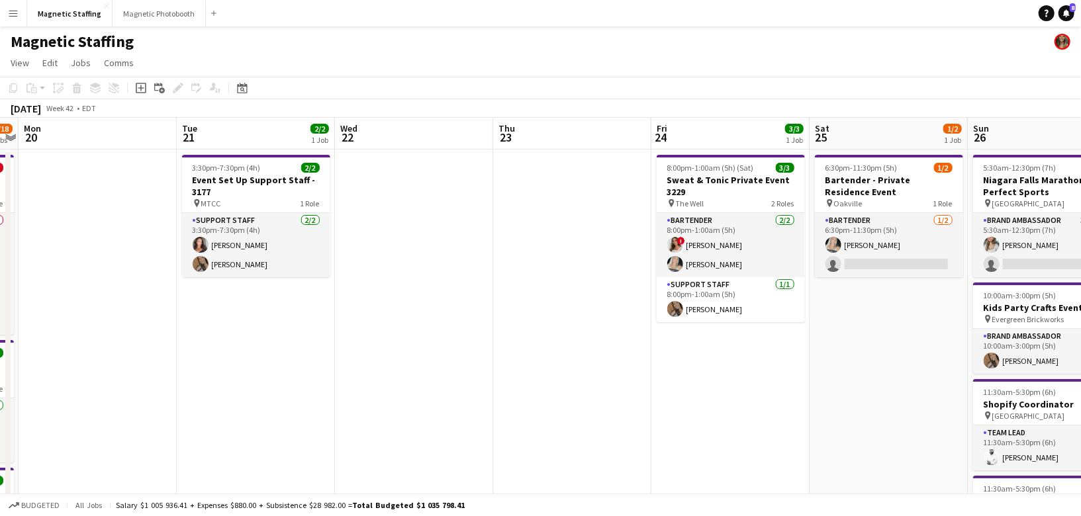
scroll to position [0, 291]
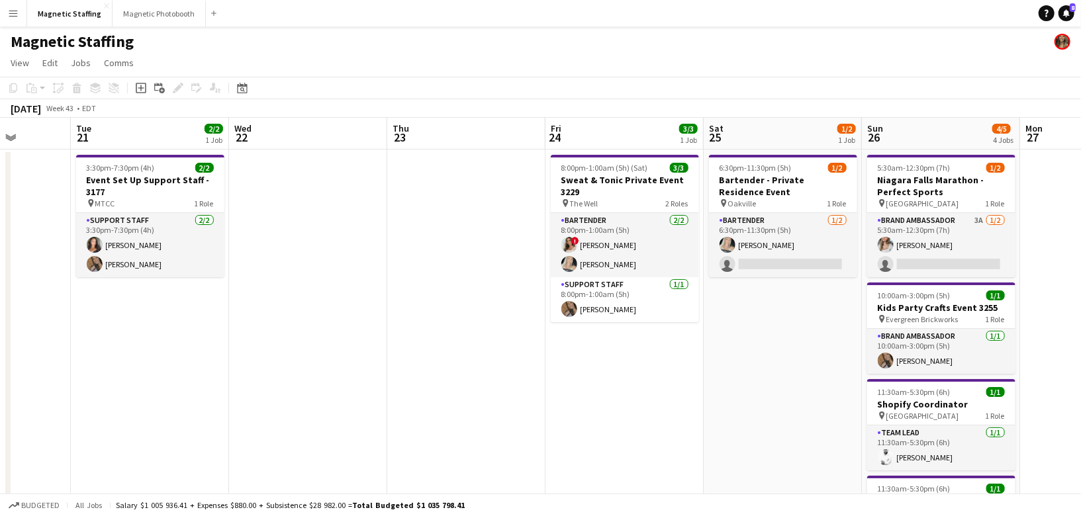
drag, startPoint x: 325, startPoint y: 237, endPoint x: 215, endPoint y: 257, distance: 111.8
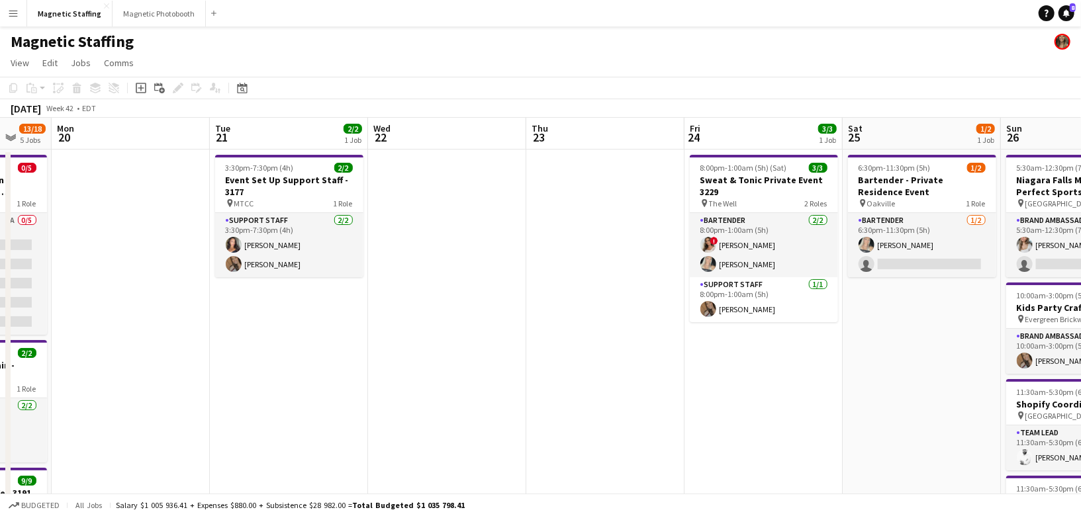
scroll to position [0, 420]
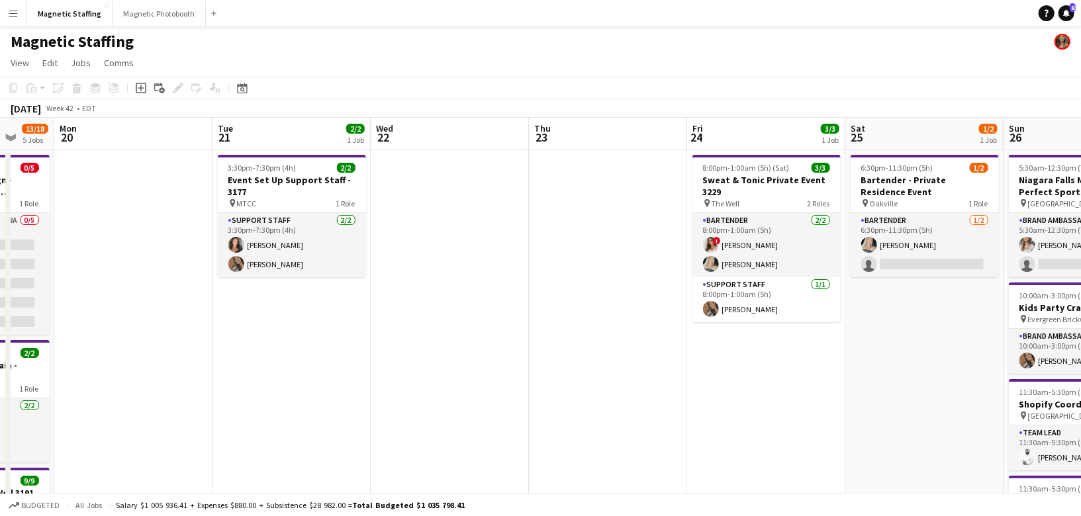
drag, startPoint x: 327, startPoint y: 257, endPoint x: 467, endPoint y: 257, distance: 139.7
click at [119, 210] on app-date-cell at bounding box center [134, 525] width 158 height 750
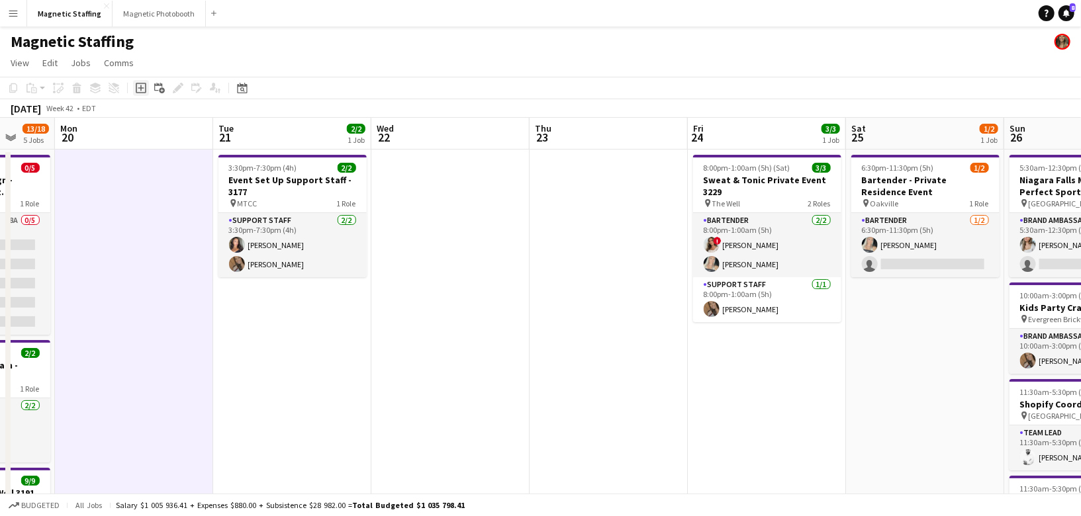
click at [144, 93] on icon at bounding box center [141, 88] width 11 height 11
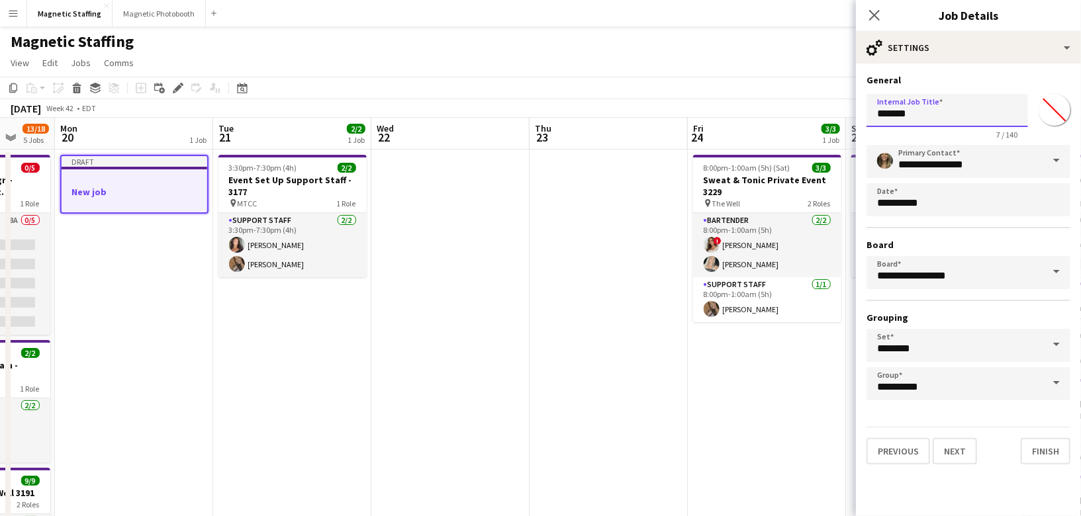
drag, startPoint x: 913, startPoint y: 118, endPoint x: 874, endPoint y: 118, distance: 39.7
click at [874, 118] on input "*******" at bounding box center [947, 110] width 162 height 33
type input "**********"
click at [956, 443] on button "Next" at bounding box center [955, 451] width 44 height 26
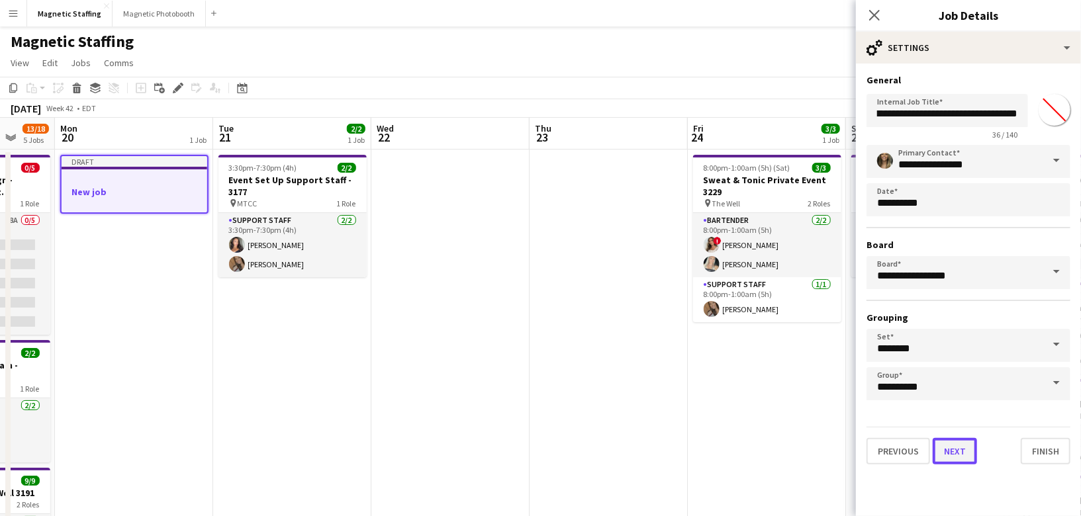
scroll to position [0, 0]
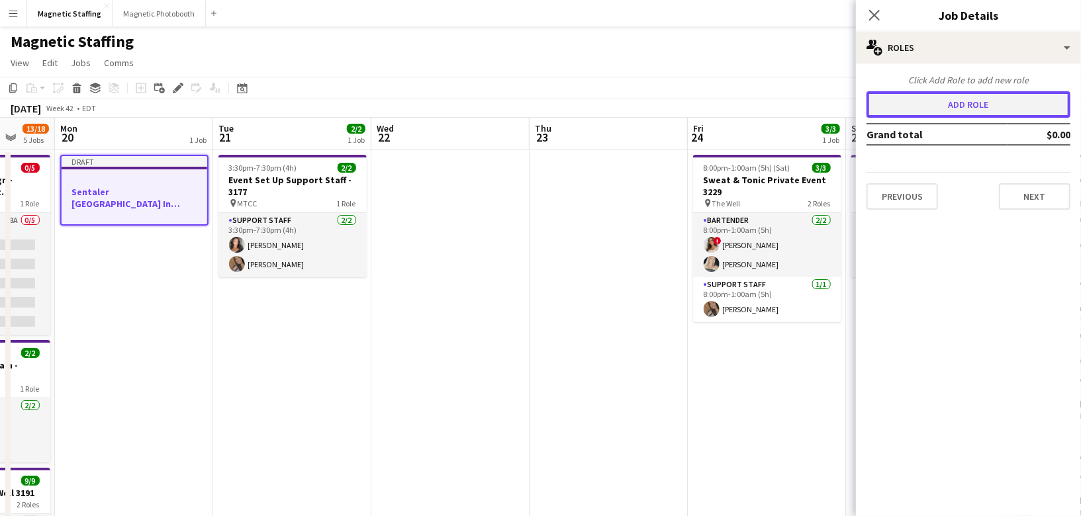
click at [998, 116] on button "Add role" at bounding box center [968, 104] width 204 height 26
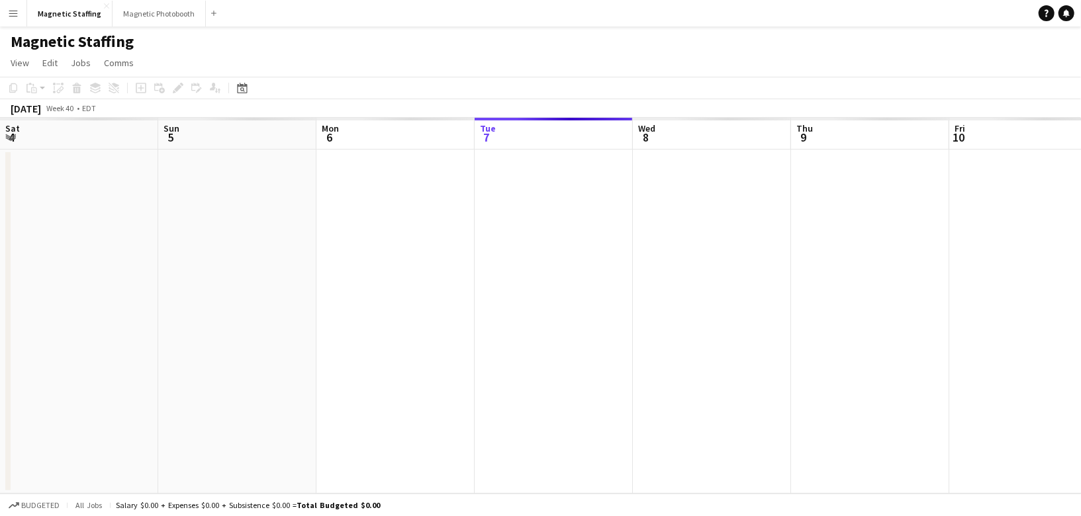
scroll to position [0, 316]
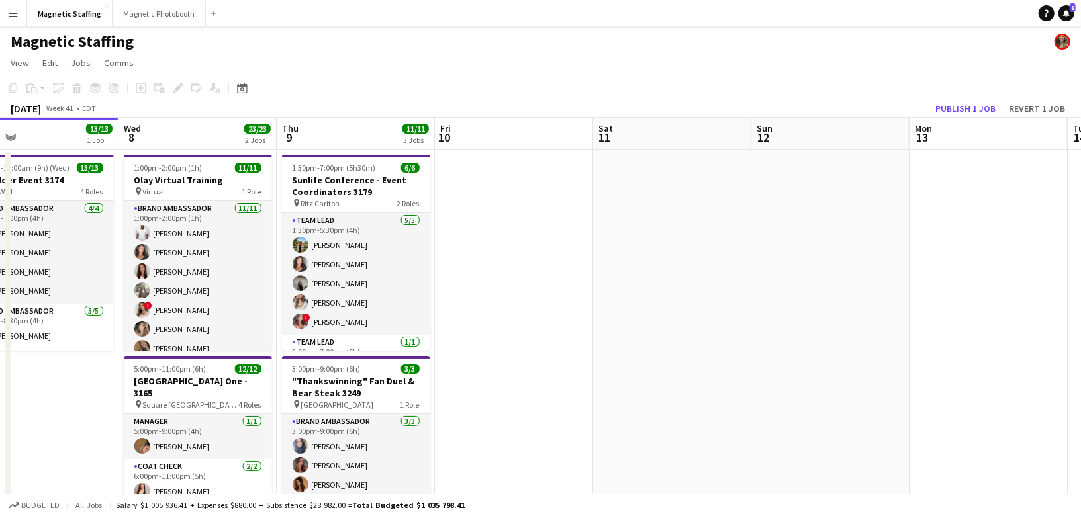
drag, startPoint x: 720, startPoint y: 252, endPoint x: 44, endPoint y: 252, distance: 676.5
click at [47, 252] on app-calendar-viewport "Sat 4 14/14 3 Jobs Sun 5 9/9 3 Jobs Mon 6 6/6 1 Job Tue 7 13/13 1 Job Wed 8 23/…" at bounding box center [540, 433] width 1081 height 631
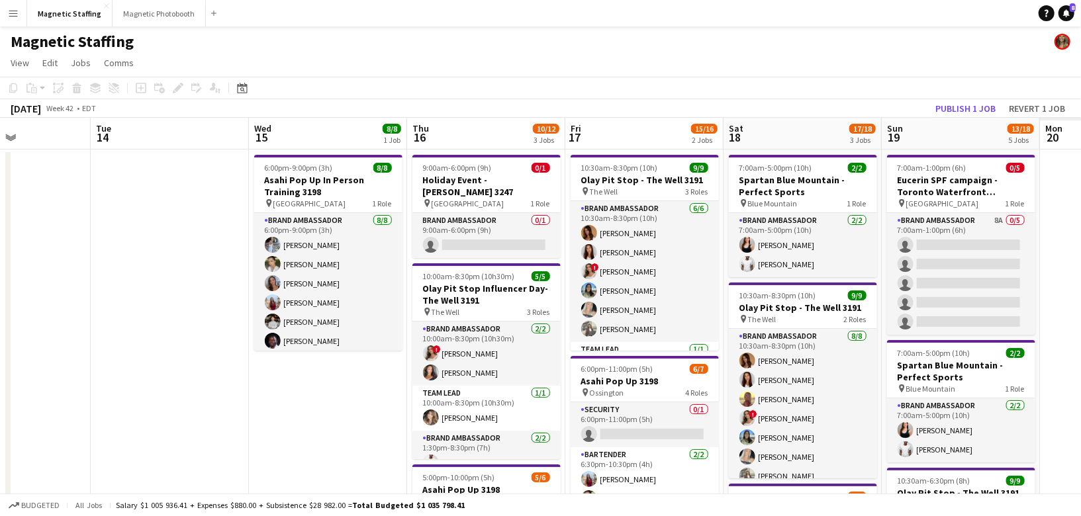
drag, startPoint x: 532, startPoint y: 250, endPoint x: 0, endPoint y: 252, distance: 532.2
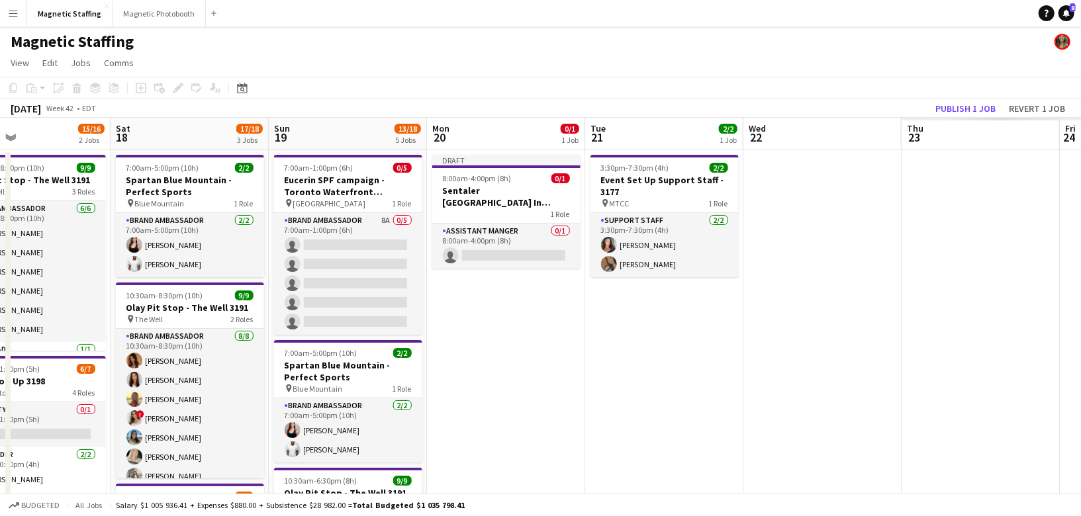
drag, startPoint x: 776, startPoint y: 244, endPoint x: 11, endPoint y: 252, distance: 765.9
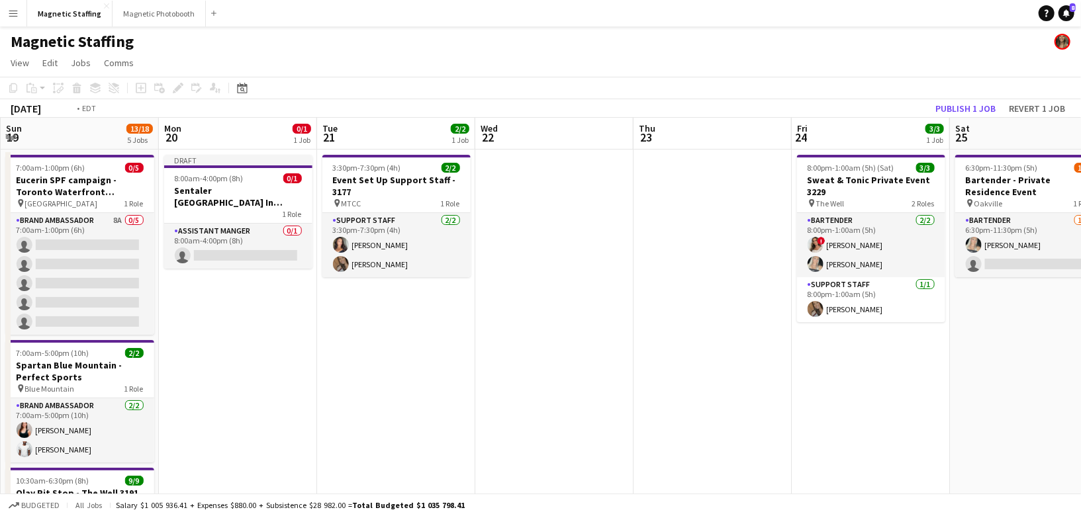
drag, startPoint x: 418, startPoint y: 265, endPoint x: 0, endPoint y: 285, distance: 418.2
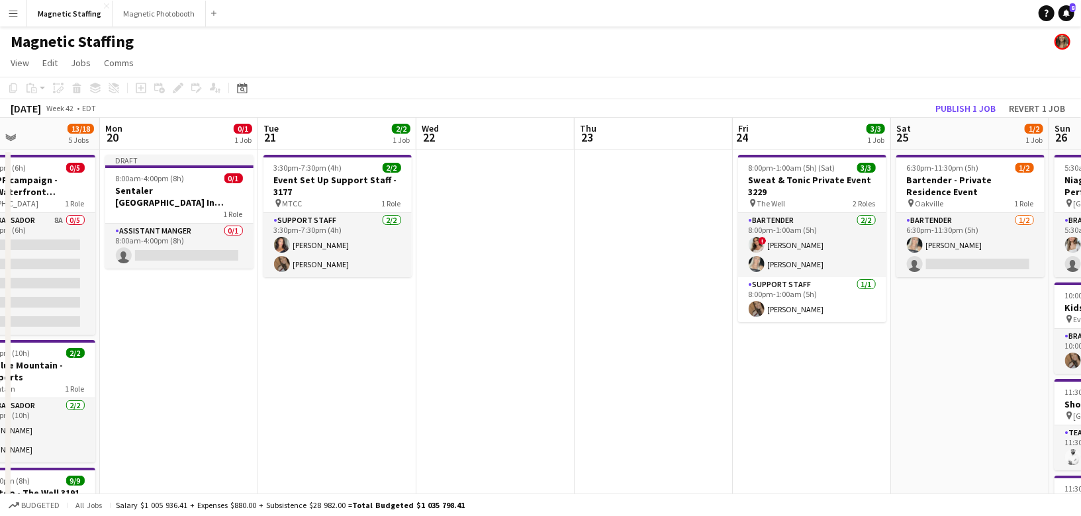
scroll to position [0, 322]
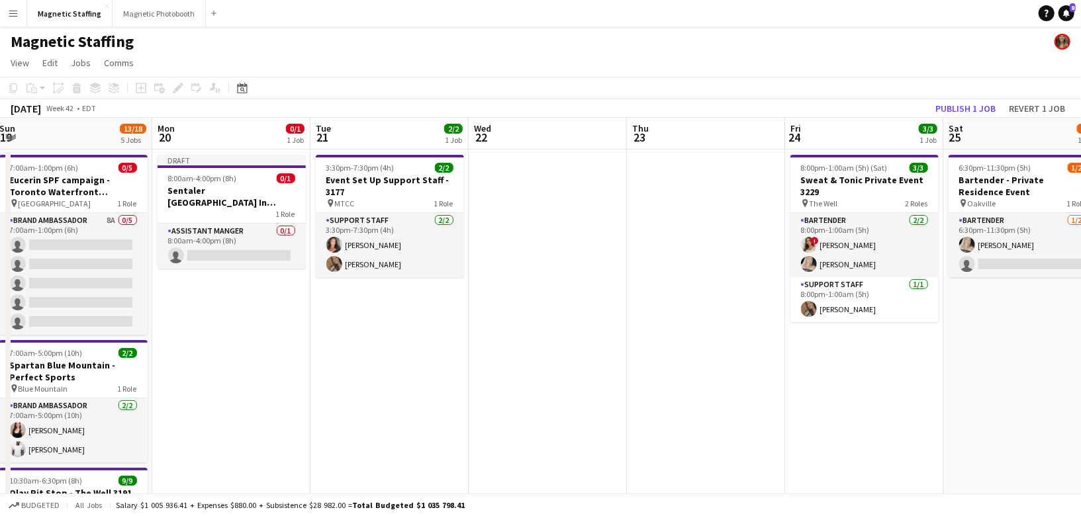
drag, startPoint x: 334, startPoint y: 310, endPoint x: 837, endPoint y: 212, distance: 512.4
click at [250, 169] on app-job-card "Draft 8:00am-4:00pm (8h) 0/1 Sentaler [GEOGRAPHIC_DATA] In Person Training 1 Ro…" at bounding box center [232, 212] width 148 height 114
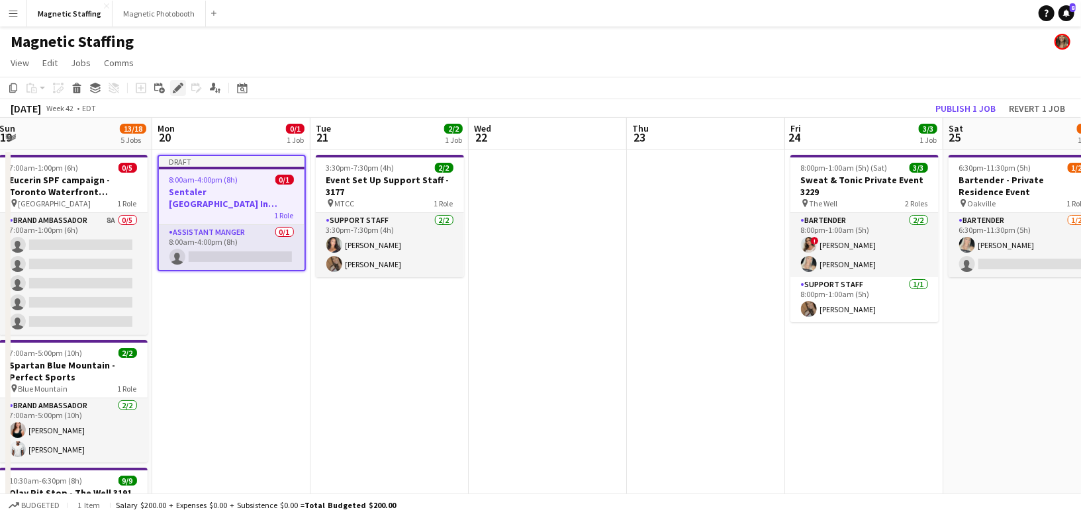
click at [176, 89] on icon at bounding box center [177, 88] width 7 height 7
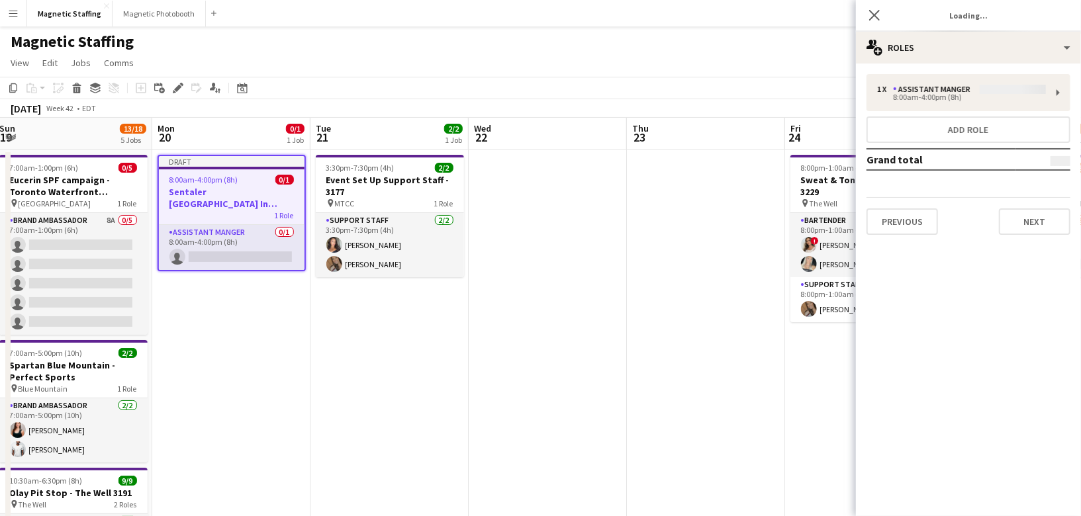
click at [944, 101] on div "1 x Assistant Manger 8:00am-4:00pm (8h) Add role Grand total Previous Next" at bounding box center [968, 154] width 225 height 161
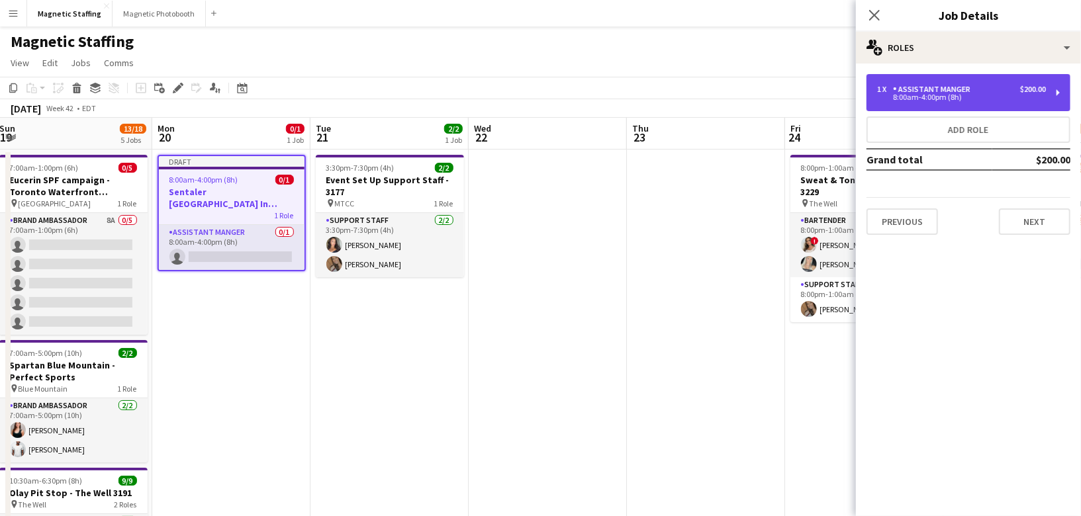
click at [871, 90] on div "1 x Assistant Manger $200.00 8:00am-4:00pm (8h)" at bounding box center [968, 92] width 204 height 37
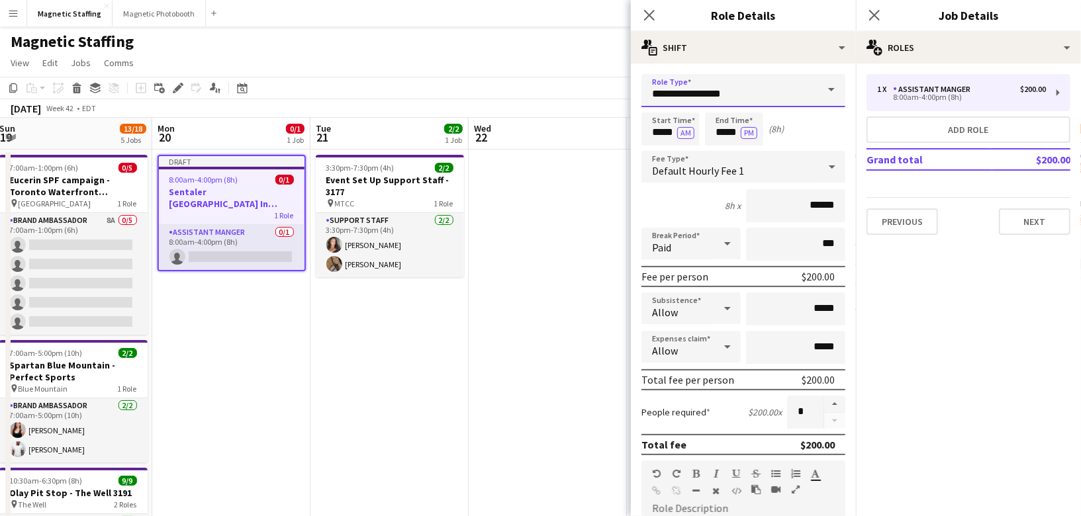
drag, startPoint x: 734, startPoint y: 96, endPoint x: 556, endPoint y: 94, distance: 178.1
click at [556, 95] on body "Menu Boards Boards Boards All jobs Status Workforce Workforce My Workforce Recr…" at bounding box center [540, 491] width 1081 height 983
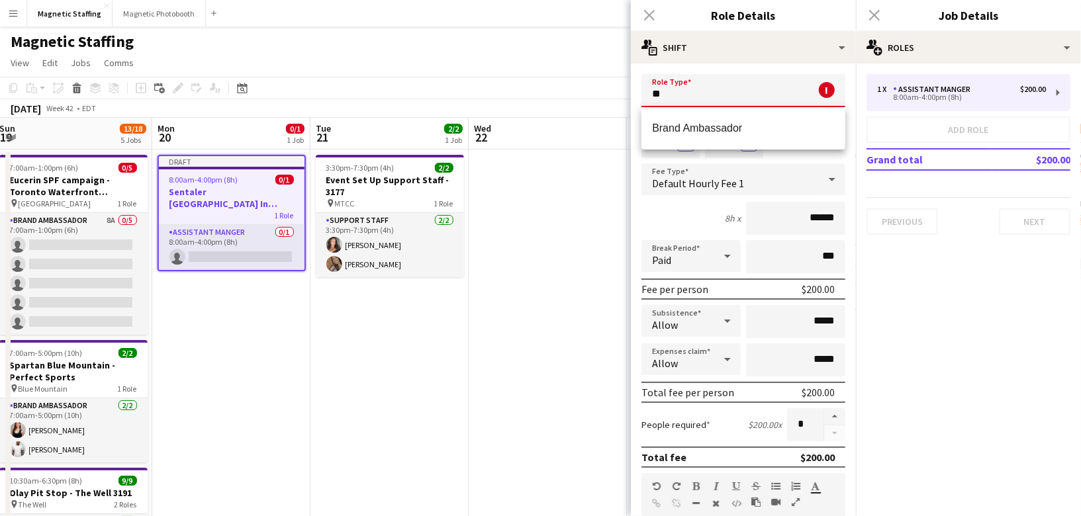
type input "*"
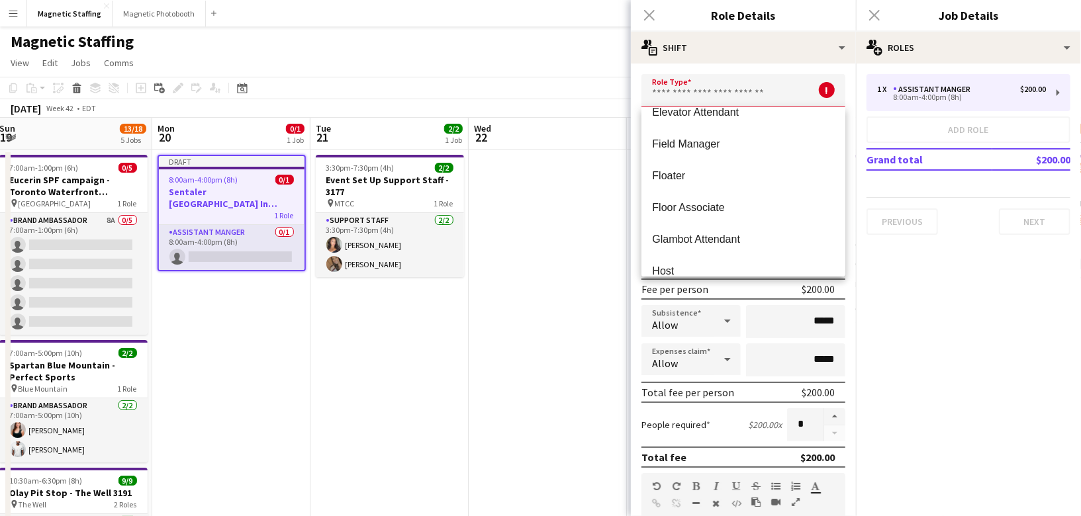
scroll to position [338, 0]
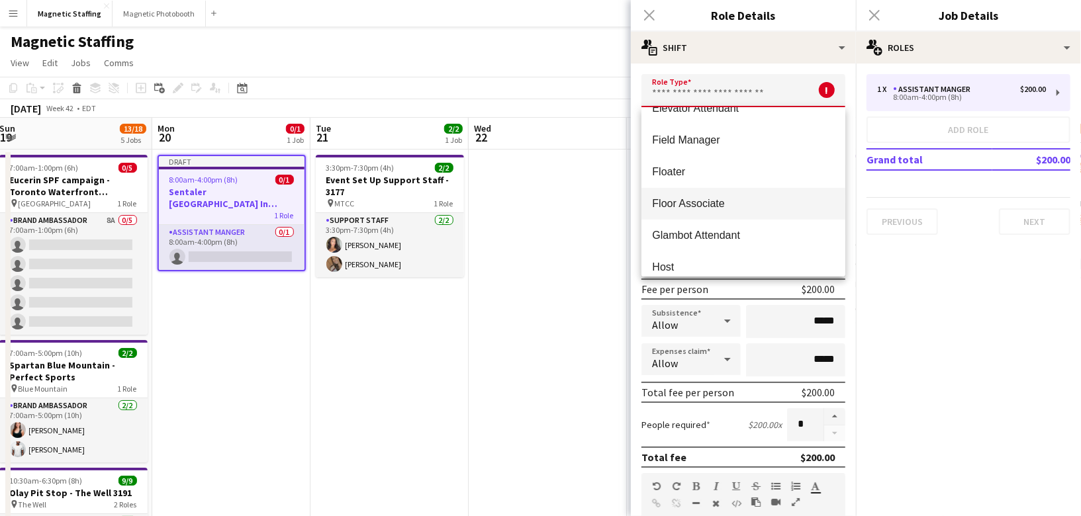
click at [716, 199] on span "Floor Associate" at bounding box center [743, 203] width 183 height 13
type input "**********"
type input "******"
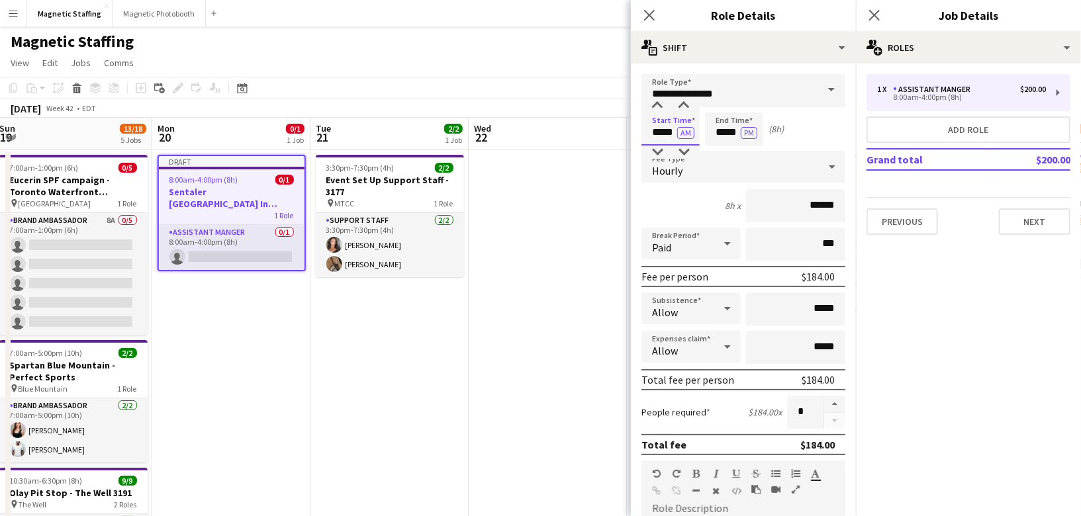
drag, startPoint x: 675, startPoint y: 132, endPoint x: 631, endPoint y: 128, distance: 43.8
click at [631, 130] on form "**********" at bounding box center [743, 485] width 225 height 823
type input "*****"
click at [686, 134] on button "AM" at bounding box center [685, 133] width 17 height 12
drag, startPoint x: 739, startPoint y: 135, endPoint x: 654, endPoint y: 126, distance: 85.2
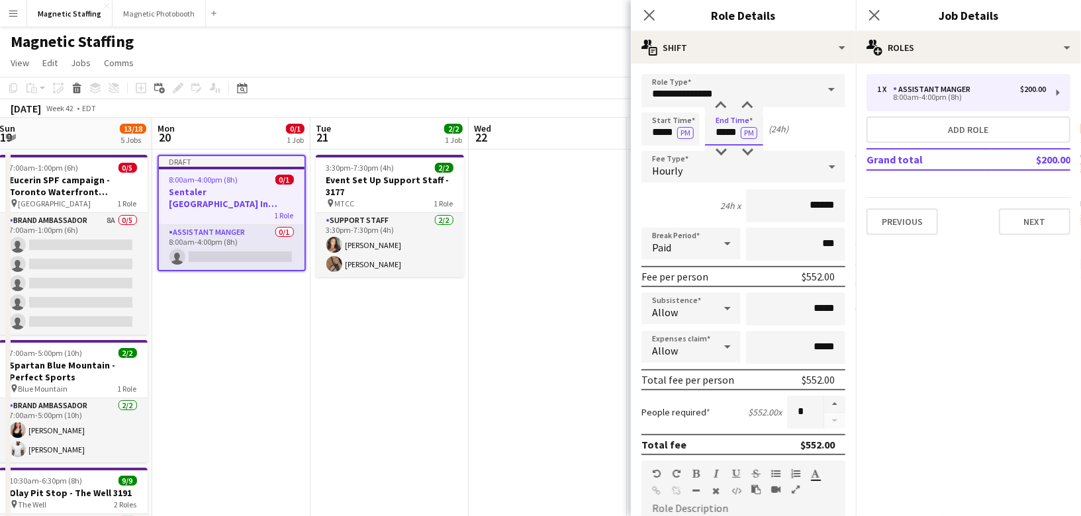
click at [657, 130] on div "Start Time ***** PM End Time ***** PM (24h)" at bounding box center [743, 129] width 204 height 33
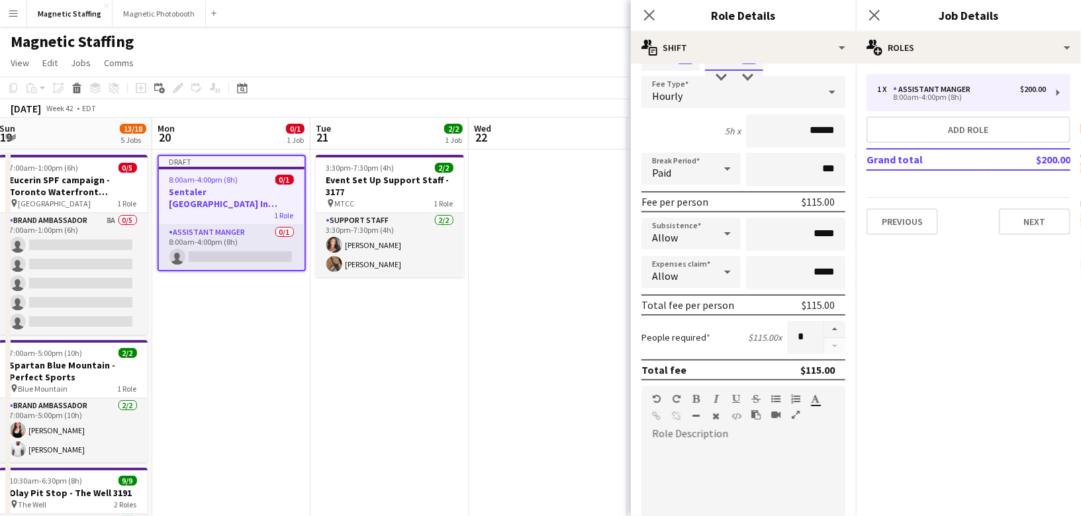
scroll to position [86, 0]
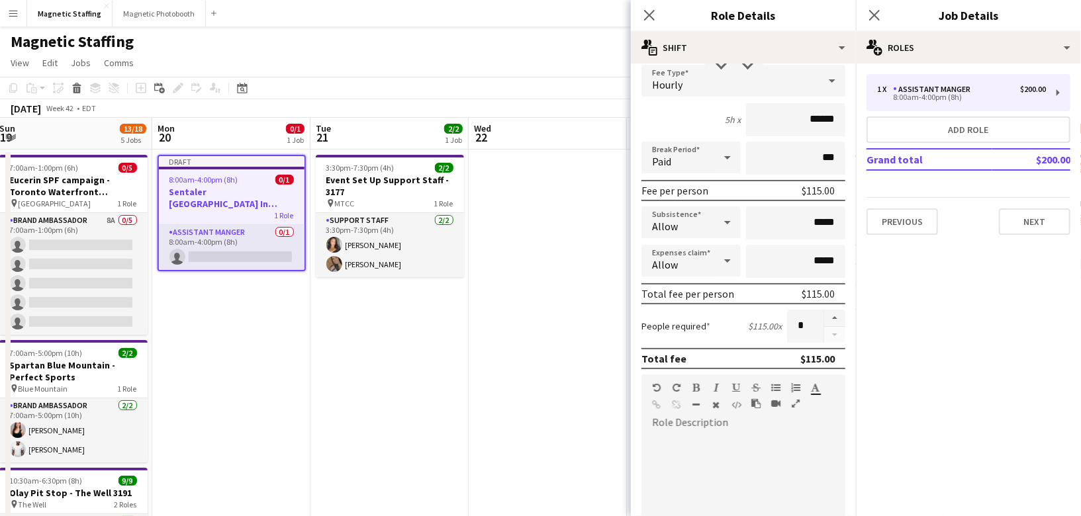
type input "*****"
click at [819, 120] on input "******" at bounding box center [795, 119] width 99 height 33
type input "******"
click at [839, 317] on button "button" at bounding box center [834, 318] width 21 height 17
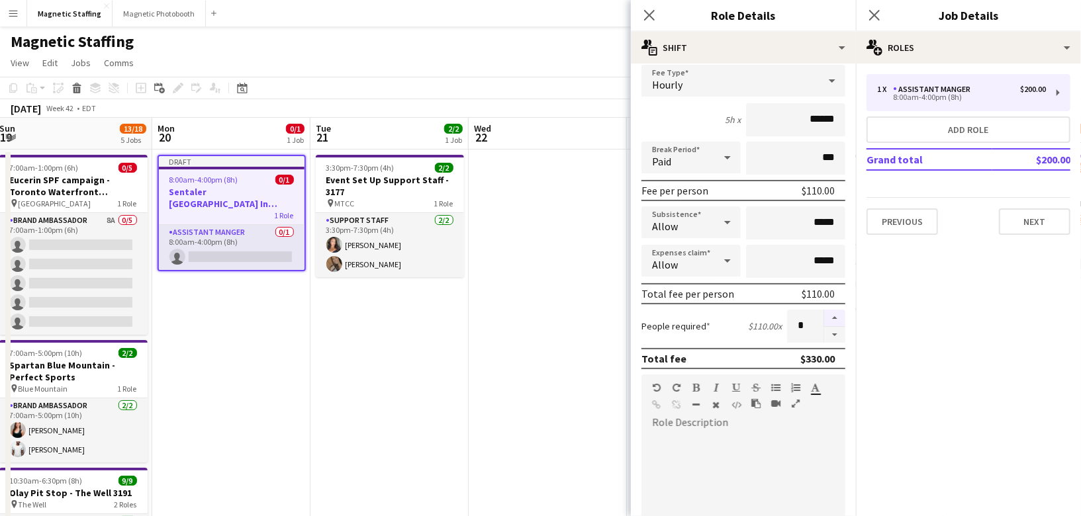
click at [839, 317] on button "button" at bounding box center [834, 318] width 21 height 17
type input "*"
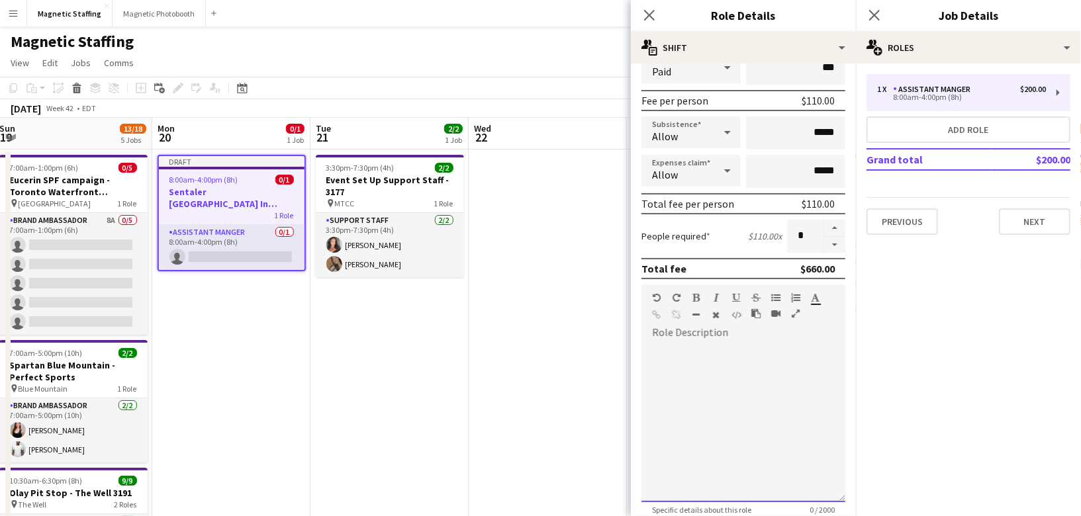
click at [788, 401] on div at bounding box center [743, 423] width 204 height 159
drag, startPoint x: 689, startPoint y: 371, endPoint x: 618, endPoint y: 329, distance: 83.1
click at [618, 329] on body "Menu Boards Boards Boards All jobs Status Workforce Workforce My Workforce Recr…" at bounding box center [540, 491] width 1081 height 983
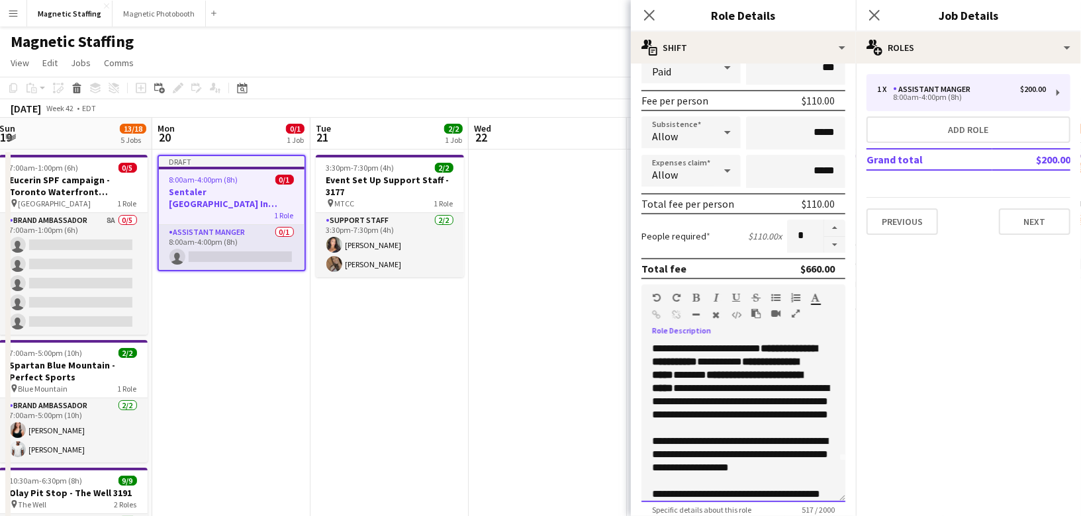
scroll to position [54, 0]
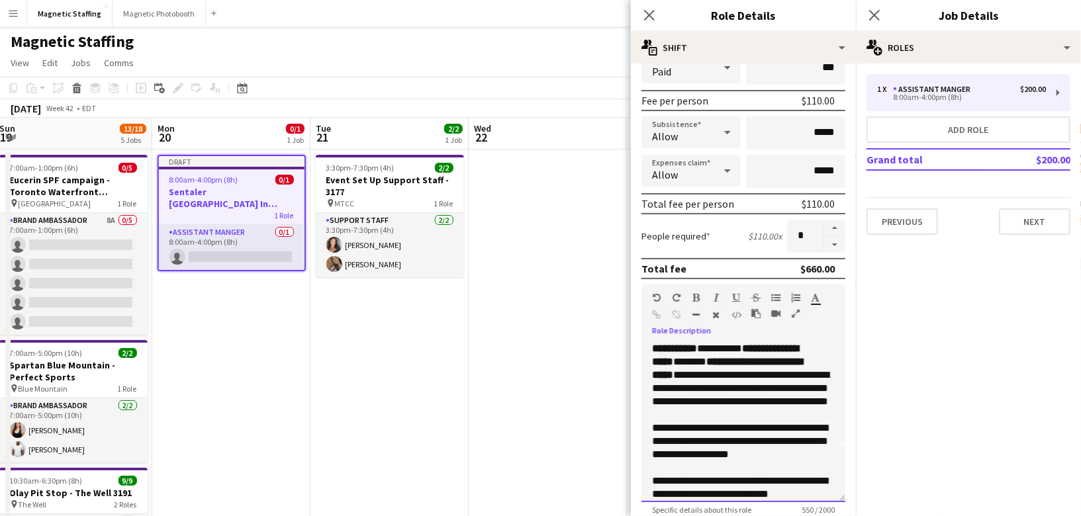
click at [761, 411] on p "**********" at bounding box center [743, 375] width 183 height 93
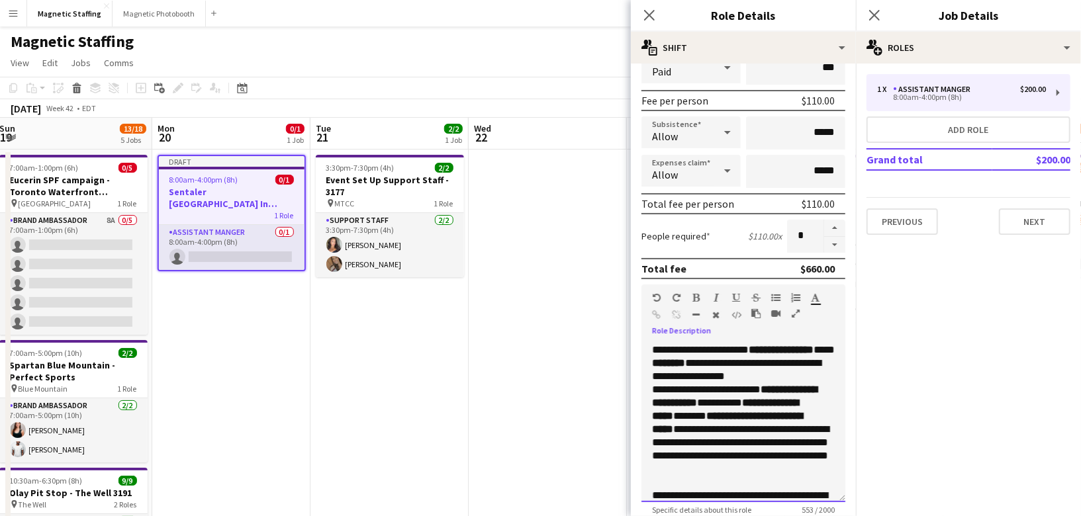
scroll to position [0, 0]
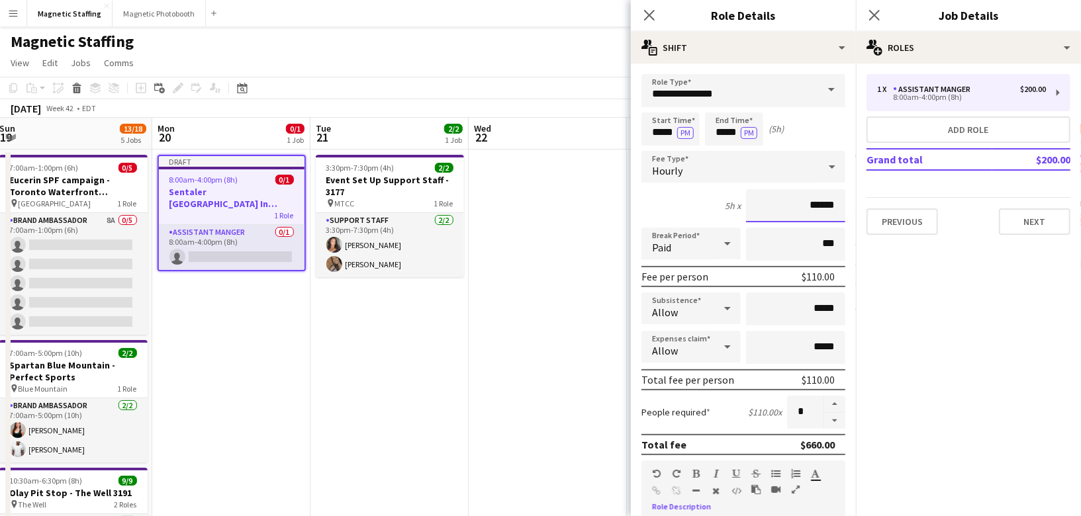
click at [819, 205] on input "******" at bounding box center [795, 205] width 99 height 33
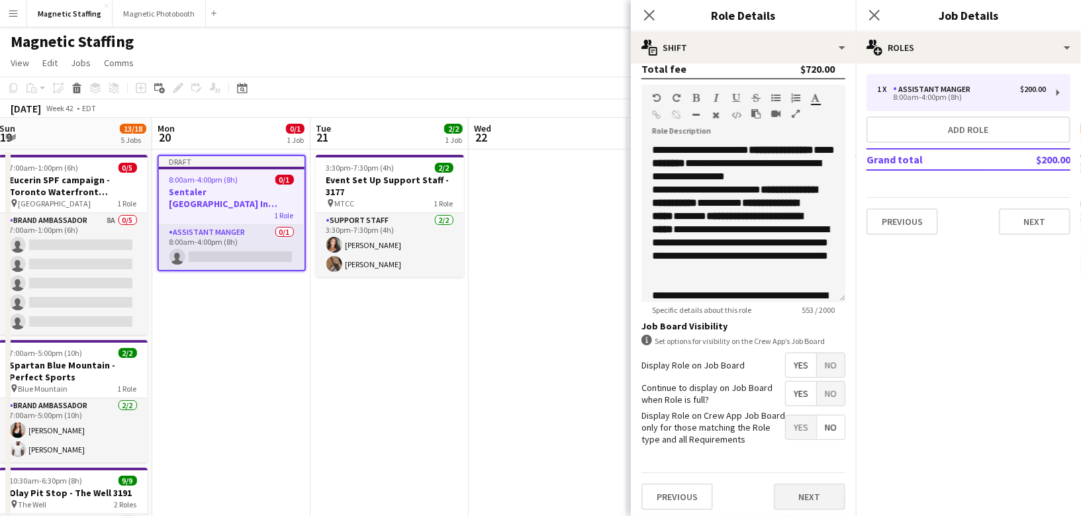
type input "******"
click at [804, 489] on button "Next" at bounding box center [809, 497] width 71 height 26
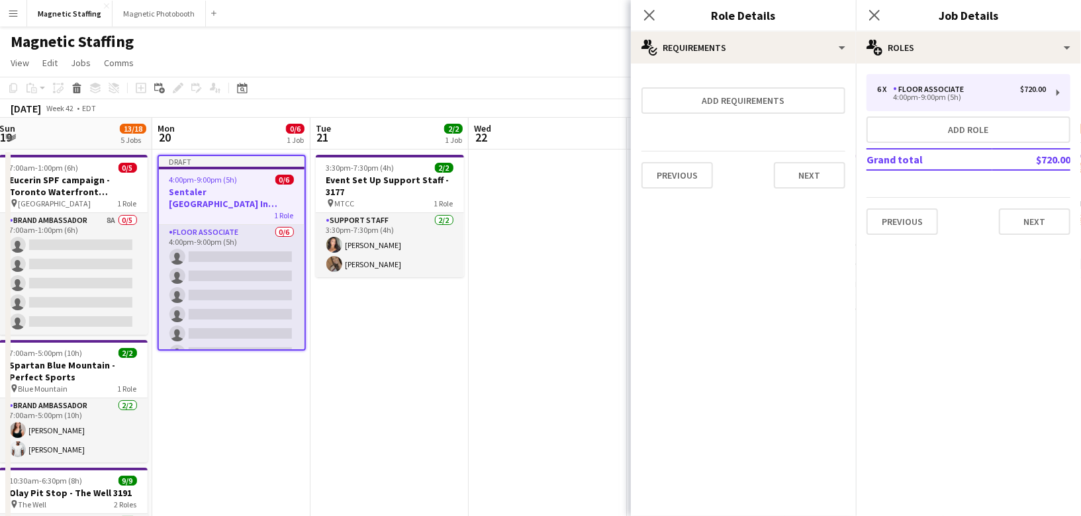
click at [806, 154] on div "Previous Next" at bounding box center [743, 175] width 204 height 48
click at [810, 171] on button "Next" at bounding box center [809, 175] width 71 height 26
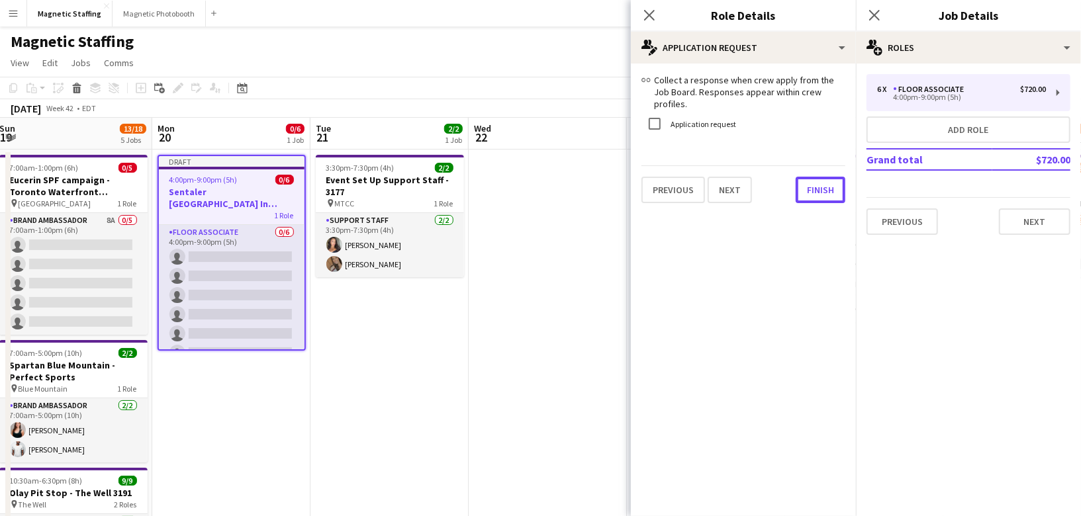
click at [810, 177] on button "Finish" at bounding box center [821, 190] width 50 height 26
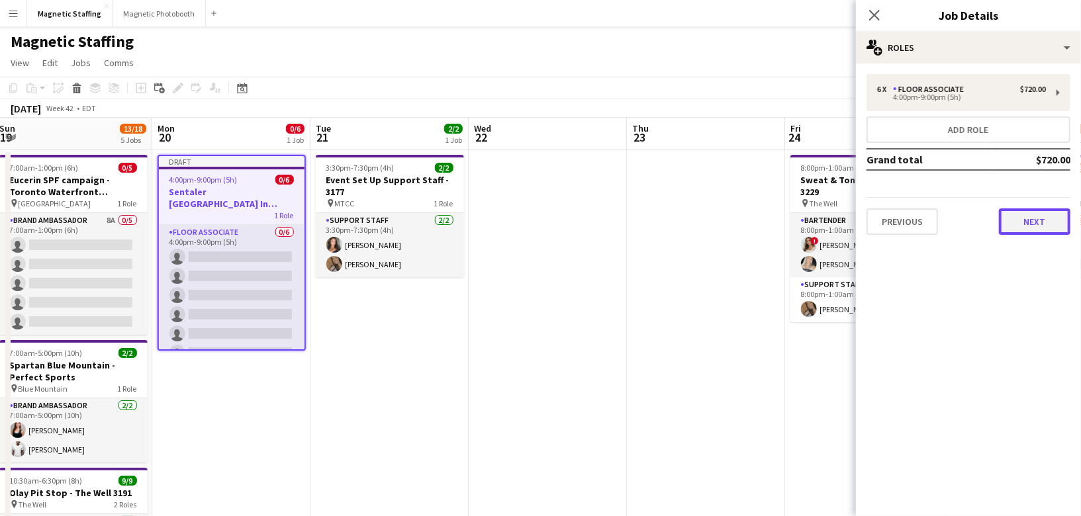
click at [1050, 227] on button "Next" at bounding box center [1034, 222] width 71 height 26
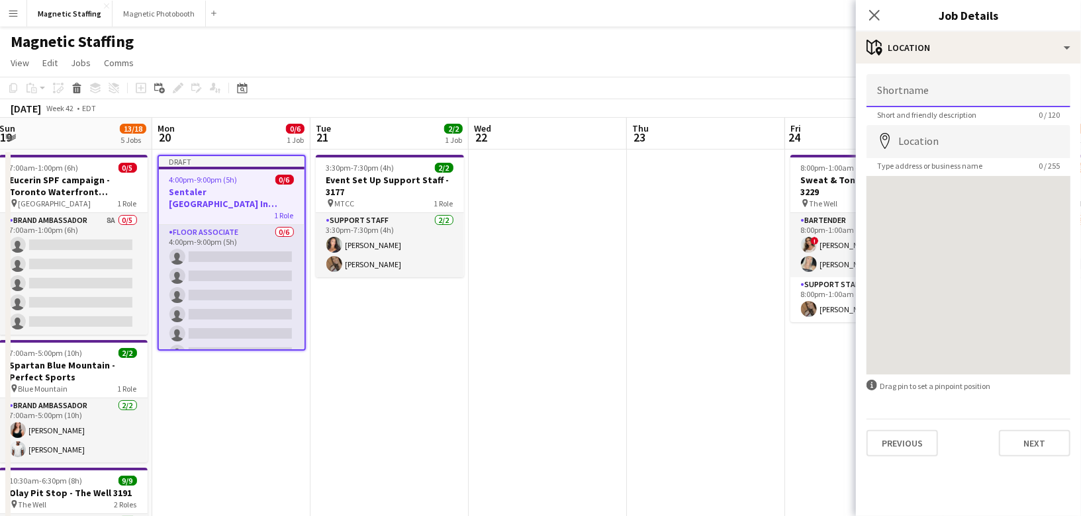
click at [979, 90] on input "Shortname" at bounding box center [968, 90] width 204 height 33
type input "**********"
click at [945, 147] on input "Location" at bounding box center [968, 141] width 204 height 33
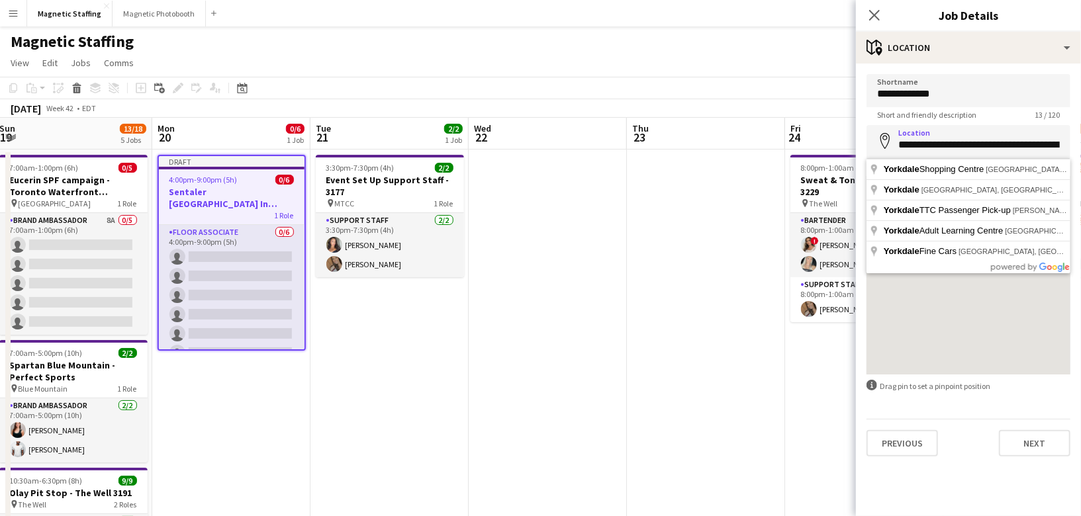
type input "**********"
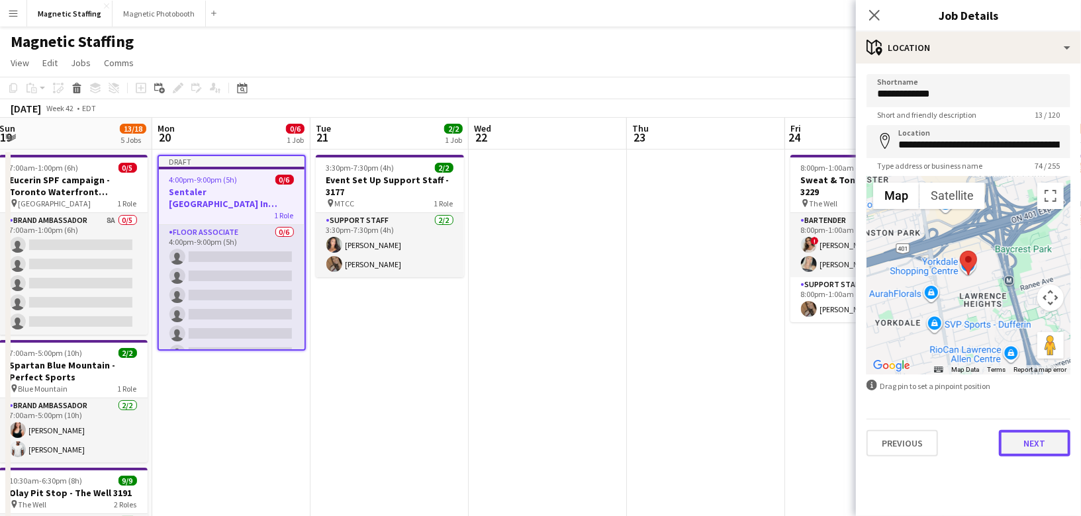
click at [1027, 449] on button "Next" at bounding box center [1034, 443] width 71 height 26
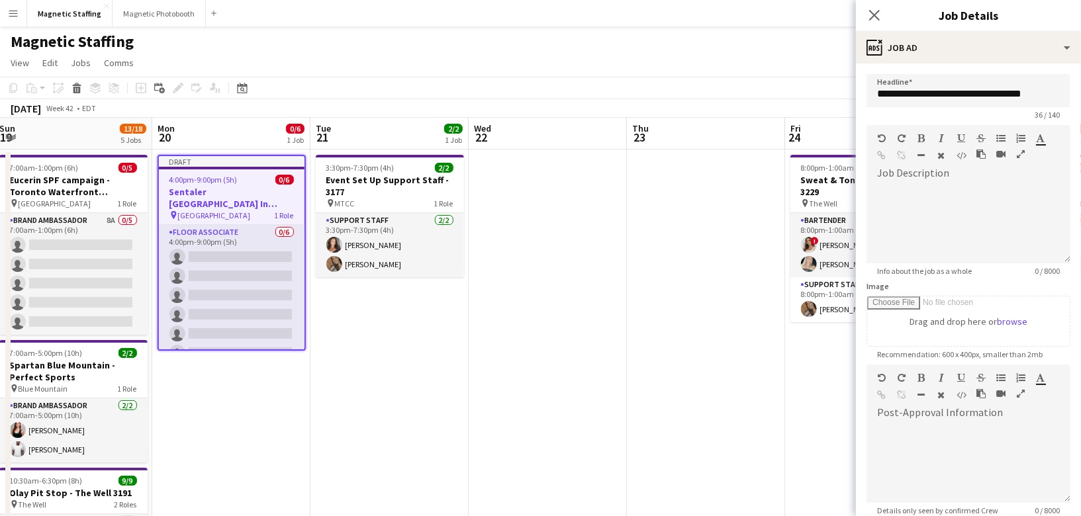
scroll to position [136, 0]
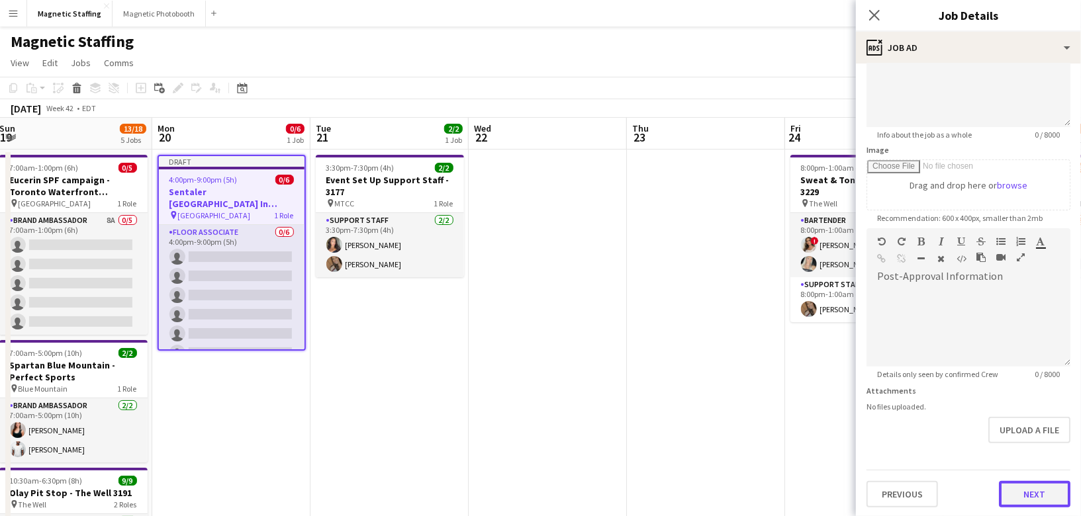
click at [1026, 487] on button "Next" at bounding box center [1034, 494] width 71 height 26
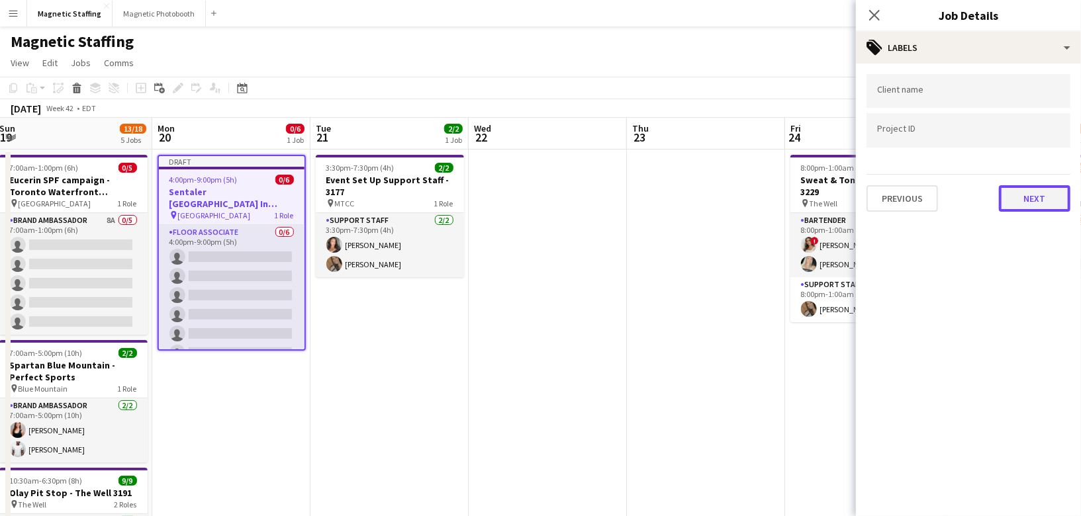
click at [1029, 201] on button "Next" at bounding box center [1034, 198] width 71 height 26
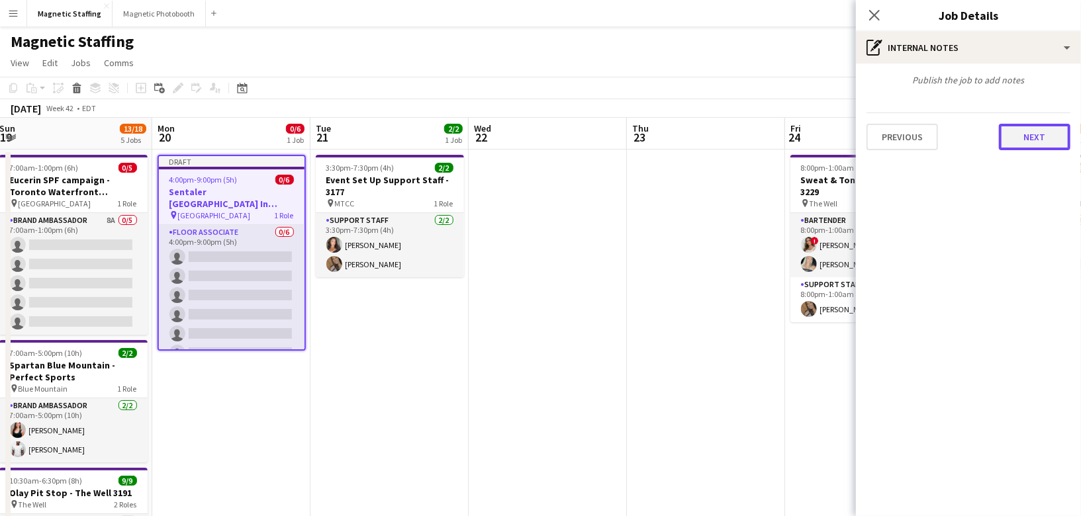
click at [1045, 146] on button "Next" at bounding box center [1034, 137] width 71 height 26
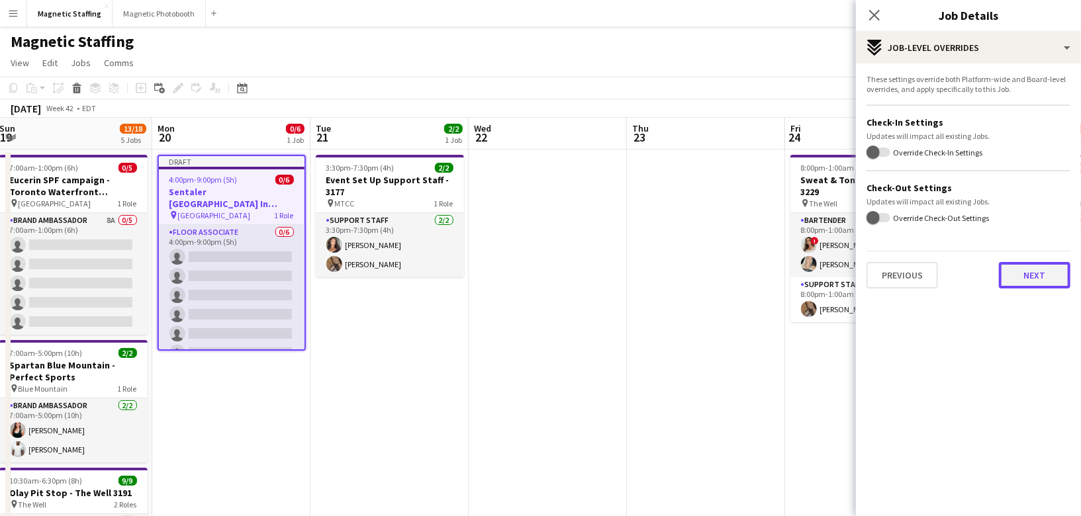
click at [1054, 271] on button "Next" at bounding box center [1034, 275] width 71 height 26
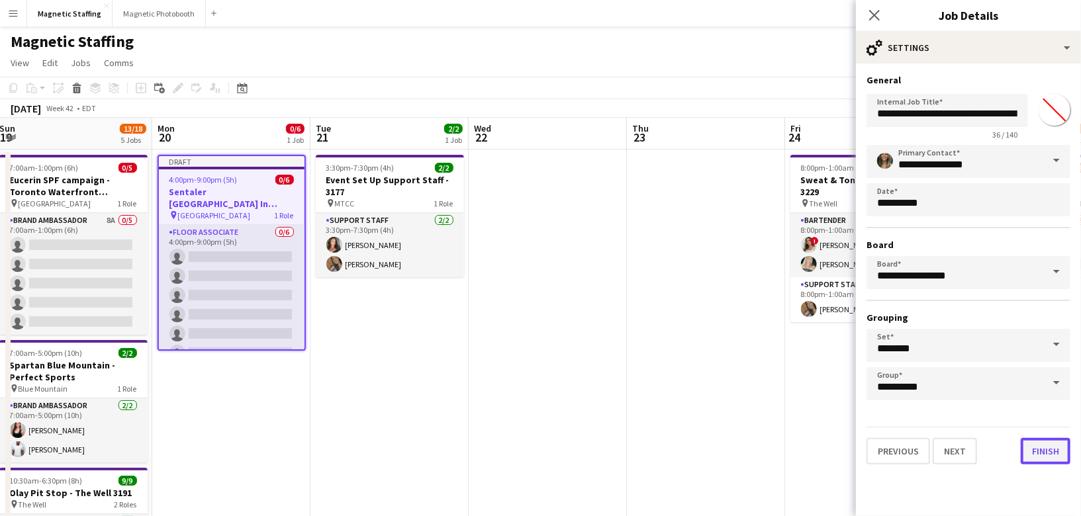
click at [1038, 448] on button "Finish" at bounding box center [1046, 451] width 50 height 26
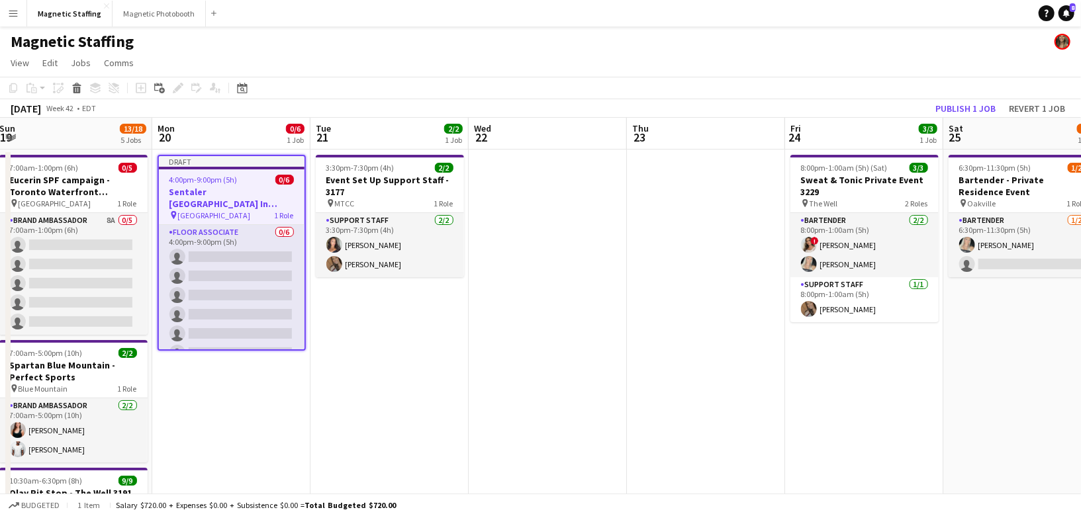
click at [190, 199] on h3 "Sentaler [GEOGRAPHIC_DATA] In Person Training" at bounding box center [232, 198] width 146 height 24
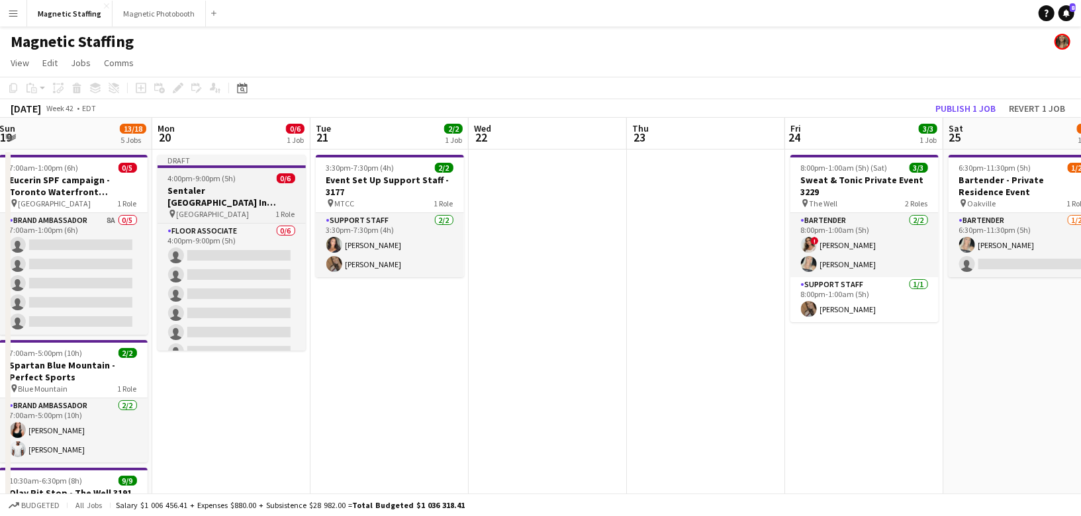
click at [190, 199] on h3 "Sentaler [GEOGRAPHIC_DATA] In Person Training" at bounding box center [232, 197] width 148 height 24
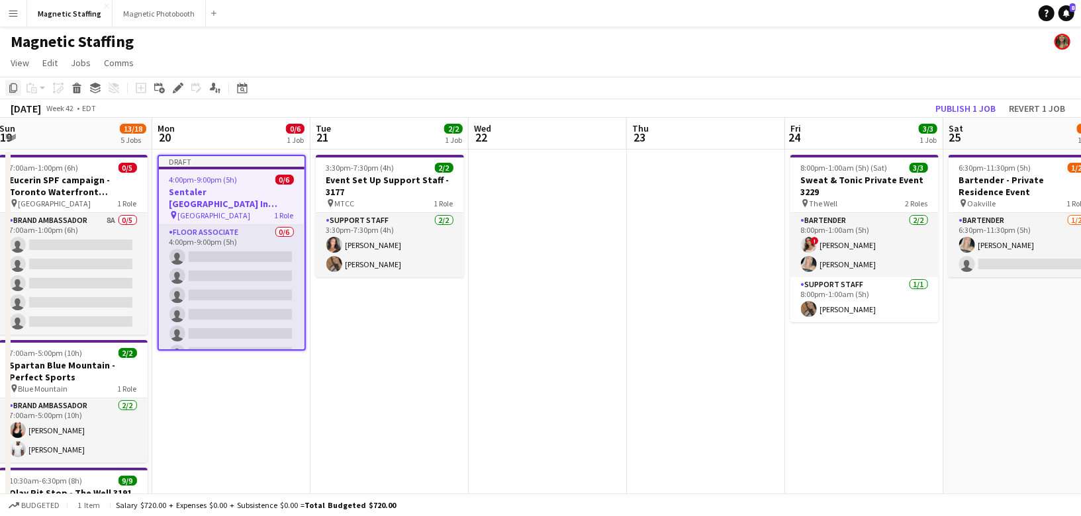
click at [11, 90] on icon at bounding box center [13, 87] width 8 height 9
click at [363, 285] on app-date-cell "3:30pm-7:30pm (4h) 2/2 Event Set Up Support Staff - 3177 pin MTCC 1 Role Suppor…" at bounding box center [389, 525] width 158 height 750
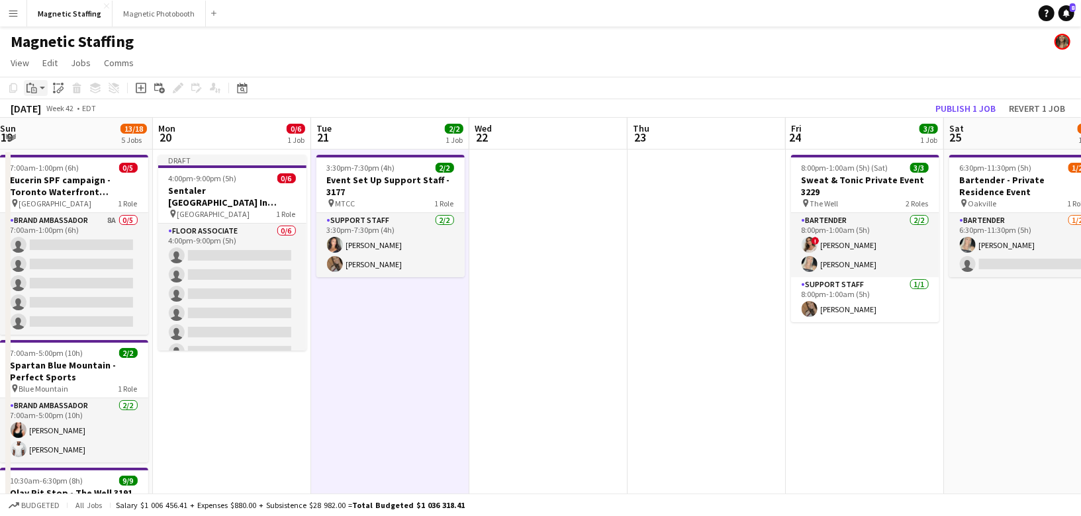
click at [43, 86] on app-action-btn "Paste" at bounding box center [36, 88] width 24 height 16
click at [46, 111] on link "Paste Command V" at bounding box center [87, 113] width 105 height 12
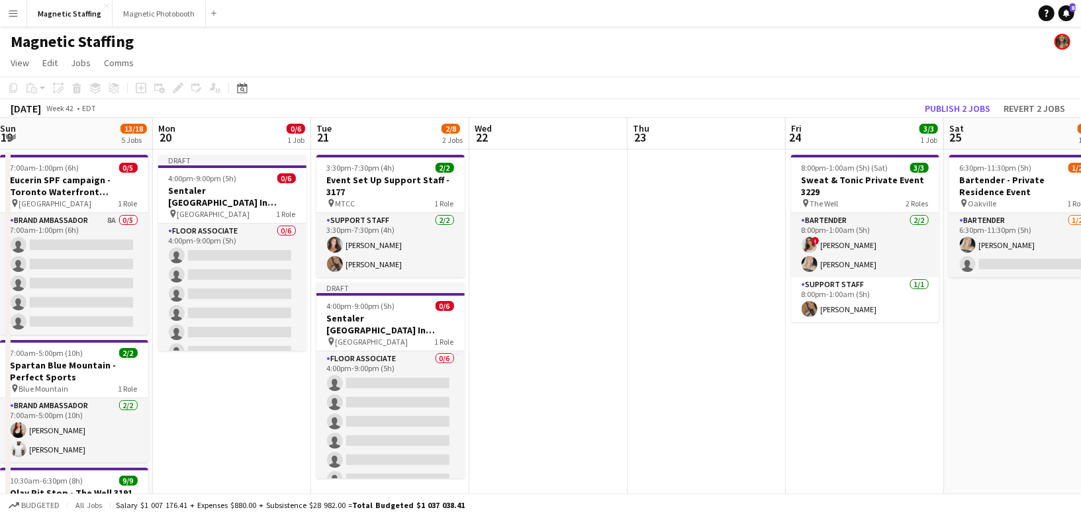
click at [510, 175] on app-date-cell at bounding box center [548, 525] width 158 height 750
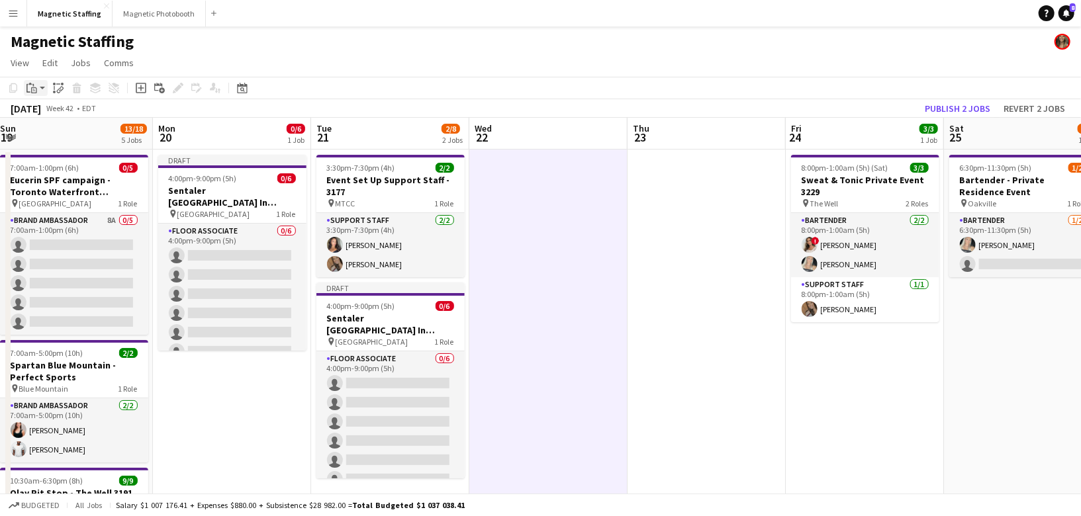
click at [38, 91] on div "Paste" at bounding box center [32, 88] width 16 height 16
click at [46, 115] on link "Paste Command V" at bounding box center [87, 113] width 105 height 12
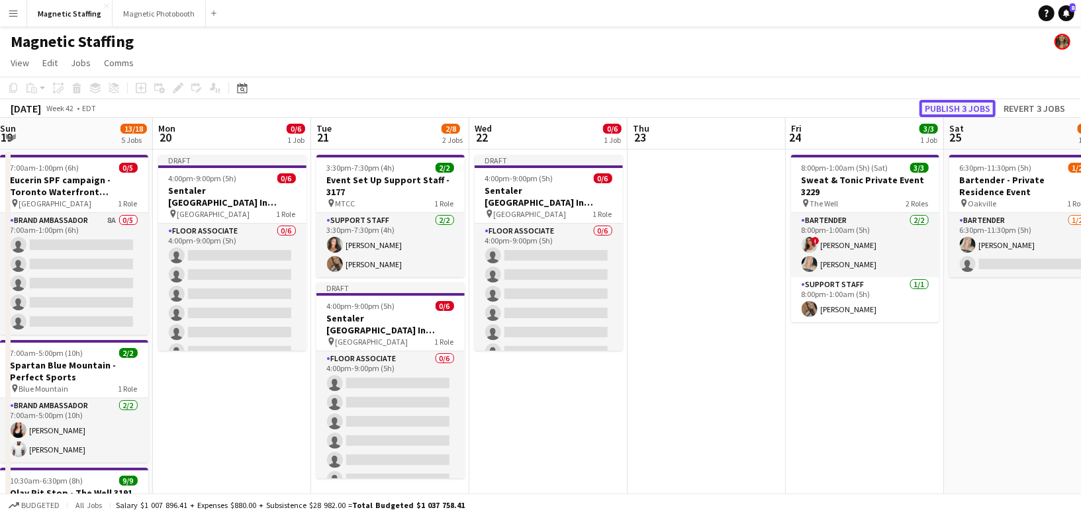
click at [960, 108] on button "Publish 3 jobs" at bounding box center [957, 108] width 76 height 17
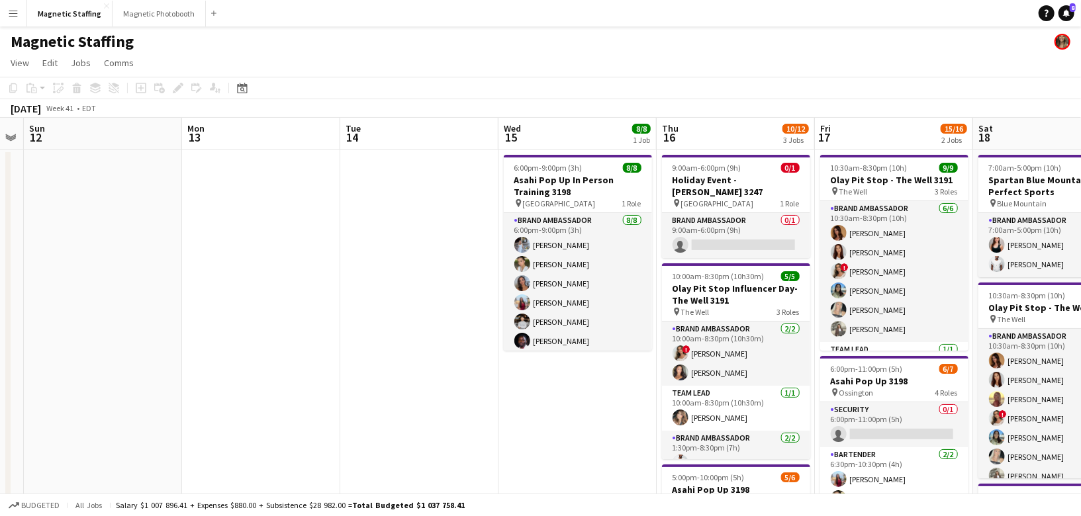
scroll to position [0, 391]
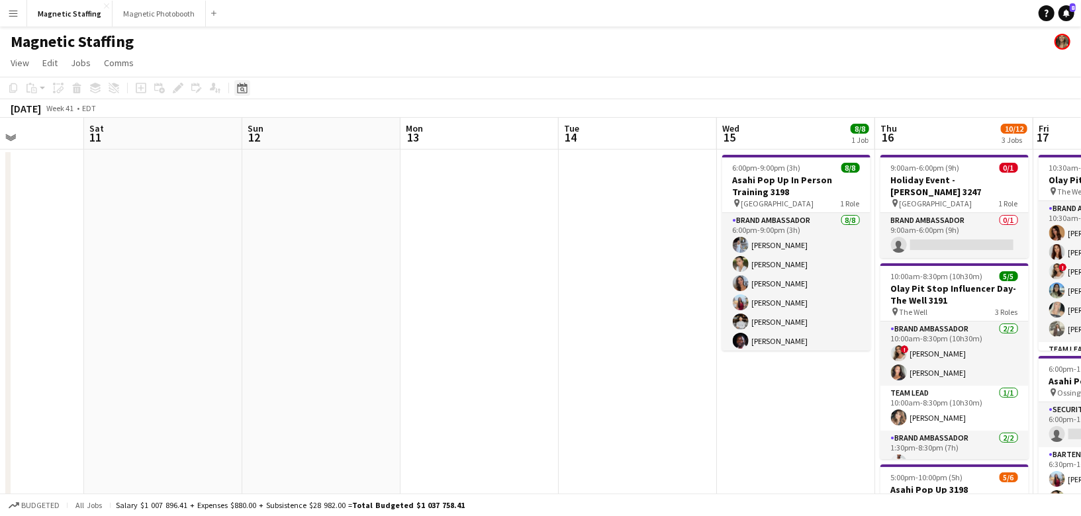
click at [242, 82] on div "Date picker" at bounding box center [242, 88] width 16 height 16
click at [331, 295] on button "[DATE]" at bounding box center [336, 295] width 38 height 21
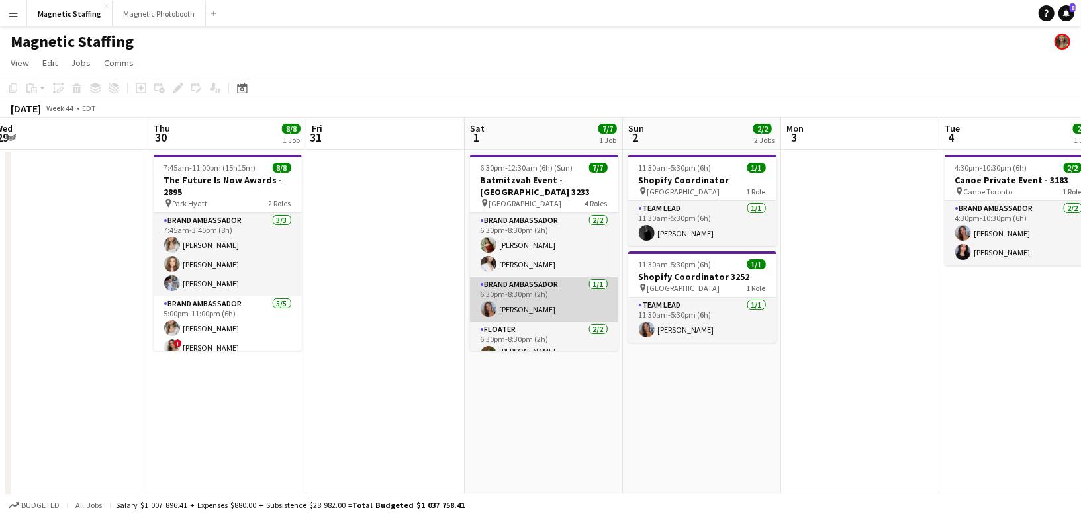
scroll to position [0, 399]
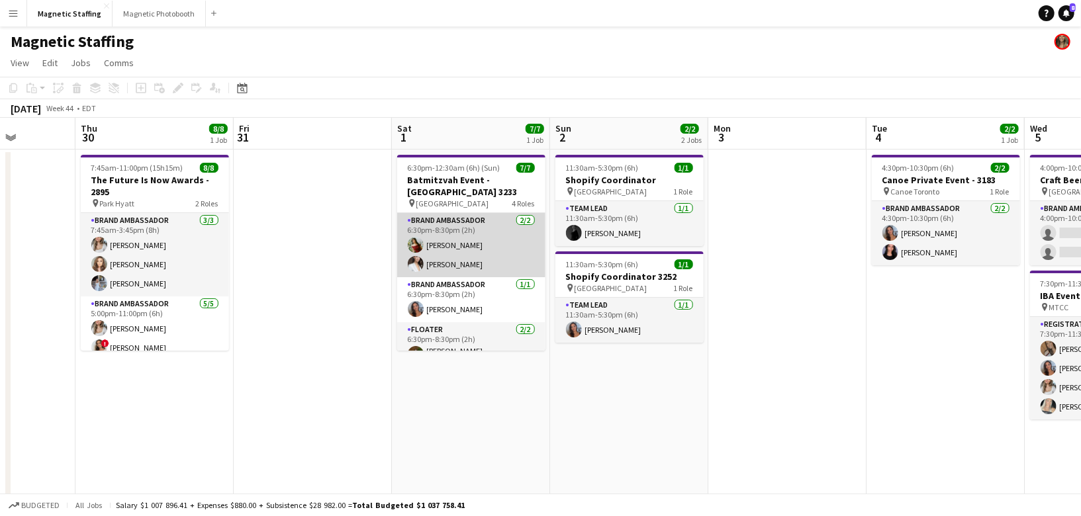
click at [426, 276] on app-card-role "Brand Ambassador [DATE] 6:30pm-8:30pm (2h) [PERSON_NAME] [PERSON_NAME]" at bounding box center [471, 245] width 148 height 64
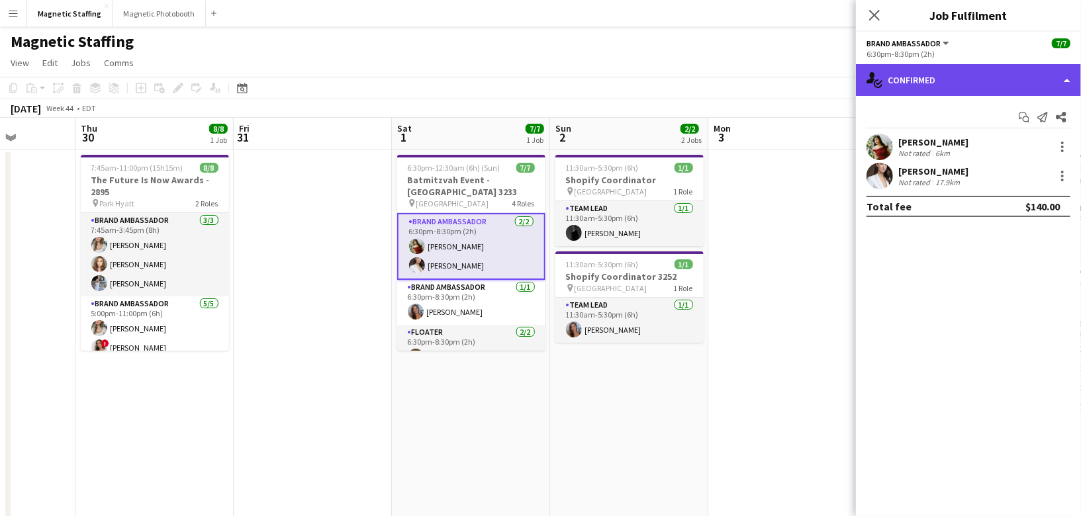
click at [962, 95] on div "single-neutral-actions-check-2 Confirmed" at bounding box center [968, 80] width 225 height 32
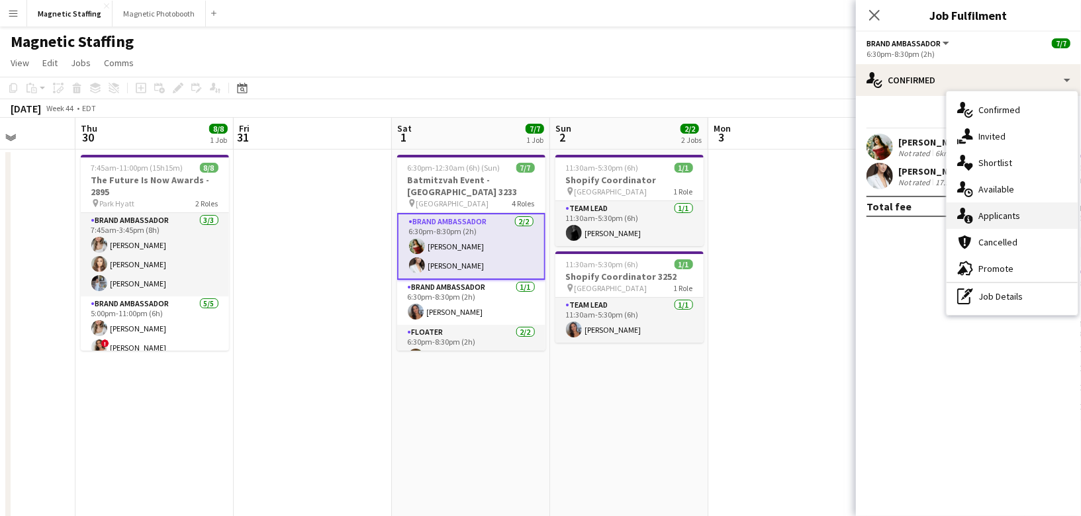
click at [968, 216] on icon at bounding box center [968, 219] width 9 height 9
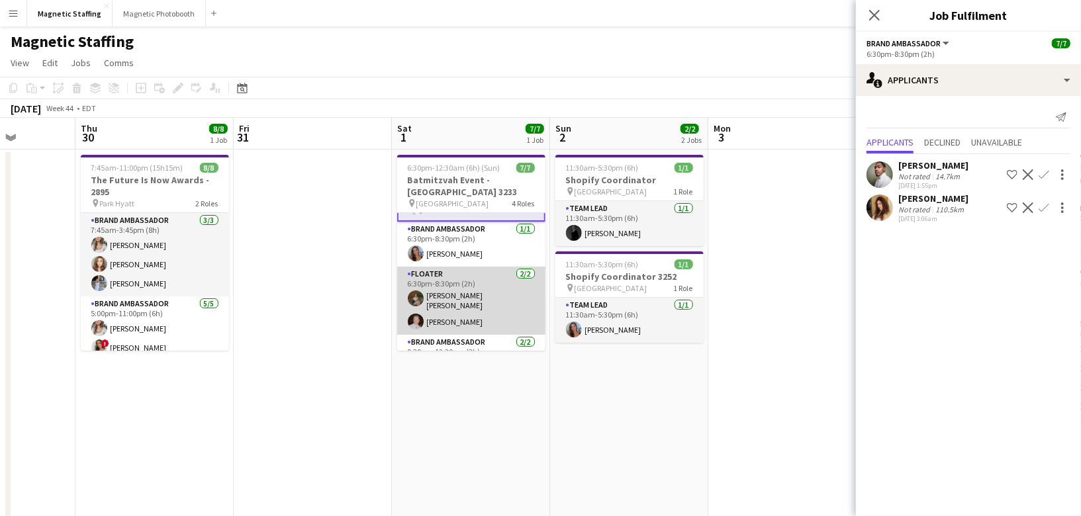
scroll to position [0, 0]
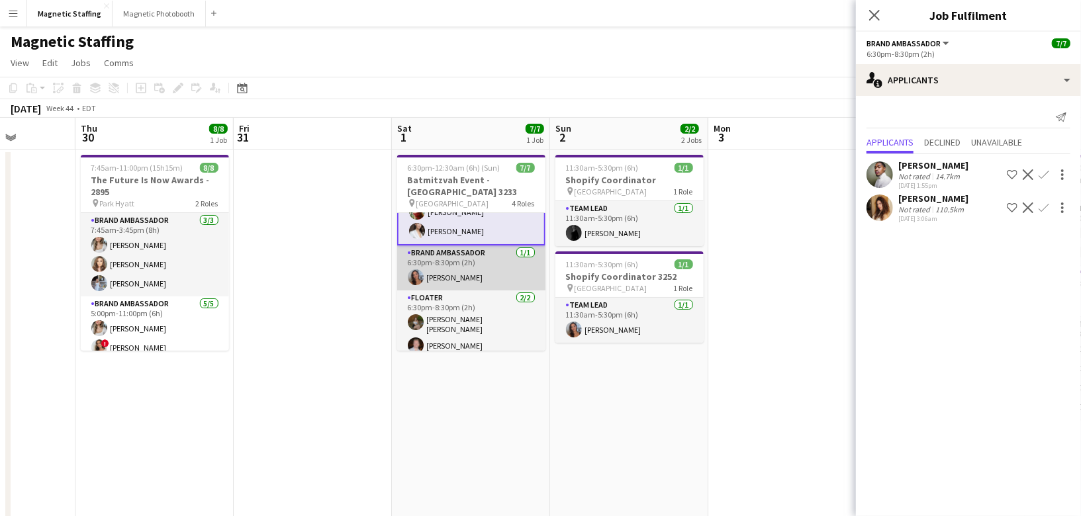
click at [471, 319] on app-card-role "Floater [DATE] 6:30pm-8:30pm (2h) [PERSON_NAME] [PERSON_NAME]" at bounding box center [471, 325] width 148 height 68
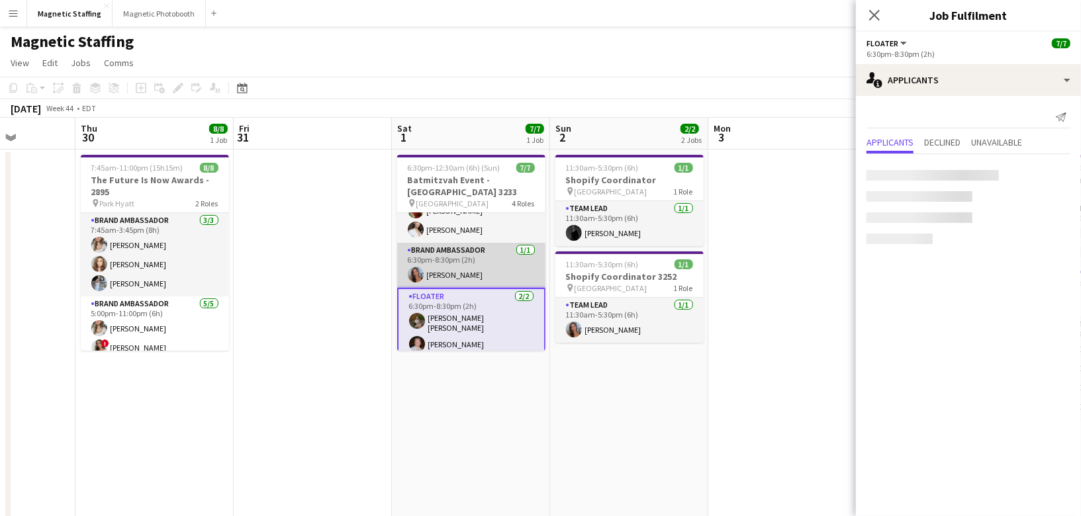
scroll to position [33, 0]
click at [473, 272] on app-card-role "Brand Ambassador [DATE] 6:30pm-8:30pm (2h) [PERSON_NAME]" at bounding box center [471, 266] width 148 height 45
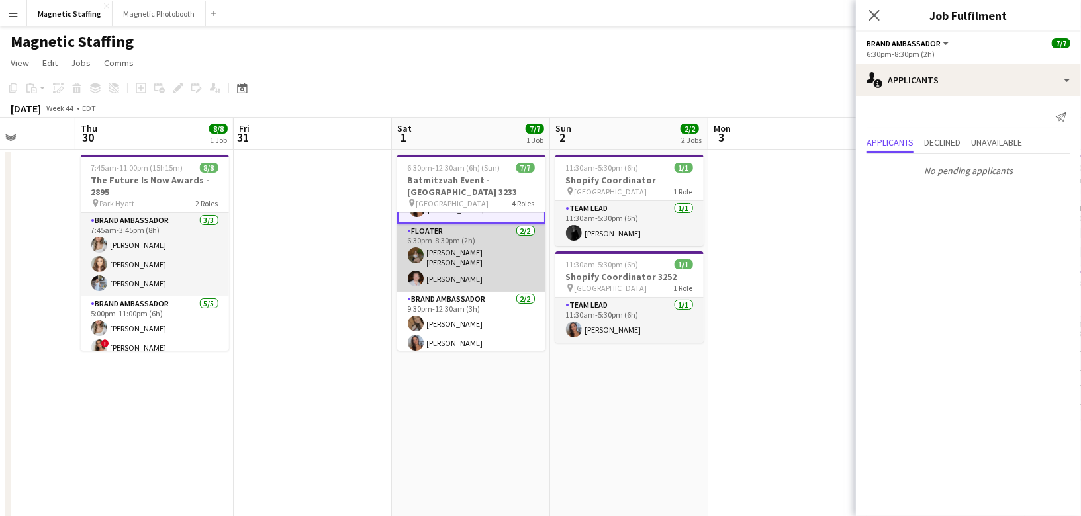
click at [447, 308] on app-card-role "Brand Ambassador [DATE] 9:30pm-12:30am (3h) [PERSON_NAME] [PERSON_NAME]" at bounding box center [471, 324] width 148 height 64
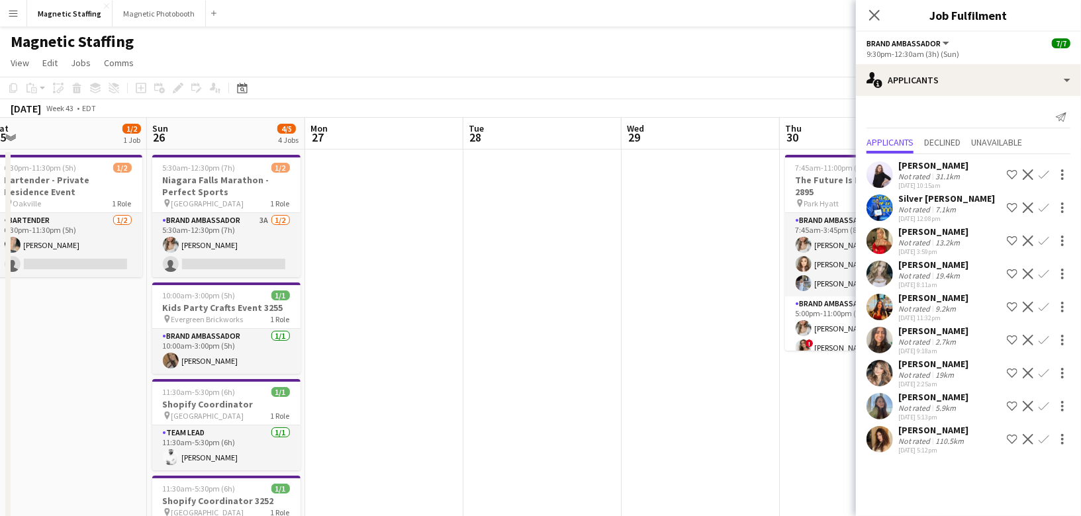
scroll to position [0, 323]
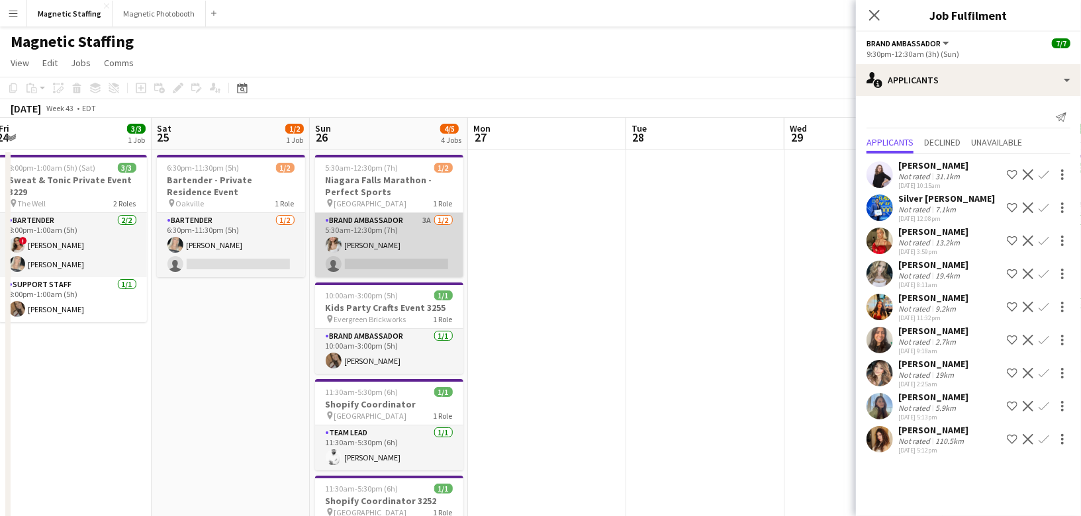
click at [348, 270] on app-card-role "Brand Ambassador 3A [DATE] 5:30am-12:30pm (7h) [PERSON_NAME] single-neutral-act…" at bounding box center [389, 245] width 148 height 64
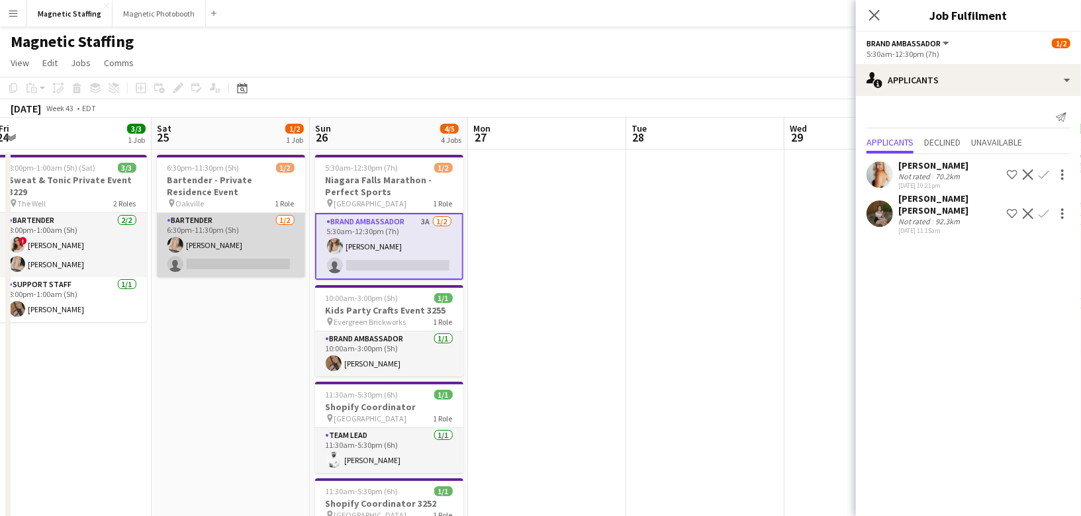
click at [247, 261] on app-card-role "Bartender [DATE] 6:30pm-11:30pm (5h) [PERSON_NAME] single-neutral-actions" at bounding box center [231, 245] width 148 height 64
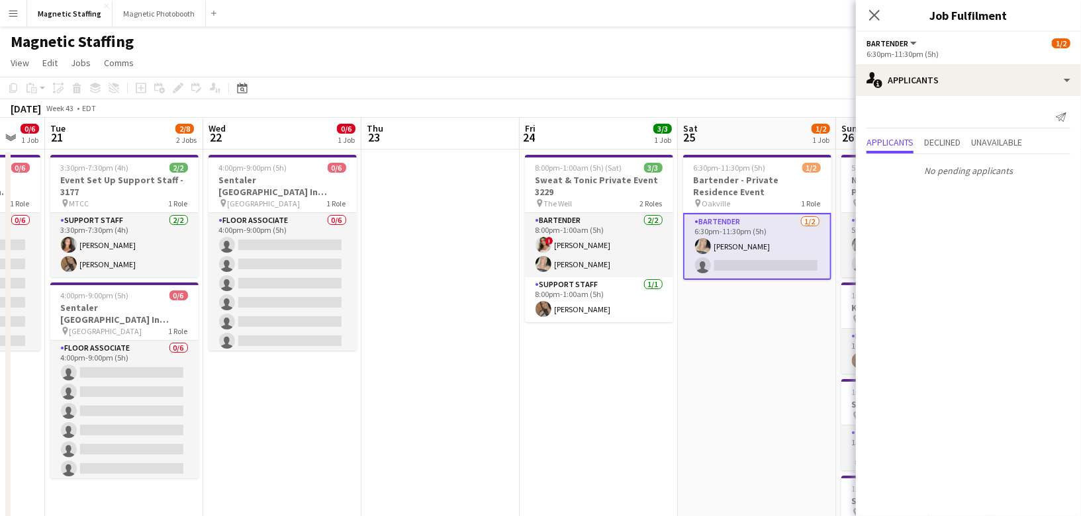
scroll to position [0, 396]
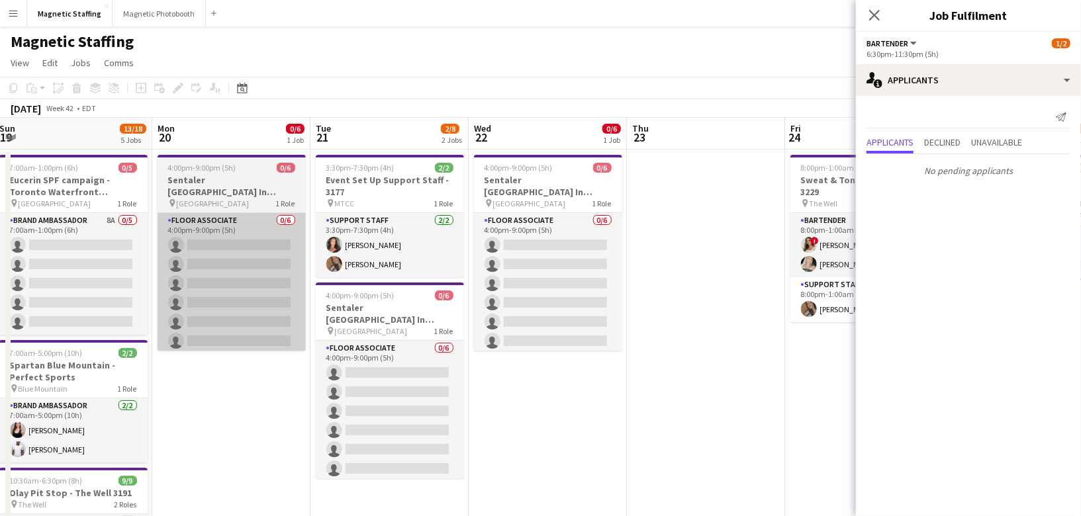
click at [237, 286] on app-card-role "Floor Associate 0/6 4:00pm-9:00pm (5h) single-neutral-actions single-neutral-ac…" at bounding box center [232, 283] width 148 height 141
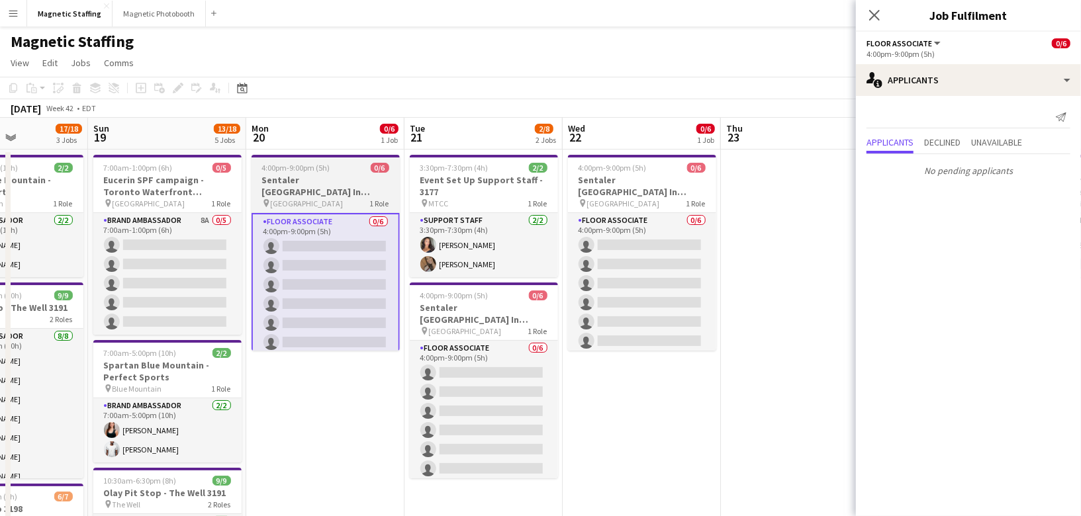
scroll to position [0, 331]
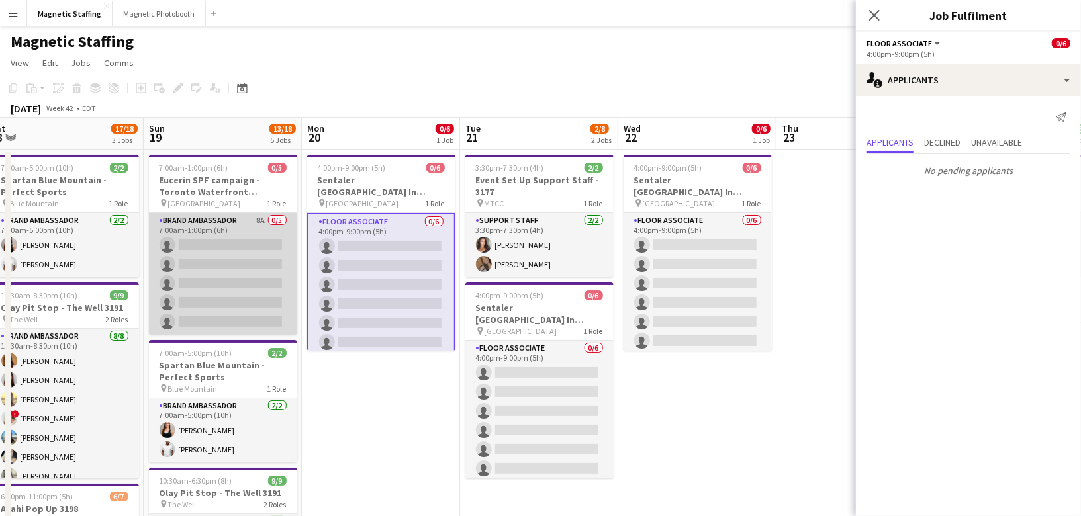
click at [212, 269] on app-card-role "Brand Ambassador 8A 0/5 7:00am-1:00pm (6h) single-neutral-actions single-neutra…" at bounding box center [223, 274] width 148 height 122
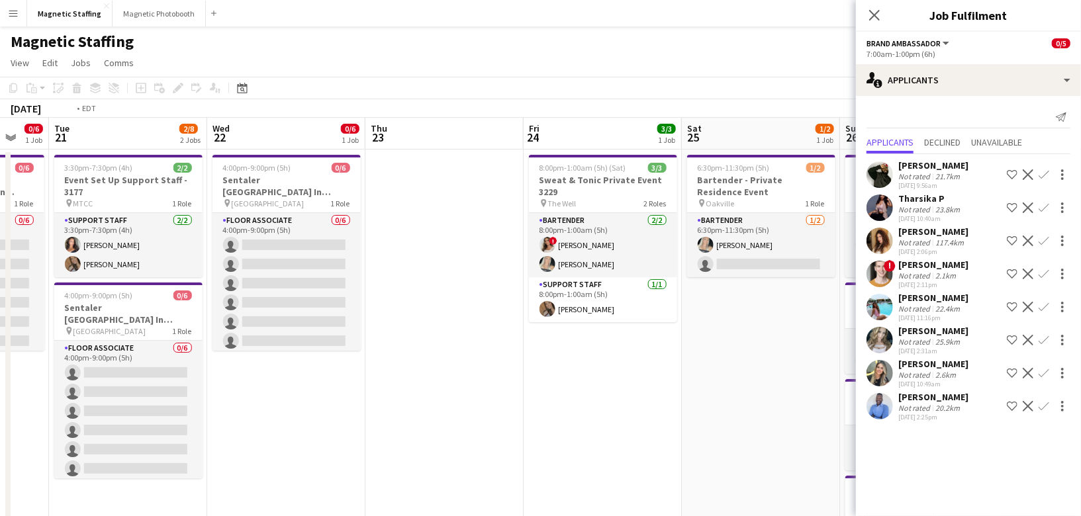
scroll to position [0, 413]
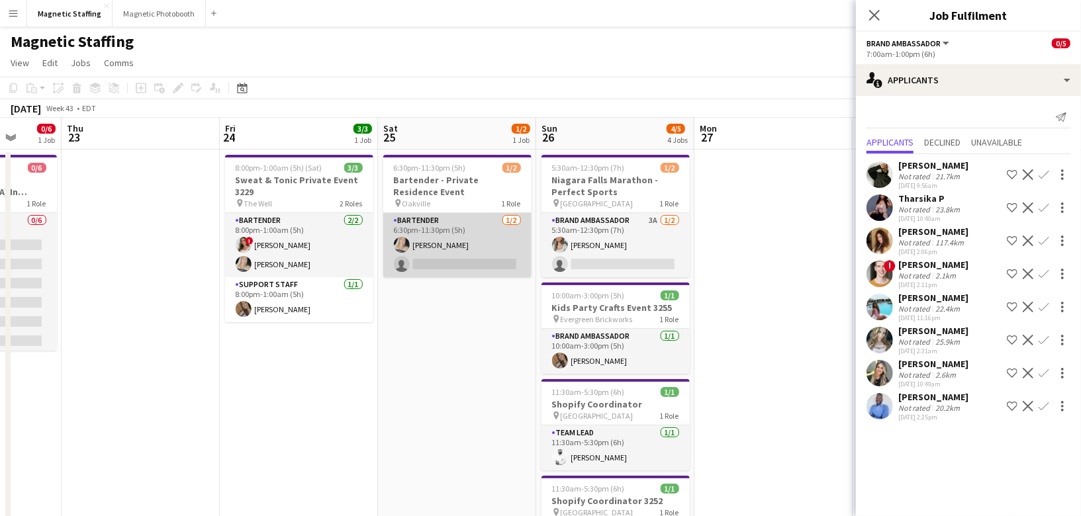
click at [458, 250] on app-card-role "Bartender [DATE] 6:30pm-11:30pm (5h) [PERSON_NAME] single-neutral-actions" at bounding box center [457, 245] width 148 height 64
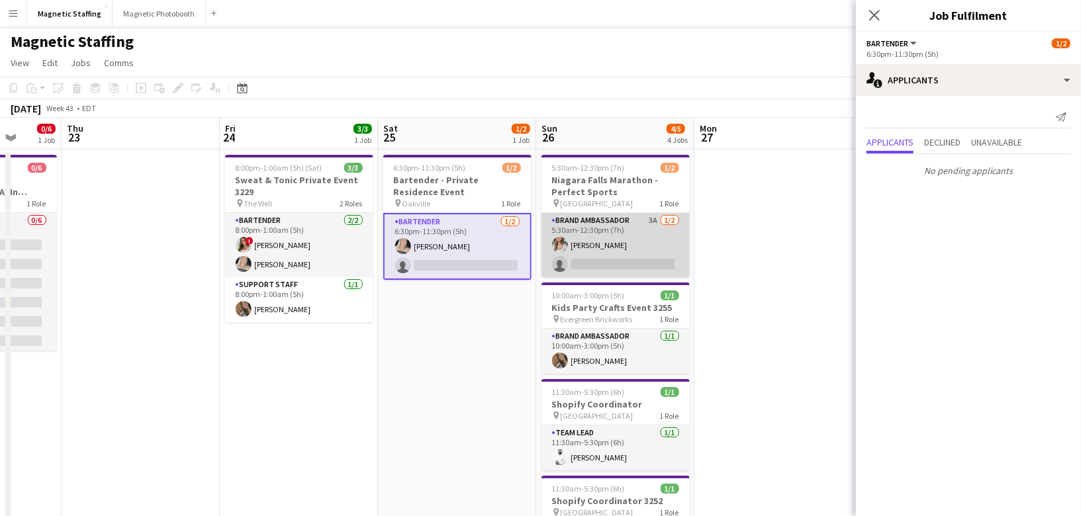
click at [600, 250] on app-card-role "Brand Ambassador 3A [DATE] 5:30am-12:30pm (7h) [PERSON_NAME] single-neutral-act…" at bounding box center [615, 245] width 148 height 64
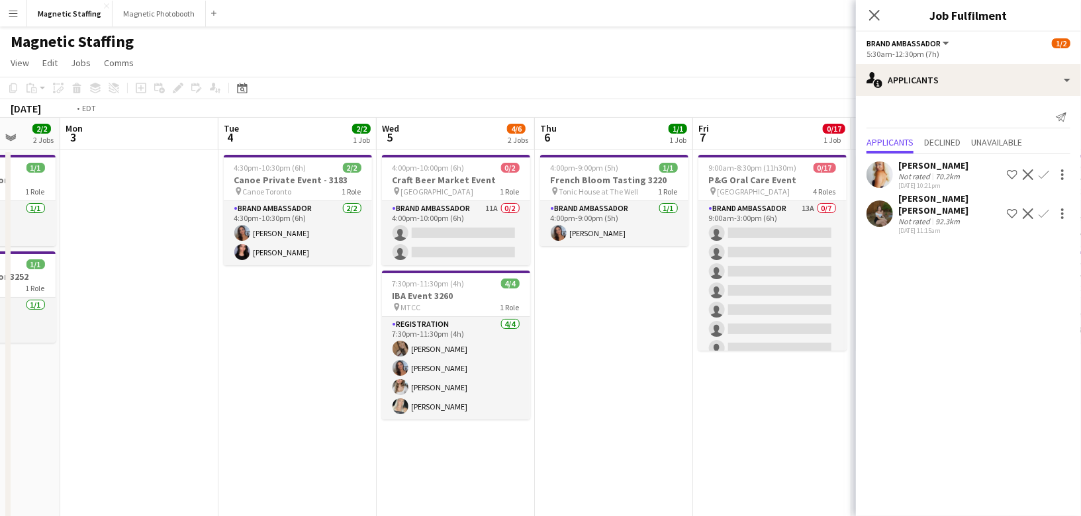
scroll to position [0, 471]
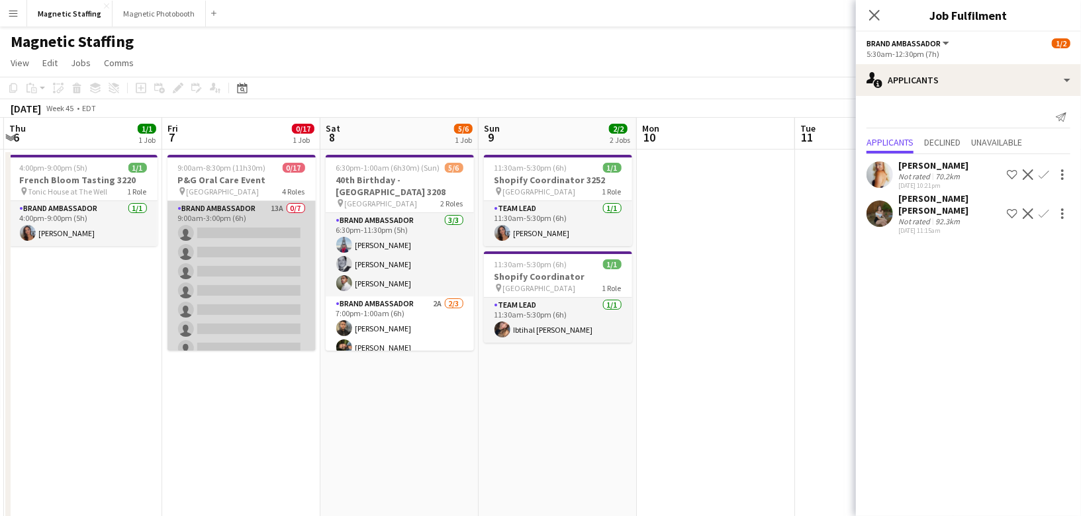
click at [216, 324] on app-card-role "Brand Ambassador 13A 0/7 9:00am-3:00pm (6h) single-neutral-actions single-neutr…" at bounding box center [241, 281] width 148 height 160
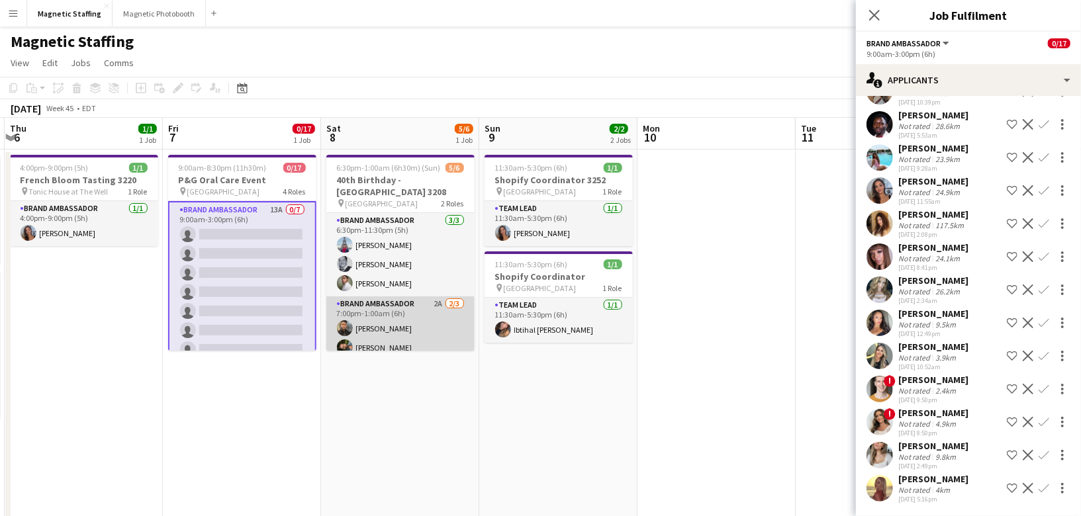
scroll to position [28, 0]
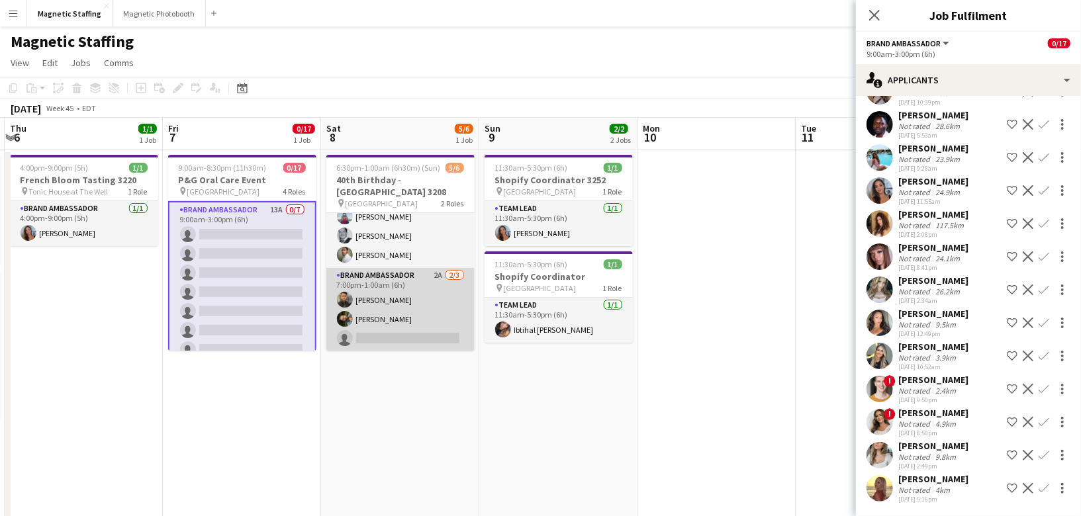
click at [413, 312] on app-card-role "Brand Ambassador 2A [DATE] 7:00pm-1:00am (6h) [PERSON_NAME] single-neutral-acti…" at bounding box center [400, 309] width 148 height 83
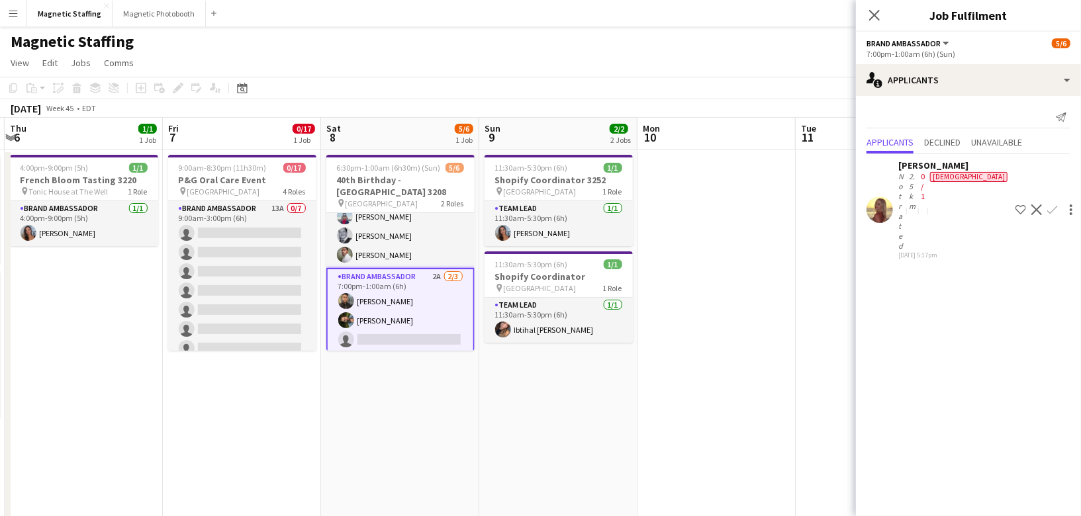
click at [413, 312] on app-card-role "Brand Ambassador 2A [DATE] 7:00pm-1:00am (6h) [PERSON_NAME] single-neutral-acti…" at bounding box center [400, 311] width 148 height 86
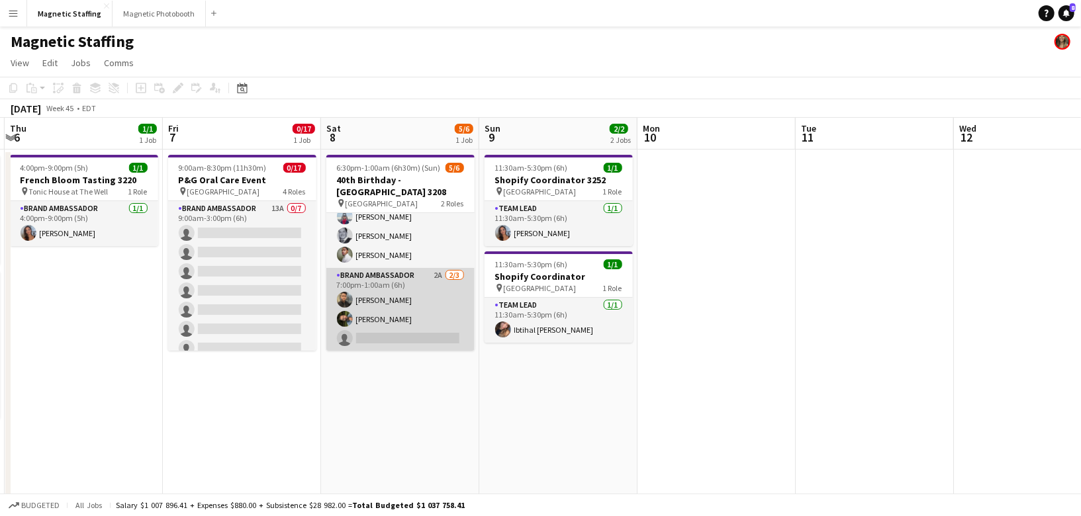
click at [413, 312] on app-card-role "Brand Ambassador 2A [DATE] 7:00pm-1:00am (6h) [PERSON_NAME] single-neutral-acti…" at bounding box center [400, 309] width 148 height 83
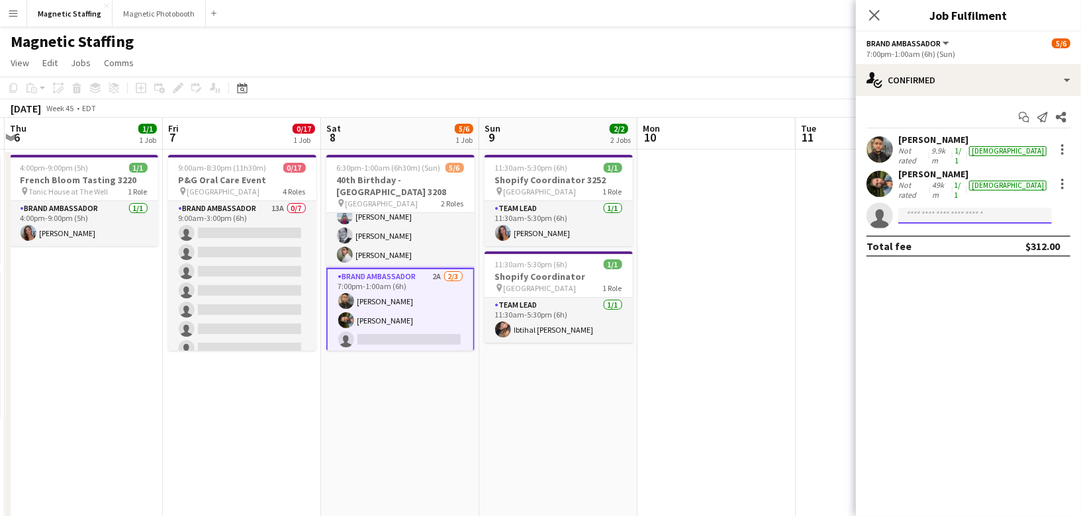
click at [940, 208] on input at bounding box center [975, 216] width 154 height 16
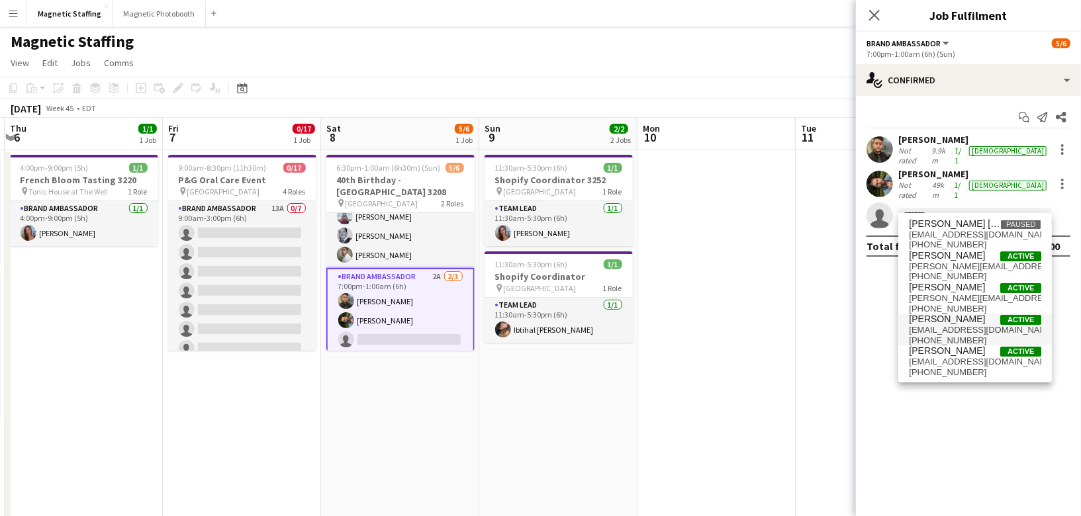
type input "******"
click at [999, 337] on span "[PHONE_NUMBER]" at bounding box center [975, 341] width 132 height 11
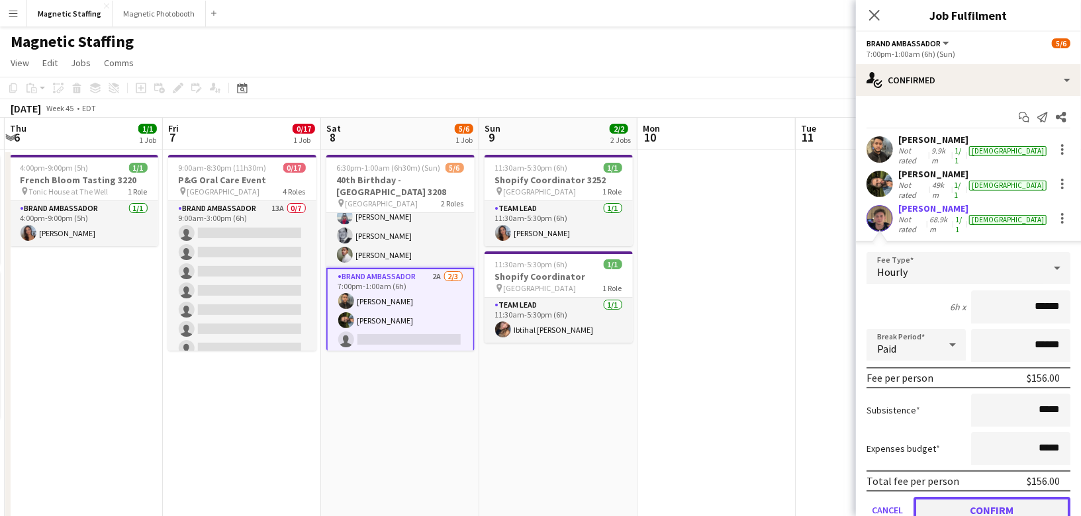
click at [962, 497] on button "Confirm" at bounding box center [991, 510] width 157 height 26
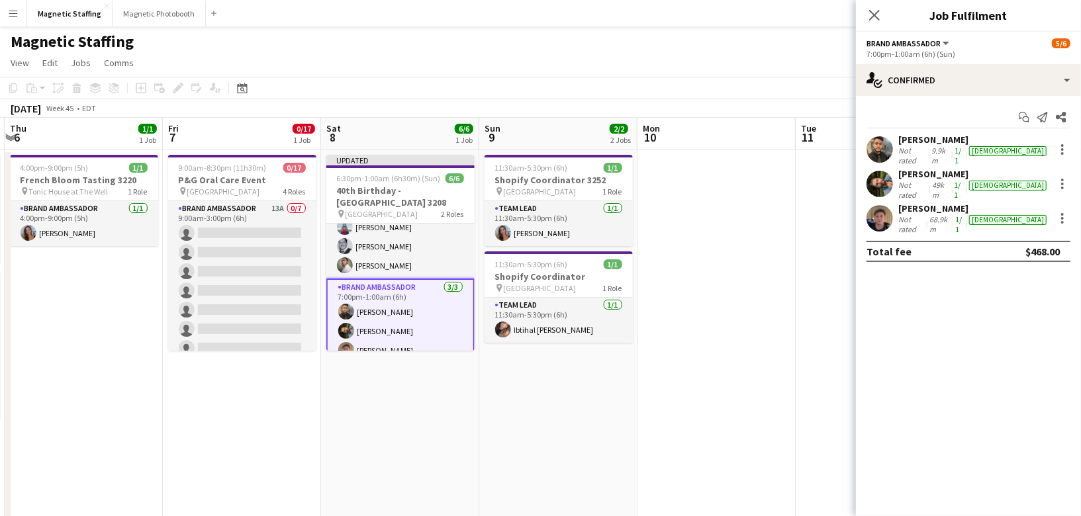
click at [706, 351] on app-date-cell at bounding box center [716, 525] width 158 height 750
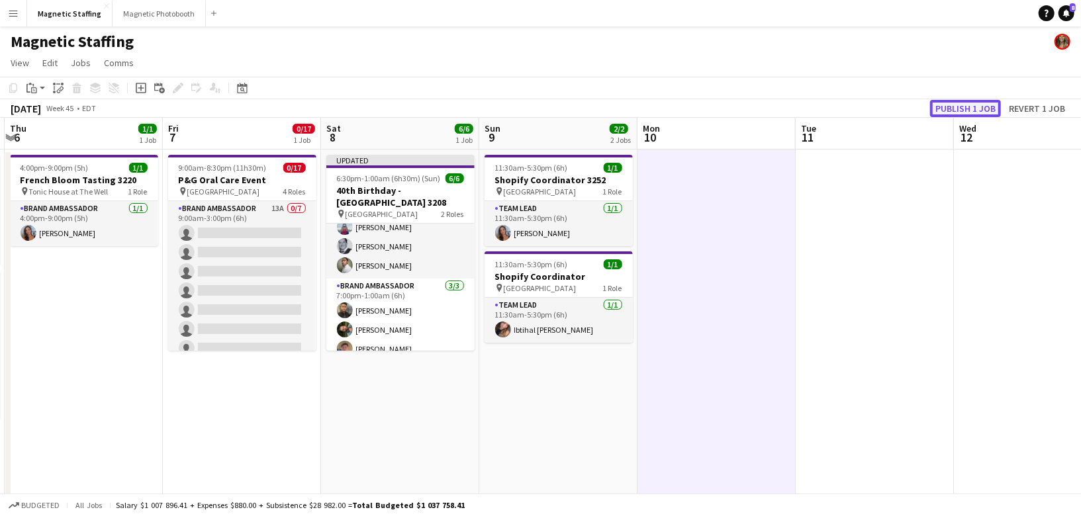
click at [955, 105] on button "Publish 1 job" at bounding box center [965, 108] width 71 height 17
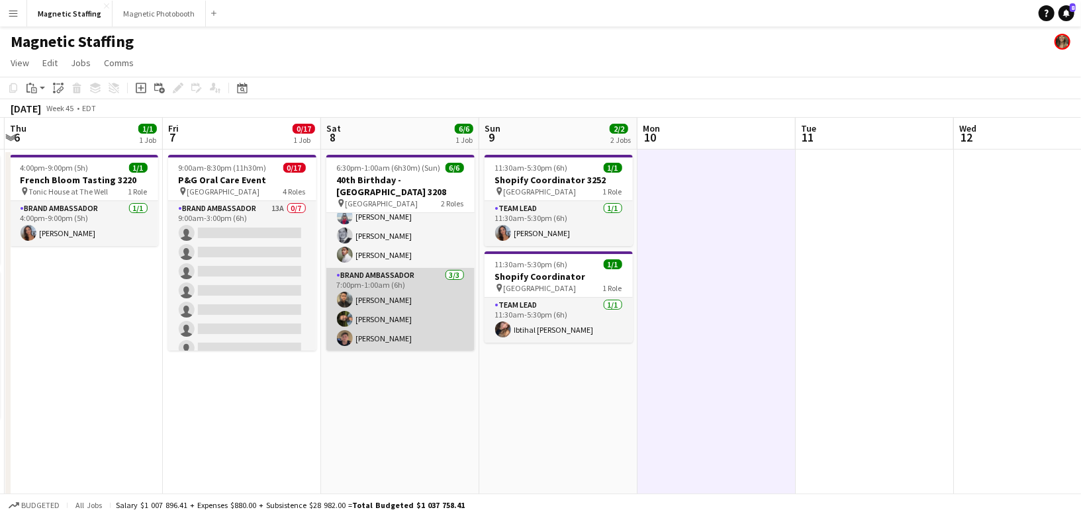
click at [353, 328] on app-card-role "Brand Ambassador [DATE] 7:00pm-1:00am (6h) [PERSON_NAME] [PERSON_NAME]" at bounding box center [400, 309] width 148 height 83
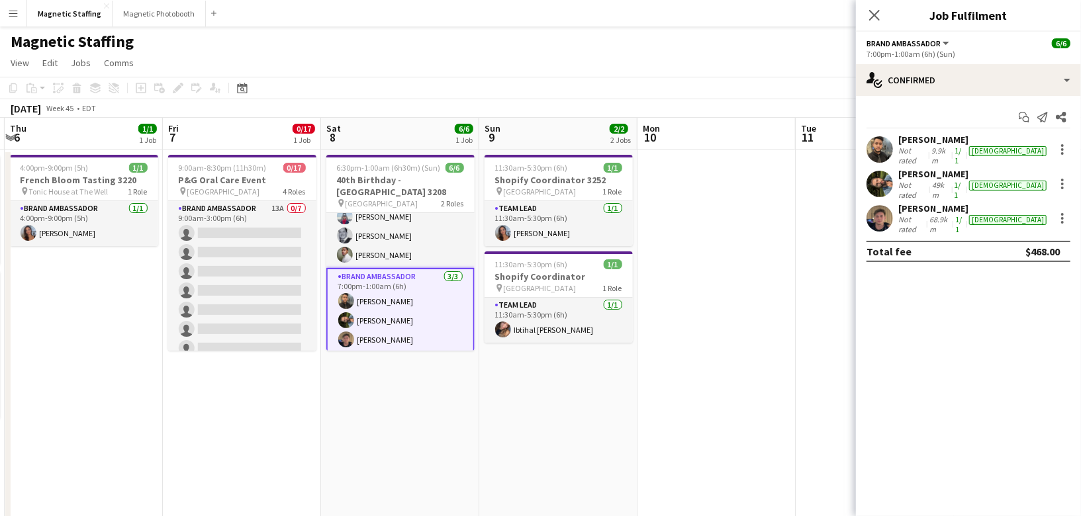
click at [884, 210] on app-user-avatar at bounding box center [879, 218] width 26 height 26
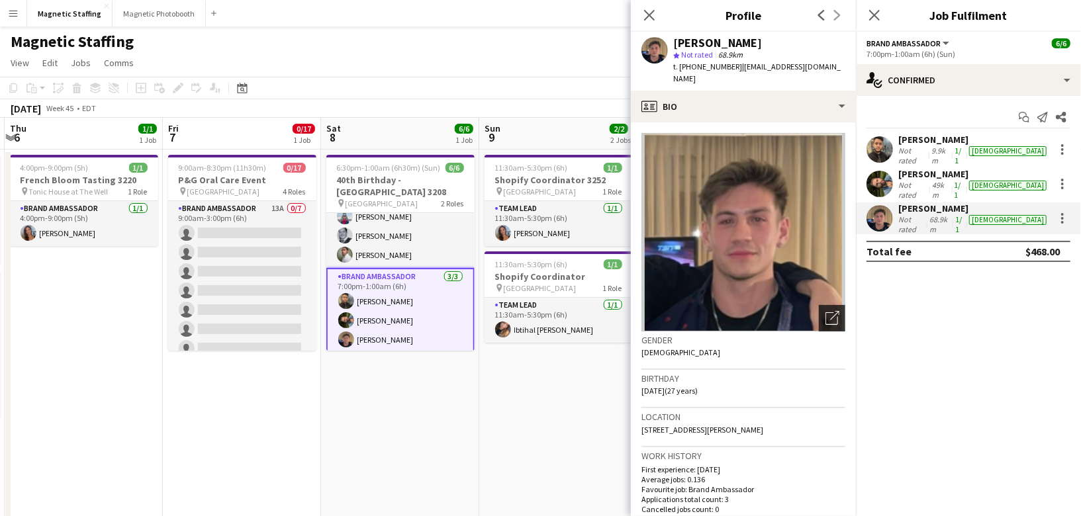
click at [837, 311] on icon "Open photos pop-in" at bounding box center [832, 318] width 14 height 14
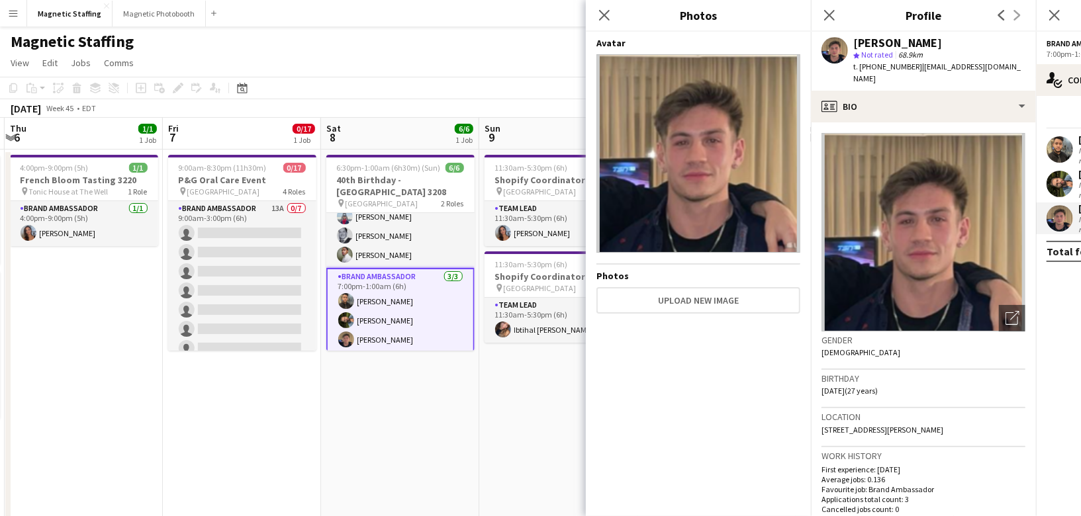
click at [488, 405] on app-date-cell "11:30am-5:30pm (6h) 1/1 Shopify Coordinator 3252 pin Toronto 1 Role Team Lead […" at bounding box center [558, 525] width 158 height 750
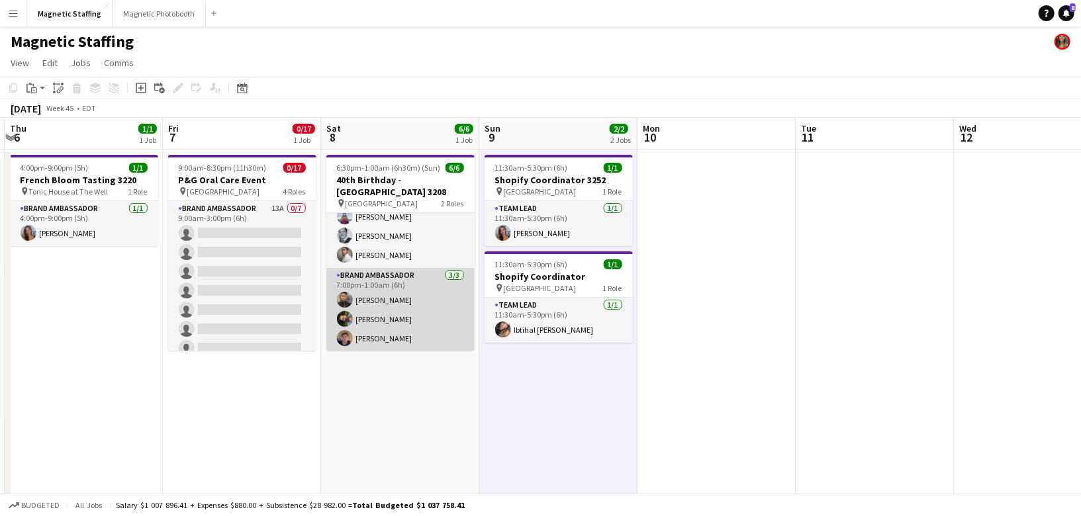
click at [392, 324] on app-card-role "Brand Ambassador [DATE] 7:00pm-1:00am (6h) [PERSON_NAME] [PERSON_NAME]" at bounding box center [400, 309] width 148 height 83
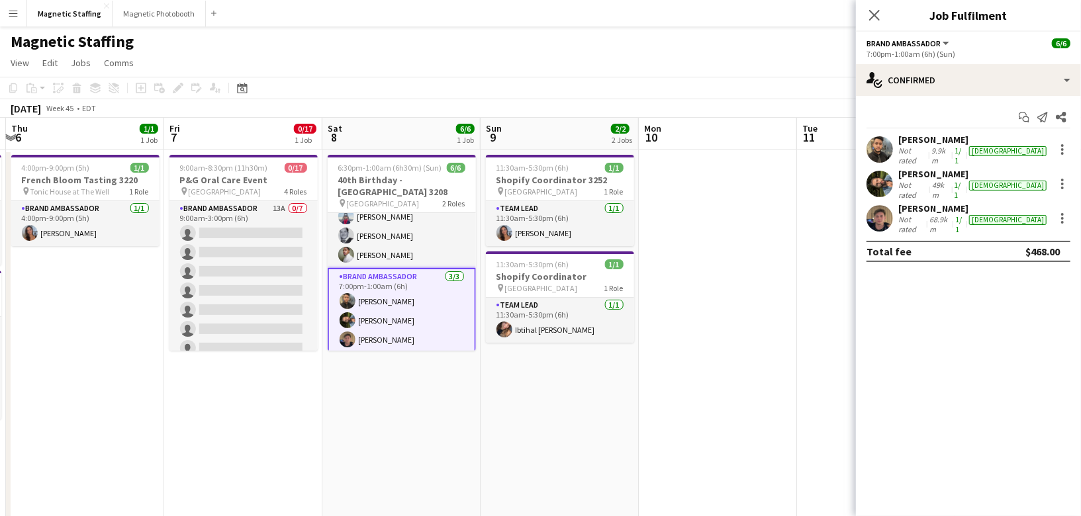
click at [886, 216] on div at bounding box center [879, 218] width 26 height 26
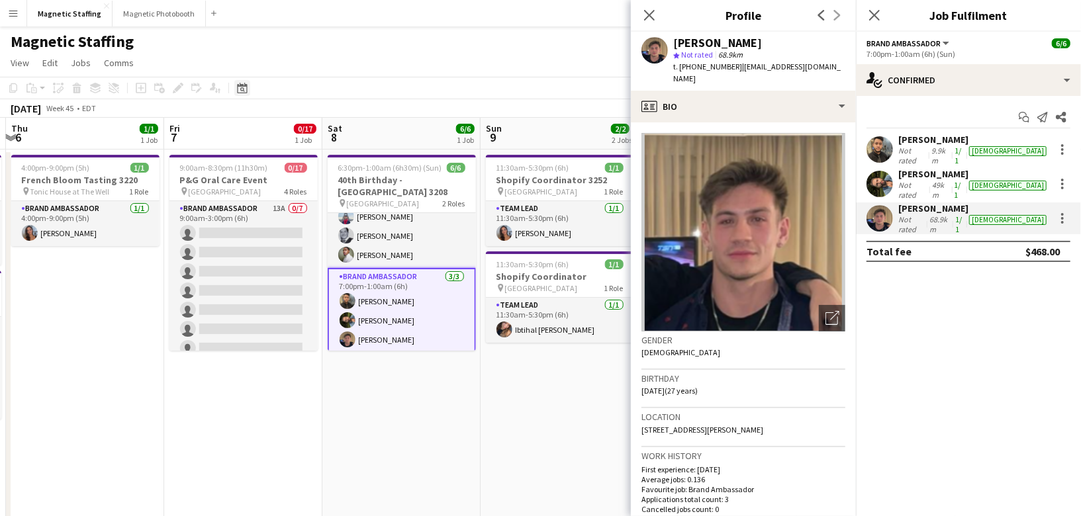
click at [246, 92] on icon at bounding box center [242, 88] width 10 height 11
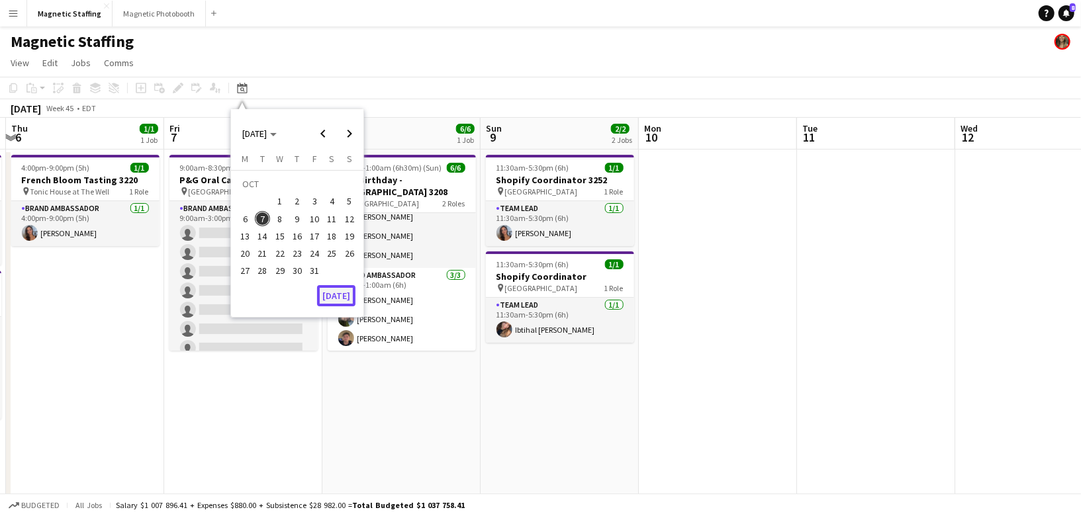
click at [348, 289] on button "[DATE]" at bounding box center [336, 295] width 38 height 21
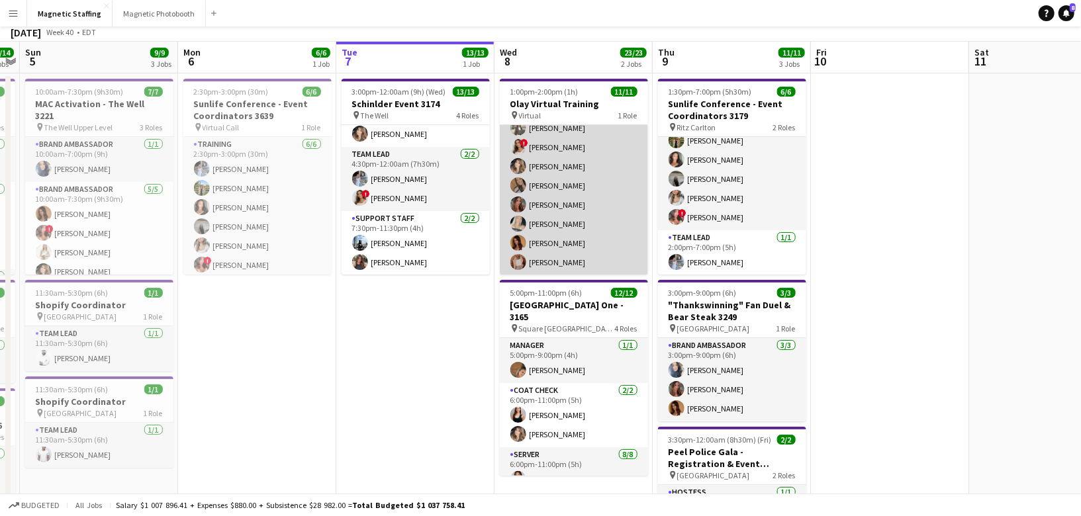
scroll to position [136, 0]
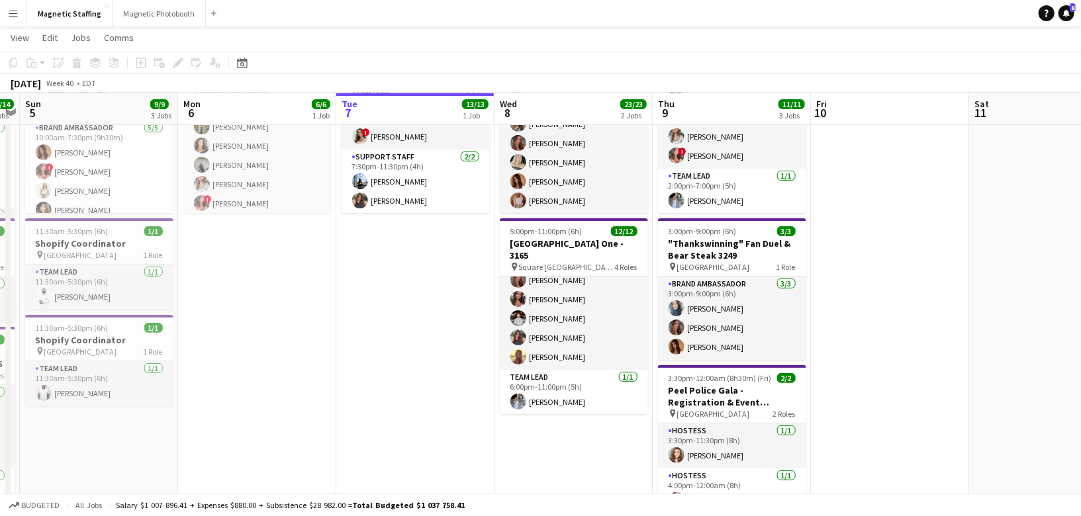
click at [584, 357] on app-card-role "Server [DATE] 6:00pm-11:00pm (5h) [PERSON_NAME] [PERSON_NAME] [PERSON_NAME] [PE…" at bounding box center [574, 280] width 148 height 179
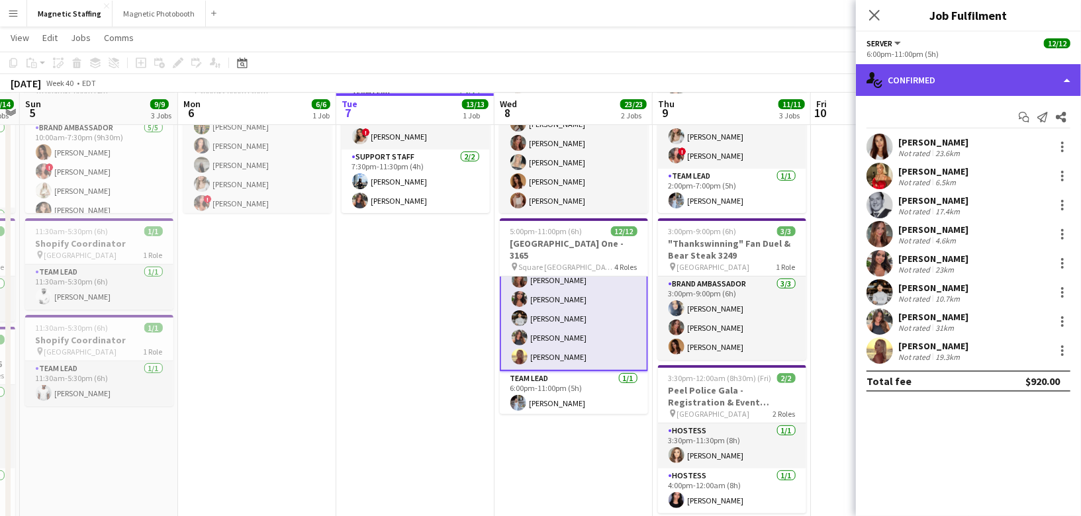
click at [984, 88] on div "single-neutral-actions-check-2 Confirmed" at bounding box center [968, 80] width 225 height 32
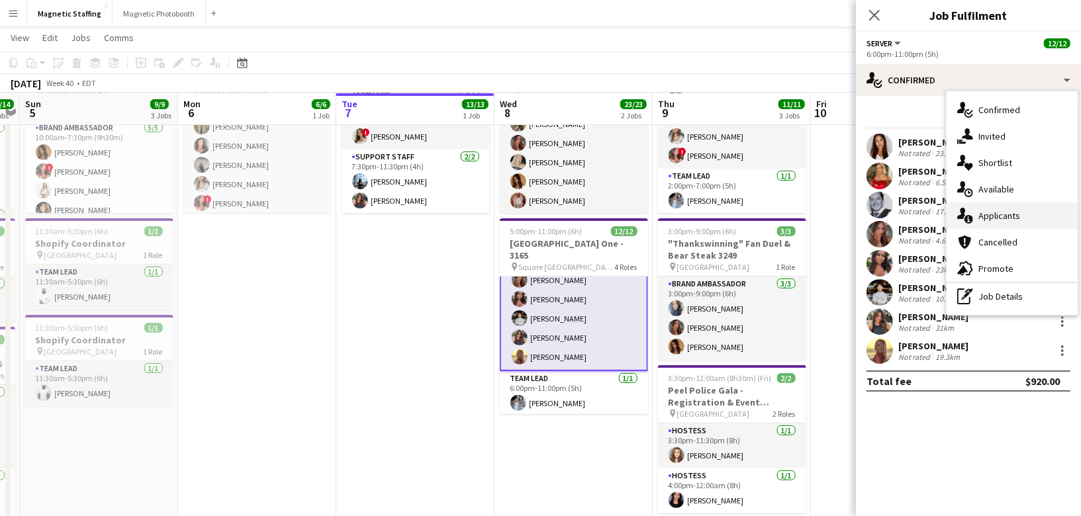
click at [987, 219] on span "Applicants" at bounding box center [999, 216] width 42 height 12
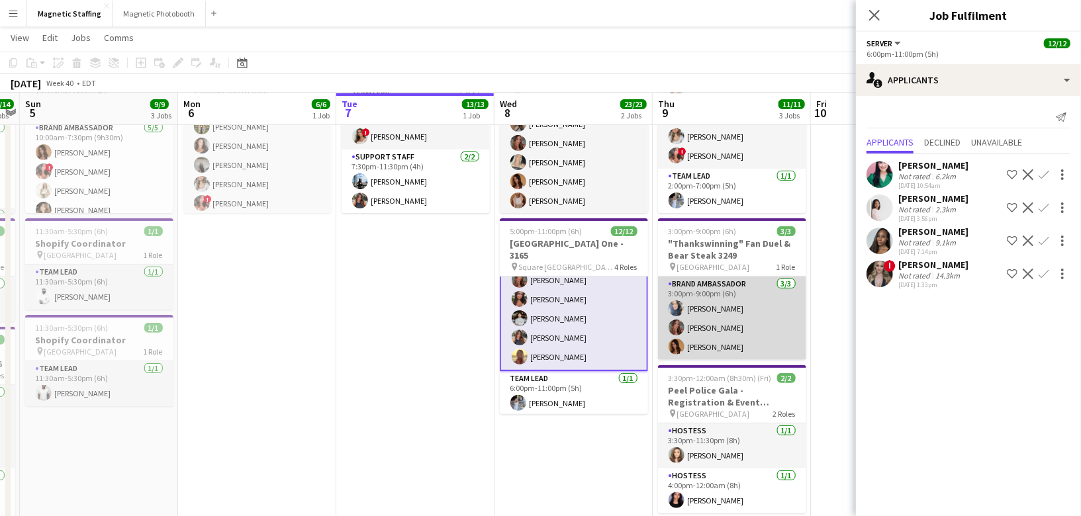
click at [727, 338] on app-card-role "Brand Ambassador [DATE] 3:00pm-9:00pm (6h) [PERSON_NAME] [PERSON_NAME] [PERSON_…" at bounding box center [732, 318] width 148 height 83
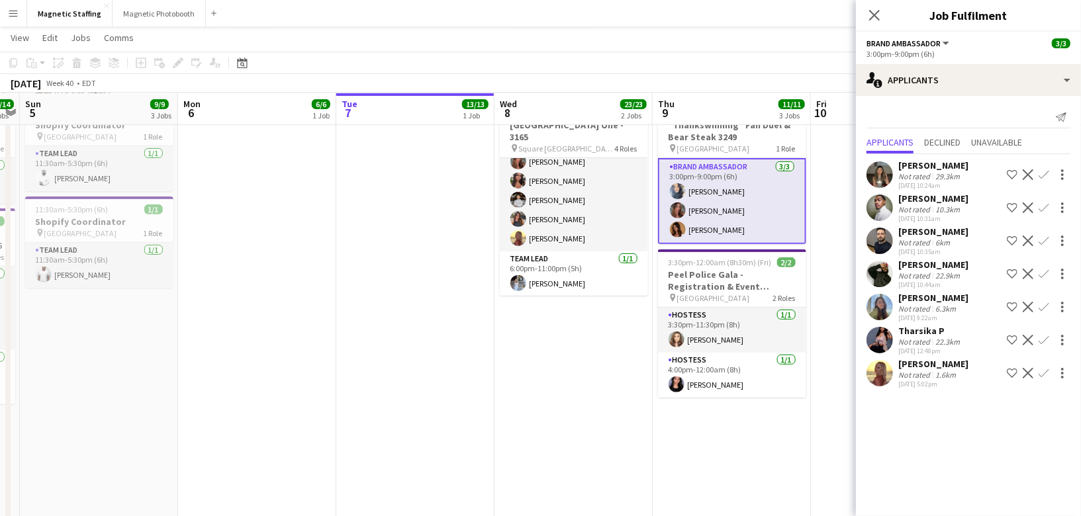
scroll to position [0, 0]
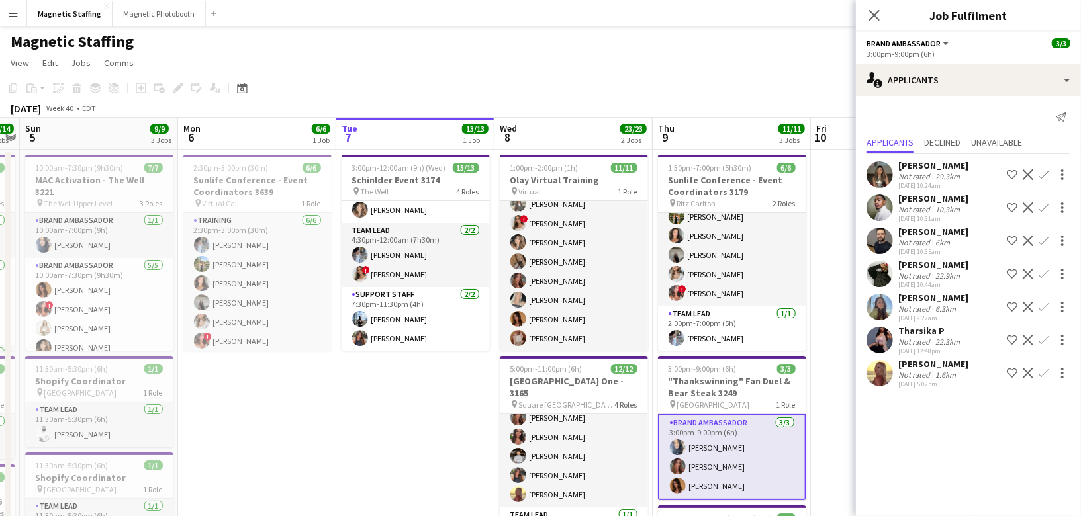
click at [9, 17] on app-icon "Menu" at bounding box center [13, 13] width 11 height 11
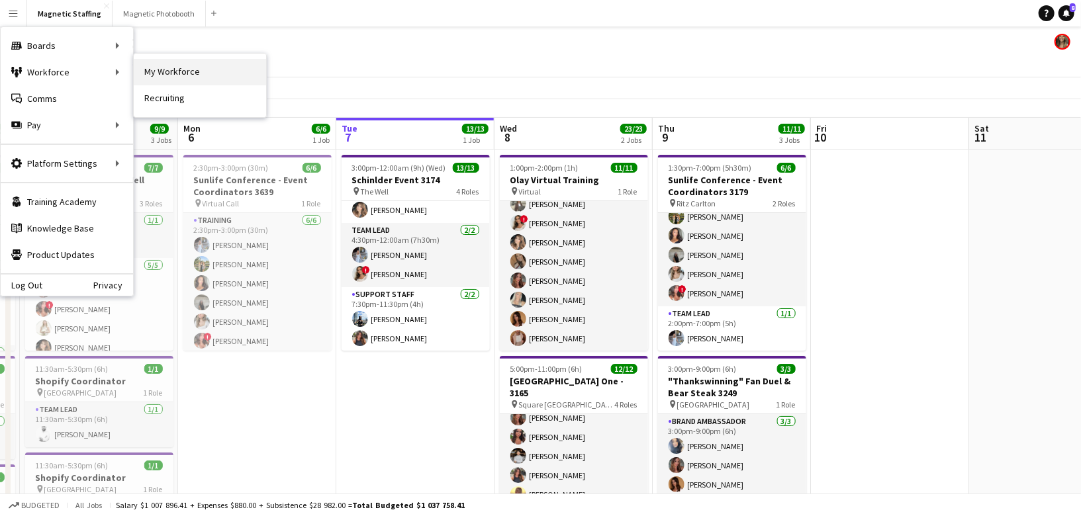
click at [150, 75] on link "My Workforce" at bounding box center [200, 72] width 132 height 26
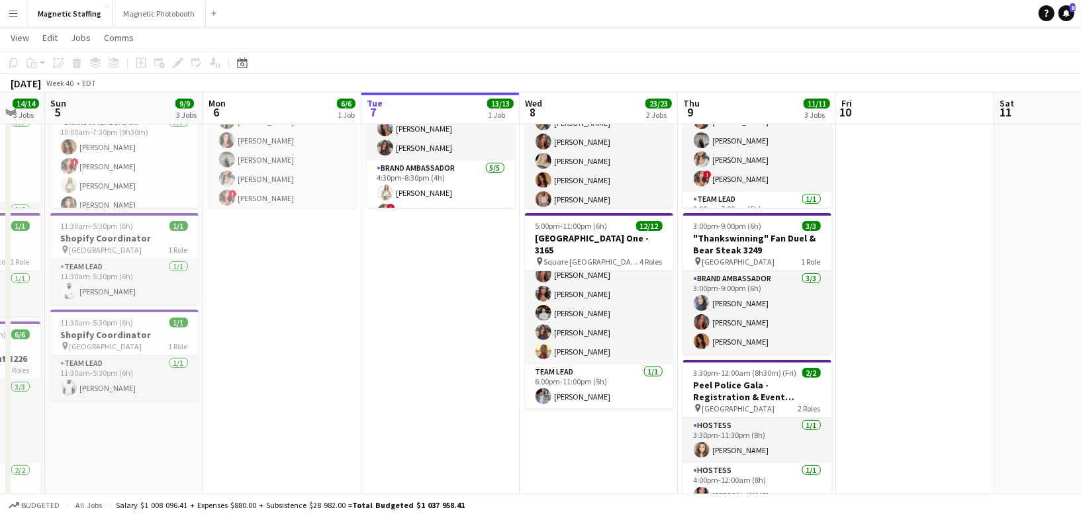
scroll to position [0, 421]
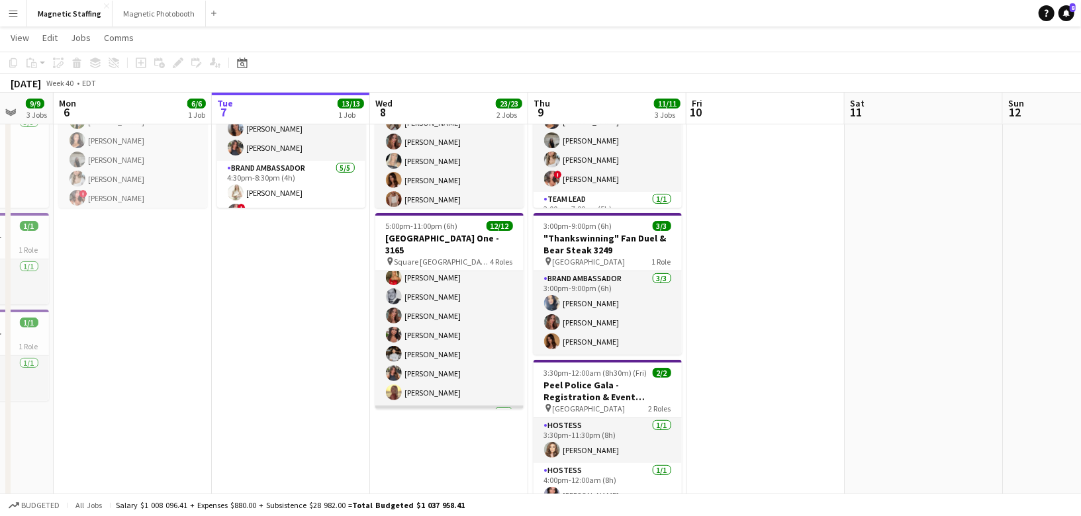
click at [419, 366] on app-card-role "Server [DATE] 6:00pm-11:00pm (5h) [PERSON_NAME] [PERSON_NAME] [PERSON_NAME] [PE…" at bounding box center [449, 315] width 148 height 179
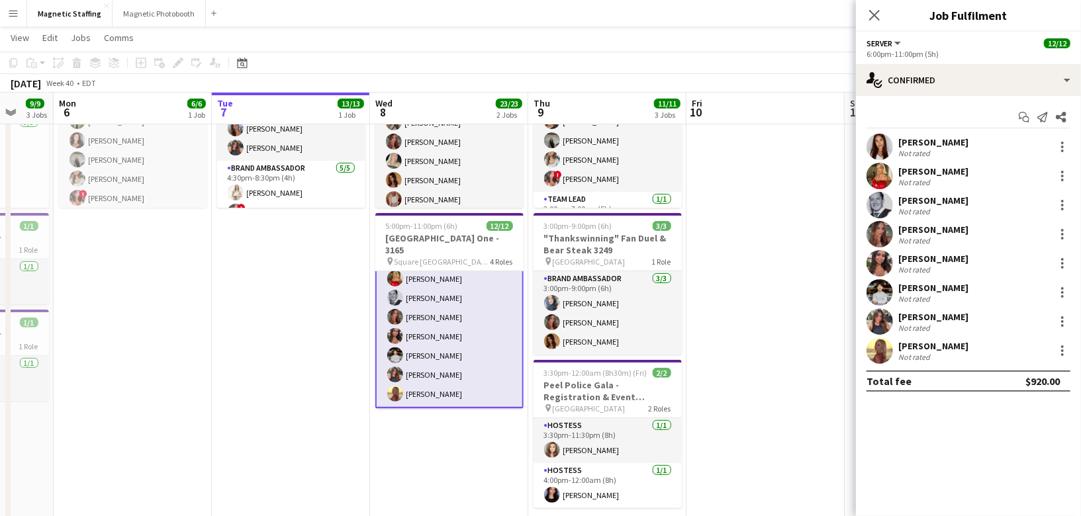
scroll to position [156, 0]
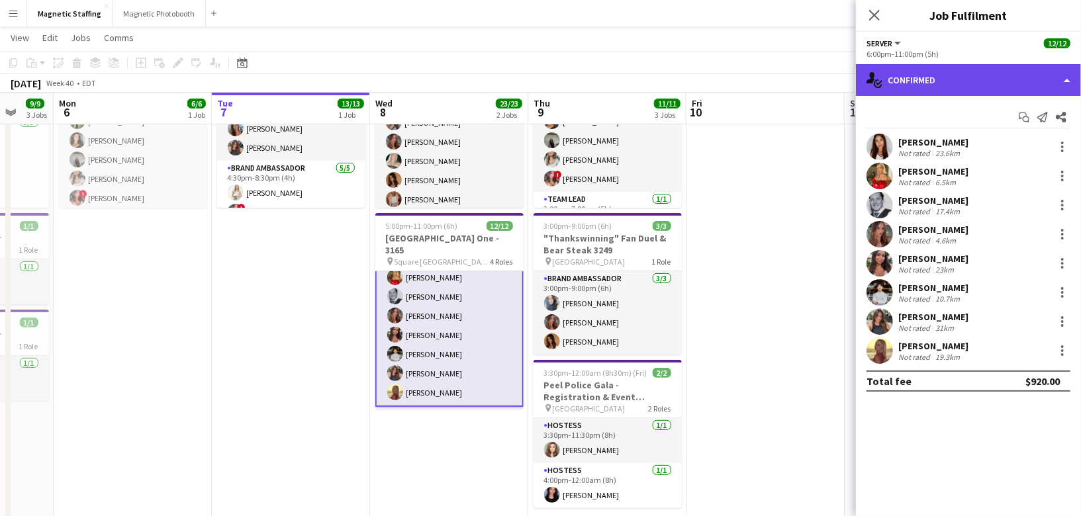
click at [920, 89] on div "single-neutral-actions-check-2 Confirmed" at bounding box center [968, 80] width 225 height 32
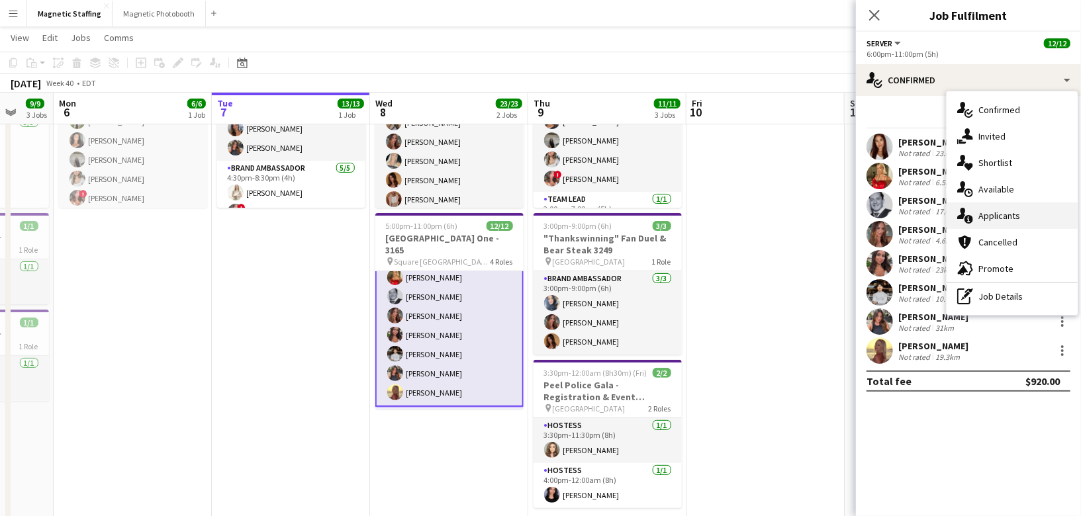
click at [953, 219] on div "single-neutral-actions-information Applicants" at bounding box center [1012, 216] width 131 height 26
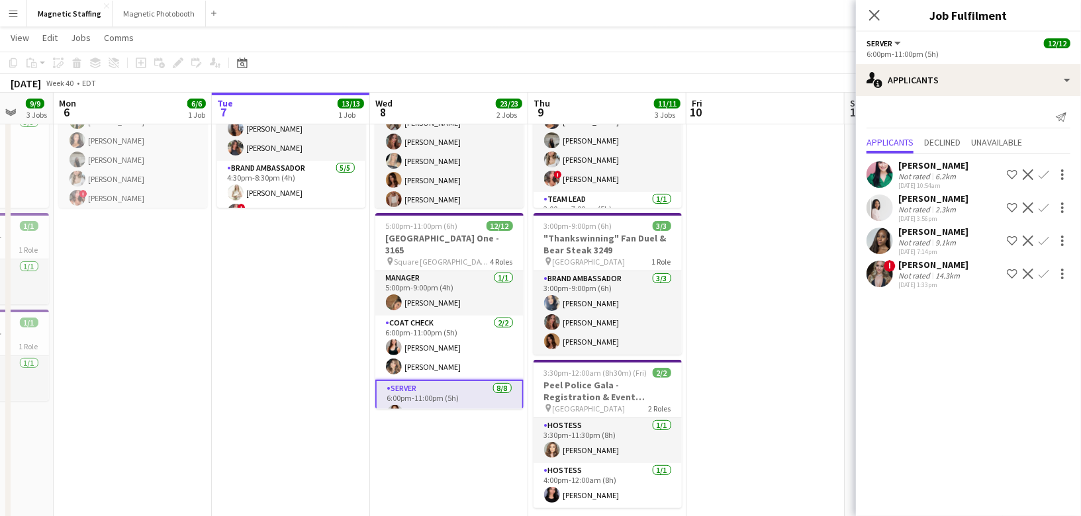
scroll to position [0, 0]
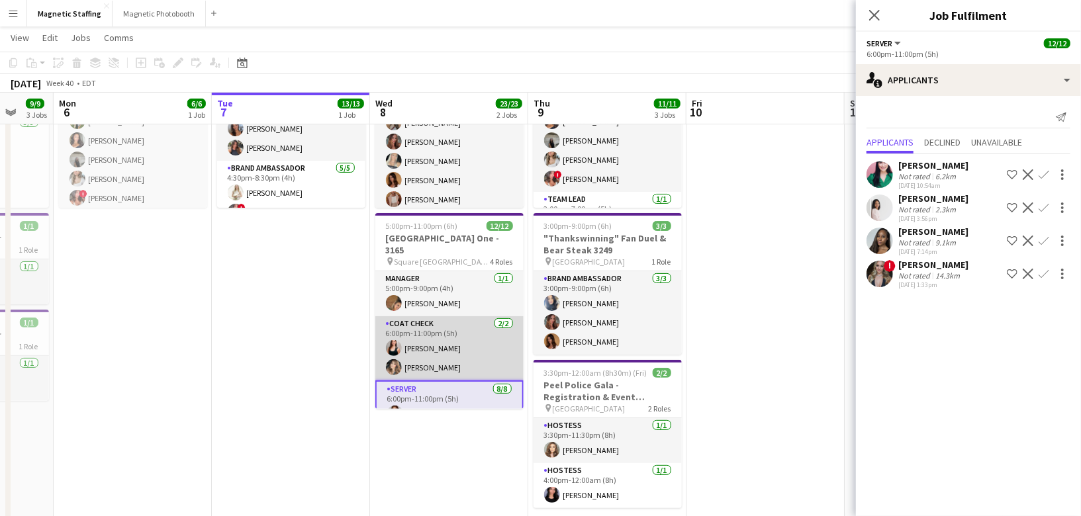
click at [426, 357] on app-card-role "Coat Check [DATE] 6:00pm-11:00pm (5h) [PERSON_NAME] [PERSON_NAME]" at bounding box center [449, 348] width 148 height 64
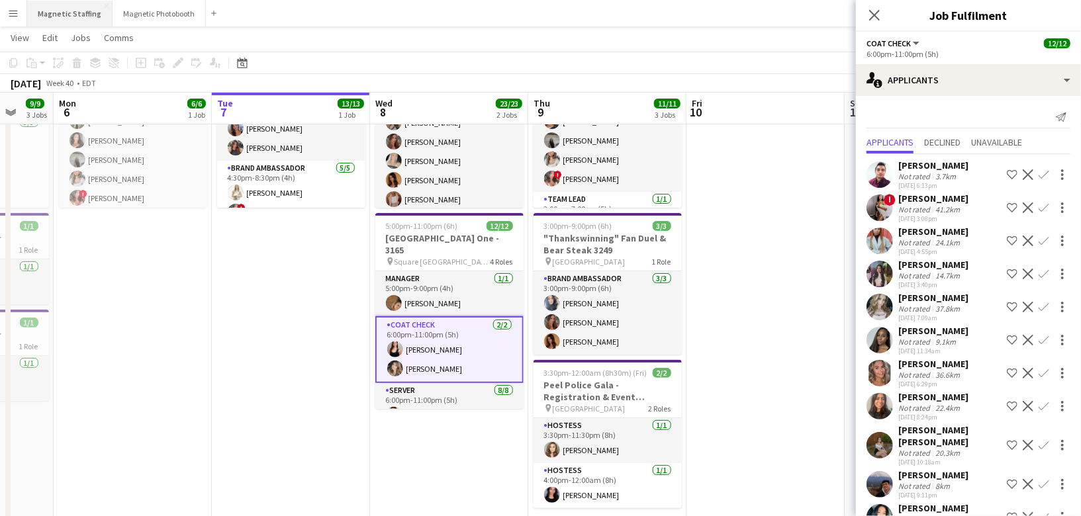
click at [70, 17] on button "Magnetic Staffing Close" at bounding box center [69, 14] width 85 height 26
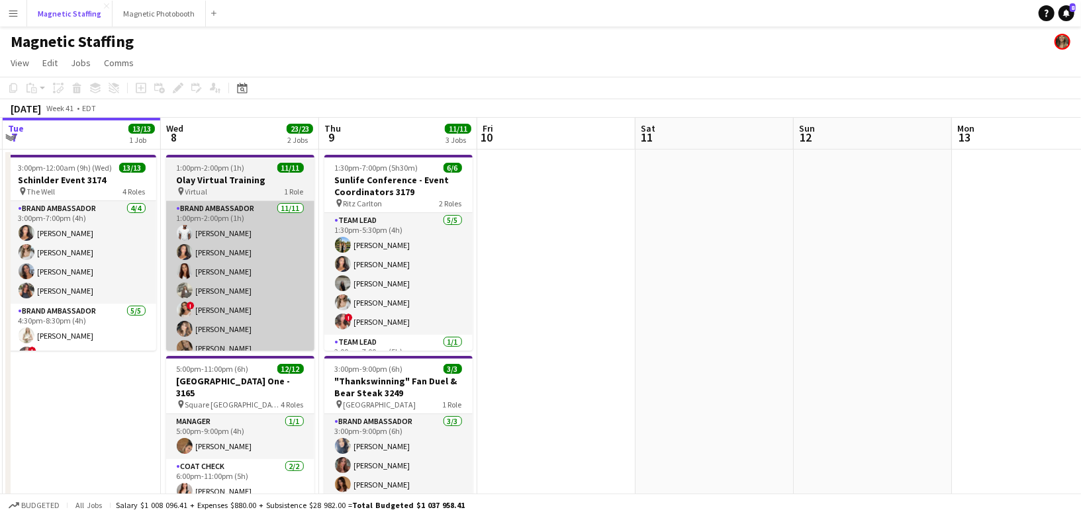
scroll to position [0, 313]
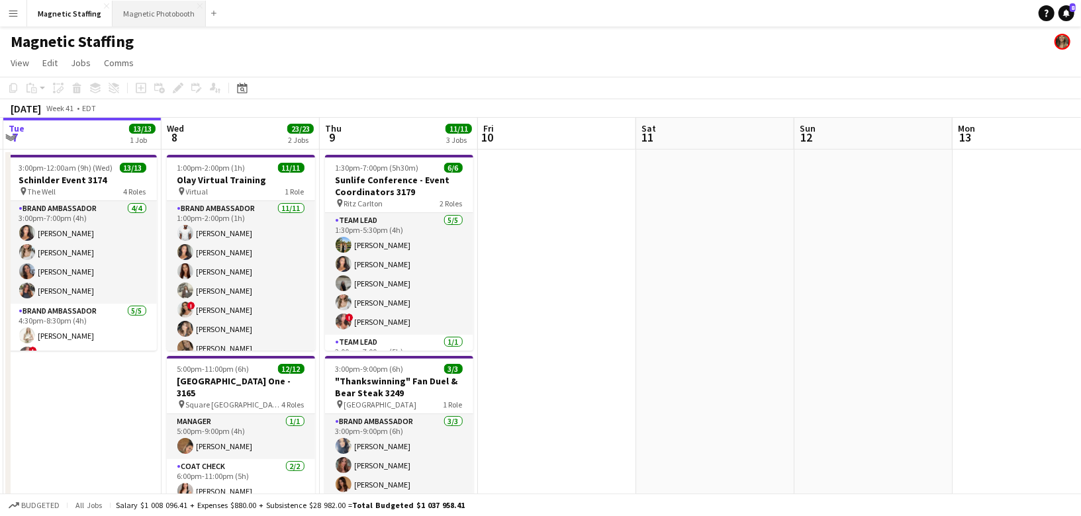
click at [136, 13] on button "Magnetic Photobooth Close" at bounding box center [159, 14] width 93 height 26
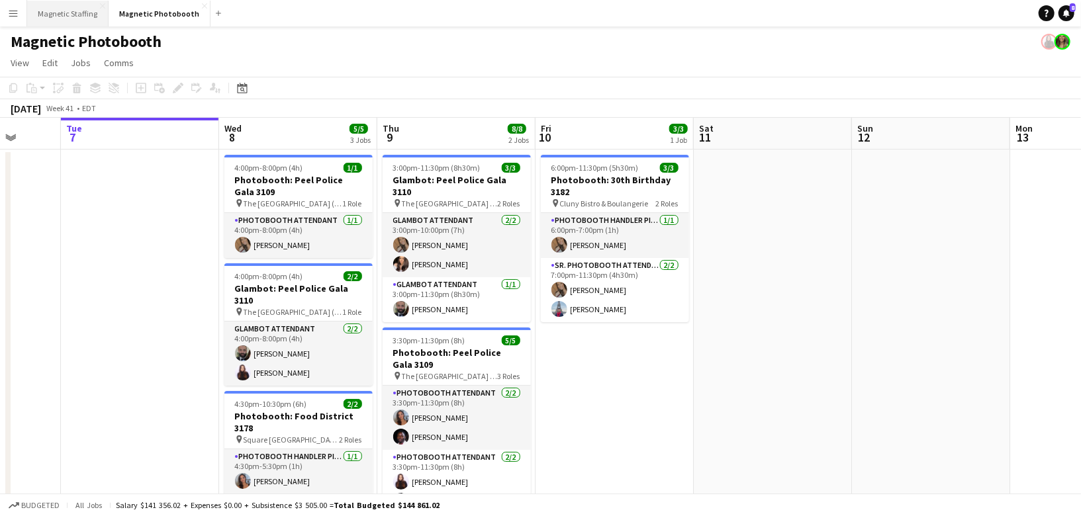
click at [80, 19] on button "Magnetic Staffing Close" at bounding box center [67, 14] width 81 height 26
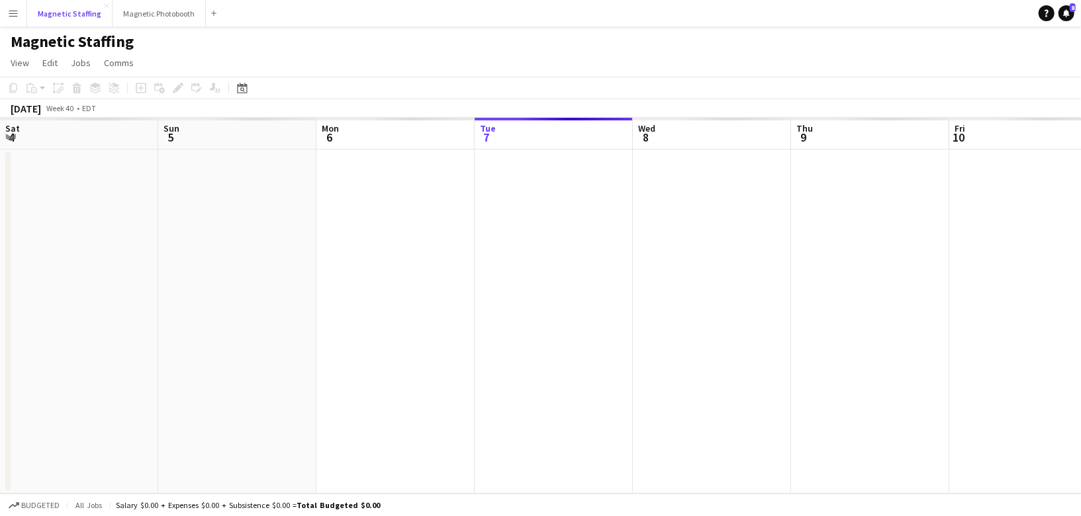
scroll to position [0, 316]
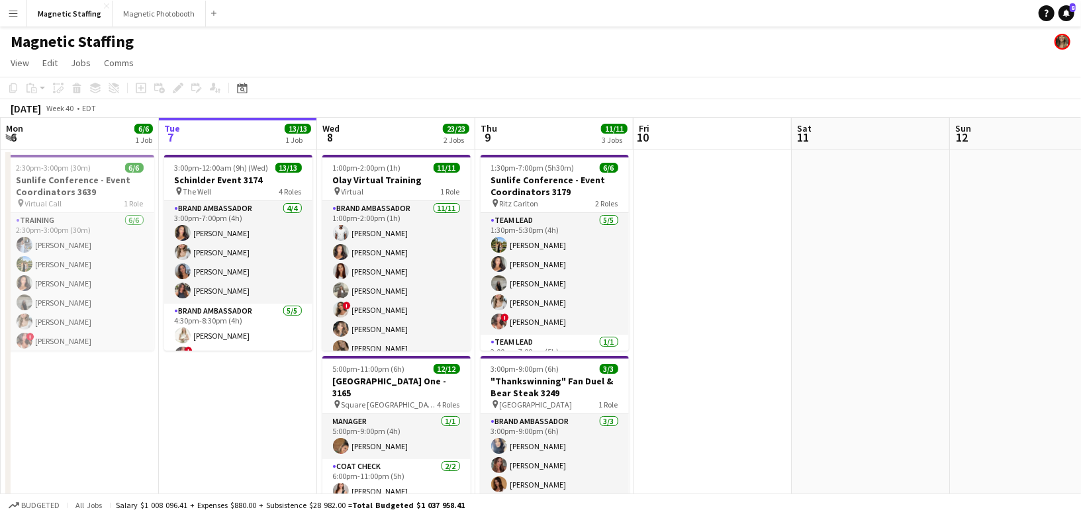
click at [271, 463] on app-date-cell "3:00pm-12:00am (9h) (Wed) 13/13 Schinlder Event 3174 pin The Well 4 Roles Brand…" at bounding box center [238, 419] width 158 height 539
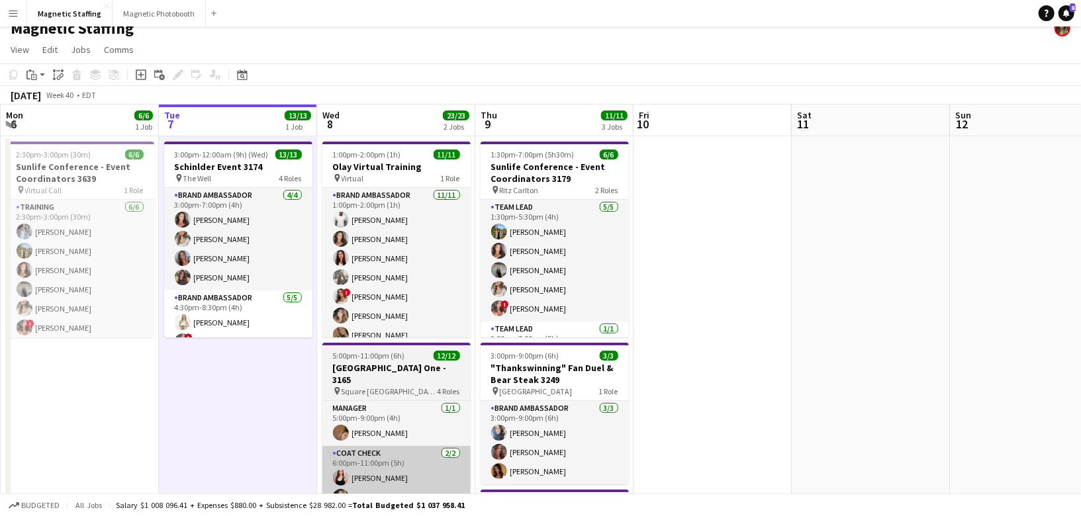
scroll to position [0, 0]
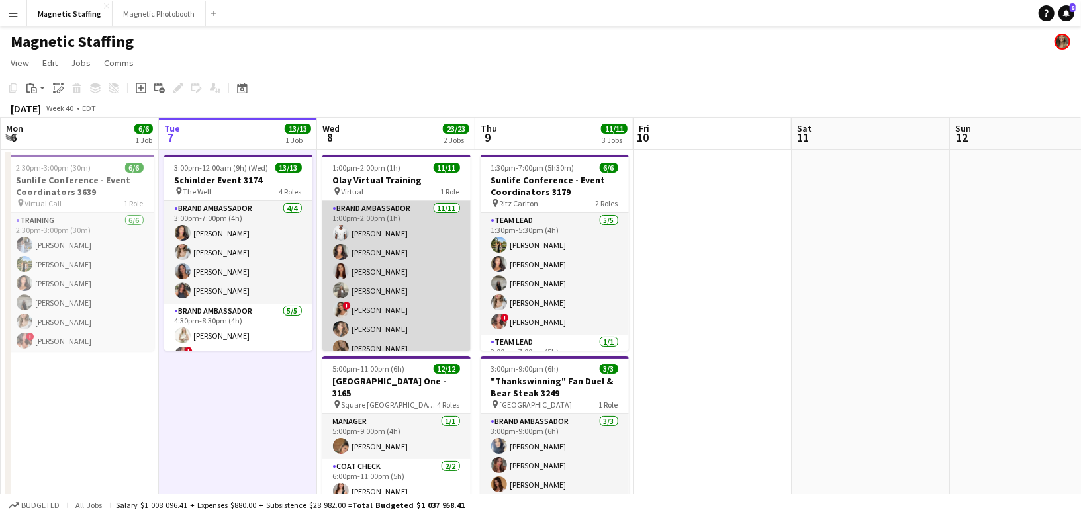
click at [399, 242] on app-card-role "Brand Ambassador [DATE] 1:00pm-2:00pm (1h) [PERSON_NAME] [PERSON_NAME] [PERSON_…" at bounding box center [396, 319] width 148 height 237
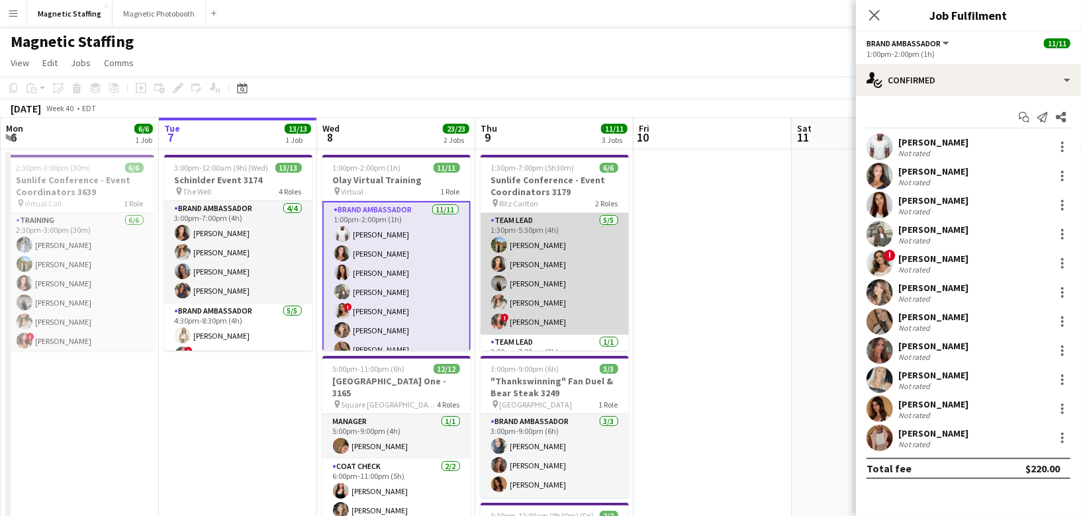
click at [534, 291] on app-card-role "Team Lead [DATE] 1:30pm-5:30pm (4h) [PERSON_NAME] [PERSON_NAME] [PERSON_NAME] […" at bounding box center [555, 274] width 148 height 122
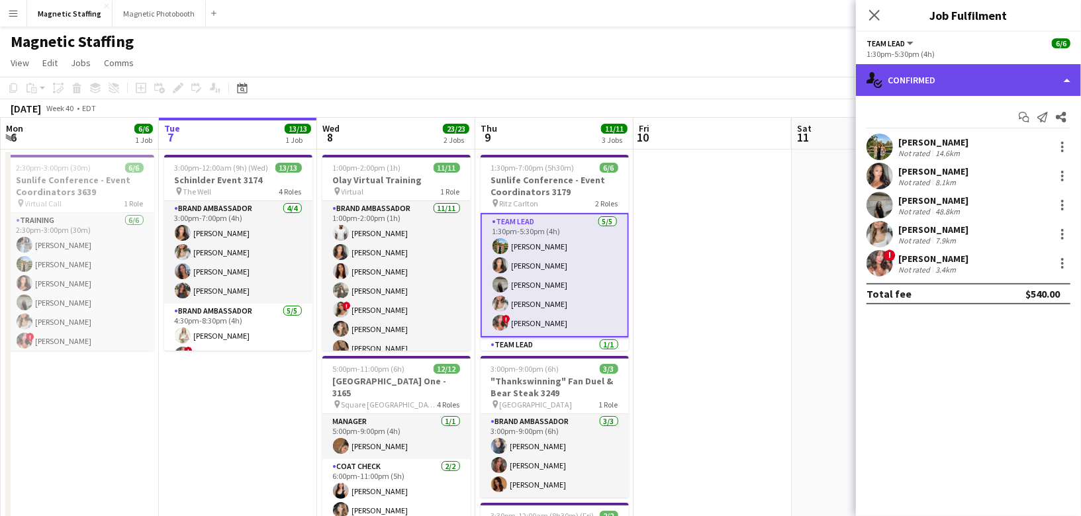
click at [947, 77] on div "single-neutral-actions-check-2 Confirmed" at bounding box center [968, 80] width 225 height 32
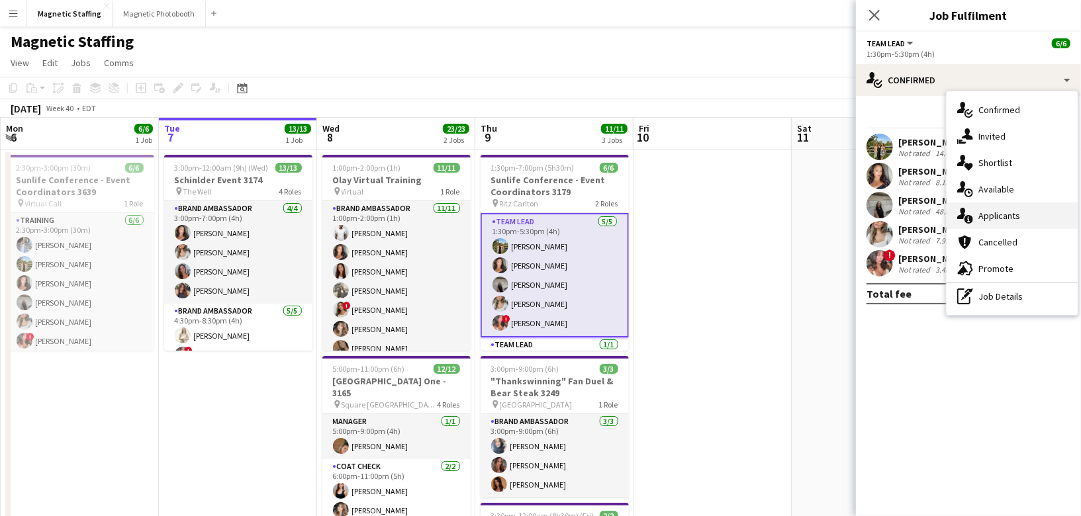
click at [978, 214] on div "single-neutral-actions-information Applicants" at bounding box center [1012, 216] width 131 height 26
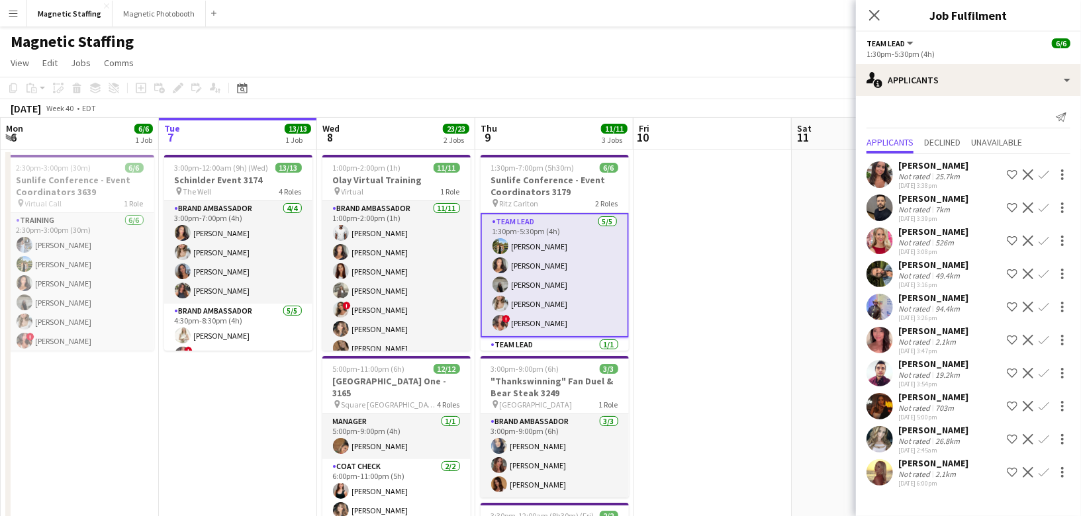
click at [874, 341] on app-user-avatar at bounding box center [879, 340] width 26 height 26
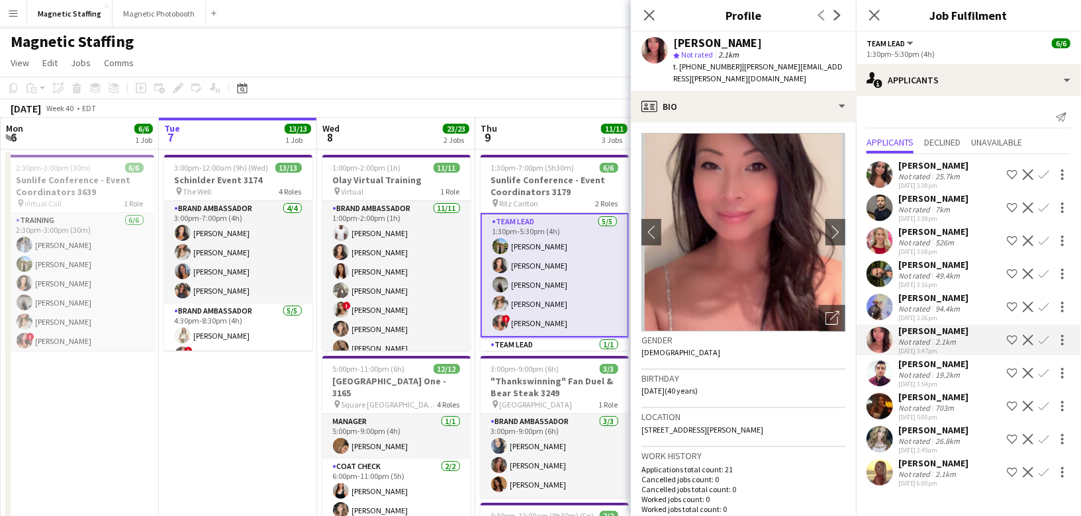
click at [1023, 307] on app-icon "Decline" at bounding box center [1028, 307] width 11 height 11
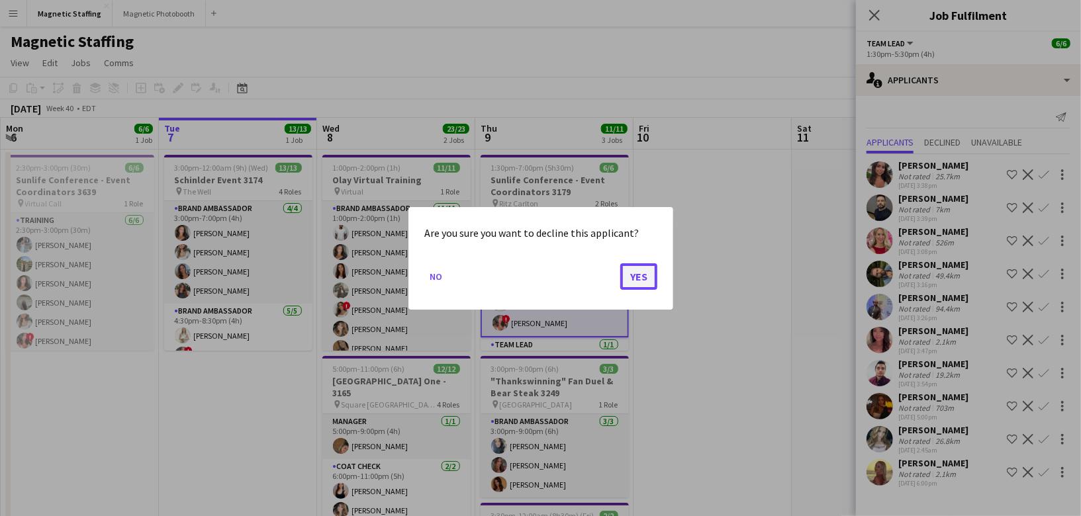
click at [653, 277] on button "Yes" at bounding box center [638, 276] width 37 height 26
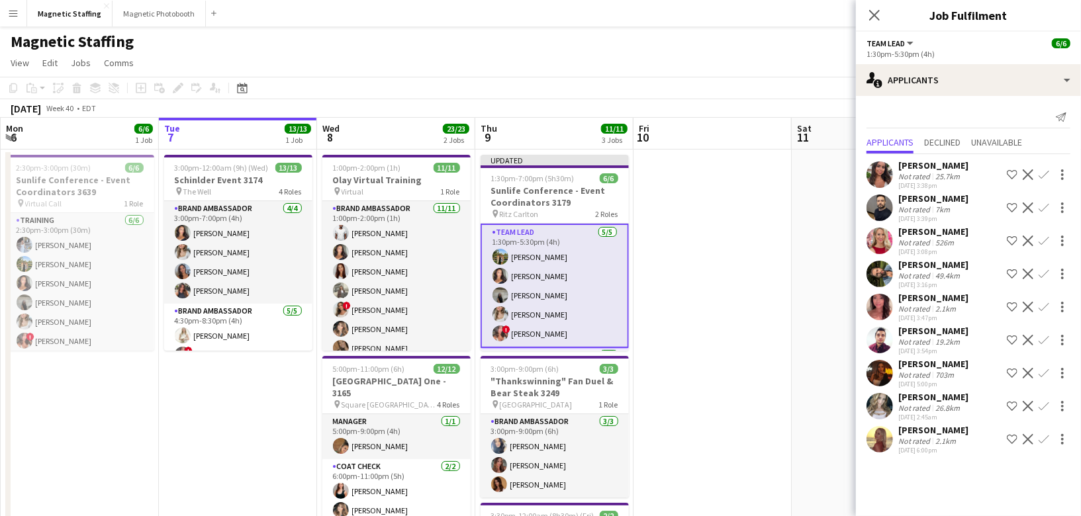
click at [765, 295] on app-date-cell at bounding box center [712, 419] width 158 height 539
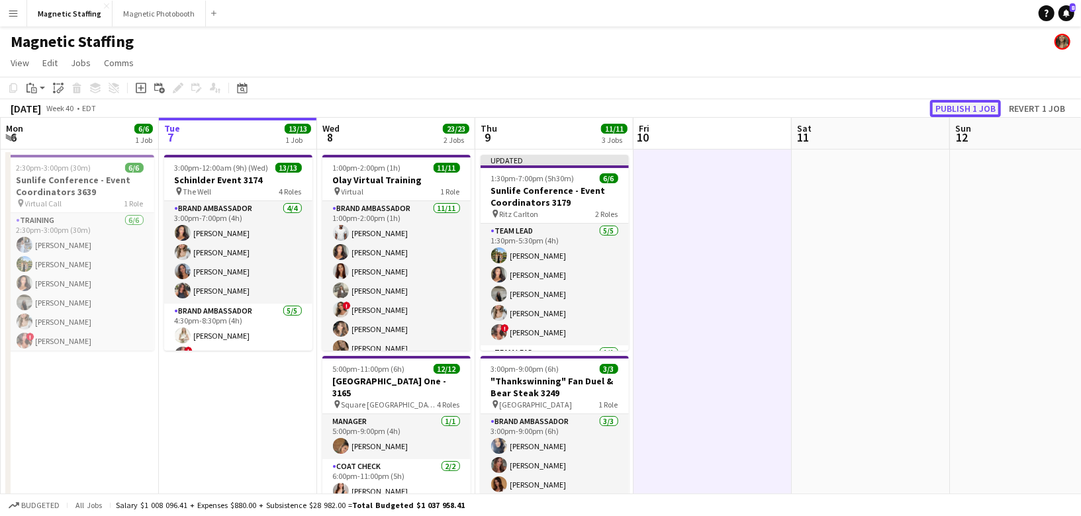
click at [969, 109] on button "Publish 1 job" at bounding box center [965, 108] width 71 height 17
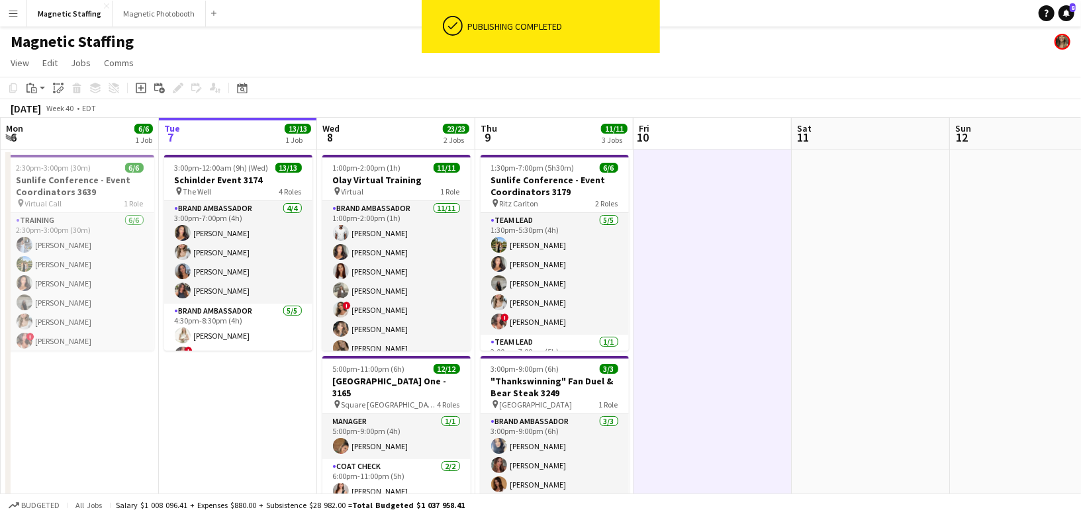
click at [276, 430] on app-date-cell "3:00pm-12:00am (9h) (Wed) 13/13 Schinlder Event 3174 pin The Well 4 Roles Brand…" at bounding box center [238, 419] width 158 height 539
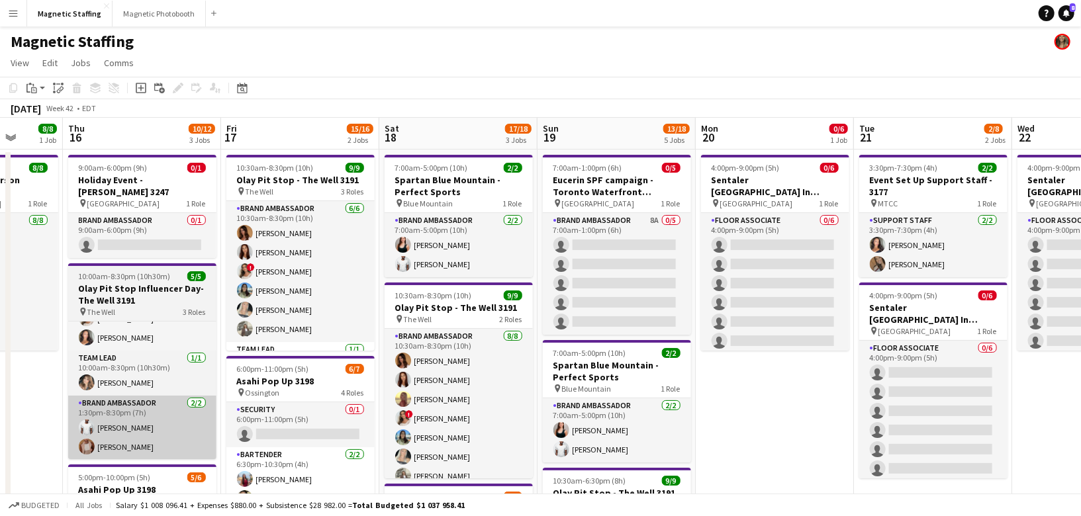
scroll to position [0, 533]
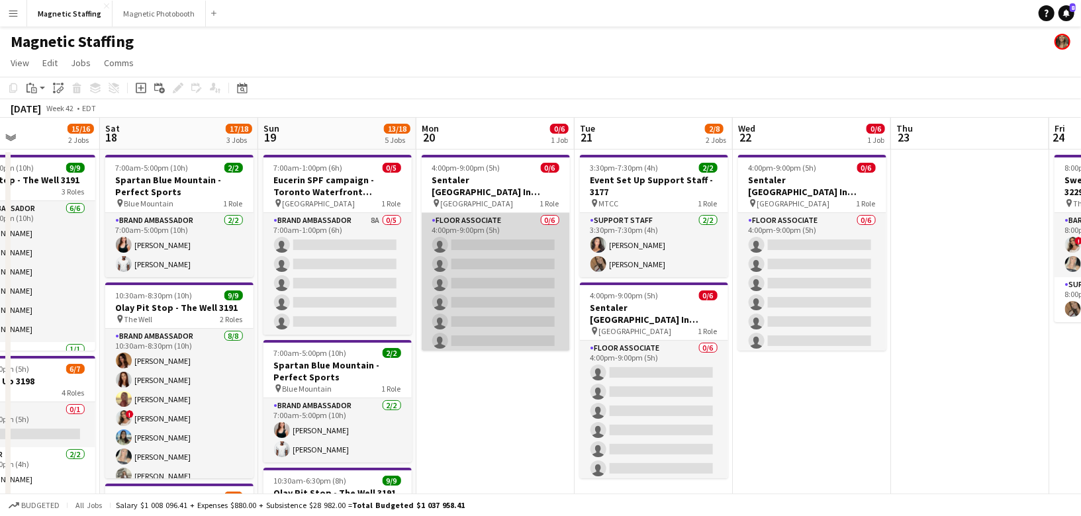
click at [500, 256] on app-card-role "Floor Associate 0/6 4:00pm-9:00pm (5h) single-neutral-actions single-neutral-ac…" at bounding box center [496, 283] width 148 height 141
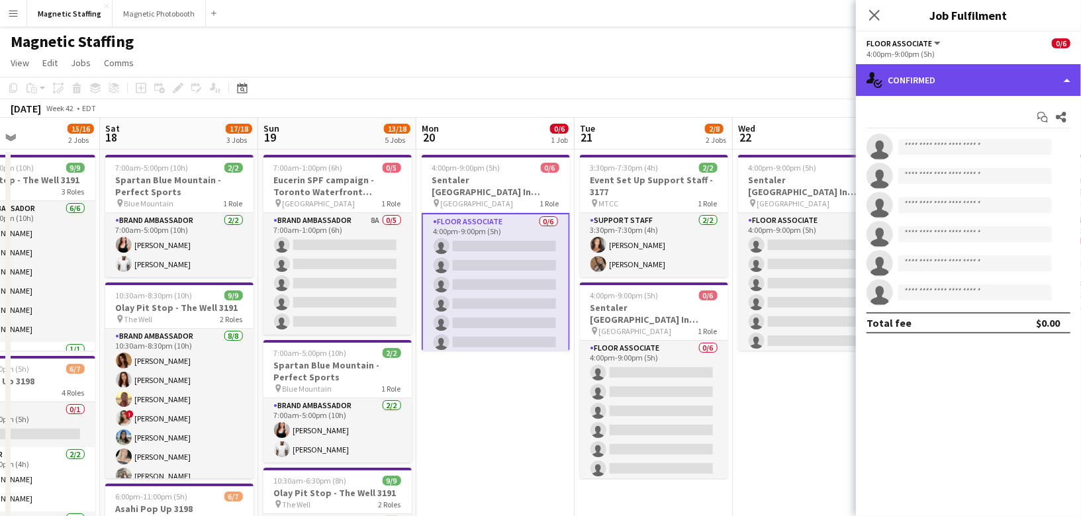
click at [987, 65] on div "single-neutral-actions-check-2 Confirmed" at bounding box center [968, 80] width 225 height 32
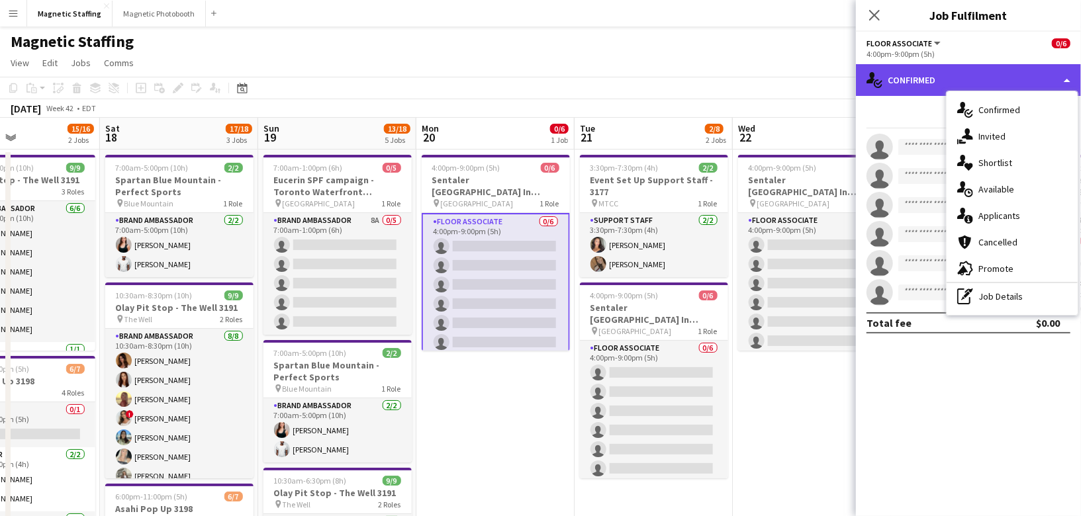
click at [980, 80] on div "single-neutral-actions-check-2 Confirmed" at bounding box center [968, 80] width 225 height 32
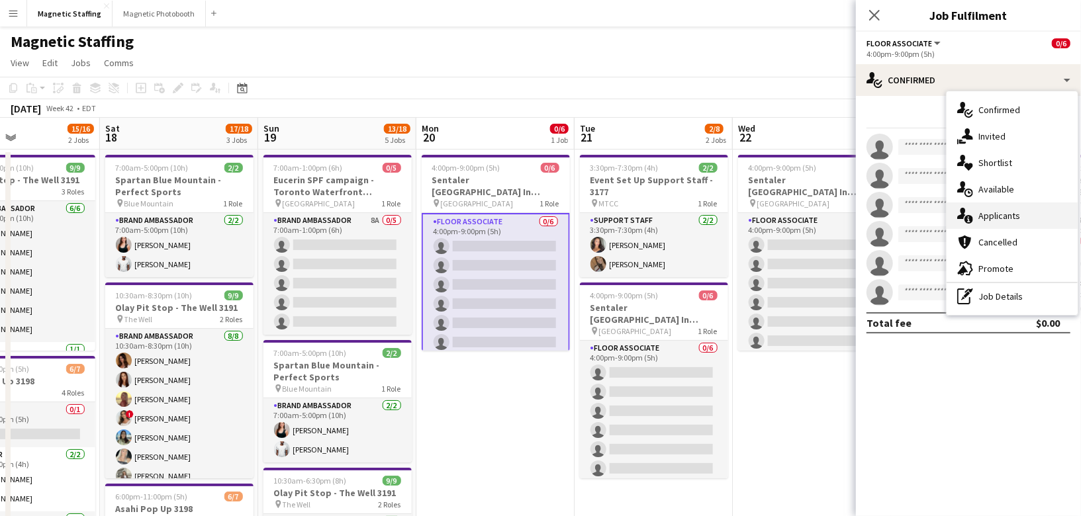
click at [980, 211] on span "Applicants" at bounding box center [999, 216] width 42 height 12
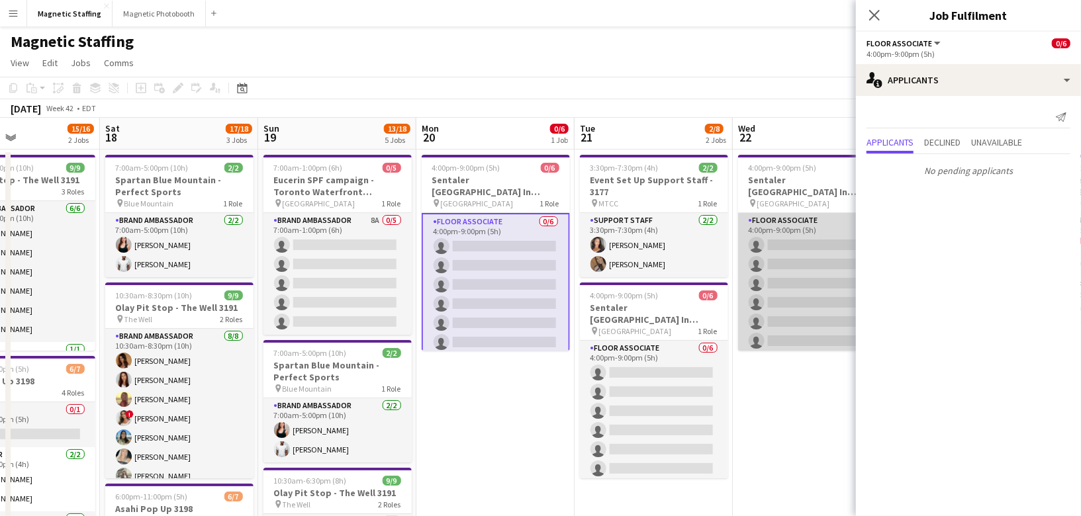
click at [777, 312] on app-card-role "Floor Associate 0/6 4:00pm-9:00pm (5h) single-neutral-actions single-neutral-ac…" at bounding box center [812, 283] width 148 height 141
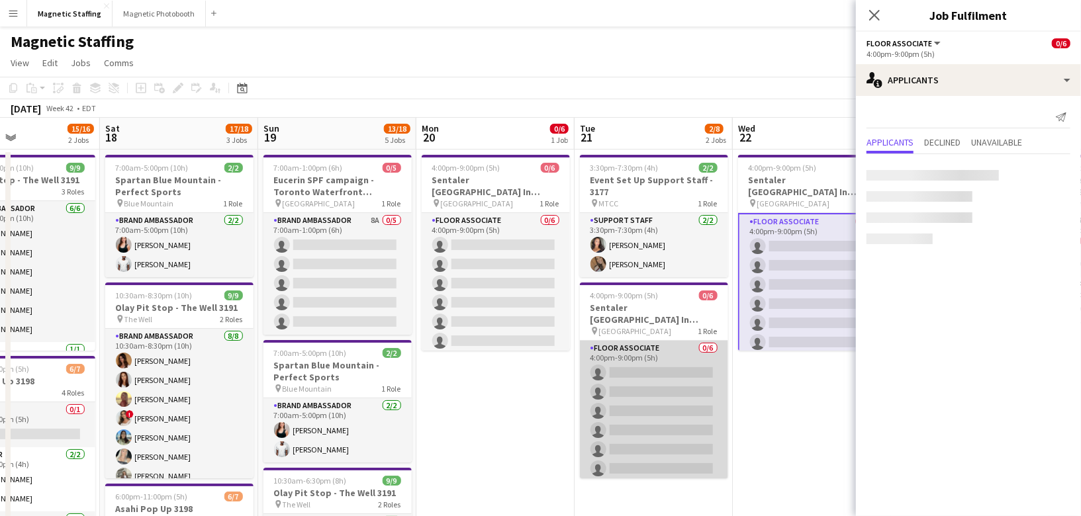
click at [643, 376] on app-card-role "Floor Associate 0/6 4:00pm-9:00pm (5h) single-neutral-actions single-neutral-ac…" at bounding box center [654, 411] width 148 height 141
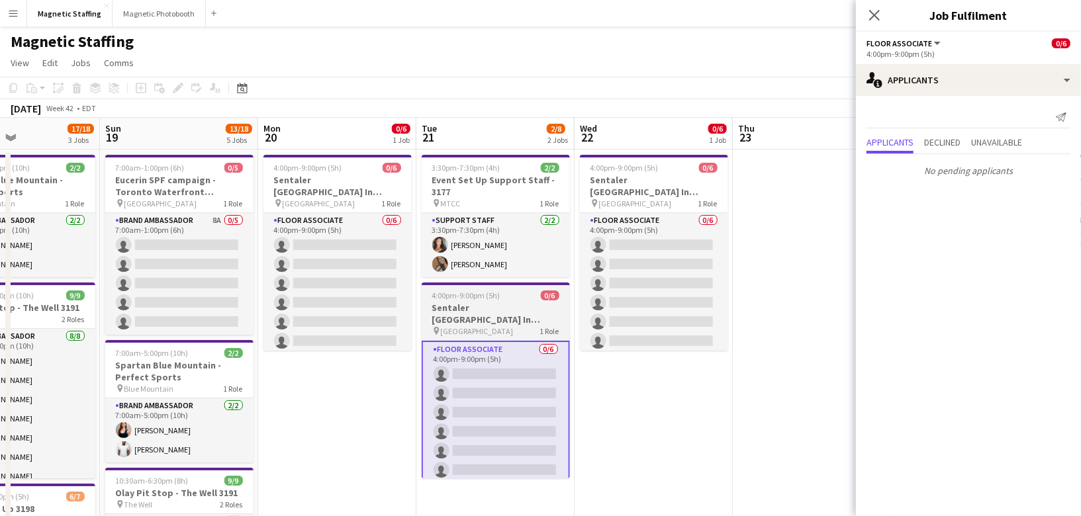
scroll to position [0, 435]
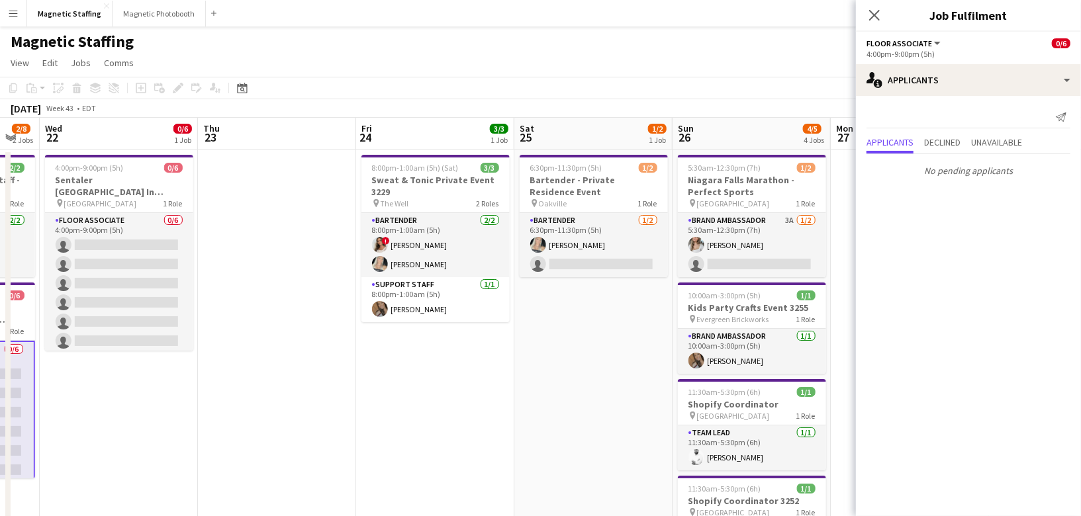
click at [732, 280] on app-date-cell "5:30am-12:30pm (7h) 1/2 Niagara Falls Marathon - Perfect Sports pin Niagara Fal…" at bounding box center [752, 525] width 158 height 750
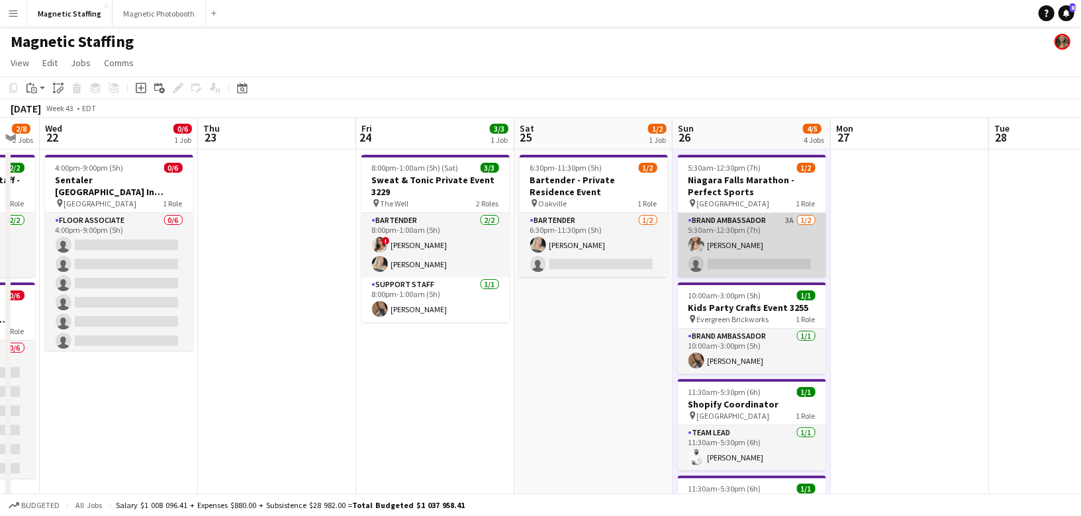
click at [733, 261] on app-card-role "Brand Ambassador 3A [DATE] 5:30am-12:30pm (7h) [PERSON_NAME] single-neutral-act…" at bounding box center [752, 245] width 148 height 64
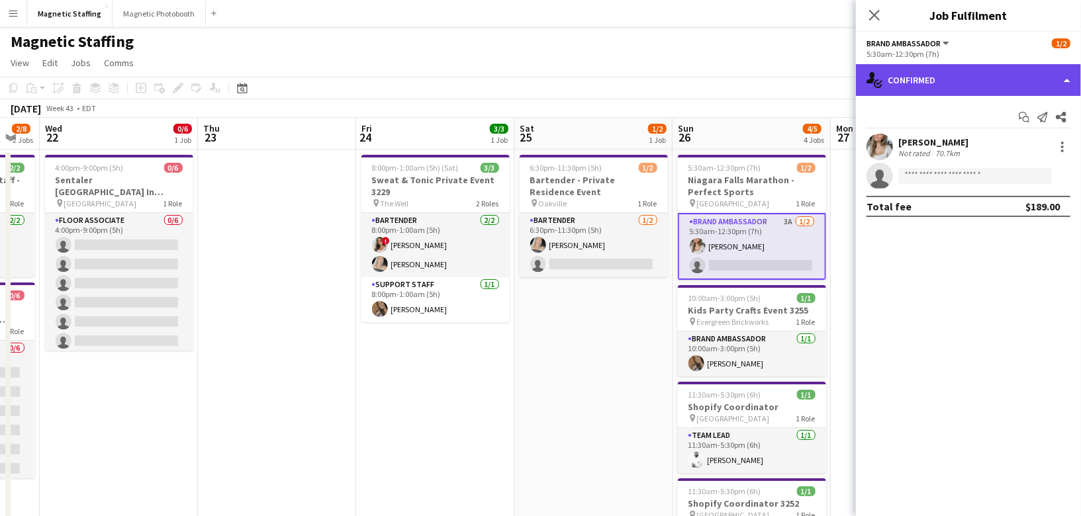
click at [904, 79] on div "single-neutral-actions-check-2 Confirmed" at bounding box center [968, 80] width 225 height 32
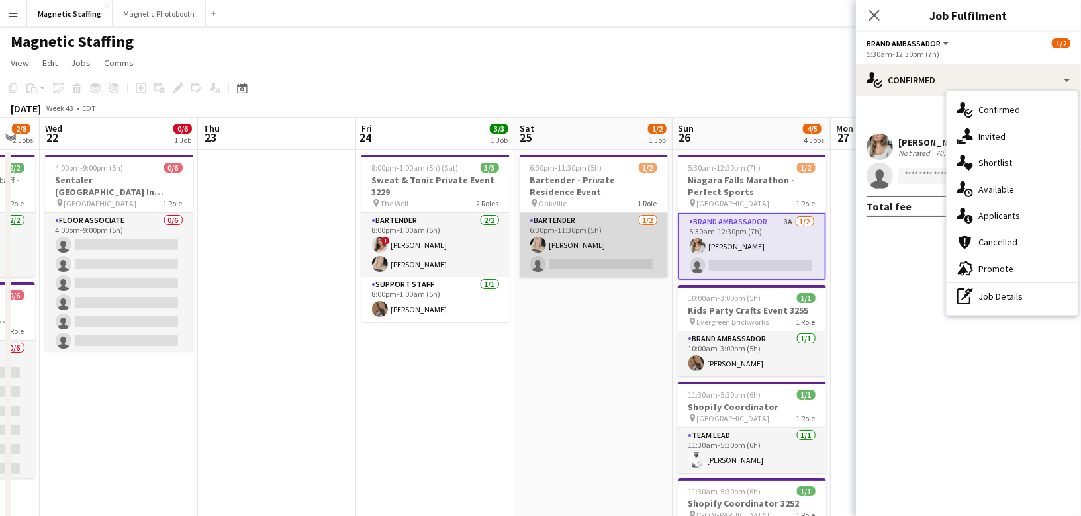
click at [581, 247] on app-card-role "Bartender [DATE] 6:30pm-11:30pm (5h) [PERSON_NAME] single-neutral-actions" at bounding box center [594, 245] width 148 height 64
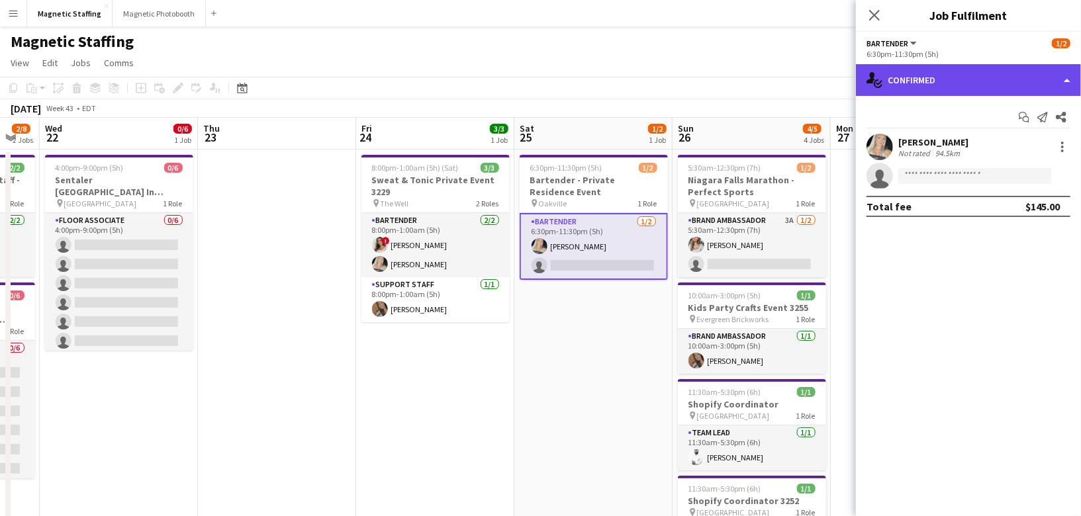
click at [974, 84] on div "single-neutral-actions-check-2 Confirmed" at bounding box center [968, 80] width 225 height 32
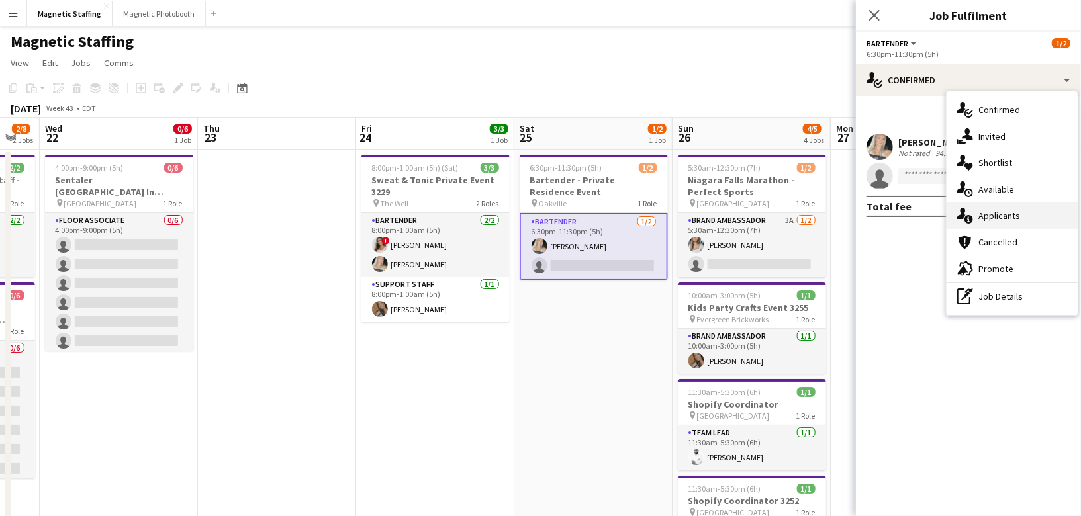
click at [982, 213] on span "Applicants" at bounding box center [999, 216] width 42 height 12
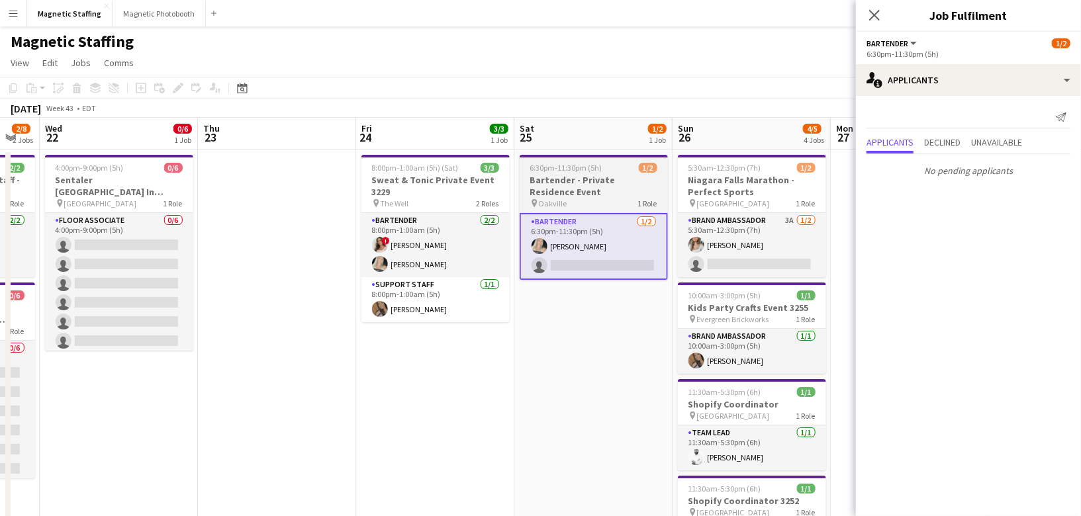
click at [616, 194] on h3 "Bartender - Private Residence Event" at bounding box center [594, 186] width 148 height 24
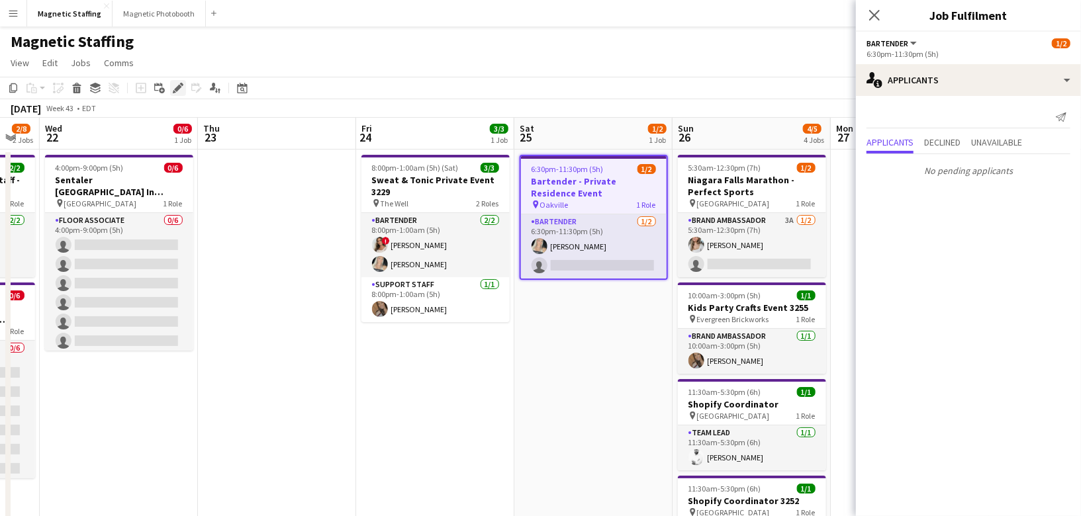
click at [175, 89] on icon at bounding box center [177, 88] width 7 height 7
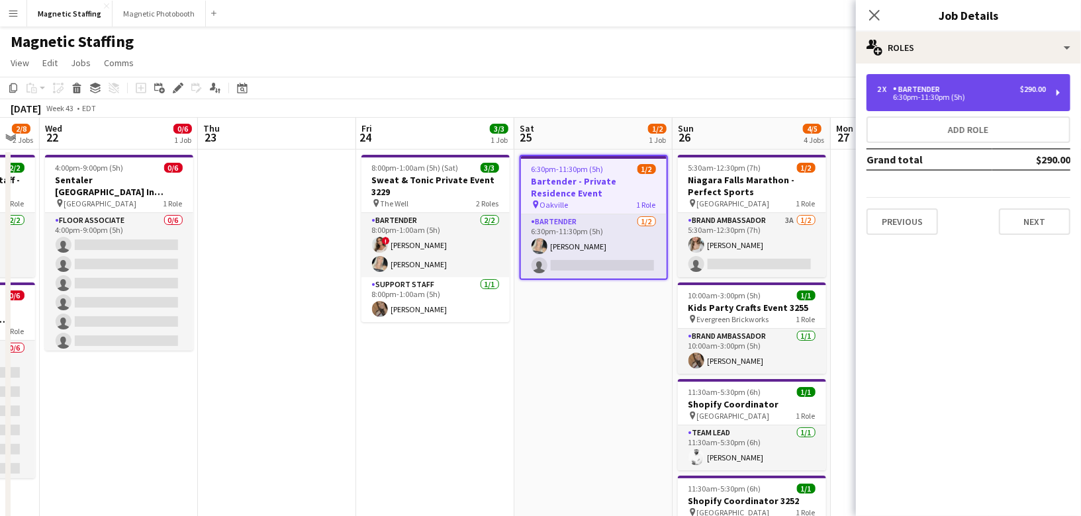
click at [896, 83] on div "2 x Bartender $290.00 6:30pm-11:30pm (5h)" at bounding box center [968, 92] width 204 height 37
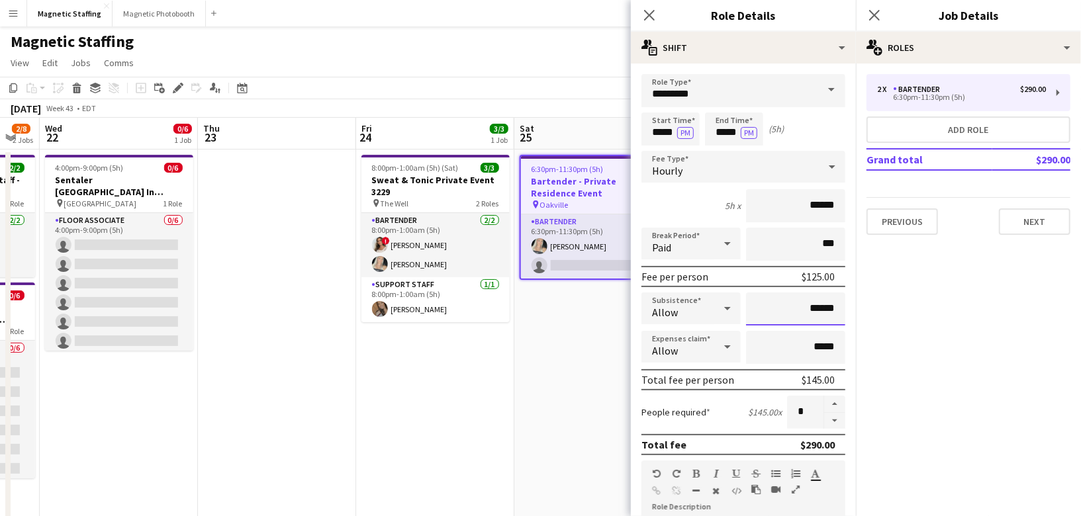
click at [821, 304] on input "******" at bounding box center [795, 309] width 99 height 33
type input "**"
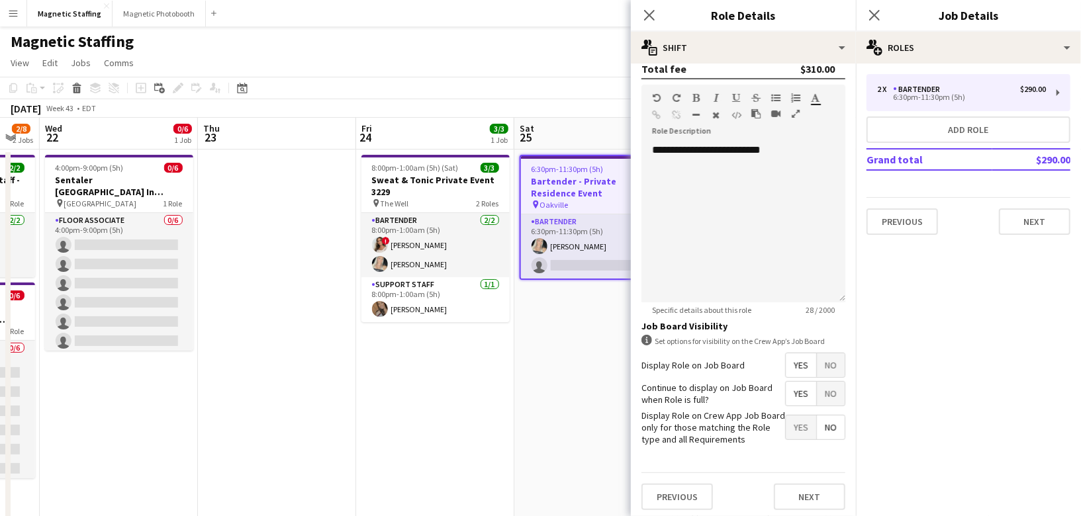
type input "******"
click at [824, 489] on button "Next" at bounding box center [809, 497] width 71 height 26
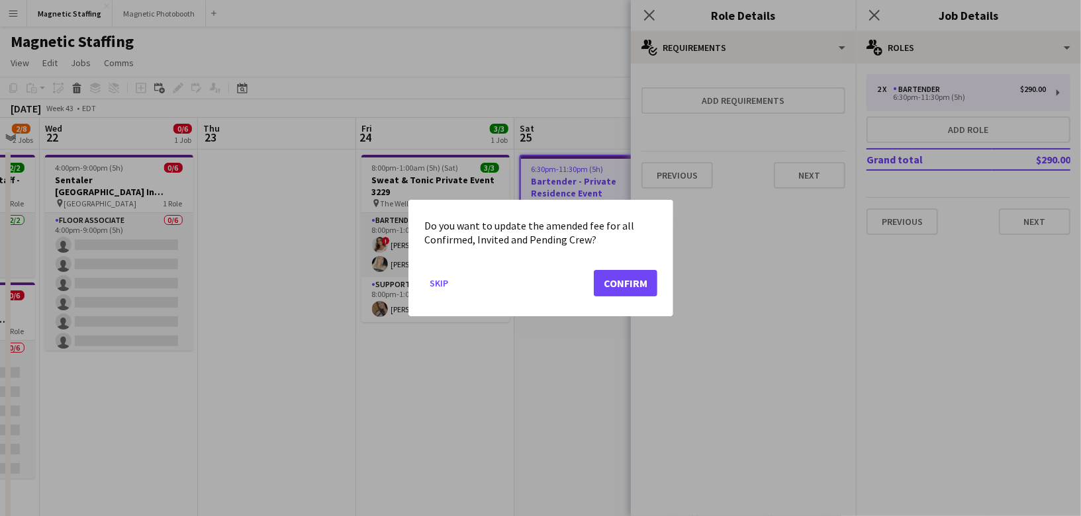
scroll to position [0, 0]
click at [647, 281] on button "Confirm" at bounding box center [626, 283] width 64 height 26
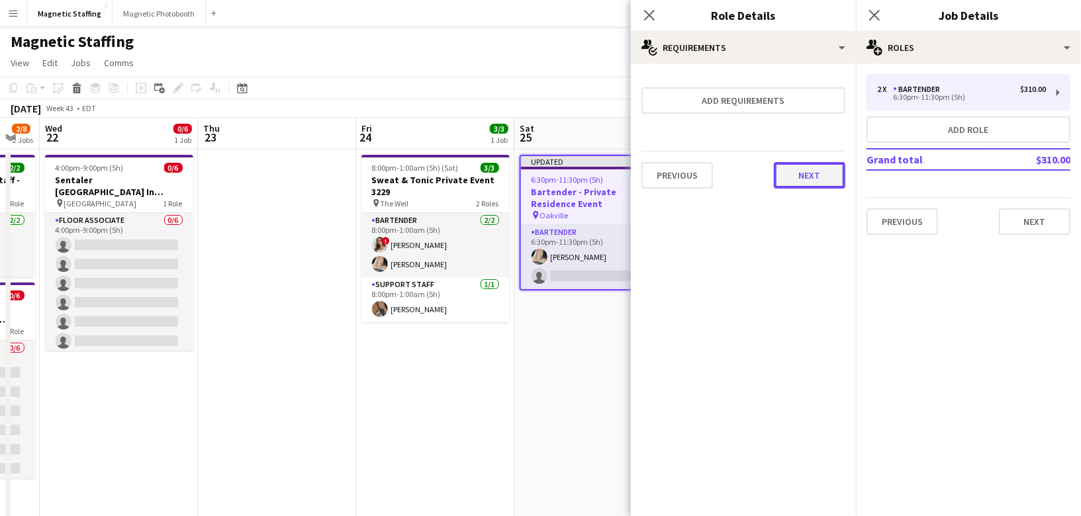
click at [809, 175] on button "Next" at bounding box center [809, 175] width 71 height 26
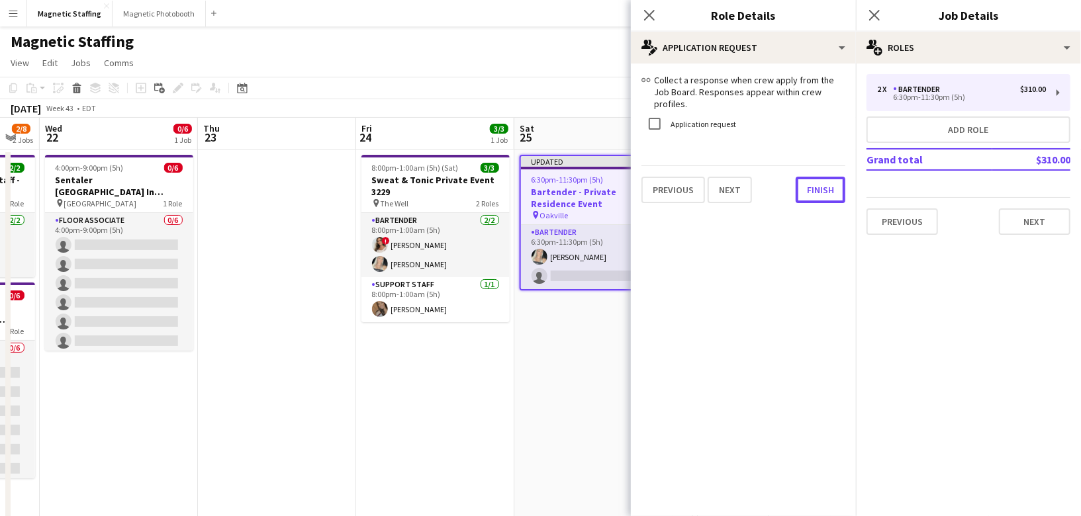
click at [809, 177] on button "Finish" at bounding box center [821, 190] width 50 height 26
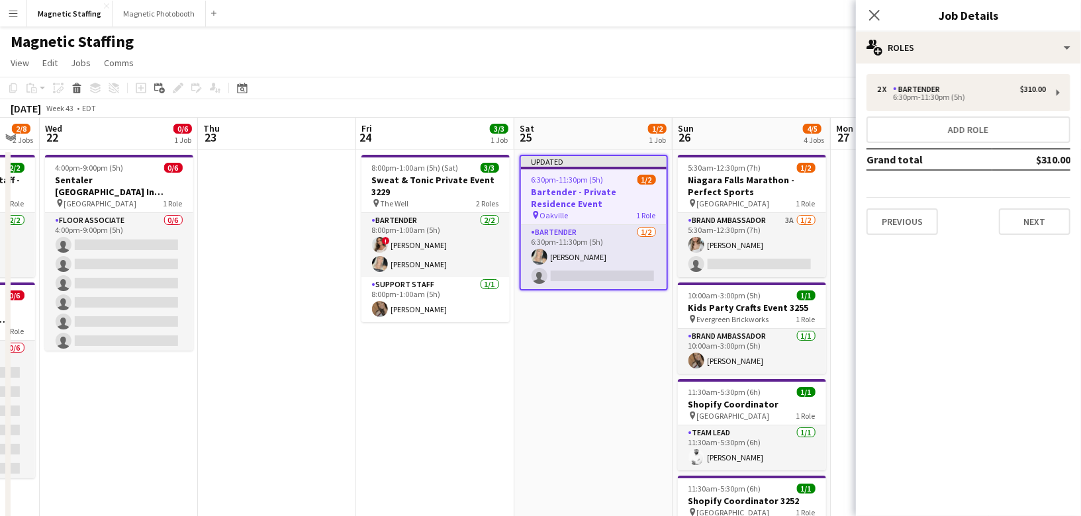
click at [706, 62] on app-page-menu "View Day view expanded Day view collapsed Month view Date picker Jump to [DATE]…" at bounding box center [540, 64] width 1081 height 25
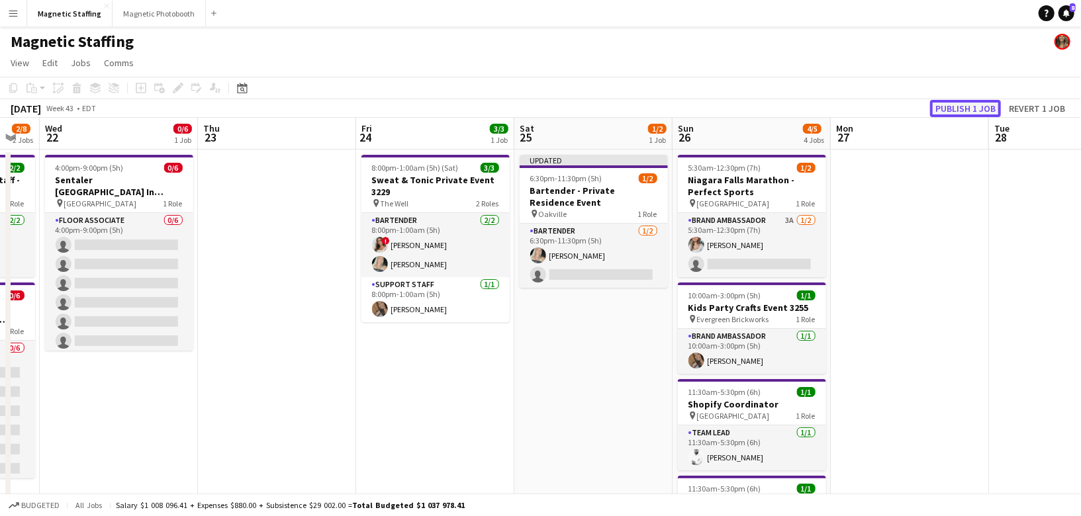
click at [955, 107] on button "Publish 1 job" at bounding box center [965, 108] width 71 height 17
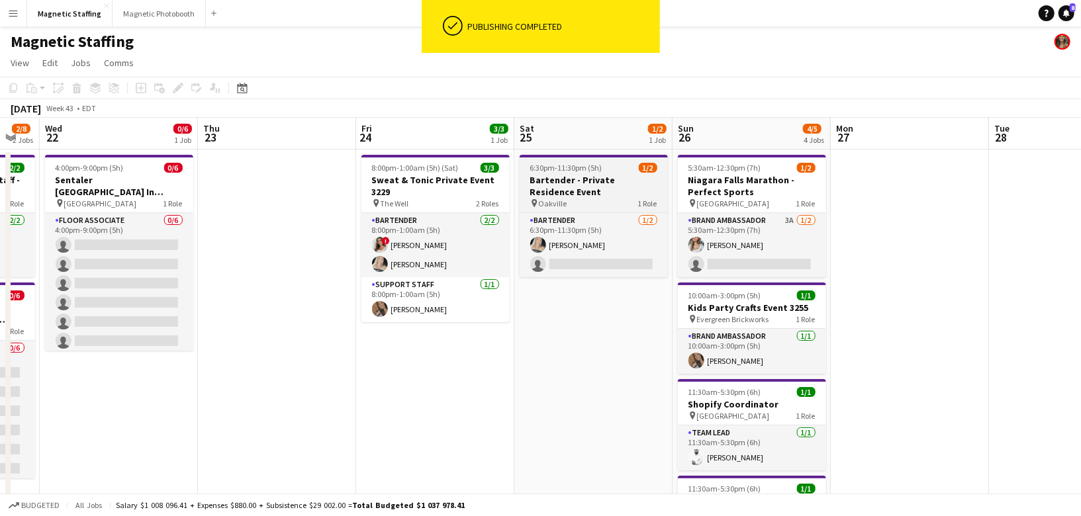
click at [559, 201] on span "Oakville" at bounding box center [553, 204] width 28 height 10
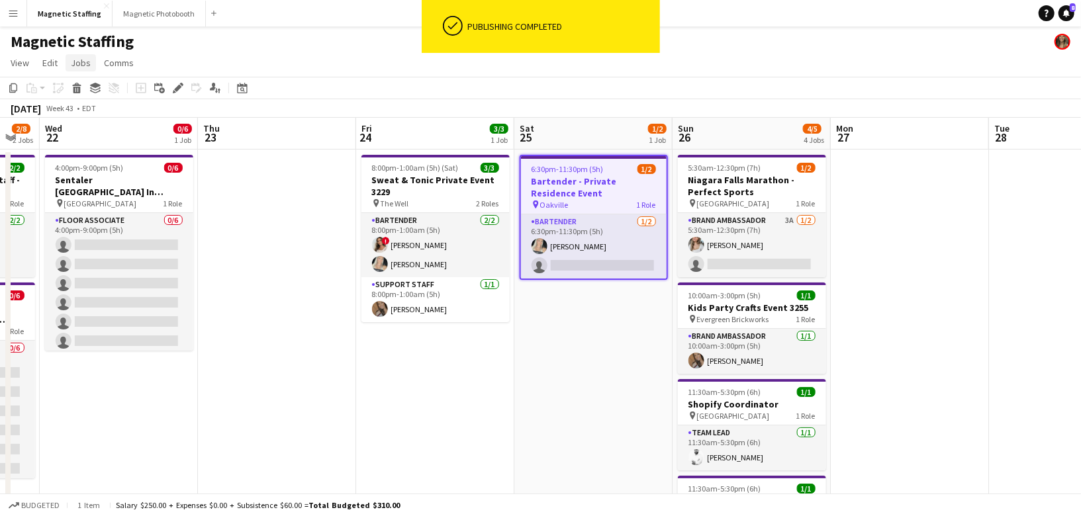
click at [82, 57] on span "Jobs" at bounding box center [81, 63] width 20 height 12
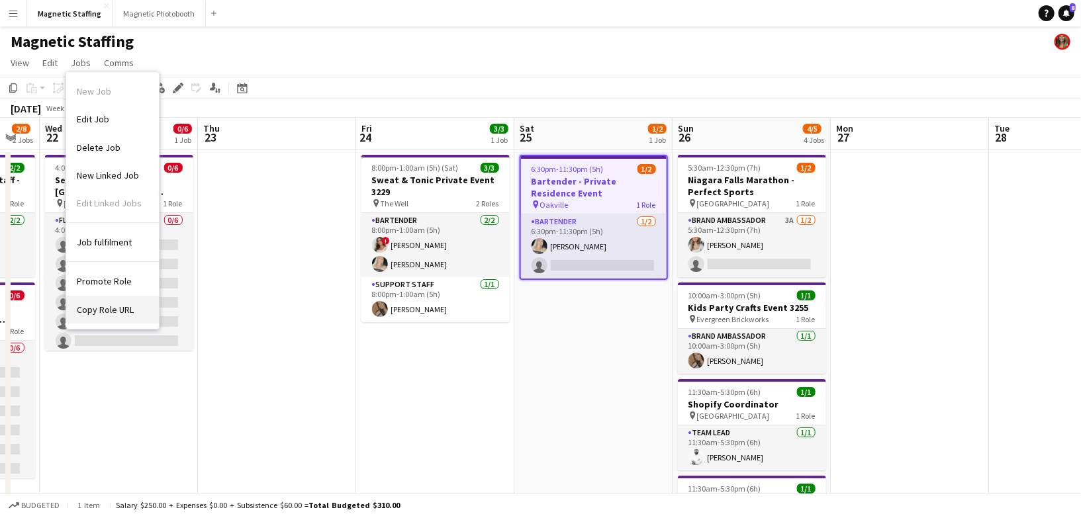
click at [102, 304] on span "Copy Role URL" at bounding box center [105, 310] width 57 height 12
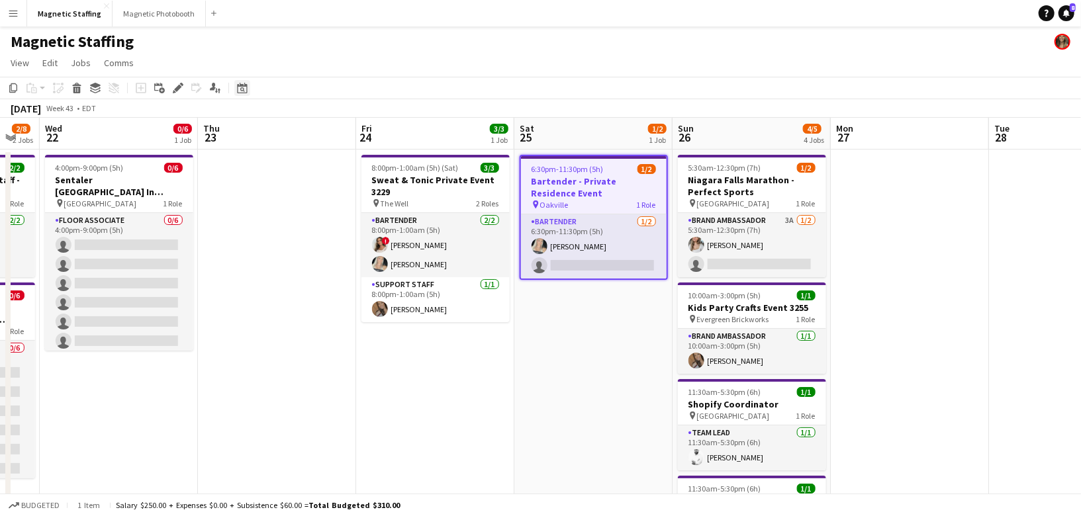
click at [244, 87] on icon "Date picker" at bounding box center [242, 88] width 11 height 11
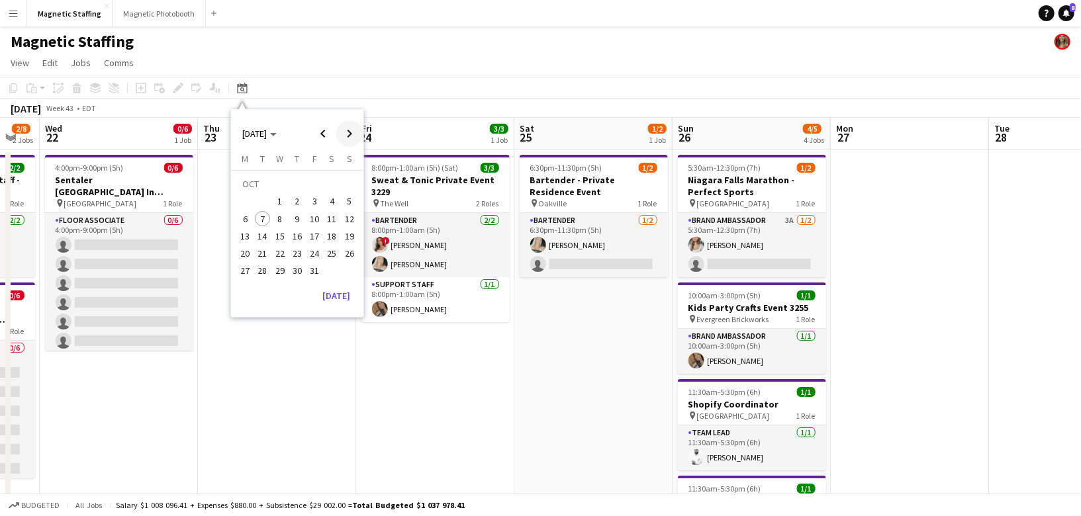
click at [353, 133] on span "Next month" at bounding box center [349, 133] width 26 height 26
click at [333, 203] on span "8" at bounding box center [332, 205] width 16 height 16
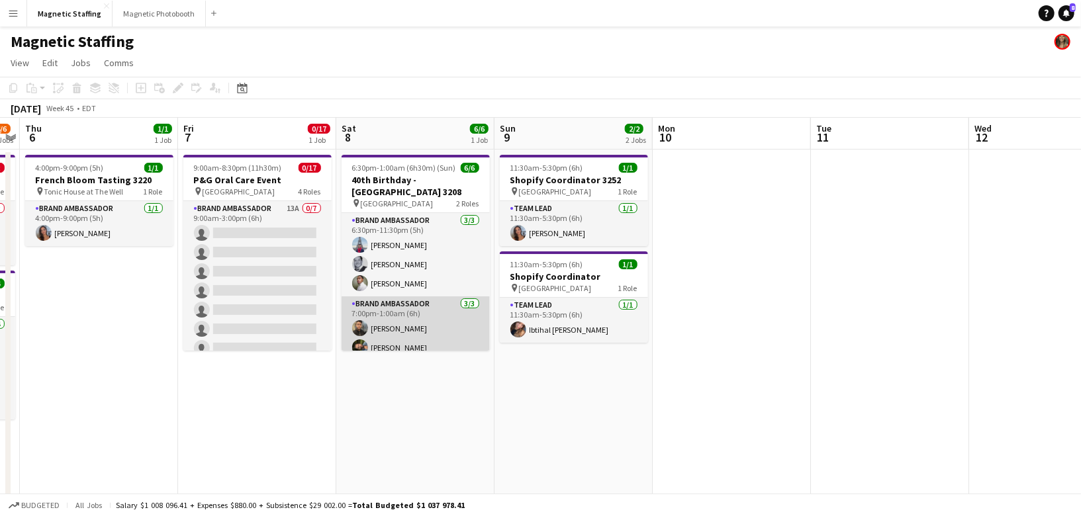
scroll to position [28, 0]
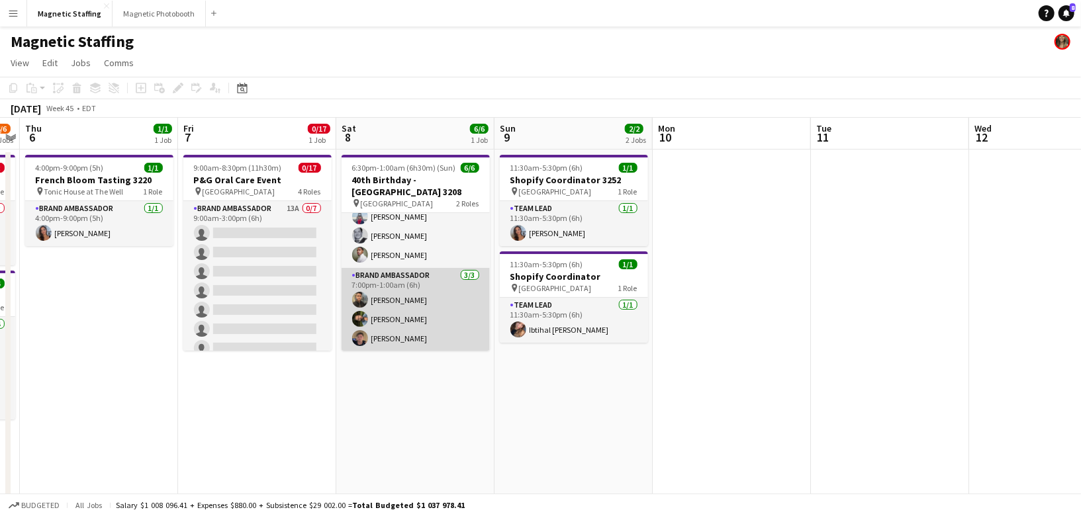
click at [368, 315] on app-card-role "Brand Ambassador [DATE] 7:00pm-1:00am (6h) [PERSON_NAME] [PERSON_NAME]" at bounding box center [416, 309] width 148 height 83
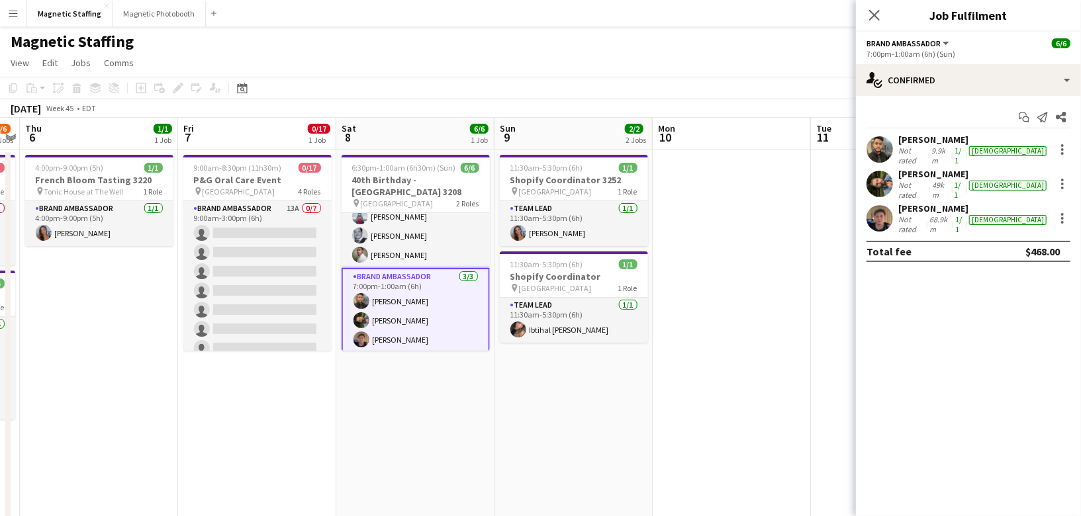
click at [880, 206] on app-user-avatar at bounding box center [879, 218] width 26 height 26
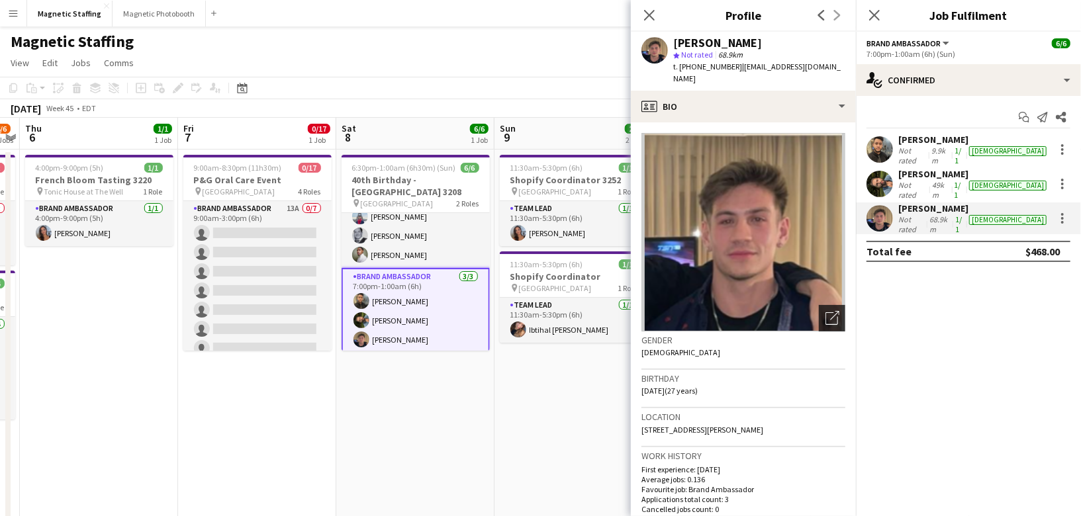
click at [831, 305] on div "Open photos pop-in" at bounding box center [832, 318] width 26 height 26
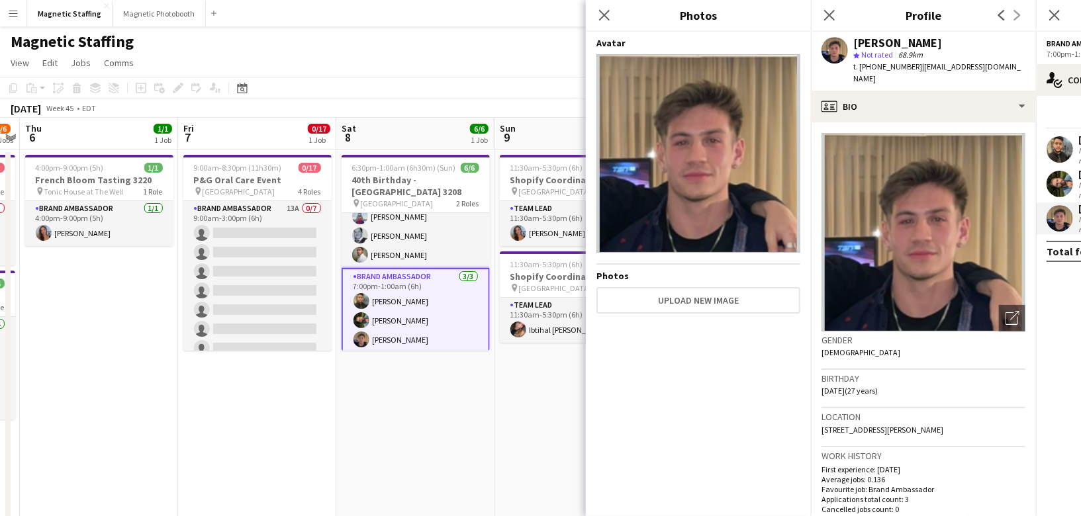
drag, startPoint x: 686, startPoint y: 127, endPoint x: 603, endPoint y: 1, distance: 150.5
click at [0, 0] on body "Menu Boards Boards Boards All jobs Status Workforce Workforce My Workforce Recr…" at bounding box center [540, 491] width 1081 height 983
click at [396, 318] on app-card-role "Brand Ambassador [DATE] 7:00pm-1:00am (6h) [PERSON_NAME] [PERSON_NAME]" at bounding box center [416, 311] width 148 height 86
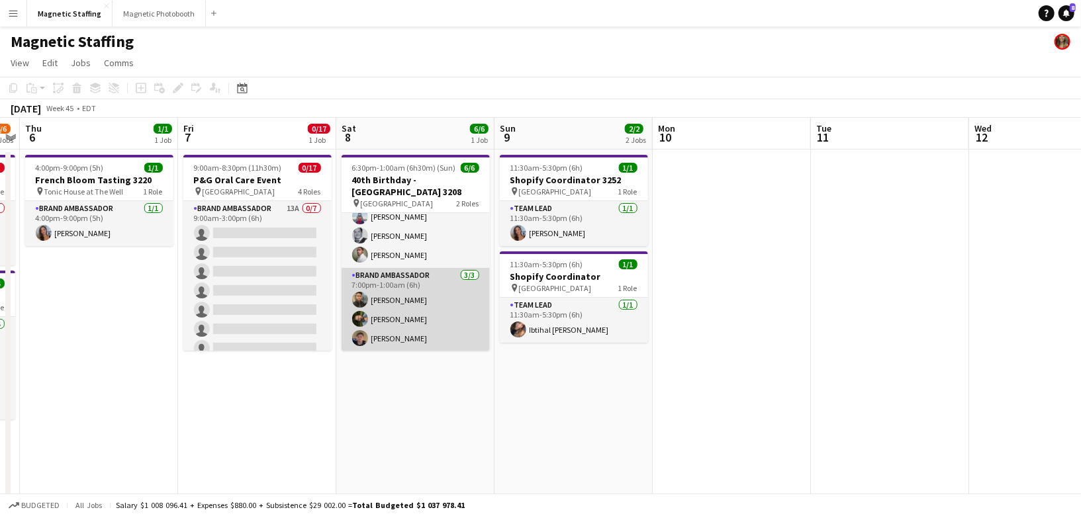
click at [396, 318] on app-card-role "Brand Ambassador [DATE] 7:00pm-1:00am (6h) [PERSON_NAME] [PERSON_NAME]" at bounding box center [416, 309] width 148 height 83
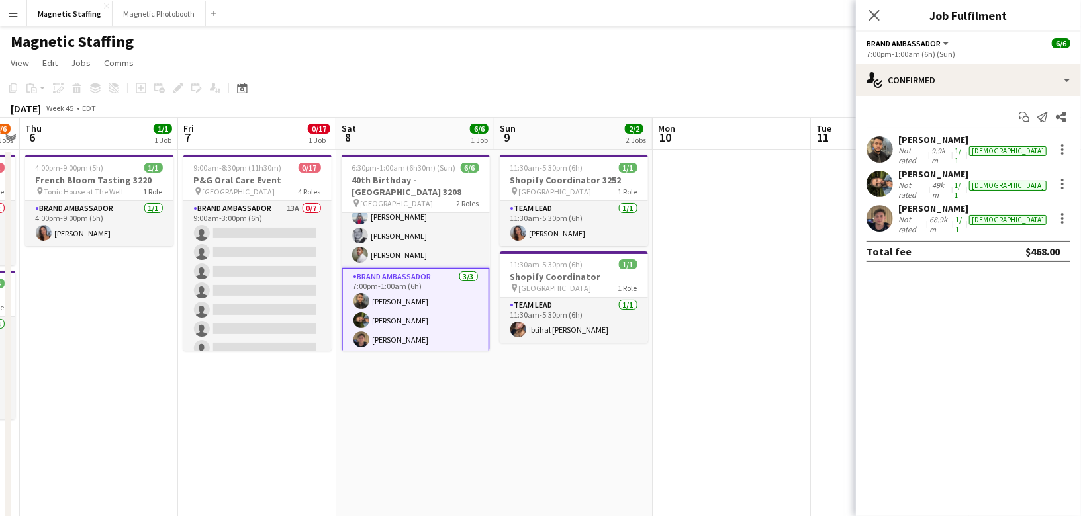
click at [885, 175] on app-user-avatar at bounding box center [879, 184] width 26 height 26
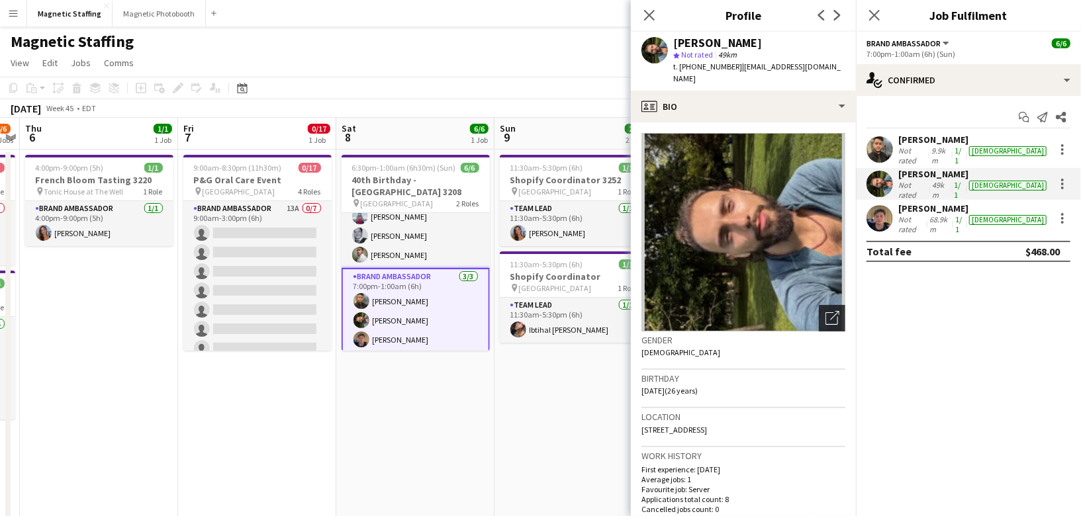
click at [828, 311] on icon "Open photos pop-in" at bounding box center [832, 318] width 14 height 14
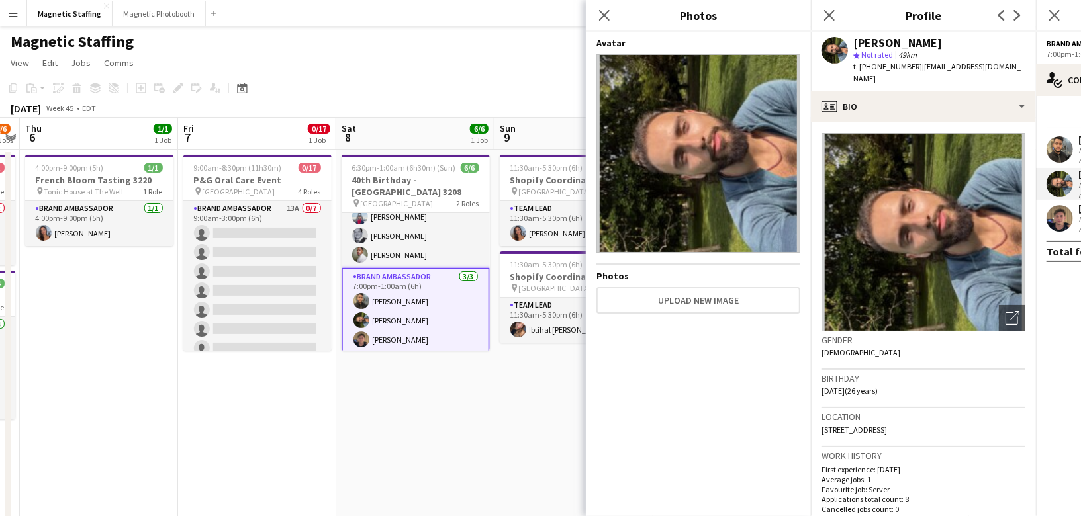
drag, startPoint x: 857, startPoint y: 44, endPoint x: 986, endPoint y: 46, distance: 129.8
click at [986, 46] on div "[PERSON_NAME]" at bounding box center [939, 43] width 172 height 12
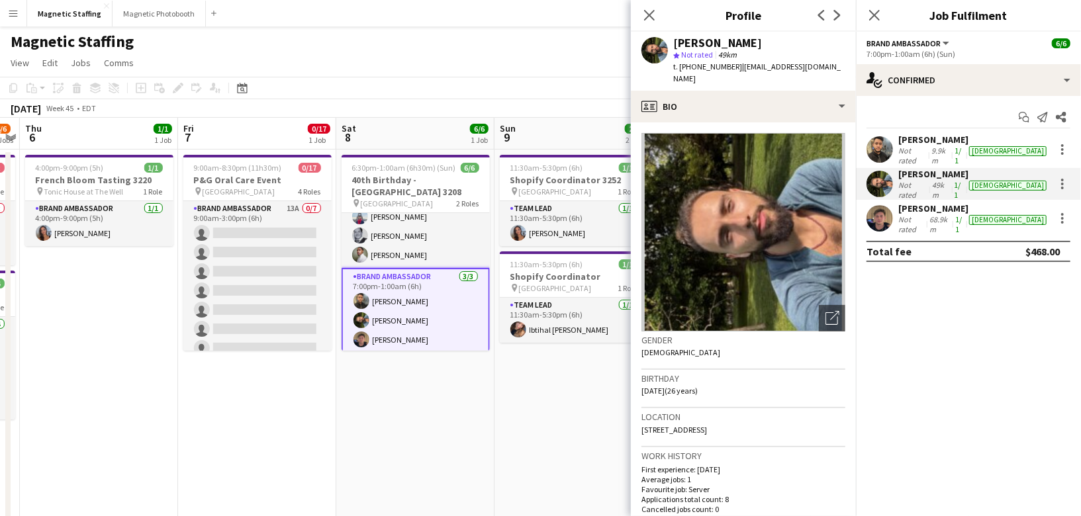
copy div "[PERSON_NAME]"
click at [0, 0] on body "Menu Boards Boards Boards All jobs Status Workforce Workforce My Workforce Recr…" at bounding box center [540, 491] width 1081 height 983
click at [355, 449] on app-date-cell "6:30pm-1:00am (6h30m) (Sun) 6/6 40th Birthday - [GEOGRAPHIC_DATA] 3208 pin Toro…" at bounding box center [415, 525] width 158 height 750
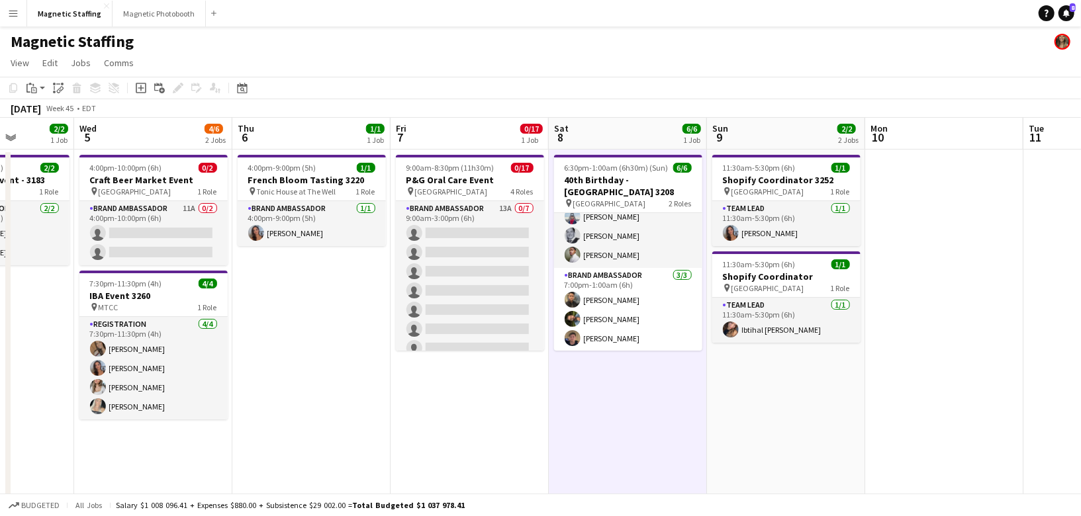
scroll to position [1, 0]
click at [244, 87] on icon "Date picker" at bounding box center [242, 87] width 11 height 11
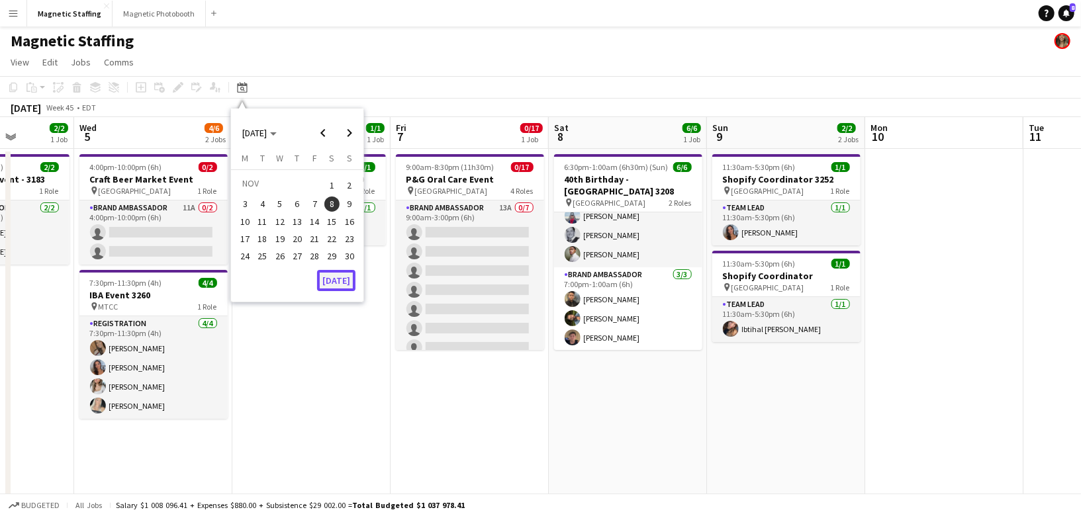
click at [335, 277] on button "[DATE]" at bounding box center [336, 280] width 38 height 21
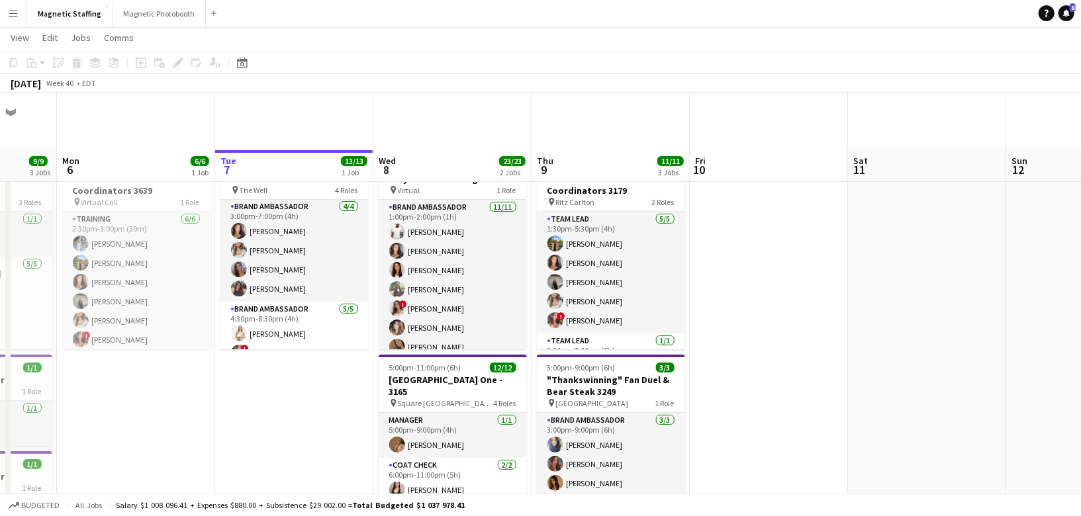
scroll to position [91, 0]
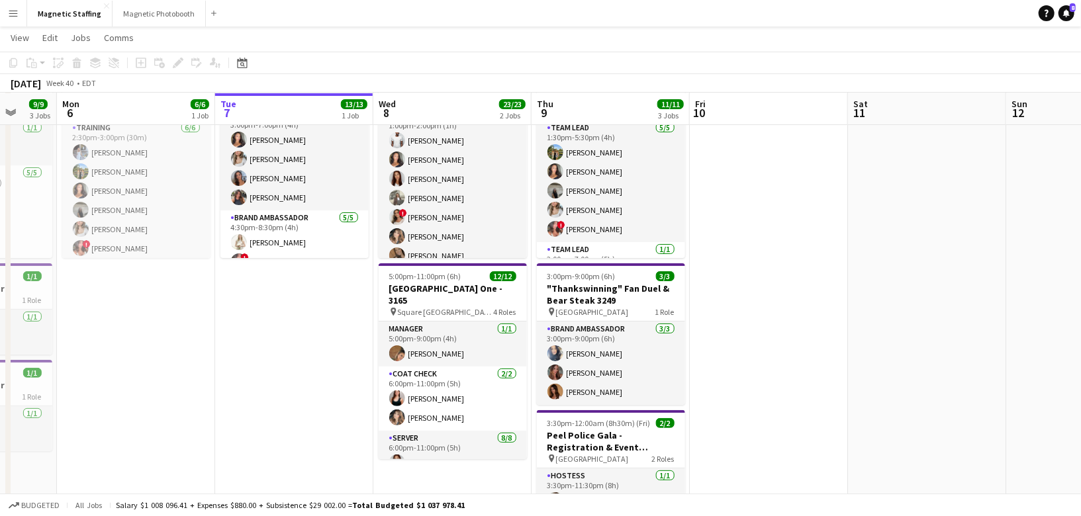
click at [279, 442] on app-date-cell "3:00pm-12:00am (9h) (Wed) 13/13 Schinlder Event 3174 pin The Well 4 Roles Brand…" at bounding box center [294, 432] width 158 height 750
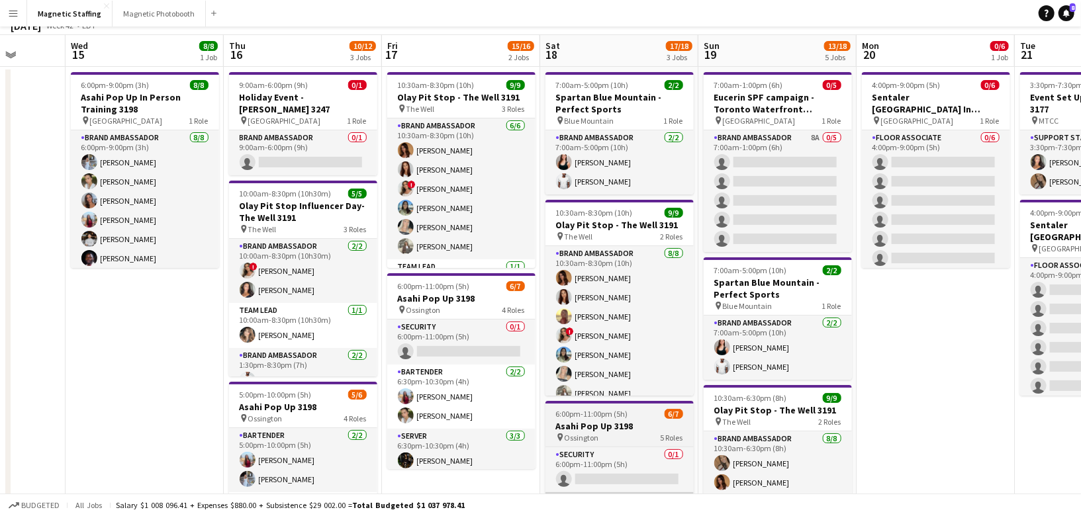
scroll to position [7, 0]
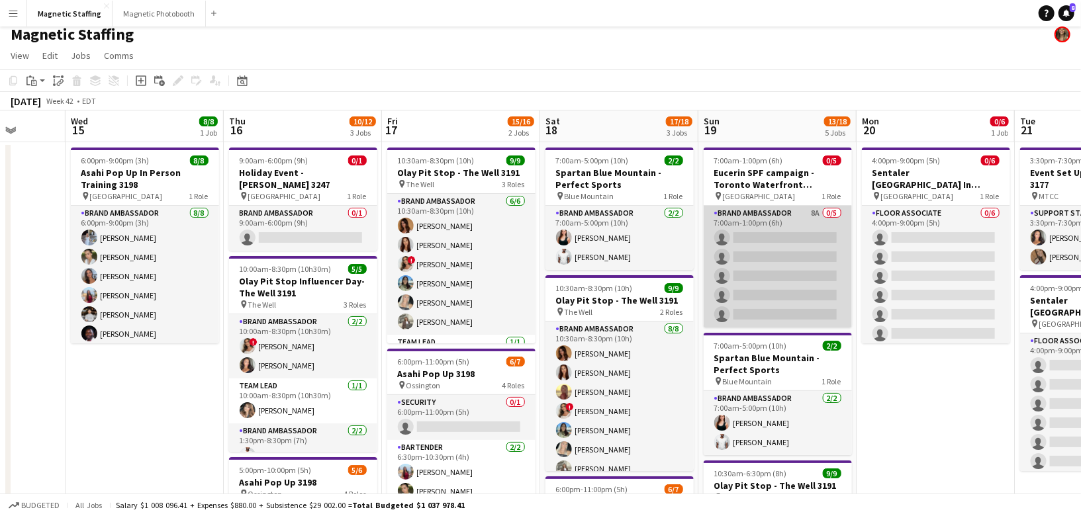
click at [737, 256] on app-card-role "Brand Ambassador 8A 0/5 7:00am-1:00pm (6h) single-neutral-actions single-neutra…" at bounding box center [778, 267] width 148 height 122
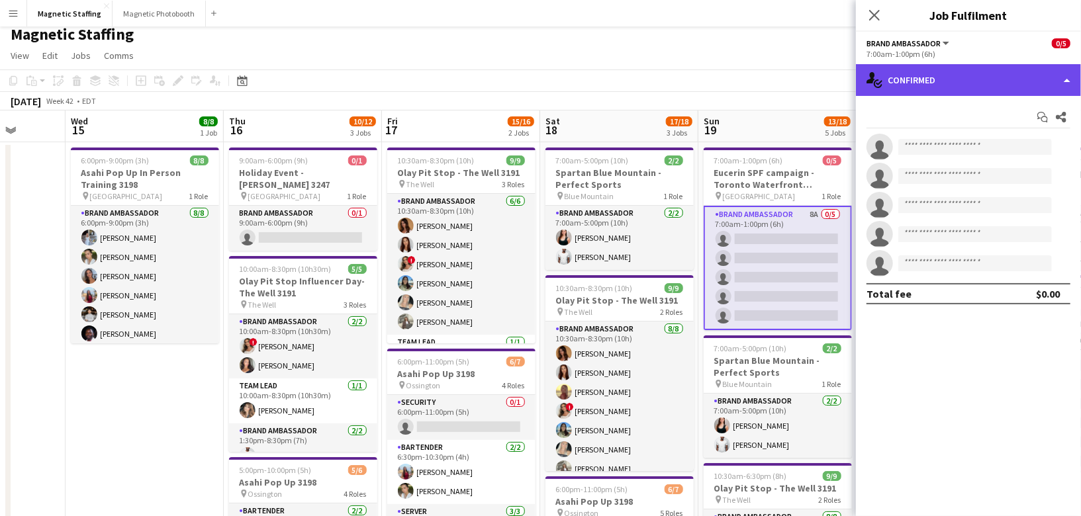
click at [925, 77] on div "single-neutral-actions-check-2 Confirmed" at bounding box center [968, 80] width 225 height 32
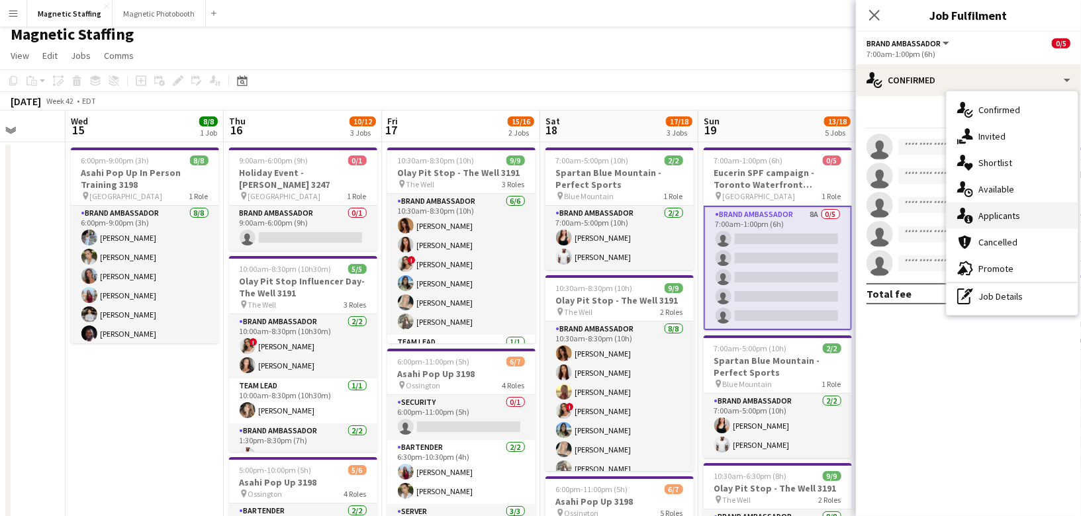
click at [962, 226] on div "single-neutral-actions-information Applicants" at bounding box center [1012, 216] width 131 height 26
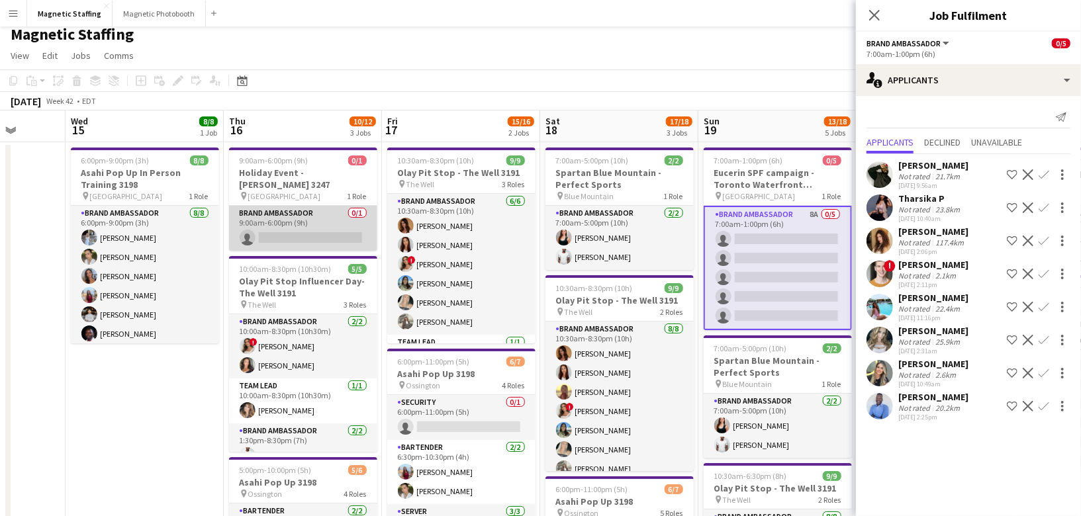
click at [272, 227] on app-card-role "Brand Ambassador 0/1 9:00am-6:00pm (9h) single-neutral-actions" at bounding box center [303, 228] width 148 height 45
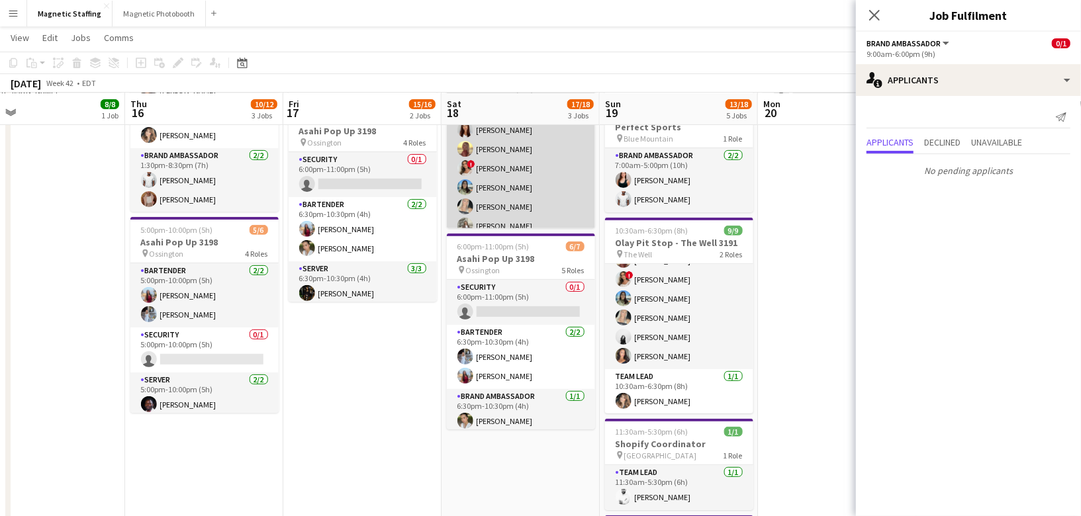
scroll to position [0, 507]
click at [533, 165] on app-card-role "Brand Ambassador [DATE] 10:30am-8:30pm (10h) [PERSON_NAME] [PERSON_NAME] Soleil…" at bounding box center [521, 168] width 148 height 179
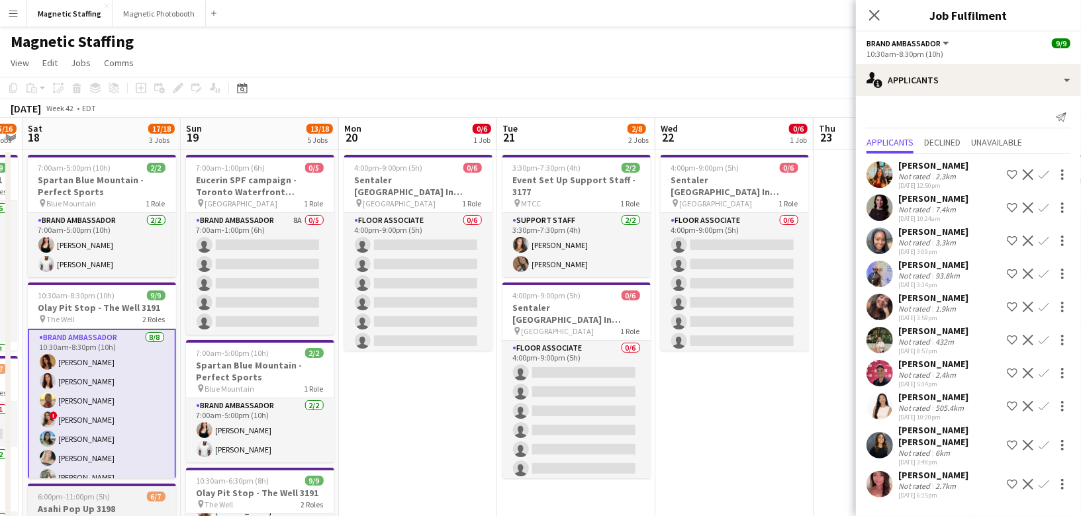
scroll to position [0, 459]
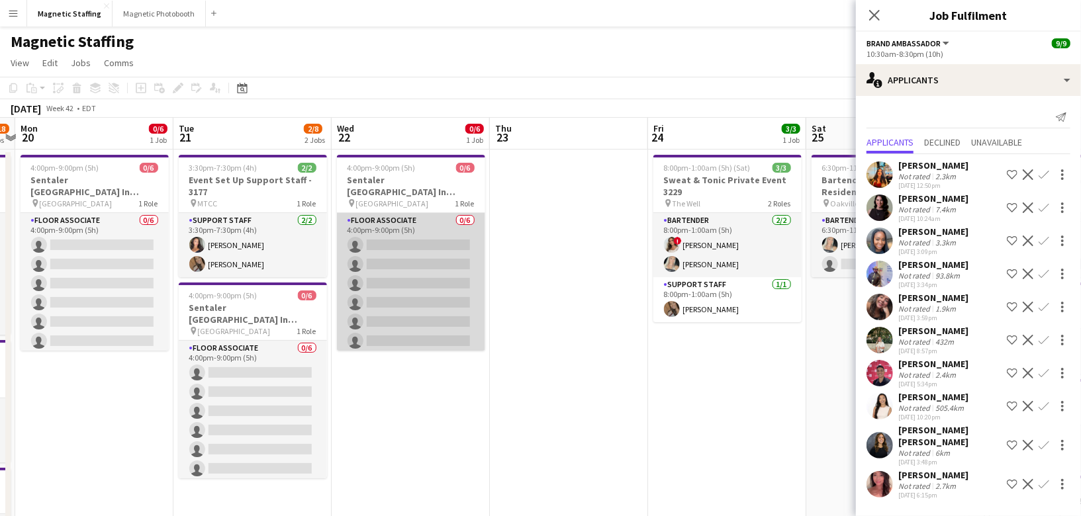
click at [415, 222] on app-card-role "Floor Associate 0/6 4:00pm-9:00pm (5h) single-neutral-actions single-neutral-ac…" at bounding box center [411, 283] width 148 height 141
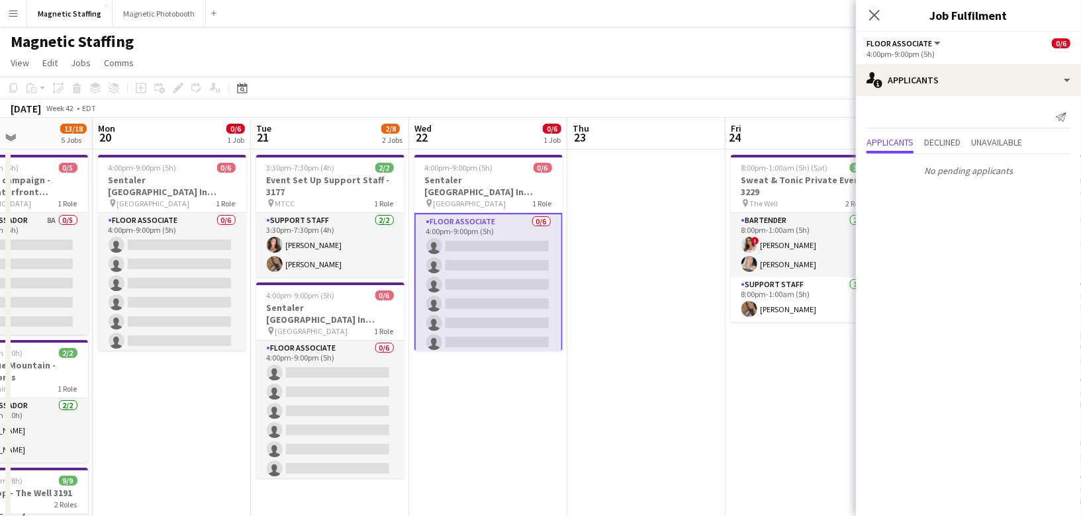
scroll to position [0, 381]
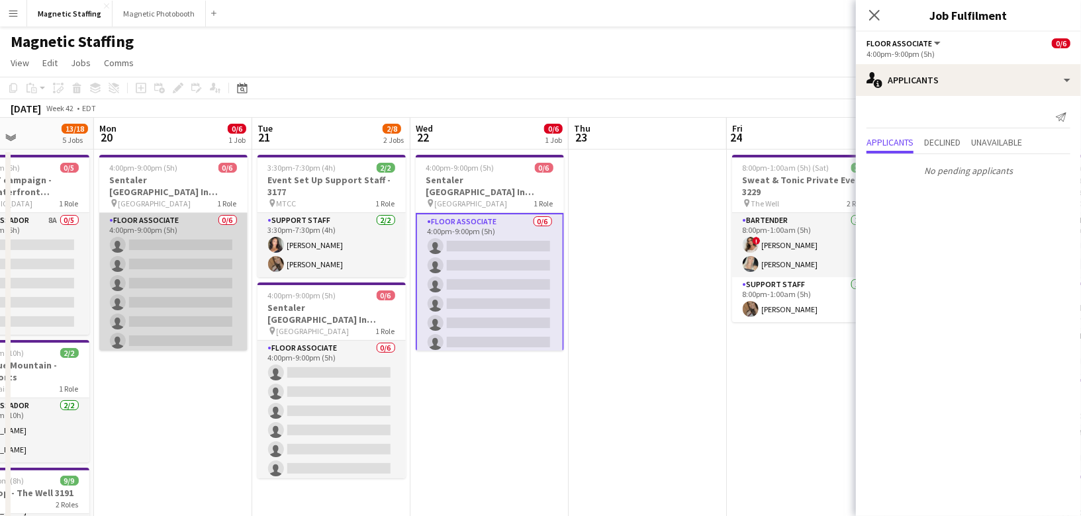
click at [201, 302] on app-card-role "Floor Associate 0/6 4:00pm-9:00pm (5h) single-neutral-actions single-neutral-ac…" at bounding box center [173, 283] width 148 height 141
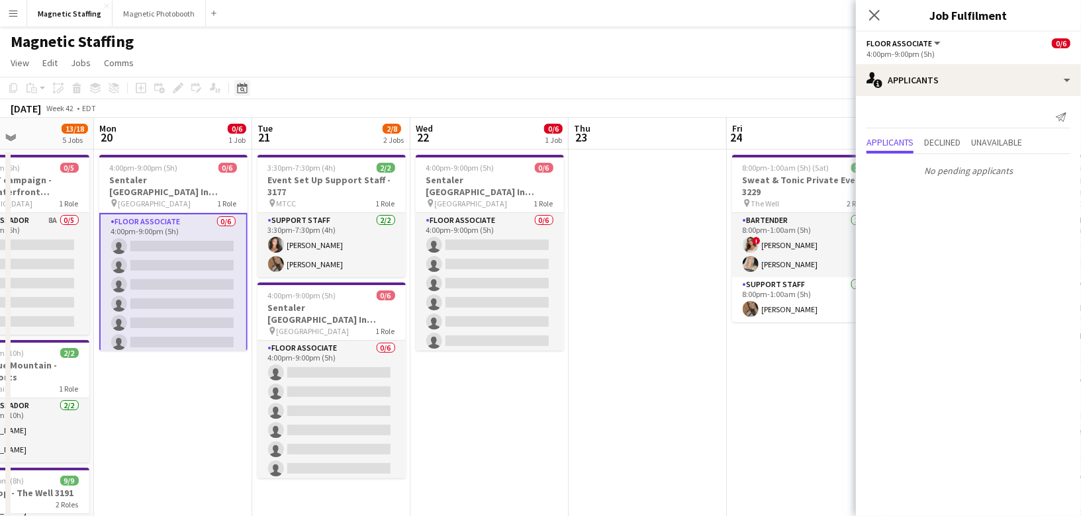
click at [243, 85] on icon at bounding box center [242, 88] width 10 height 11
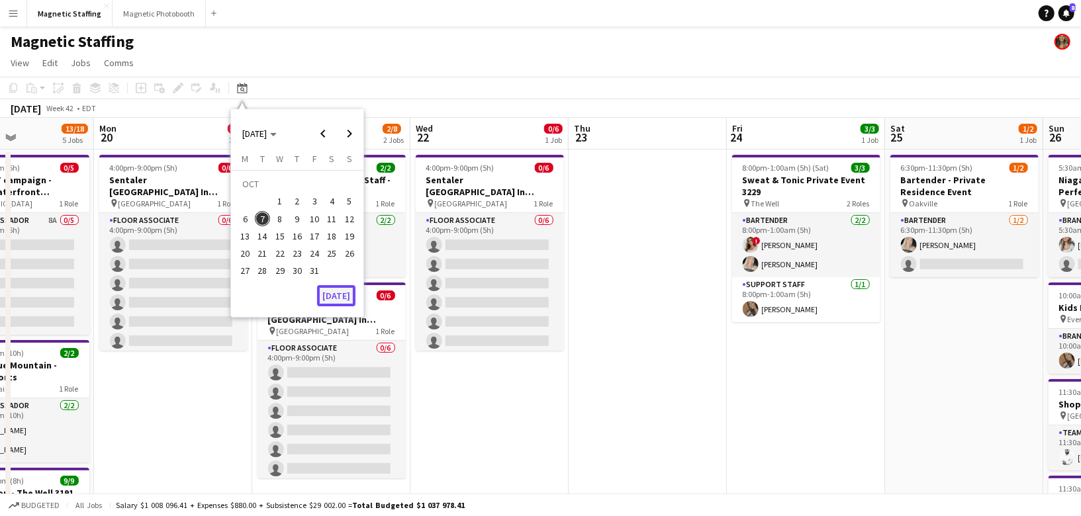
click at [336, 297] on button "[DATE]" at bounding box center [336, 295] width 38 height 21
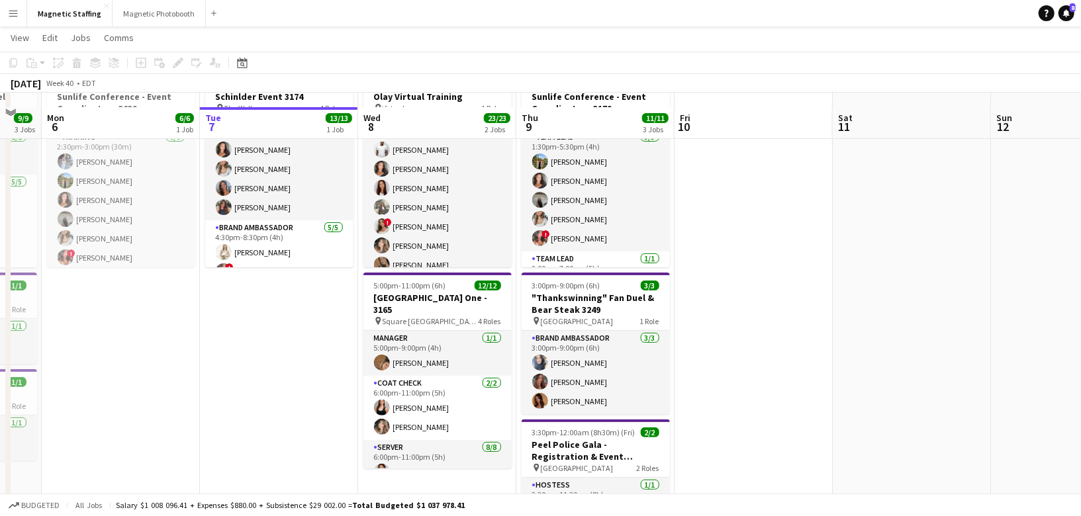
scroll to position [150, 0]
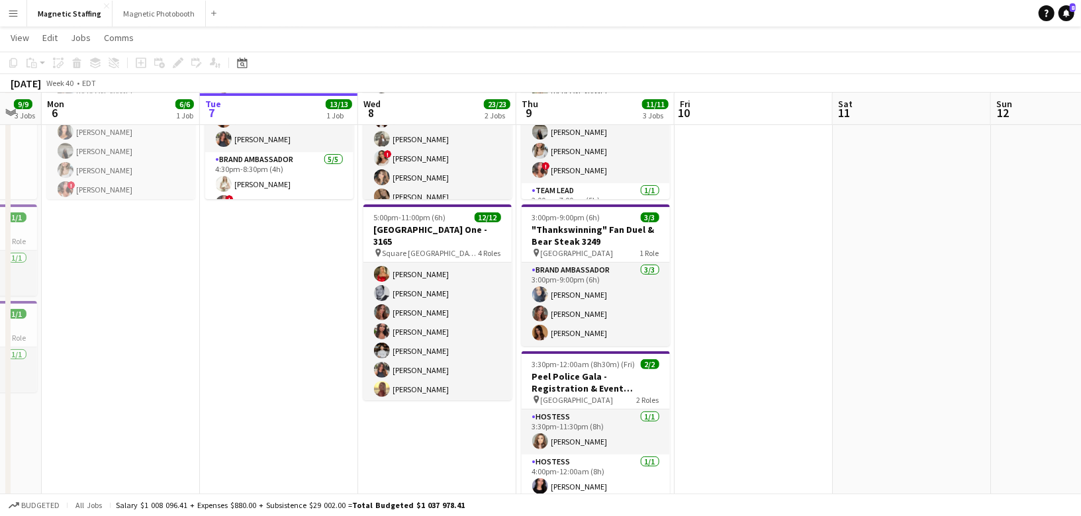
click at [415, 325] on app-card-role "Server [DATE] 6:00pm-11:00pm (5h) [PERSON_NAME] [PERSON_NAME] [PERSON_NAME] [PE…" at bounding box center [437, 312] width 148 height 179
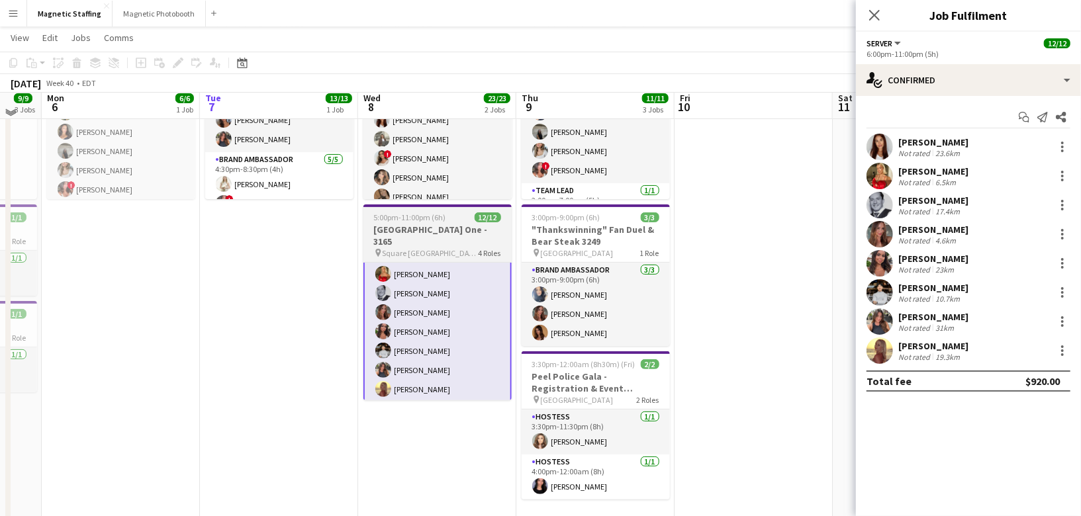
scroll to position [68, 0]
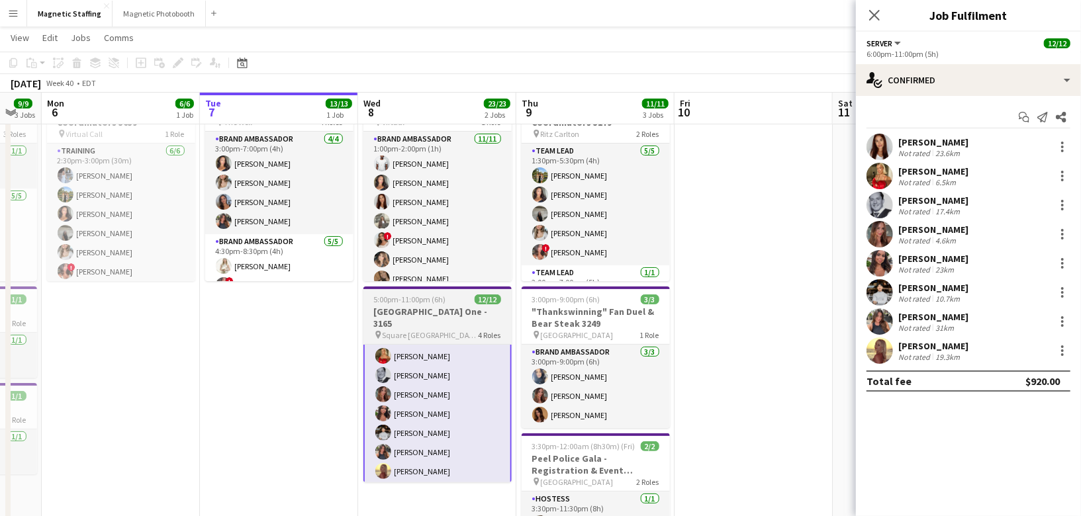
click at [439, 257] on app-card-role "Brand Ambassador [DATE] 1:00pm-2:00pm (1h) [PERSON_NAME] [PERSON_NAME] [PERSON_…" at bounding box center [437, 250] width 148 height 237
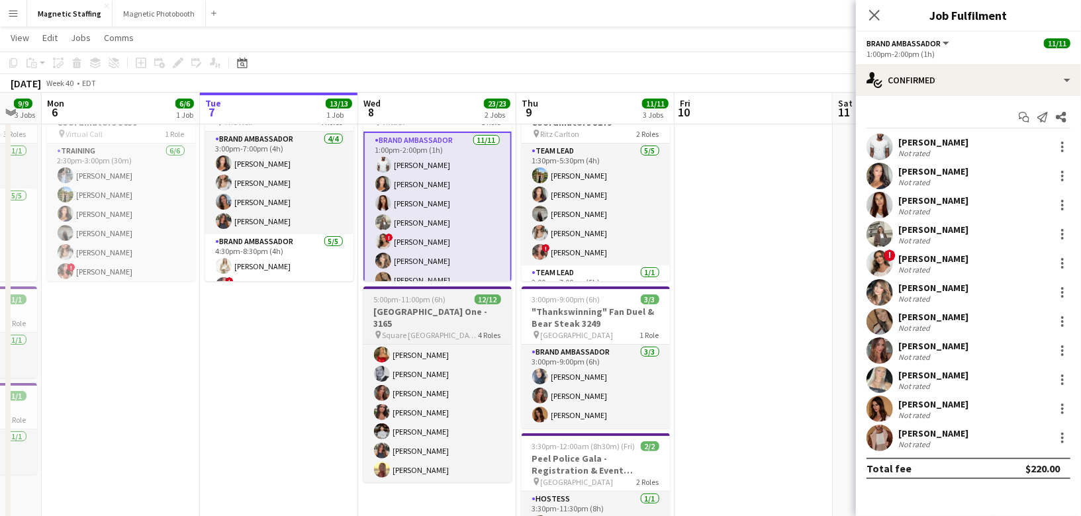
scroll to position [149, 0]
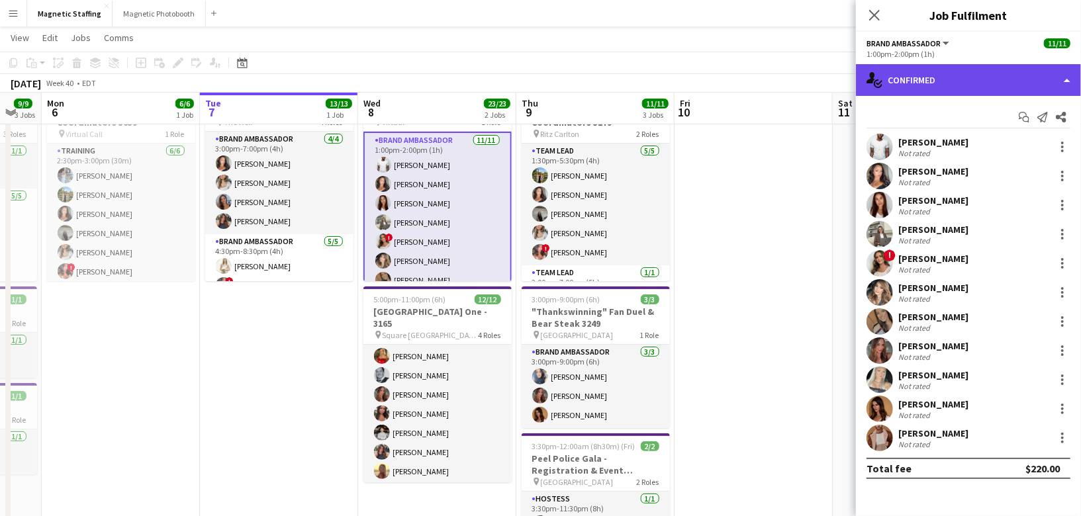
click at [1006, 69] on div "single-neutral-actions-check-2 Confirmed" at bounding box center [968, 80] width 225 height 32
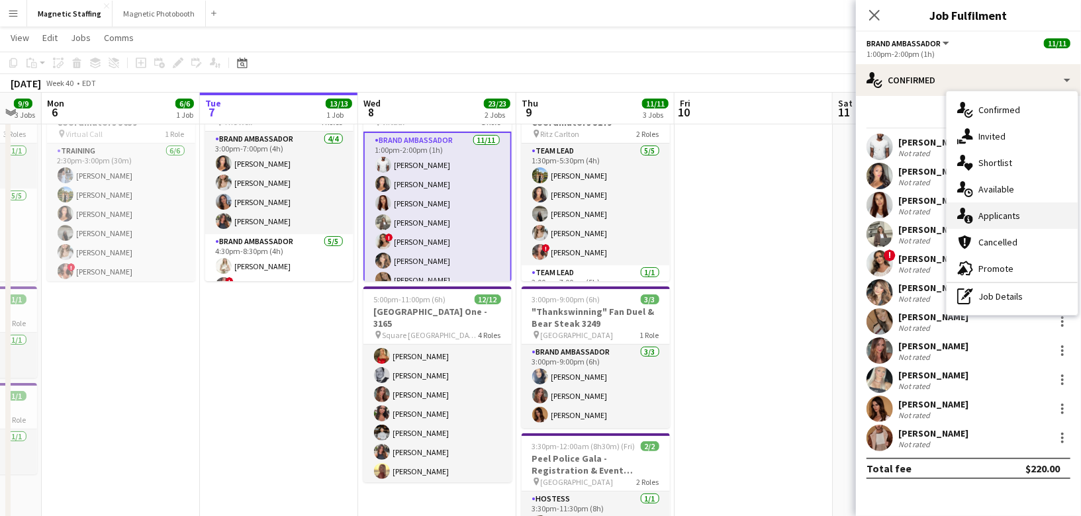
click at [985, 222] on div "single-neutral-actions-information Applicants" at bounding box center [1012, 216] width 131 height 26
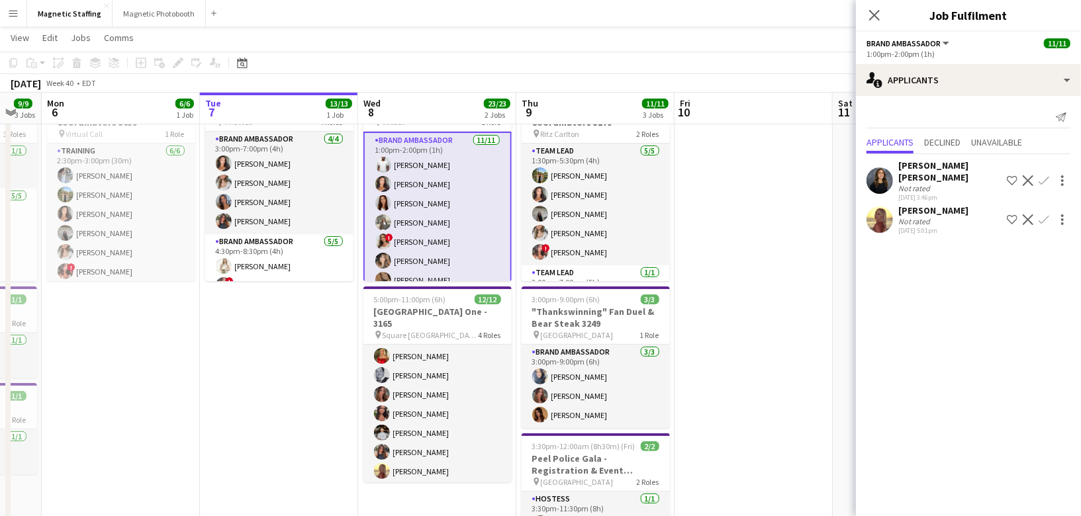
scroll to position [0, 0]
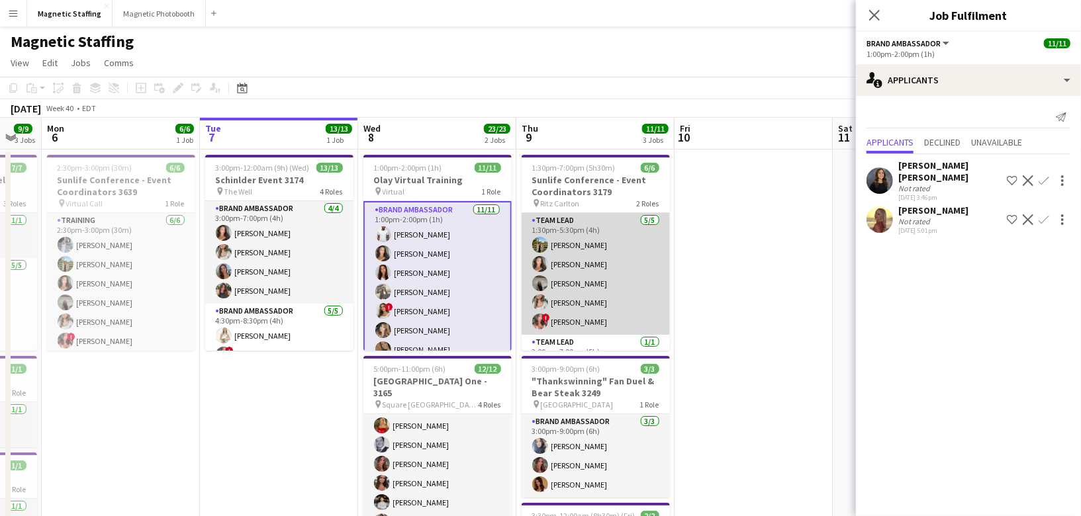
click at [593, 332] on app-card-role "Team Lead [DATE] 1:30pm-5:30pm (4h) [PERSON_NAME] [PERSON_NAME] [PERSON_NAME] […" at bounding box center [596, 274] width 148 height 122
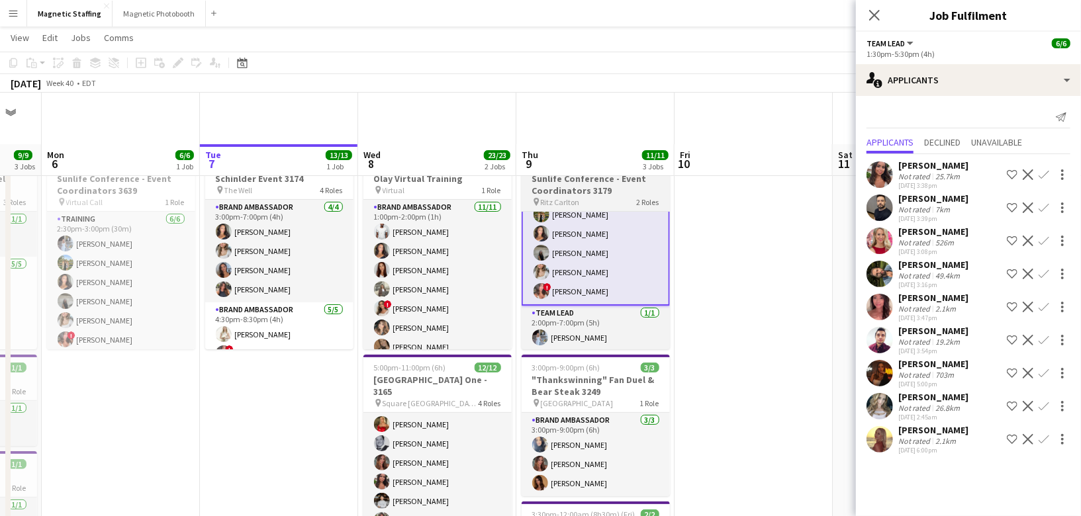
scroll to position [118, 0]
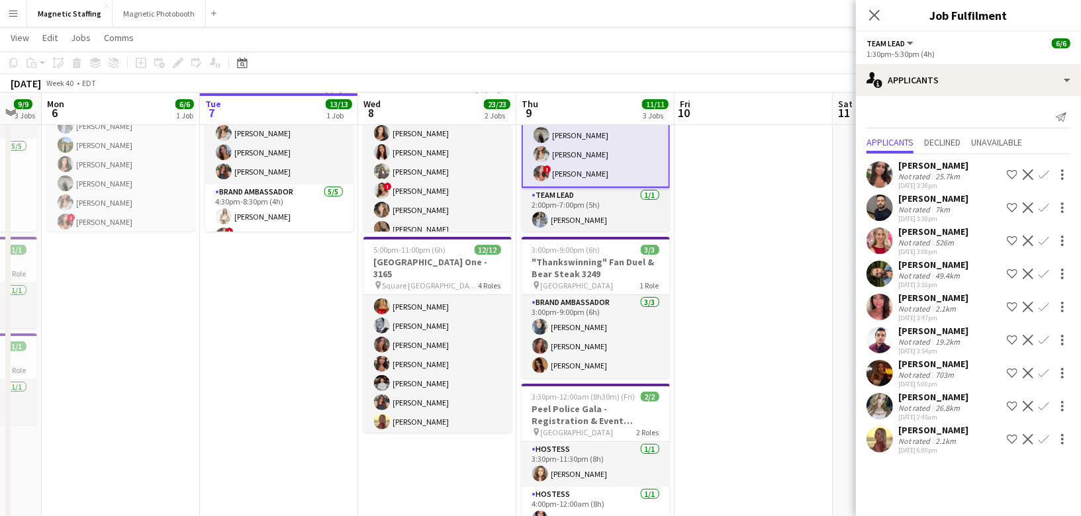
click at [593, 332] on app-card-role "Brand Ambassador [DATE] 3:00pm-9:00pm (6h) [PERSON_NAME] [PERSON_NAME] [PERSON_…" at bounding box center [596, 336] width 148 height 83
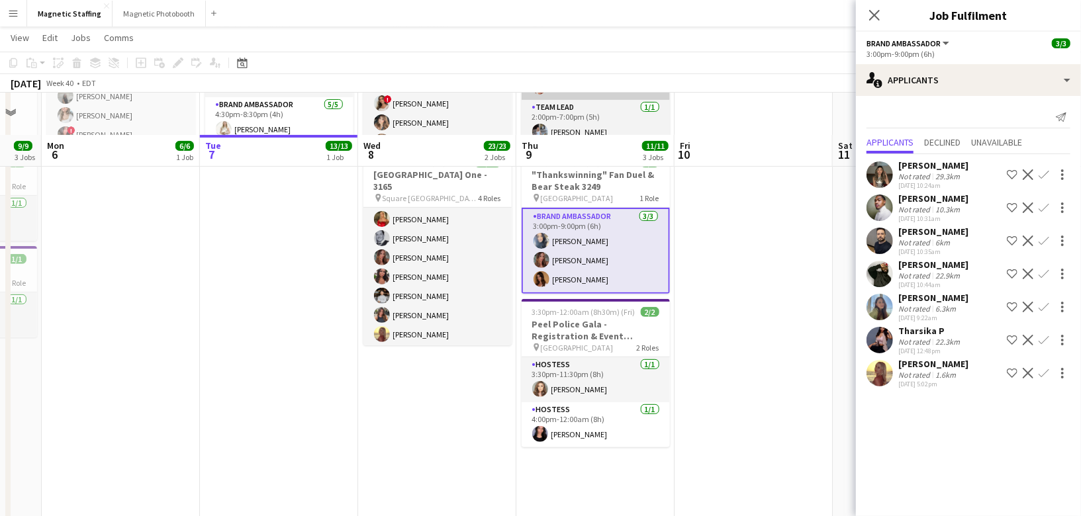
scroll to position [275, 0]
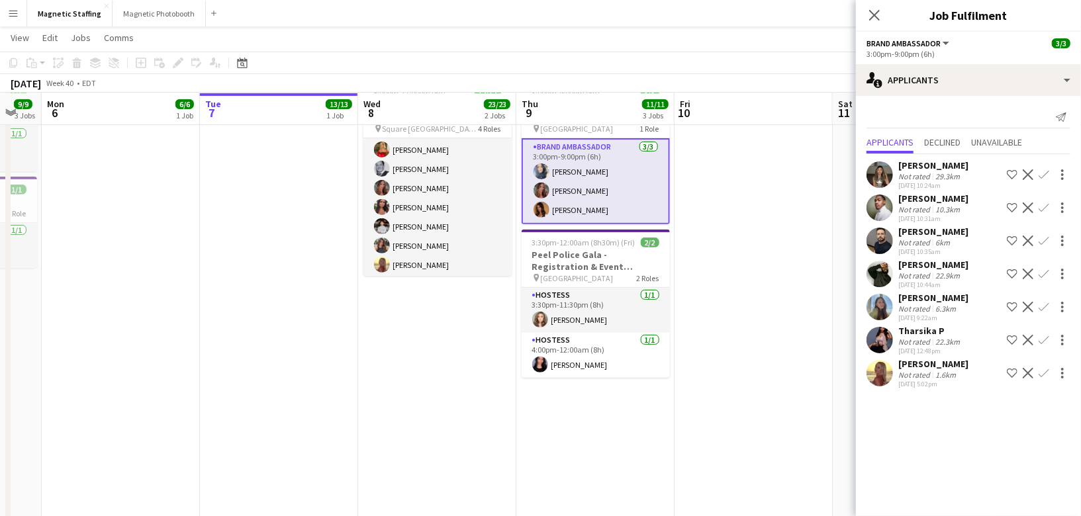
click at [593, 333] on app-card-role "Hostess [DATE] 4:00pm-12:00am (8h) [PERSON_NAME]" at bounding box center [596, 355] width 148 height 45
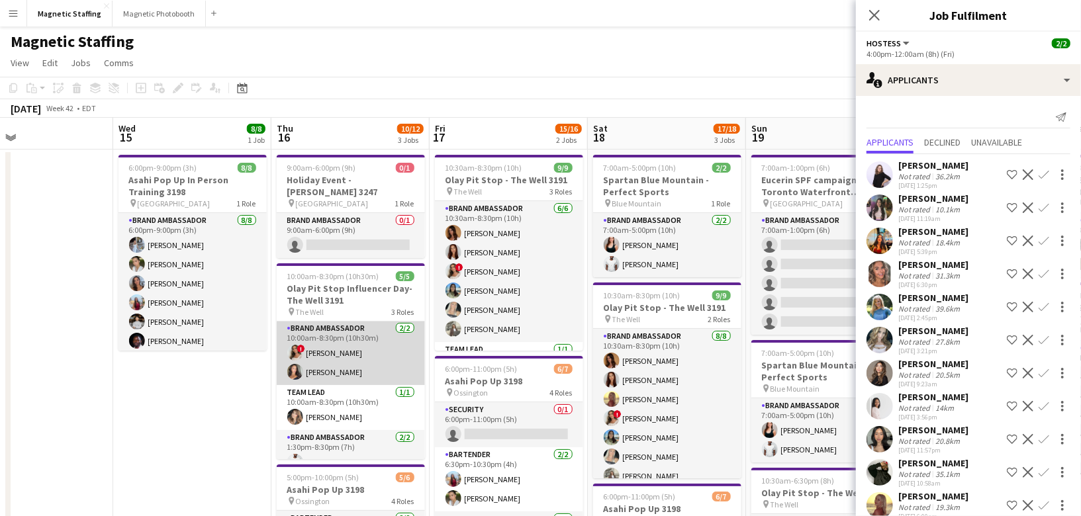
scroll to position [0, 442]
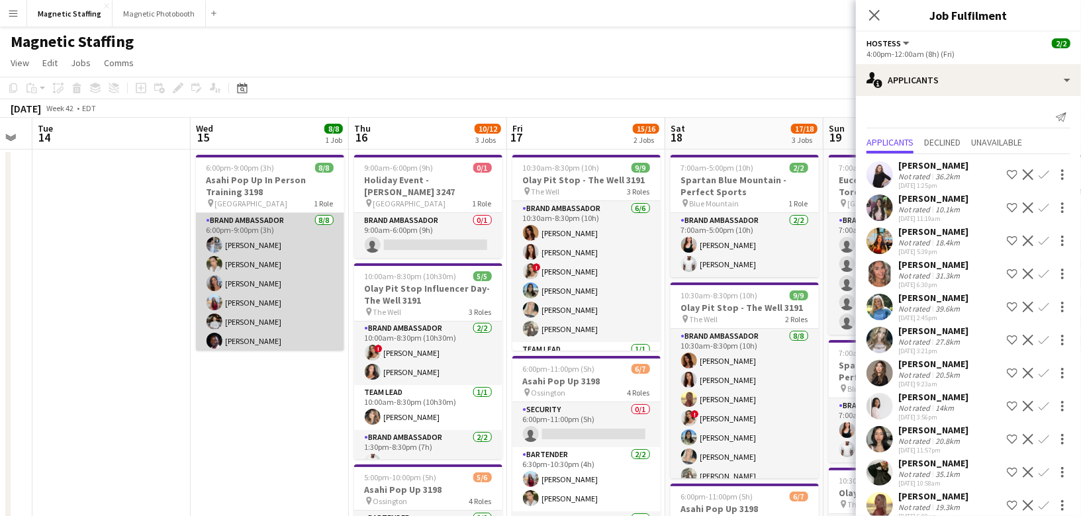
click at [303, 320] on app-card-role "Brand Ambassador [DATE] 6:00pm-9:00pm (3h) [PERSON_NAME] [PERSON_NAME] [PERSON_…" at bounding box center [270, 302] width 148 height 179
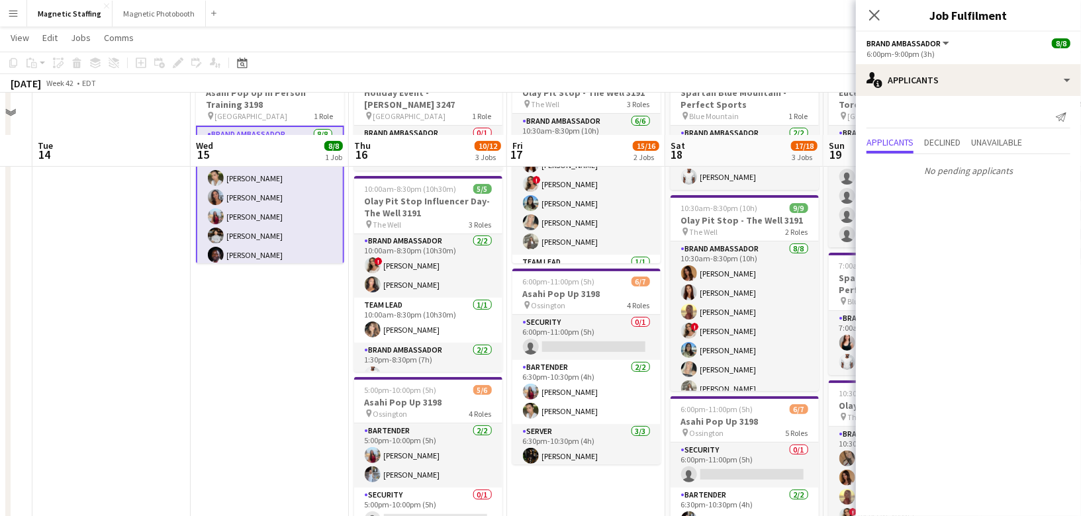
scroll to position [128, 0]
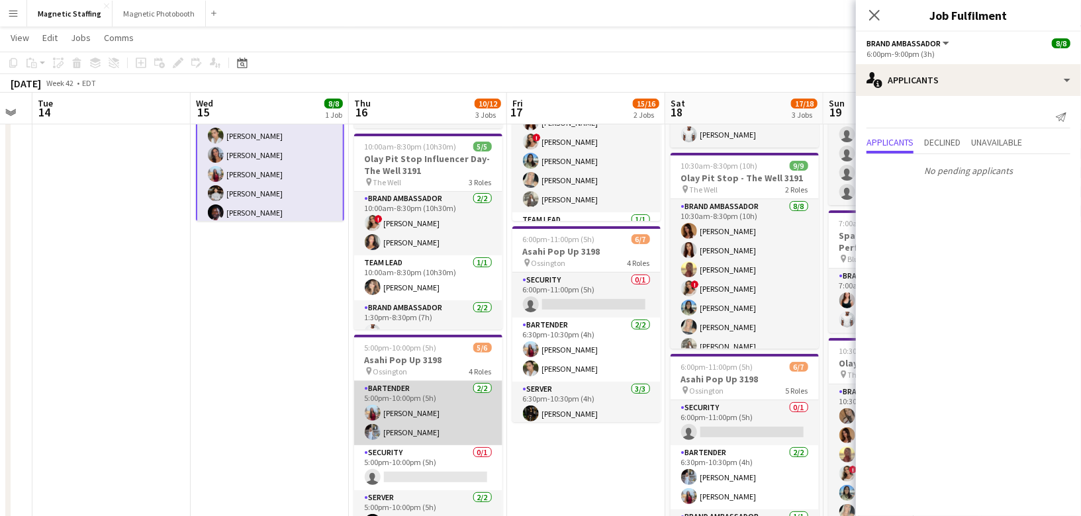
click at [402, 408] on app-card-role "Bartender [DATE] 5:00pm-10:00pm (5h) [PERSON_NAME] [PERSON_NAME]" at bounding box center [428, 413] width 148 height 64
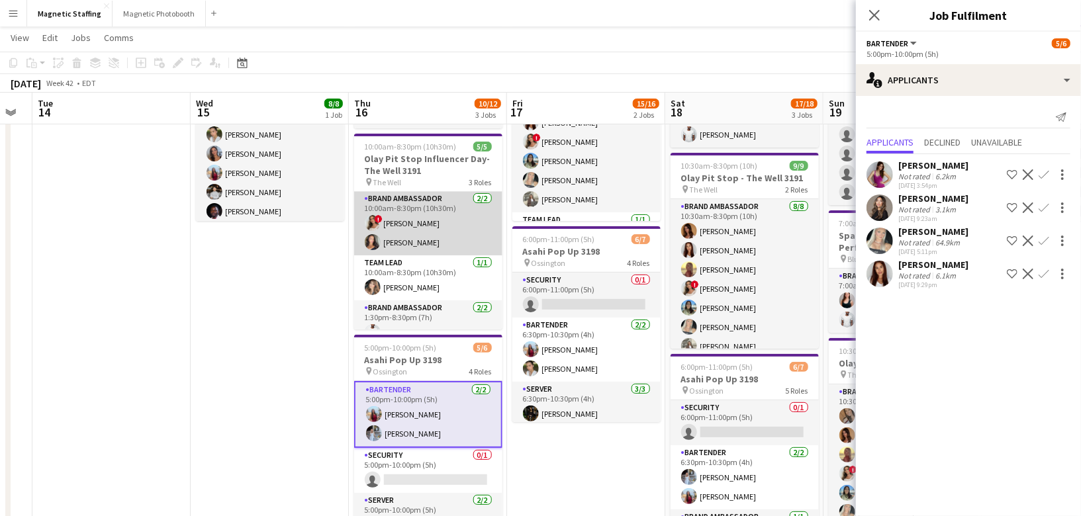
click at [449, 193] on app-card-role "Brand Ambassador [DATE] 10:00am-8:30pm (10h30m) ! [PERSON_NAME] [PERSON_NAME]" at bounding box center [428, 223] width 148 height 64
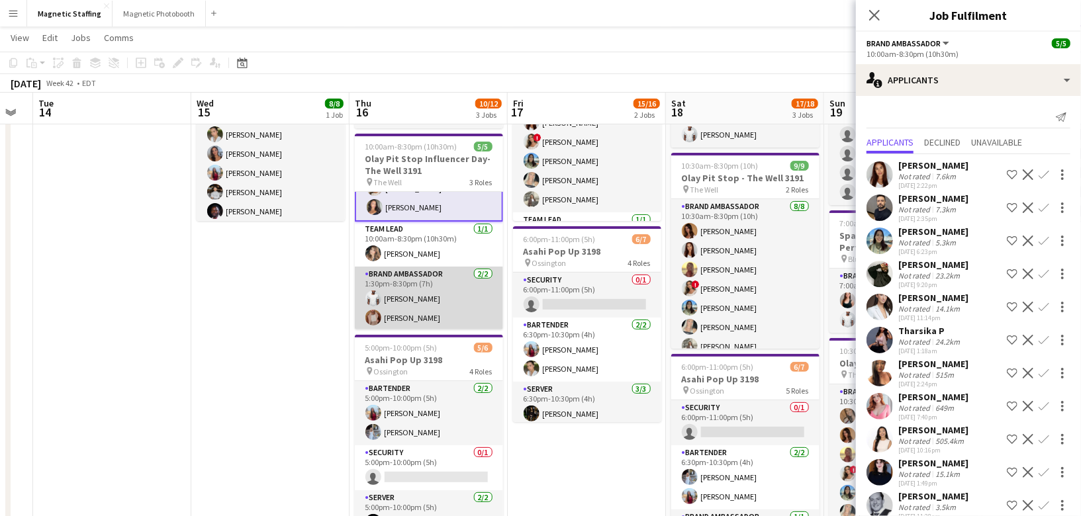
click at [414, 306] on app-card-role "Brand Ambassador [DATE] 1:30pm-8:30pm (7h) [PERSON_NAME] [PERSON_NAME] Zablouk" at bounding box center [429, 299] width 148 height 64
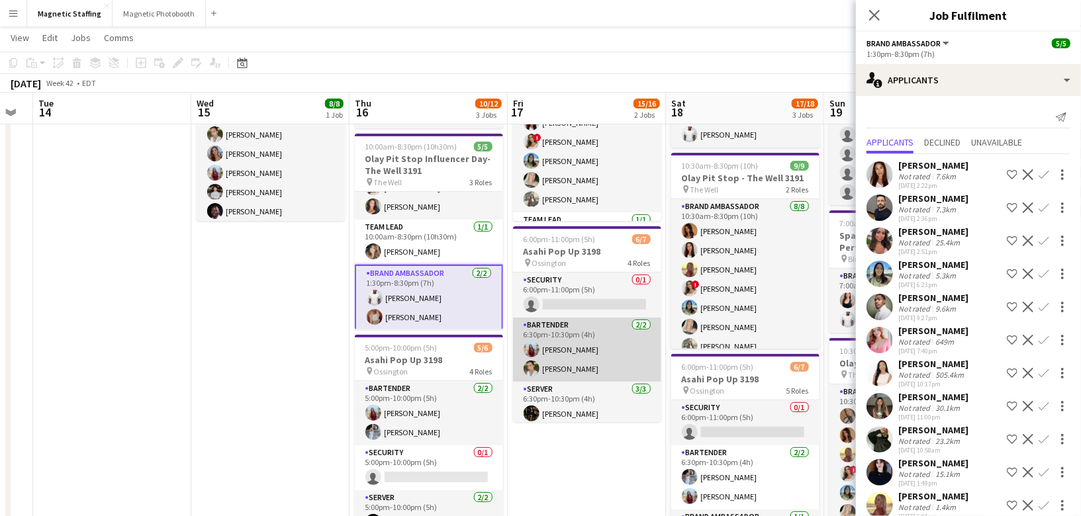
scroll to position [0, 426]
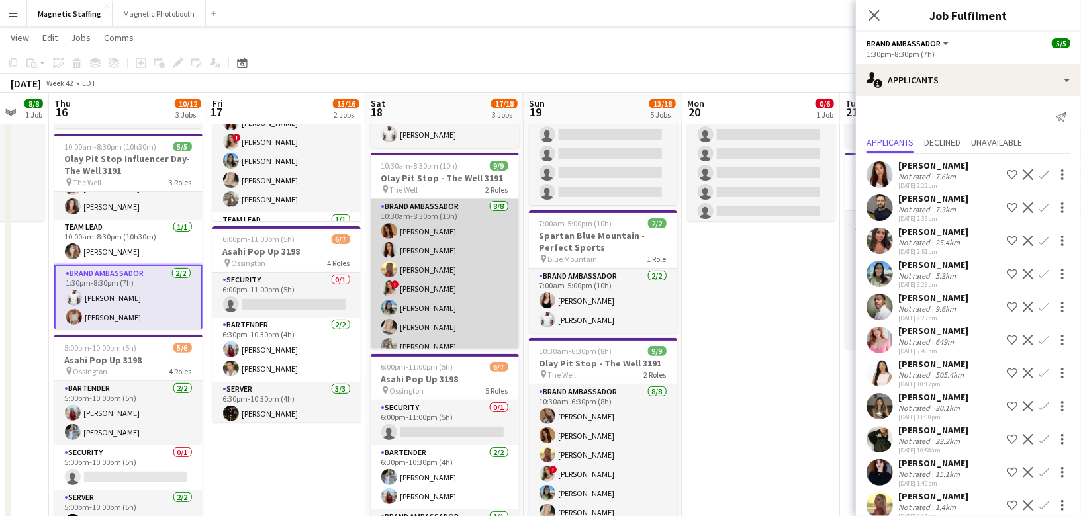
click at [473, 291] on app-card-role "Brand Ambassador [DATE] 10:30am-8:30pm (10h) [PERSON_NAME] [PERSON_NAME] Soleil…" at bounding box center [445, 288] width 148 height 179
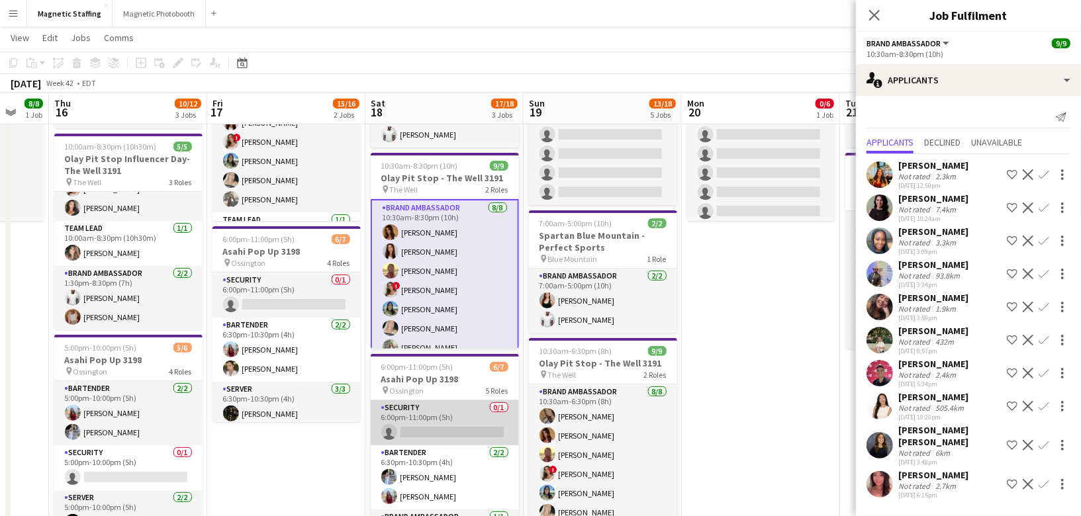
scroll to position [89, 0]
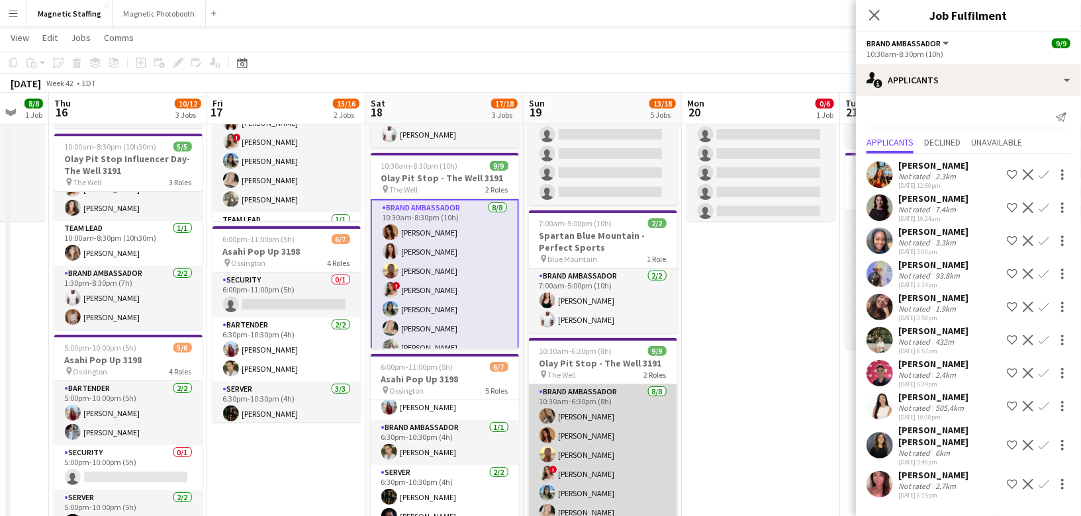
click at [610, 419] on app-card-role "Brand Ambassador [DATE] 10:30am-6:30pm (8h) [PERSON_NAME] [PERSON_NAME] [PERSON…" at bounding box center [603, 474] width 148 height 179
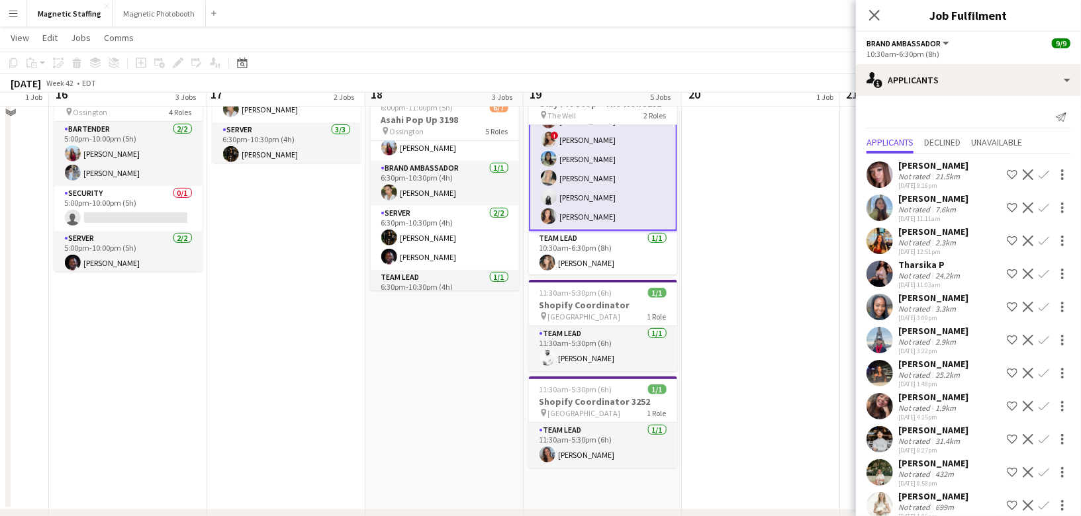
scroll to position [245, 0]
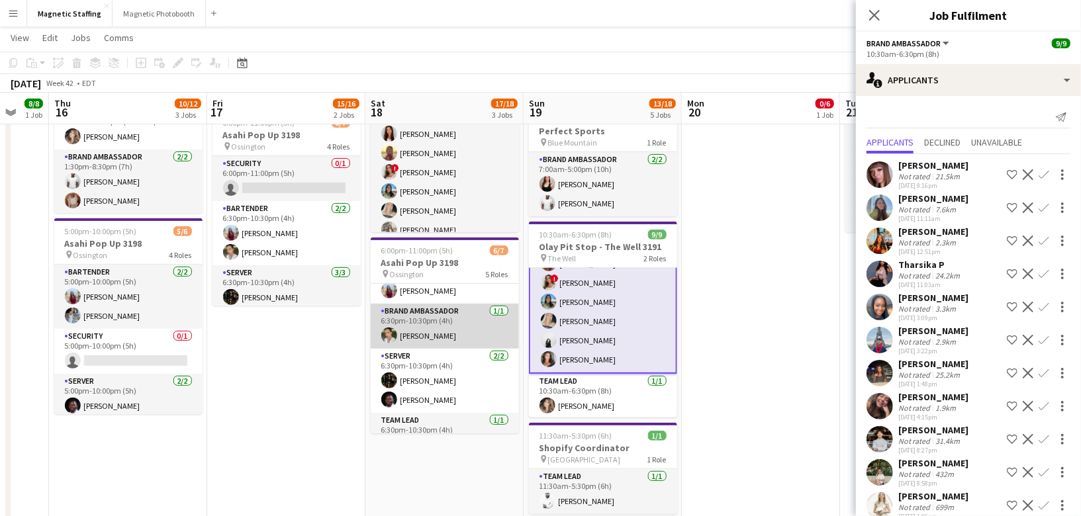
click at [451, 314] on app-card-role "Brand Ambassador [DATE] 6:30pm-10:30pm (4h) [PERSON_NAME]" at bounding box center [445, 326] width 148 height 45
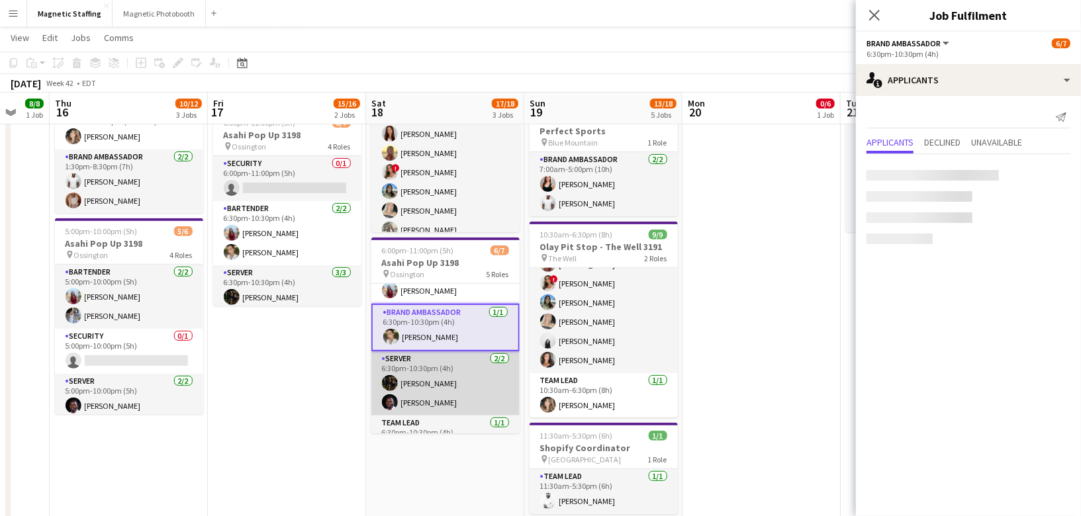
click at [427, 374] on app-card-role "Server [DATE] 6:30pm-10:30pm (4h) [PERSON_NAME] [PERSON_NAME]" at bounding box center [445, 383] width 148 height 64
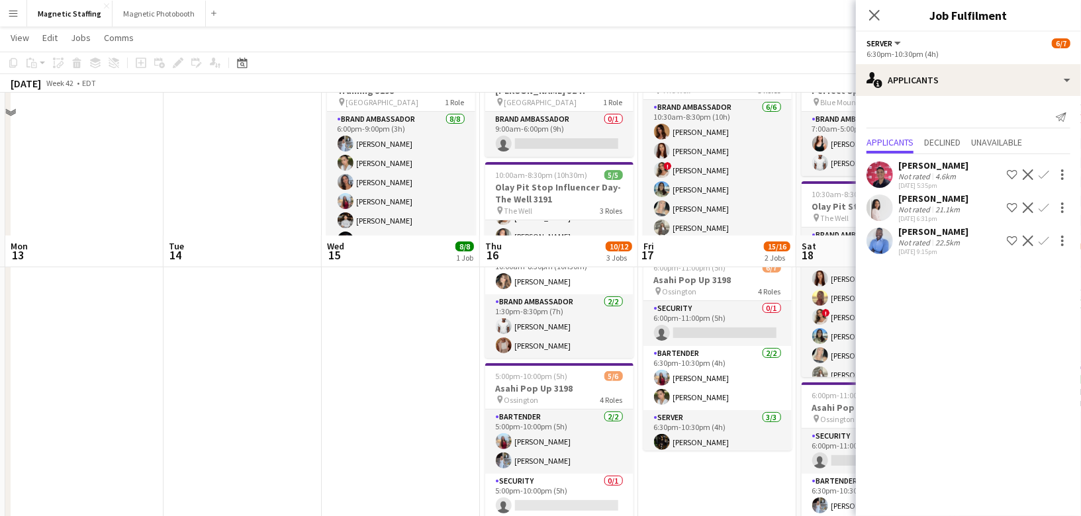
scroll to position [0, 0]
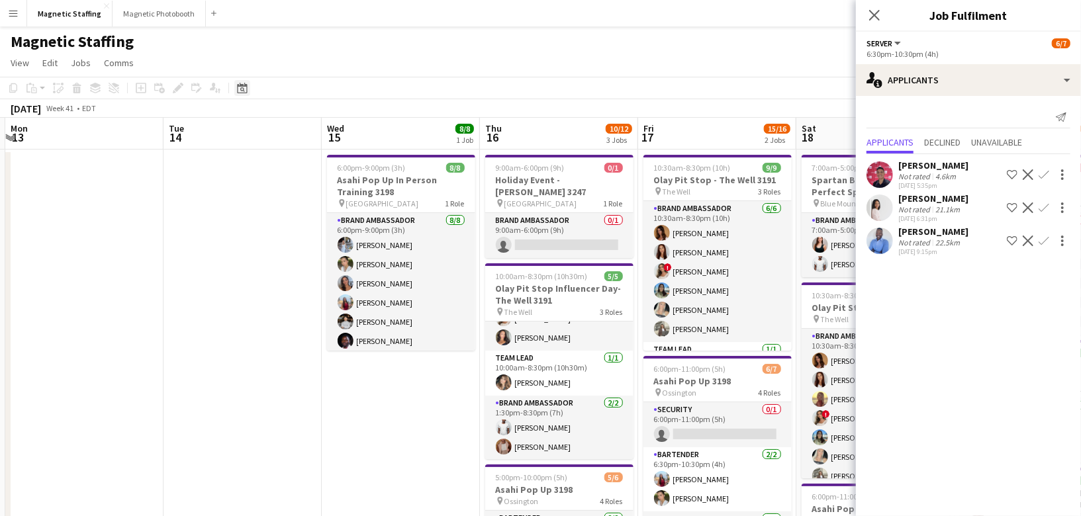
click at [243, 87] on icon "Date picker" at bounding box center [242, 88] width 11 height 11
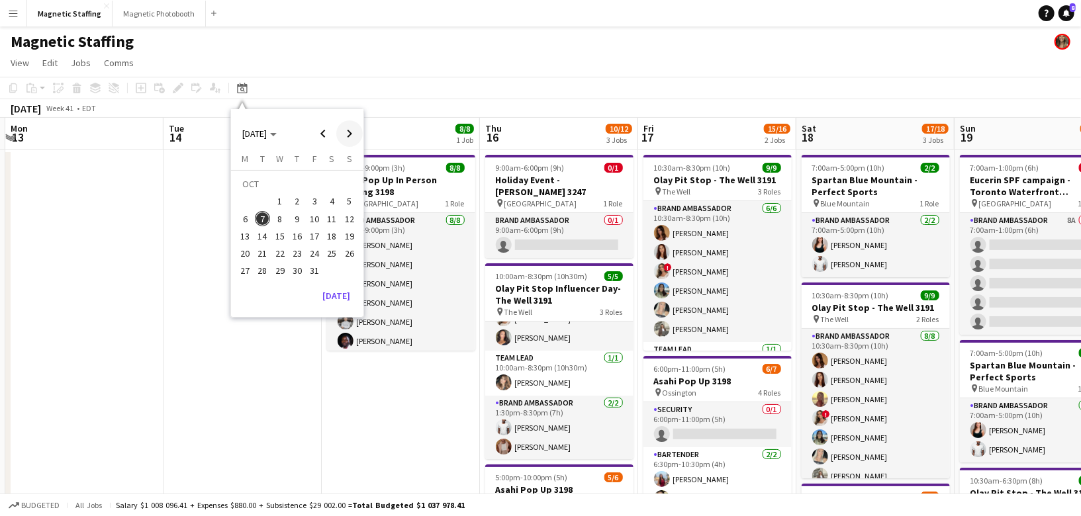
click at [351, 137] on span "Next month" at bounding box center [349, 133] width 26 height 26
click at [277, 209] on span "5" at bounding box center [280, 205] width 16 height 16
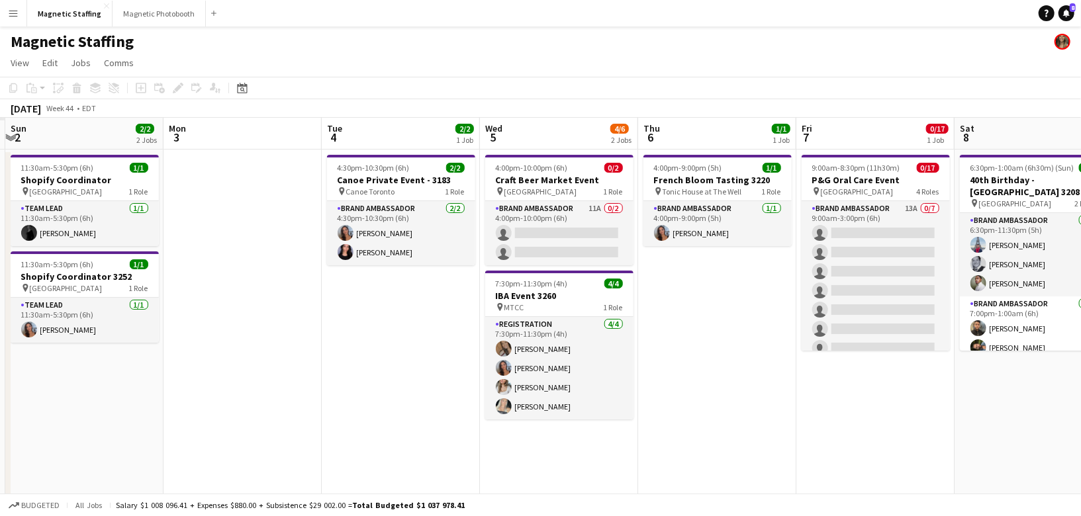
scroll to position [0, 455]
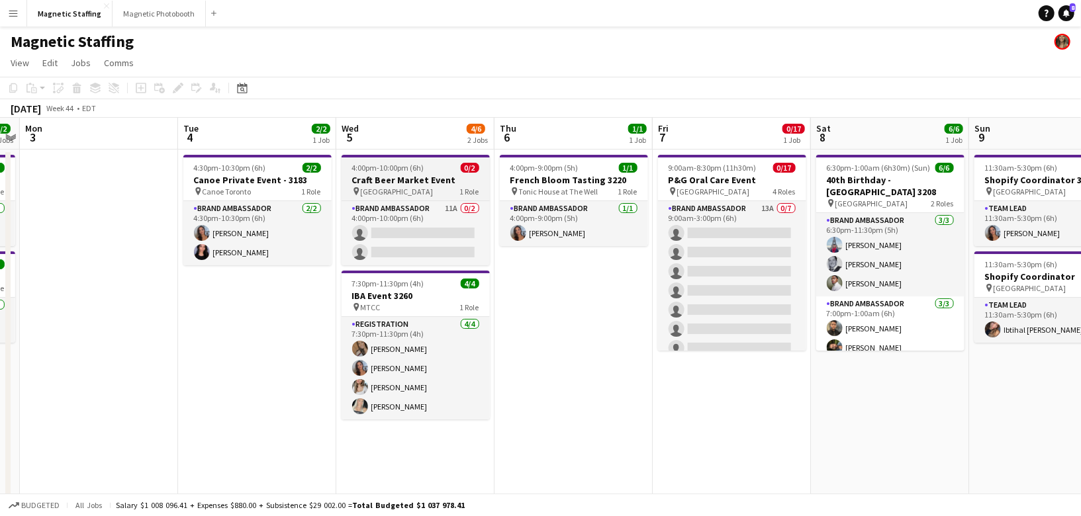
click at [369, 172] on span "4:00pm-10:00pm (6h)" at bounding box center [388, 168] width 72 height 10
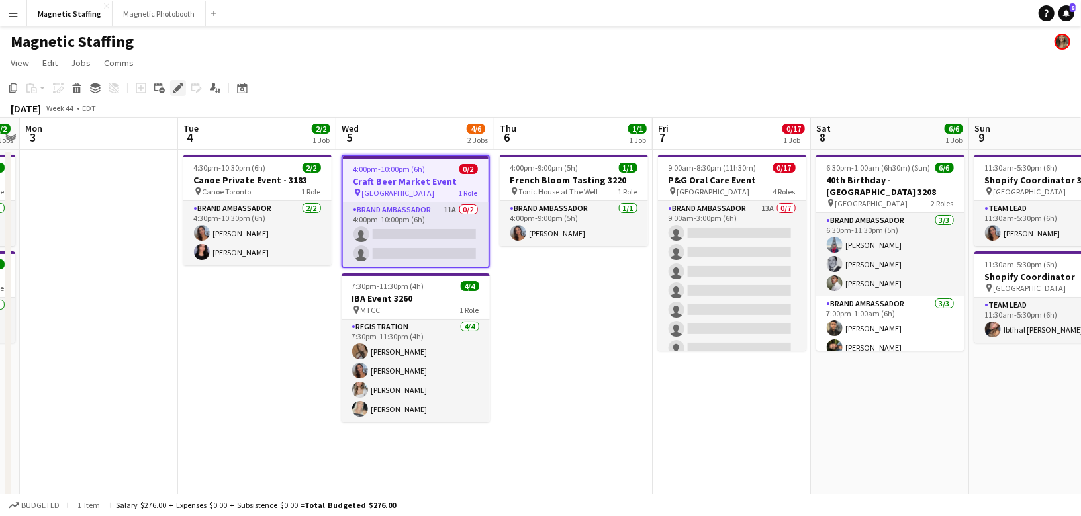
click at [179, 86] on icon at bounding box center [177, 88] width 7 height 7
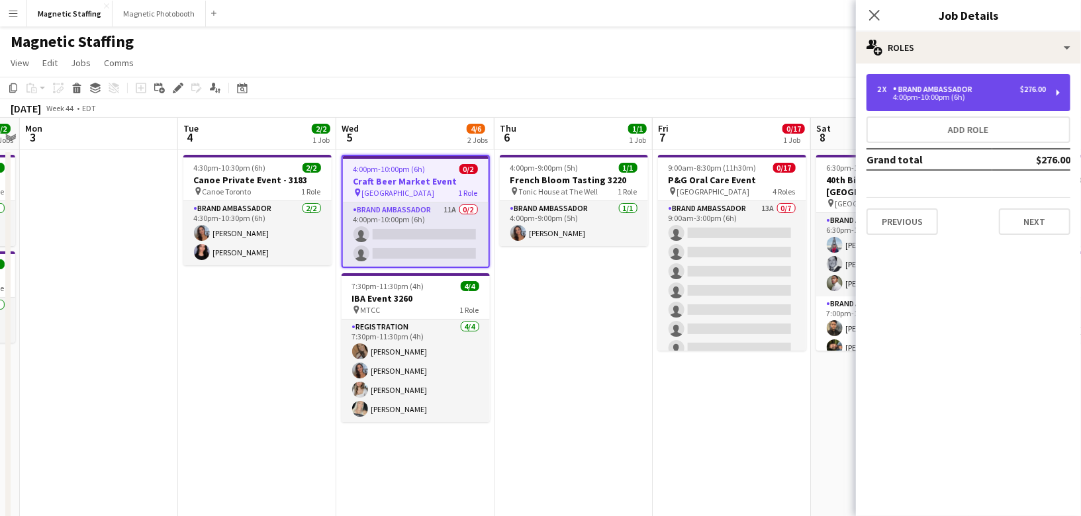
click at [964, 92] on div "Brand Ambassador" at bounding box center [935, 89] width 85 height 9
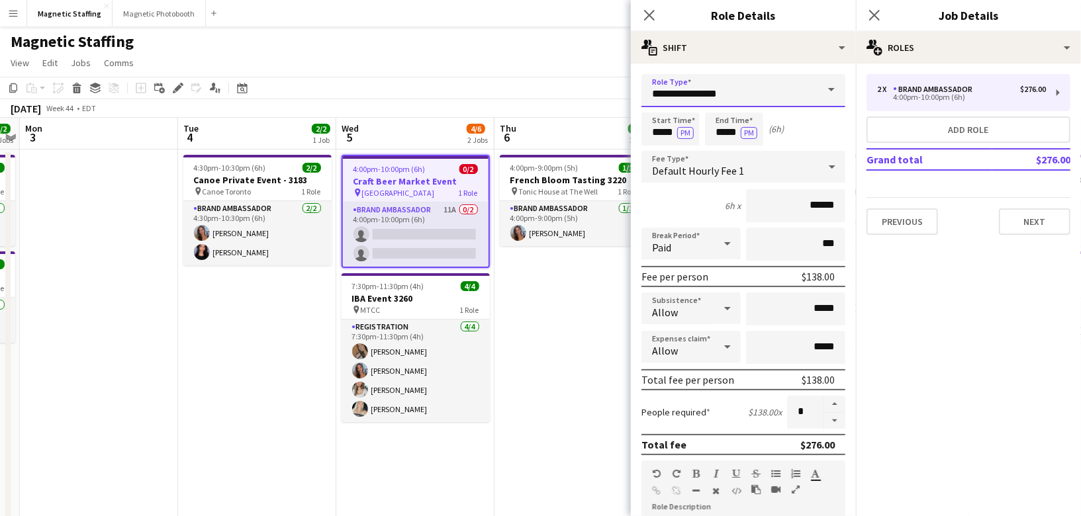
drag, startPoint x: 742, startPoint y: 95, endPoint x: 550, endPoint y: 84, distance: 192.3
click at [551, 89] on body "Menu Boards Boards Boards All jobs Status Workforce Workforce My Workforce Recr…" at bounding box center [540, 491] width 1081 height 983
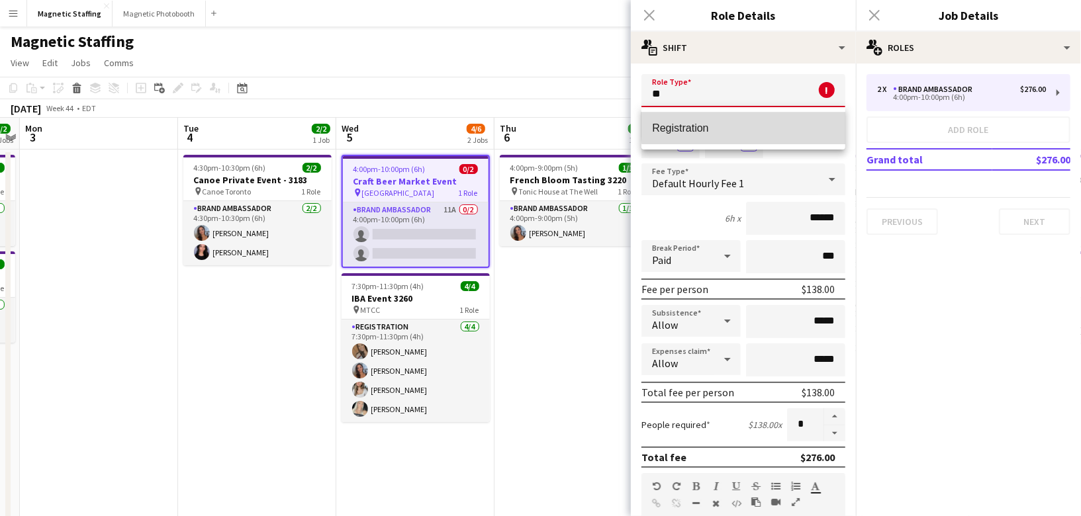
click at [780, 123] on span "Registration" at bounding box center [743, 128] width 183 height 13
type input "**********"
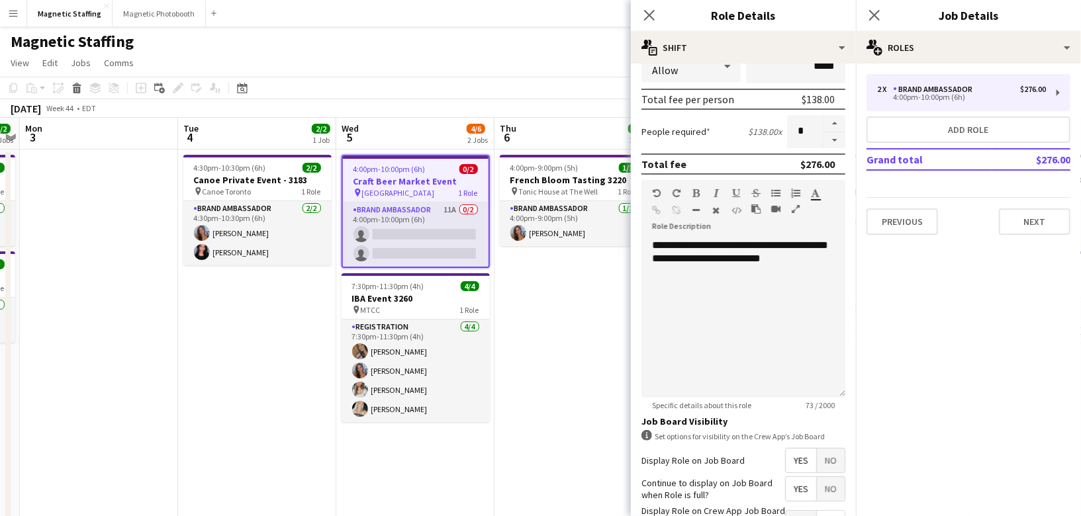
scroll to position [376, 0]
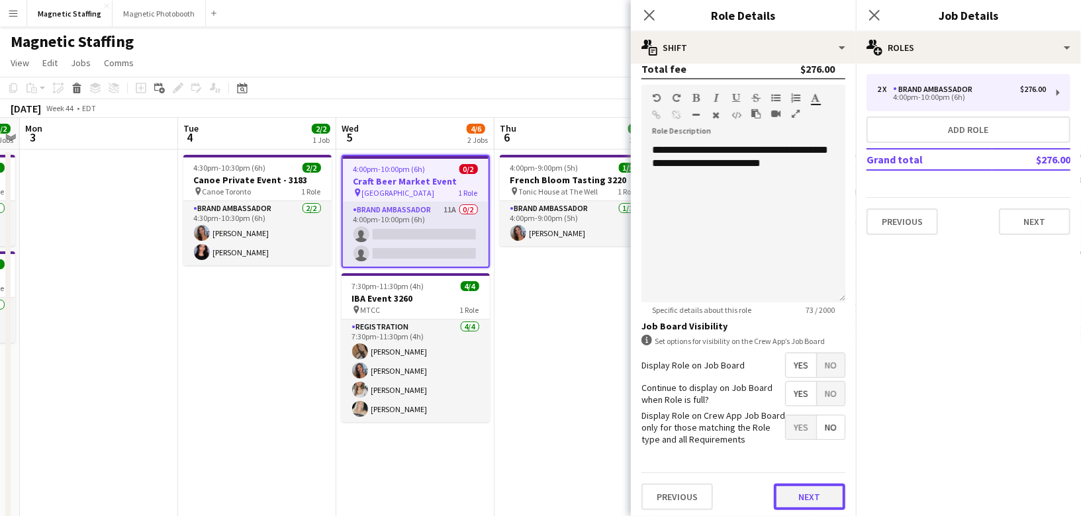
click at [822, 484] on button "Next" at bounding box center [809, 497] width 71 height 26
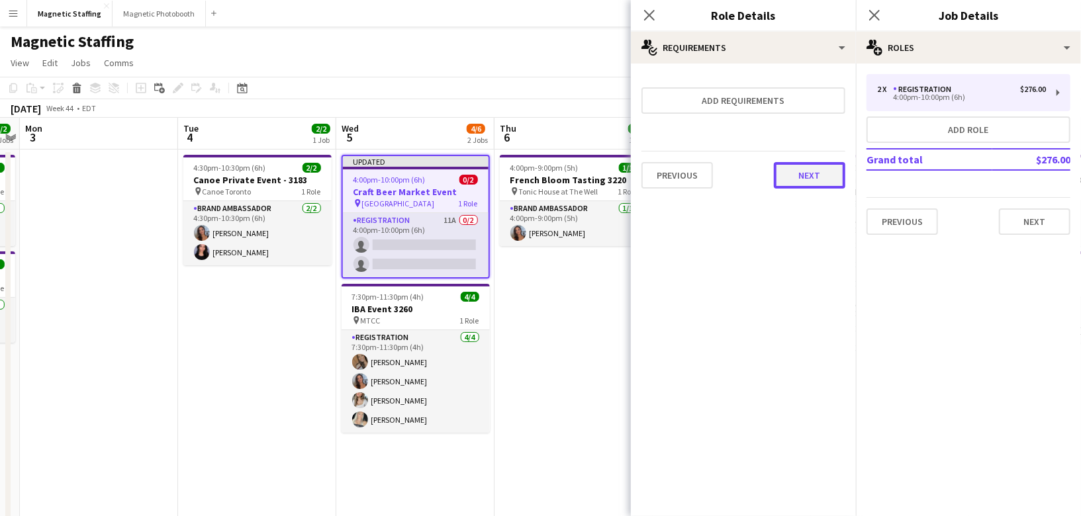
click at [817, 162] on button "Next" at bounding box center [809, 175] width 71 height 26
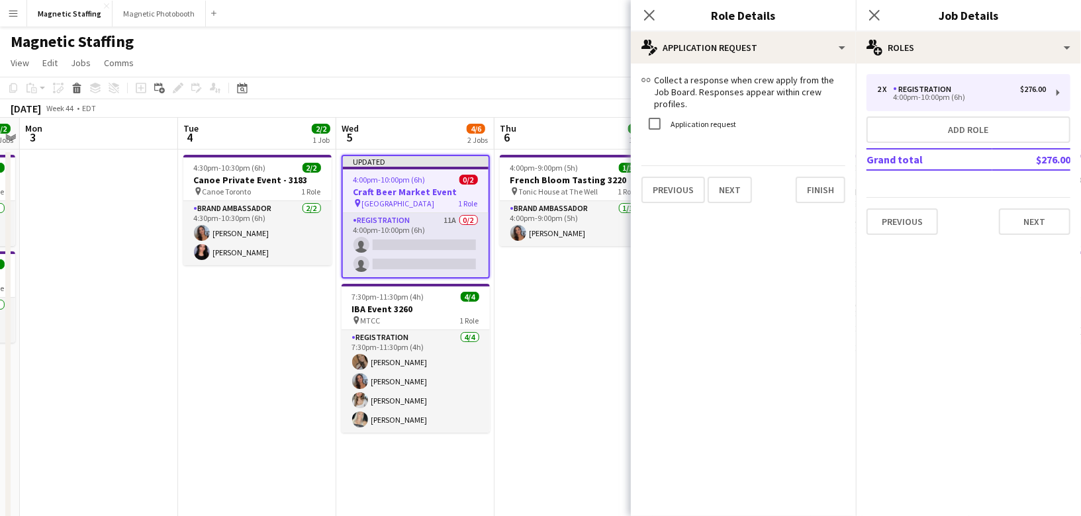
click at [817, 165] on div "Previous Next Finish" at bounding box center [743, 184] width 204 height 38
click at [823, 177] on button "Finish" at bounding box center [821, 190] width 50 height 26
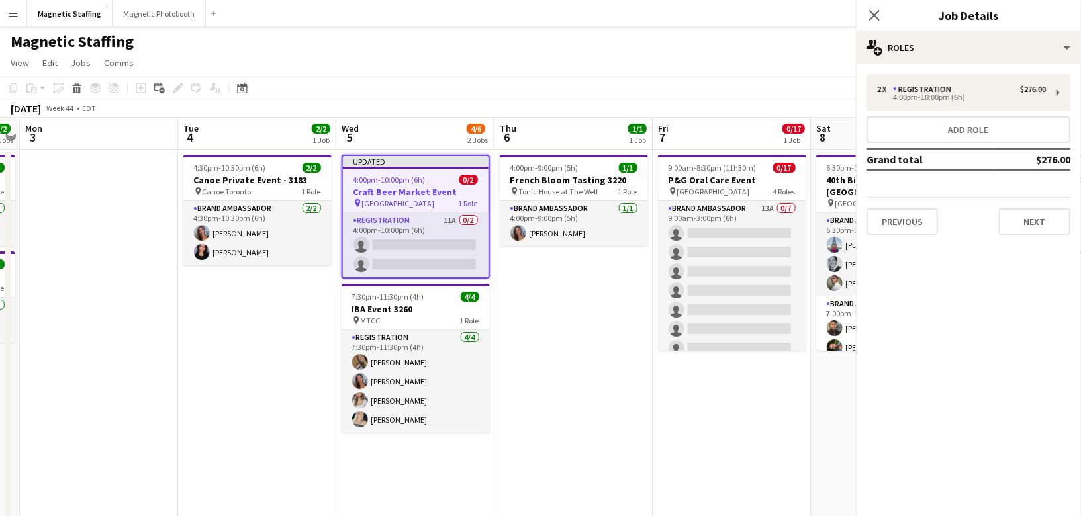
click at [617, 290] on app-date-cell "4:00pm-9:00pm (5h) 1/1 French Bloom Tasting 3220 pin Tonic House at The Well 1 …" at bounding box center [573, 525] width 158 height 750
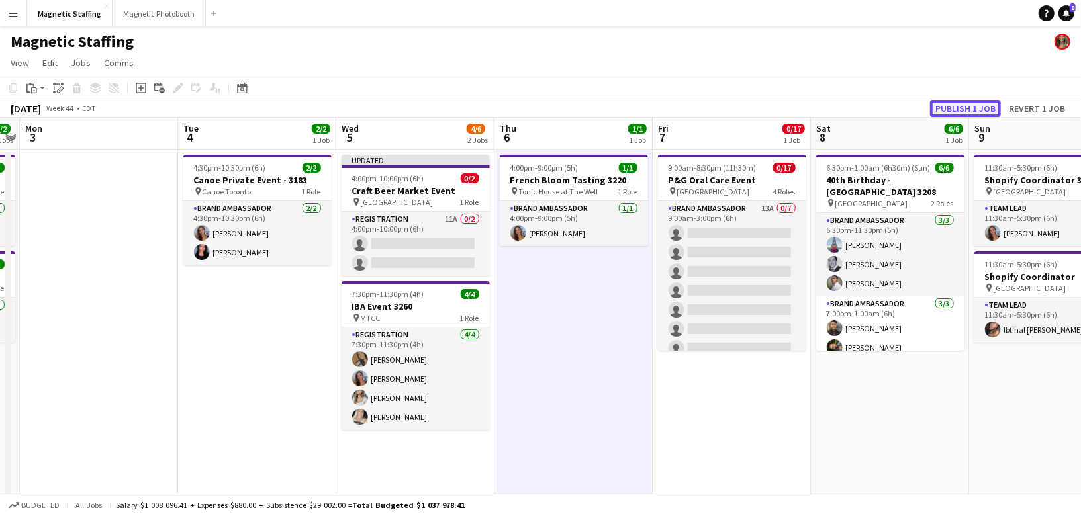
click at [998, 106] on button "Publish 1 job" at bounding box center [965, 108] width 71 height 17
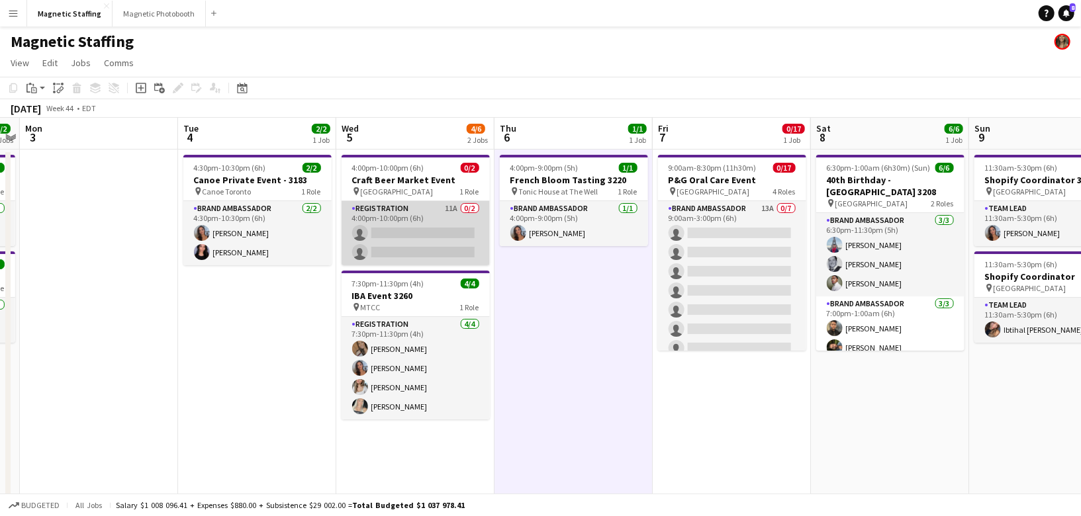
click at [369, 238] on app-card-role "Registration 11A 0/2 4:00pm-10:00pm (6h) single-neutral-actions single-neutral-…" at bounding box center [416, 233] width 148 height 64
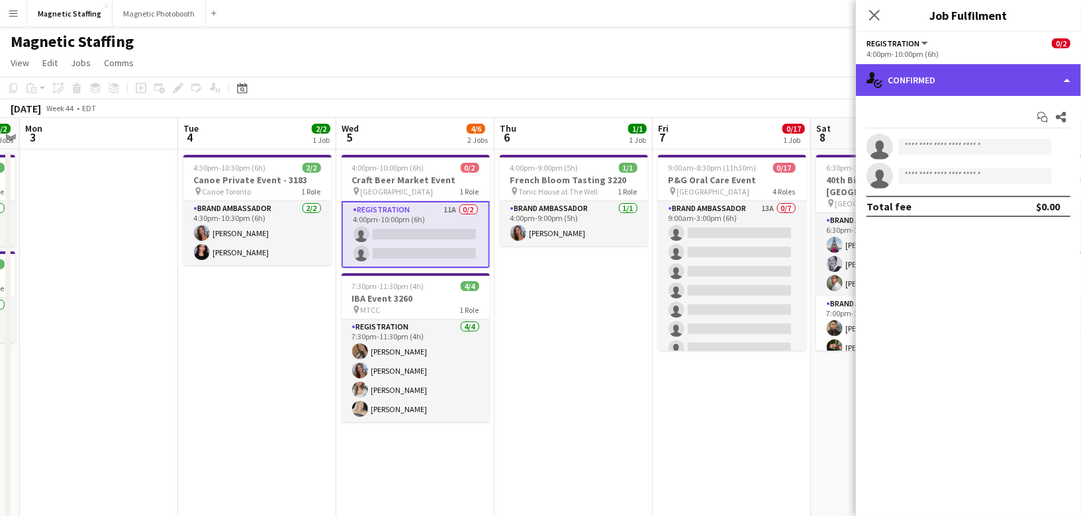
click at [964, 83] on div "single-neutral-actions-check-2 Confirmed" at bounding box center [968, 80] width 225 height 32
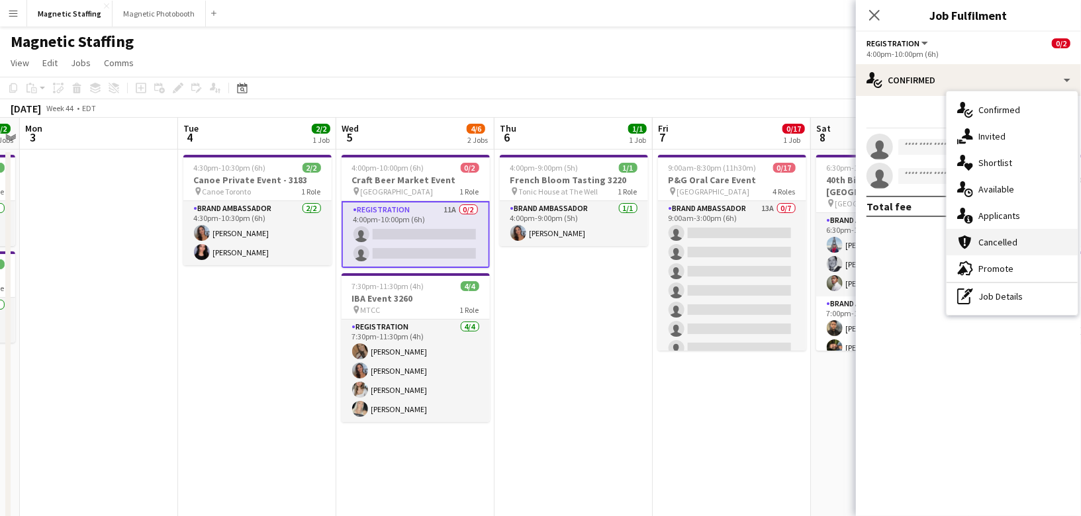
click at [972, 231] on div "cancellation Cancelled" at bounding box center [1012, 242] width 131 height 26
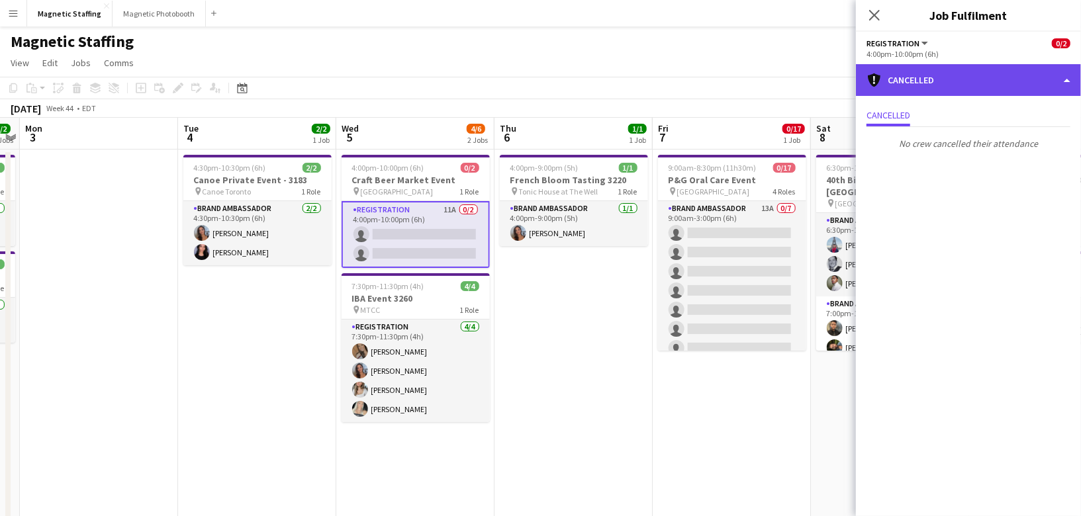
click at [973, 82] on div "cancellation Cancelled" at bounding box center [968, 80] width 225 height 32
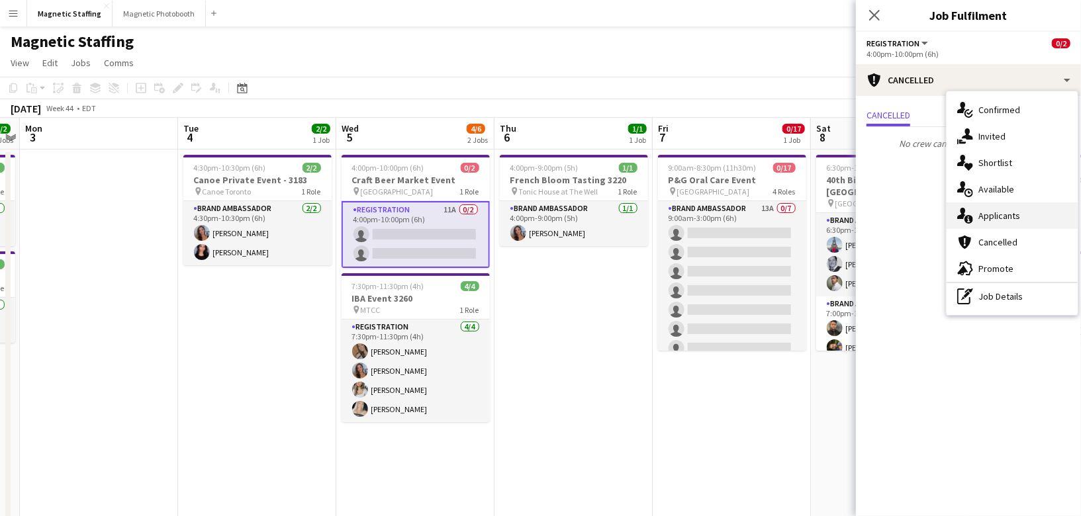
click at [964, 222] on icon "single-neutral-actions-information" at bounding box center [965, 216] width 16 height 16
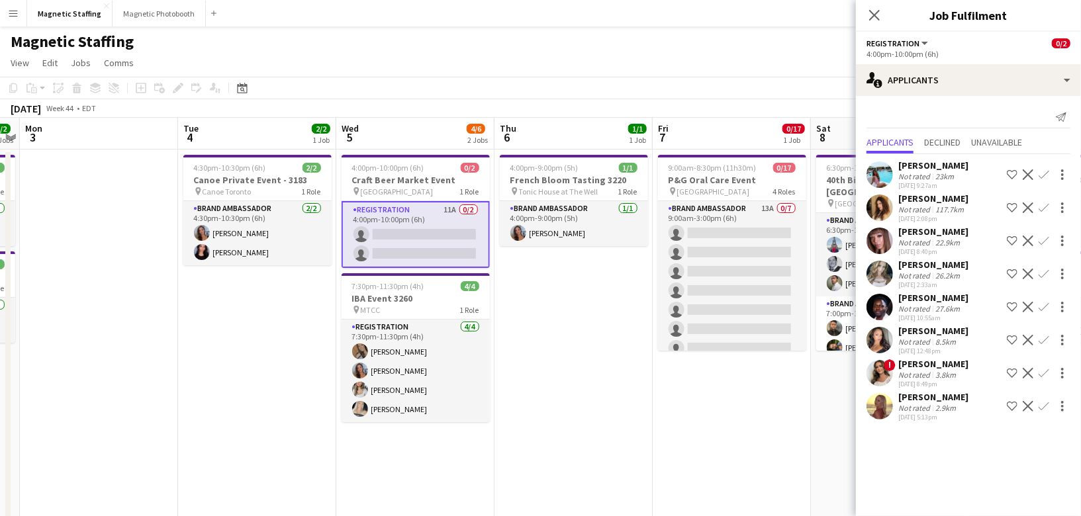
click at [1042, 339] on app-icon "Confirm" at bounding box center [1044, 340] width 11 height 11
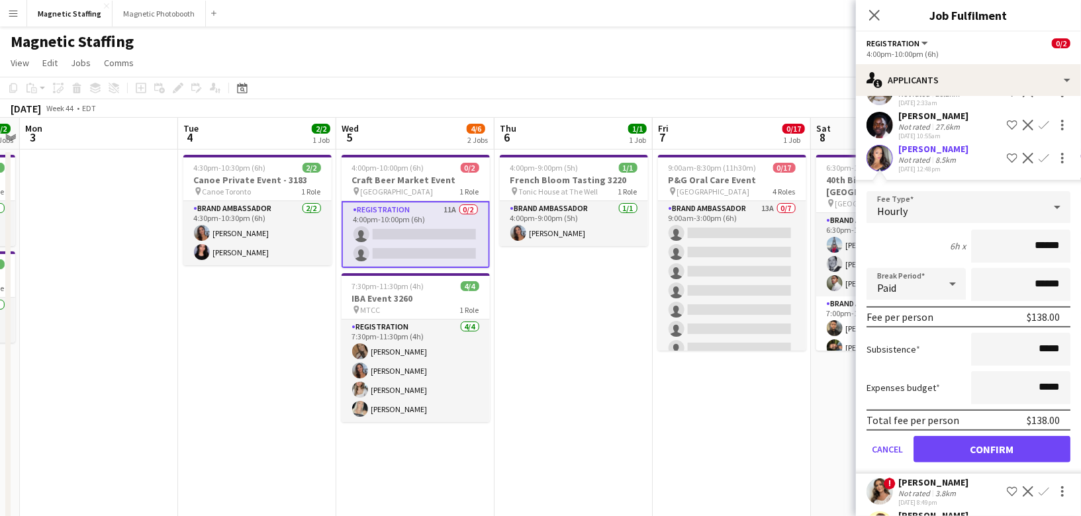
scroll to position [210, 0]
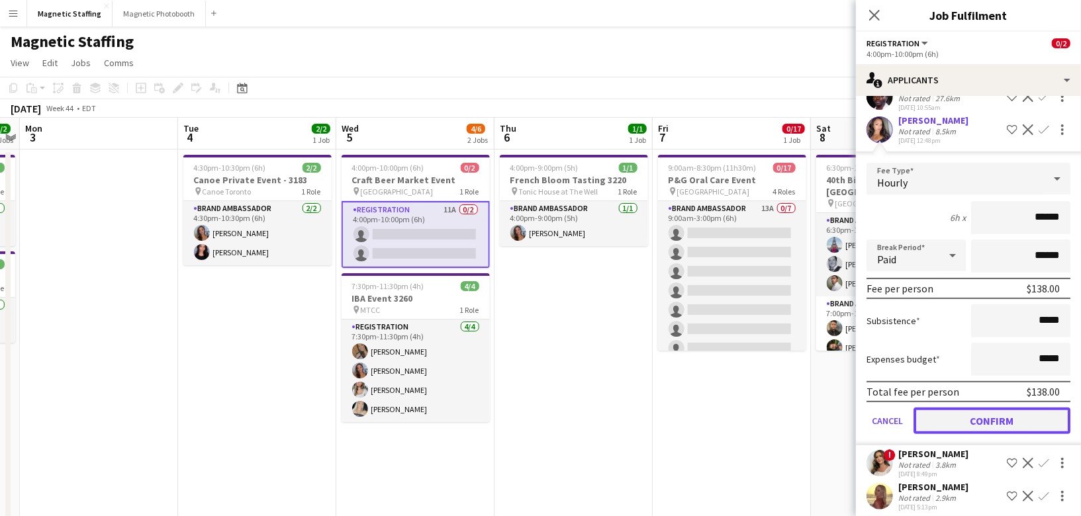
click at [984, 413] on button "Confirm" at bounding box center [991, 421] width 157 height 26
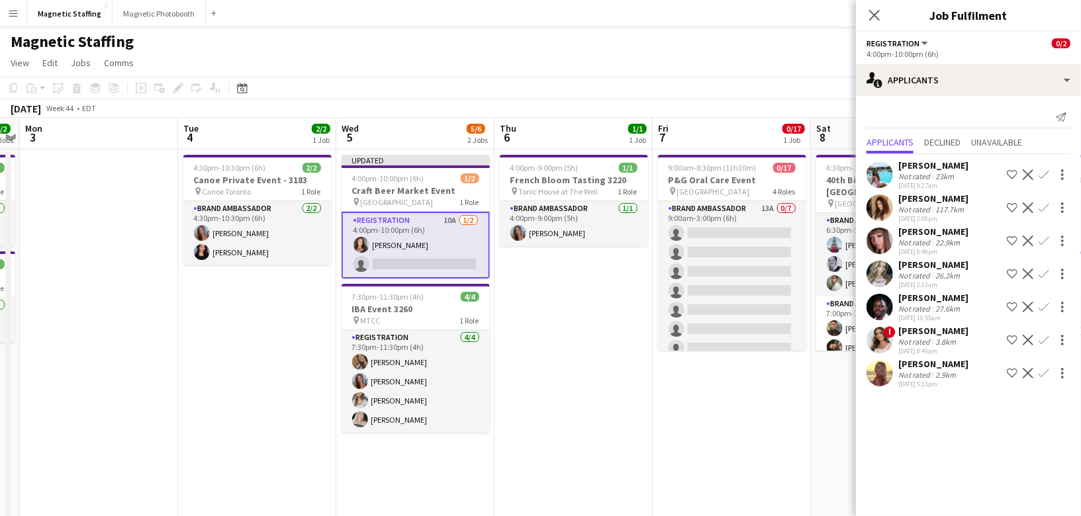
scroll to position [0, 0]
click at [1040, 336] on app-icon "Confirm" at bounding box center [1044, 340] width 11 height 11
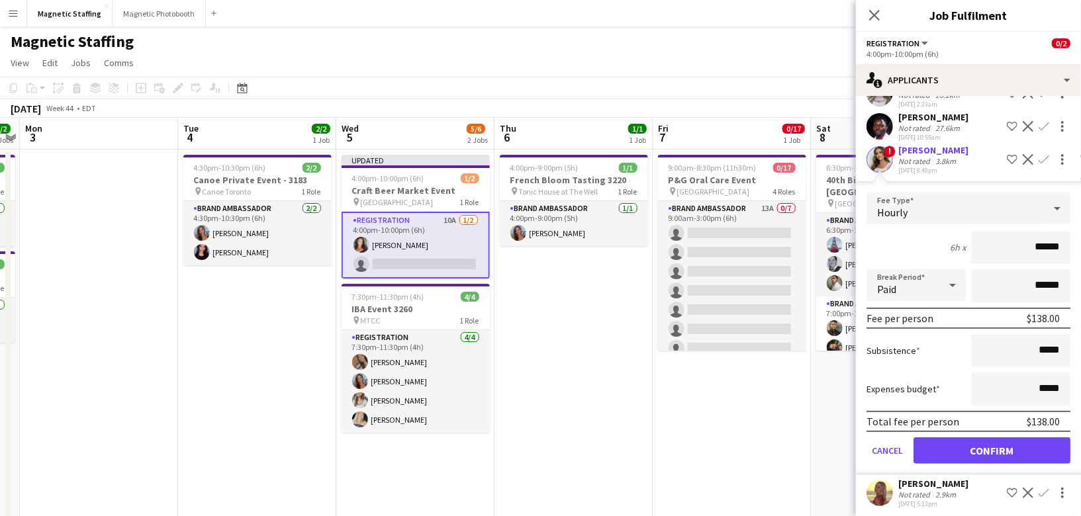
scroll to position [183, 0]
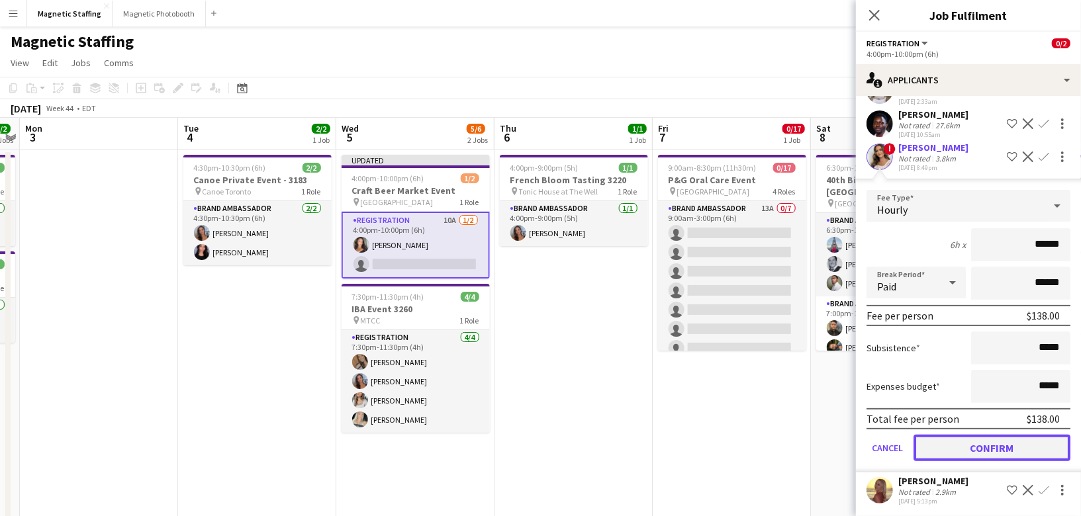
click at [950, 446] on button "Confirm" at bounding box center [991, 448] width 157 height 26
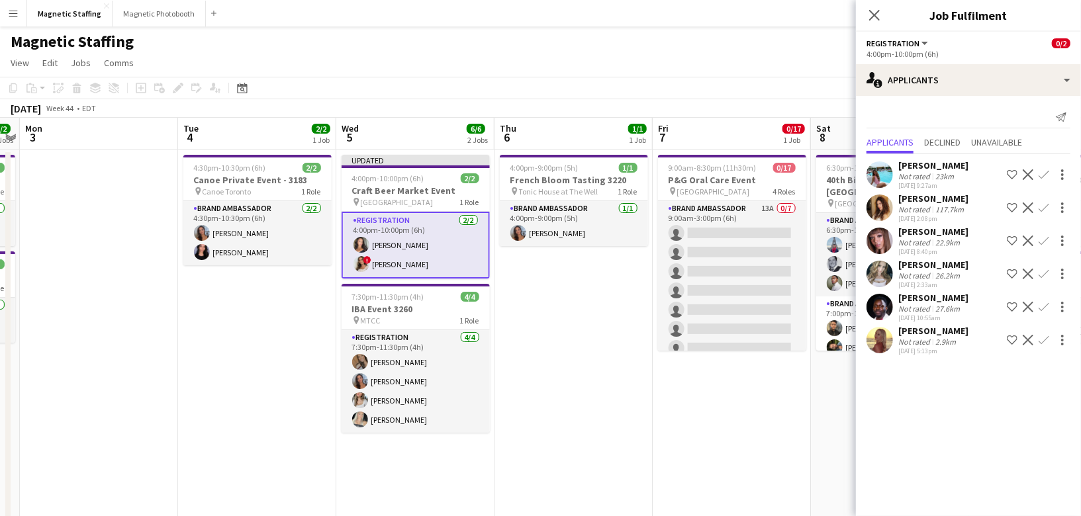
scroll to position [0, 455]
click at [776, 444] on app-date-cell "9:00am-8:30pm (11h30m) 0/17 P&G Oral Care Event pin Toronto 4 Roles Brand Ambas…" at bounding box center [731, 525] width 158 height 750
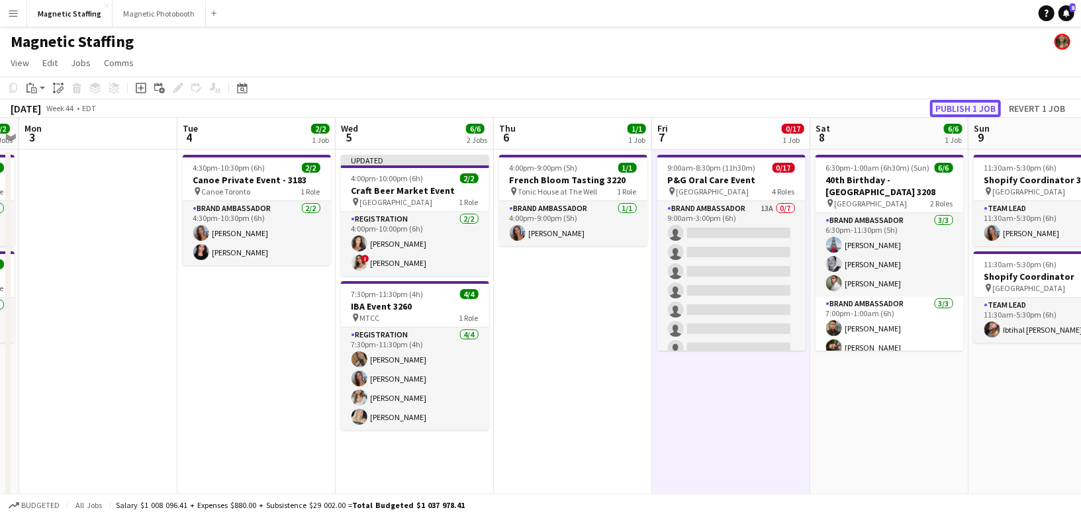
click at [941, 107] on button "Publish 1 job" at bounding box center [965, 108] width 71 height 17
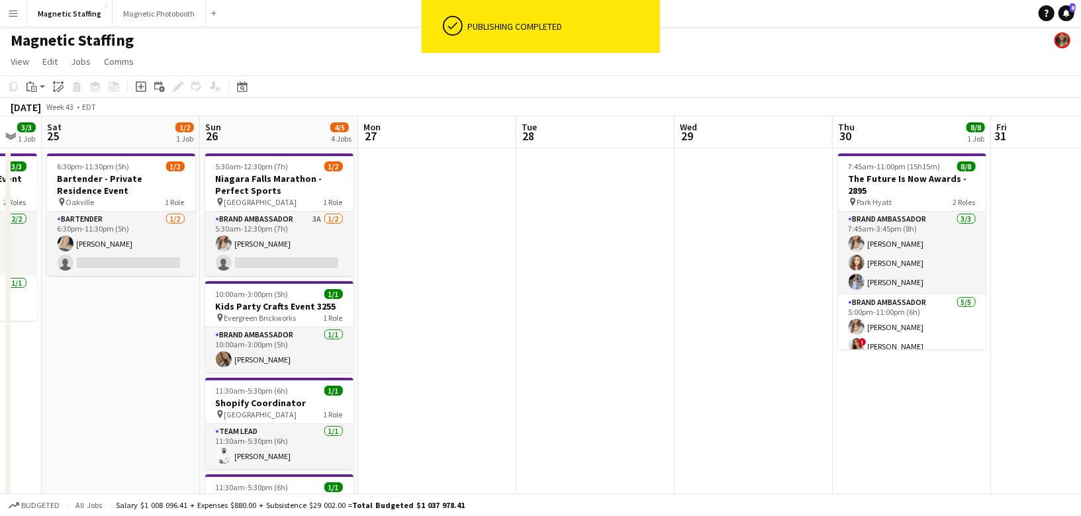
scroll to position [0, 394]
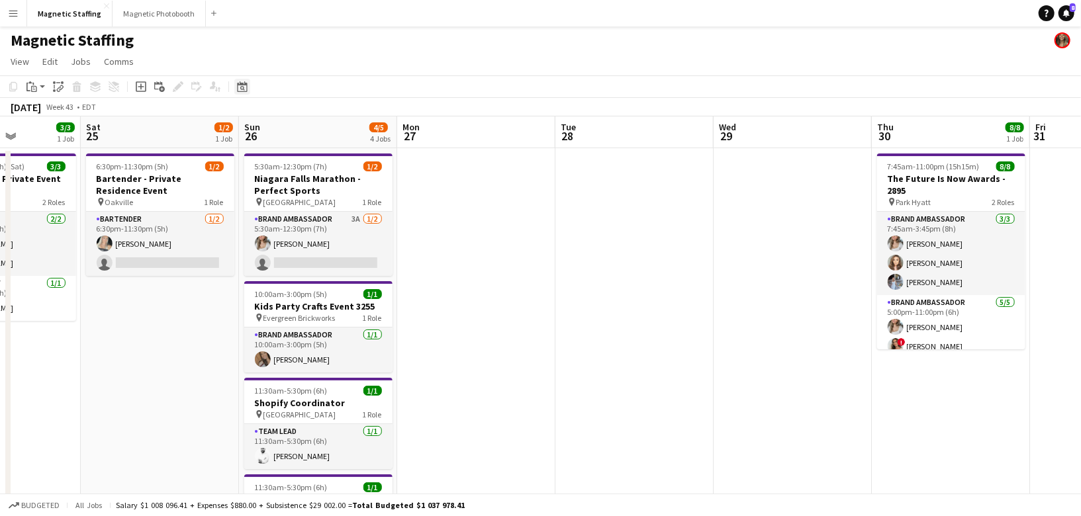
click at [243, 90] on icon "Date picker" at bounding box center [242, 86] width 11 height 11
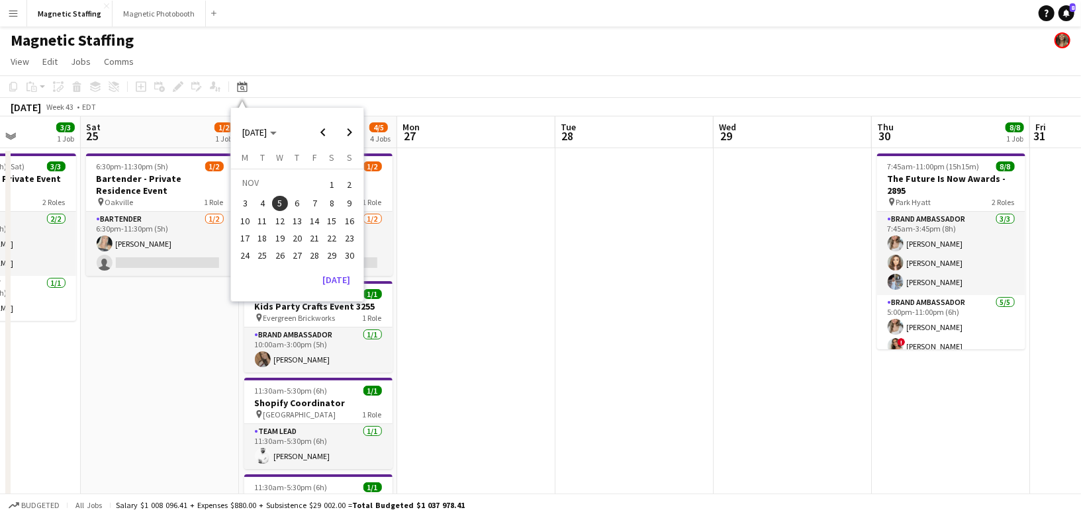
click at [282, 196] on span "5" at bounding box center [280, 204] width 16 height 16
click at [345, 284] on button "[DATE]" at bounding box center [336, 279] width 38 height 21
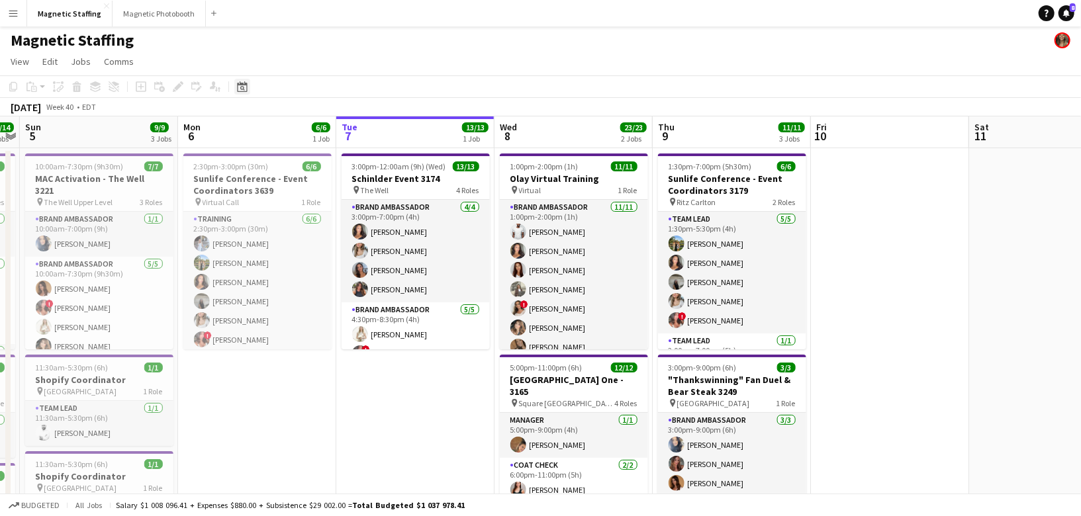
click at [238, 90] on icon "Date picker" at bounding box center [242, 86] width 11 height 11
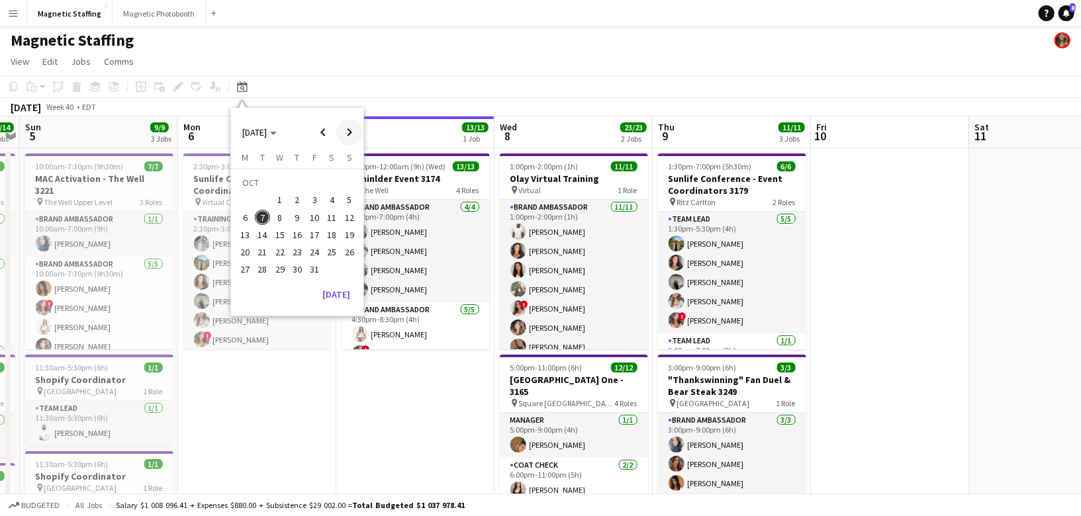
click at [351, 128] on span "Next month" at bounding box center [349, 132] width 26 height 26
click at [274, 203] on span "5" at bounding box center [280, 204] width 16 height 16
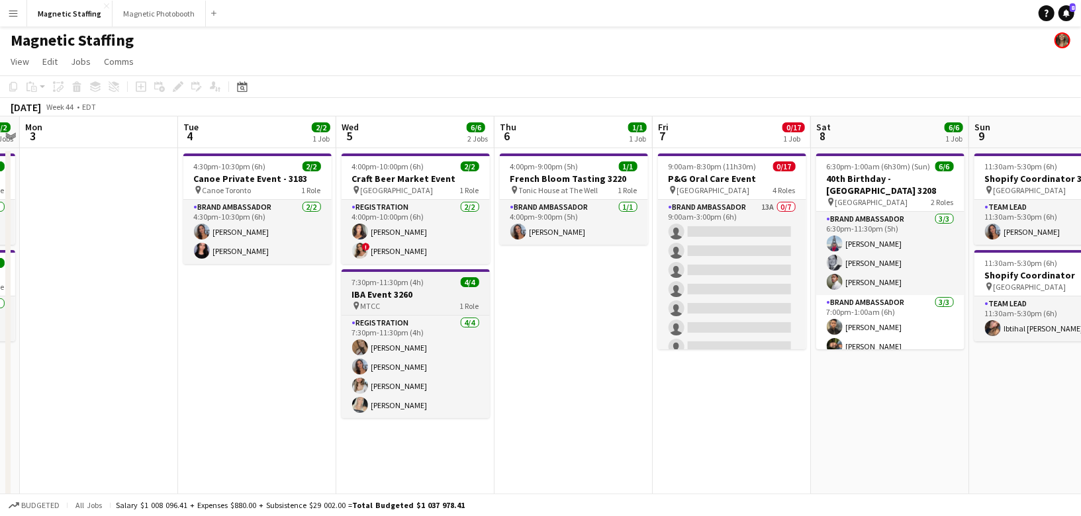
click at [391, 287] on app-job-card "7:30pm-11:30pm (4h) 4/4 IBA Event 3260 pin MTCC 1 Role Registration [DATE] 7:30…" at bounding box center [416, 343] width 148 height 149
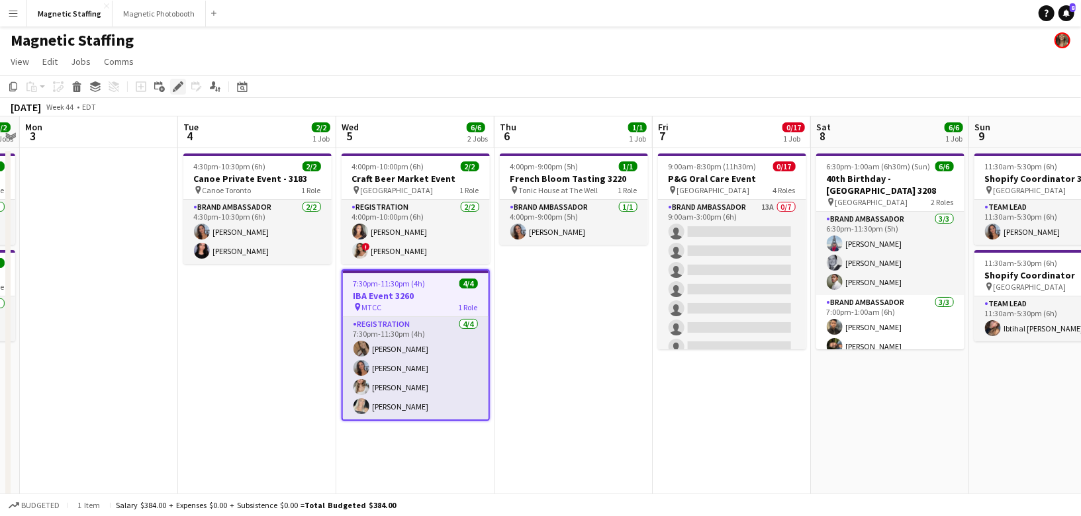
click at [180, 87] on icon "Edit" at bounding box center [178, 86] width 11 height 11
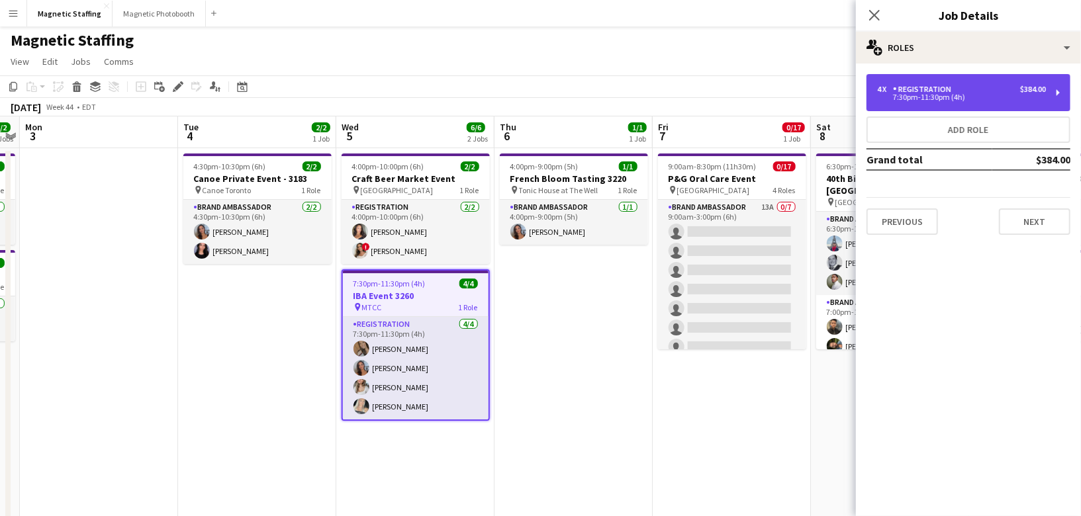
click at [943, 81] on div "4 x Registration $384.00 7:30pm-11:30pm (4h)" at bounding box center [968, 92] width 204 height 37
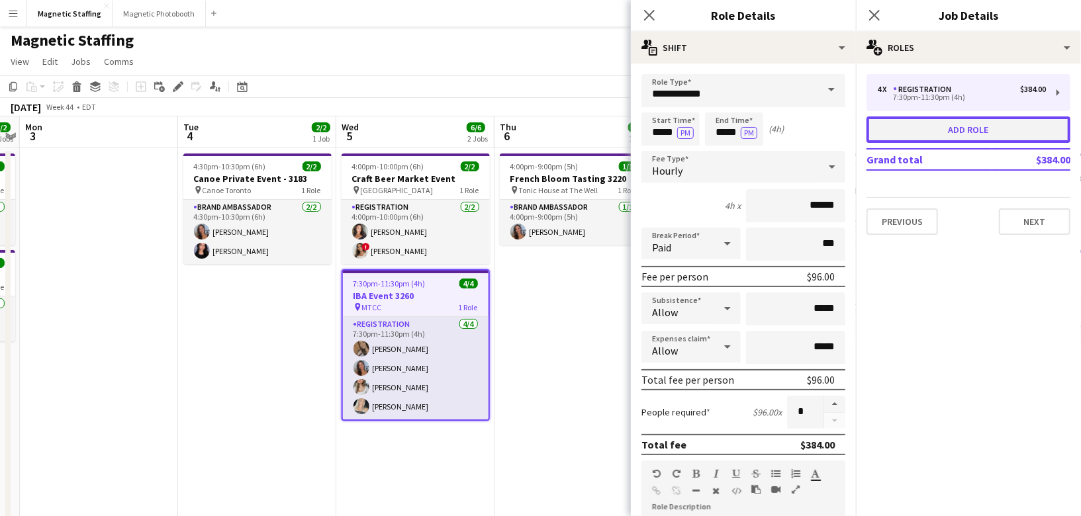
click at [942, 129] on button "Add role" at bounding box center [968, 130] width 204 height 26
type input "**********"
type input "*****"
type input "******"
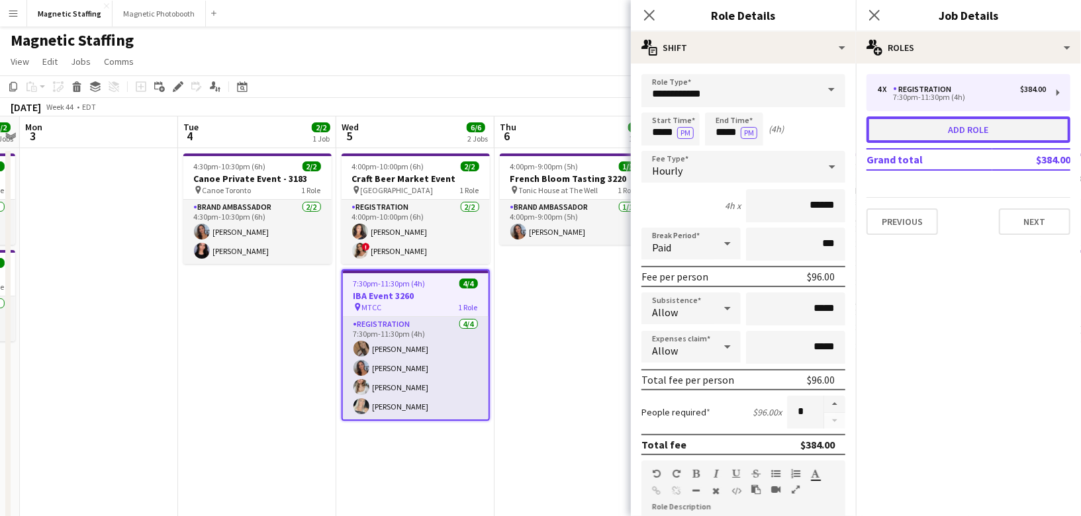
type input "*"
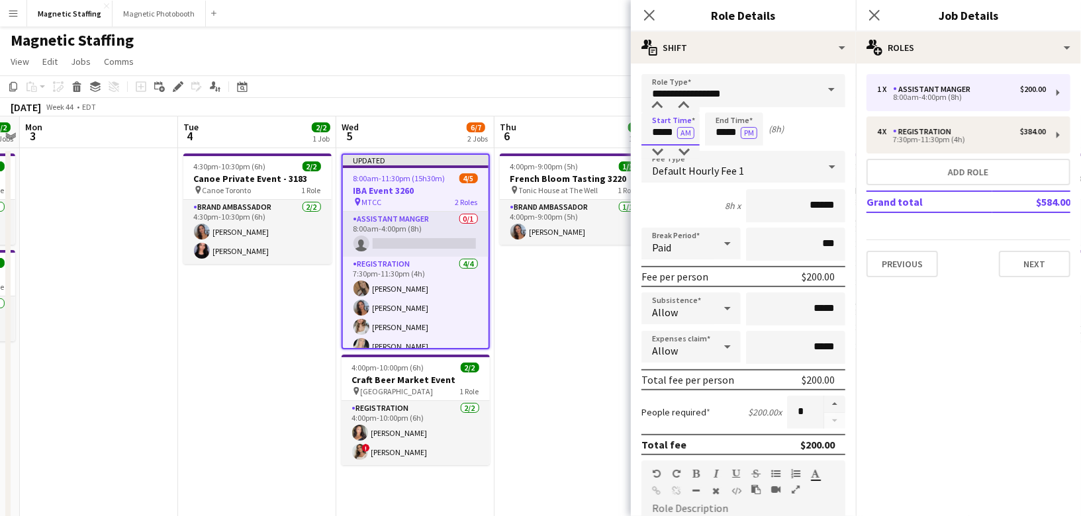
drag, startPoint x: 675, startPoint y: 133, endPoint x: 510, endPoint y: 113, distance: 166.8
click at [525, 120] on body "Menu Boards Boards Boards All jobs Status Workforce Workforce My Workforce Recr…" at bounding box center [540, 490] width 1081 height 983
type input "*****"
click at [687, 130] on button "AM" at bounding box center [685, 133] width 17 height 12
drag, startPoint x: 737, startPoint y: 134, endPoint x: 579, endPoint y: 111, distance: 159.9
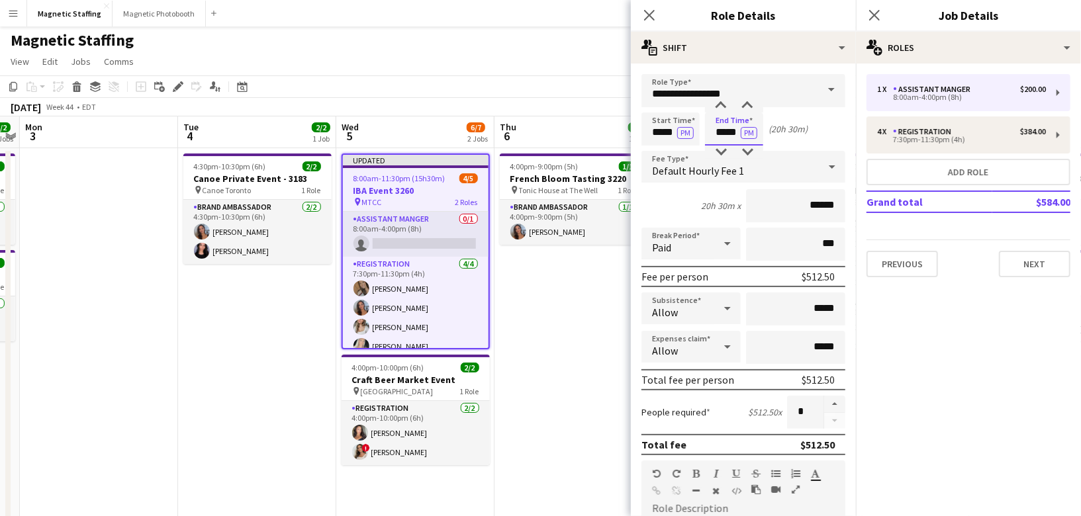
click at [604, 115] on body "Menu Boards Boards Boards All jobs Status Workforce Workforce My Workforce Recr…" at bounding box center [540, 490] width 1081 height 983
type input "*****"
click at [817, 202] on input "******" at bounding box center [795, 205] width 99 height 33
type input "******"
drag, startPoint x: 733, startPoint y: 91, endPoint x: 600, endPoint y: 91, distance: 133.7
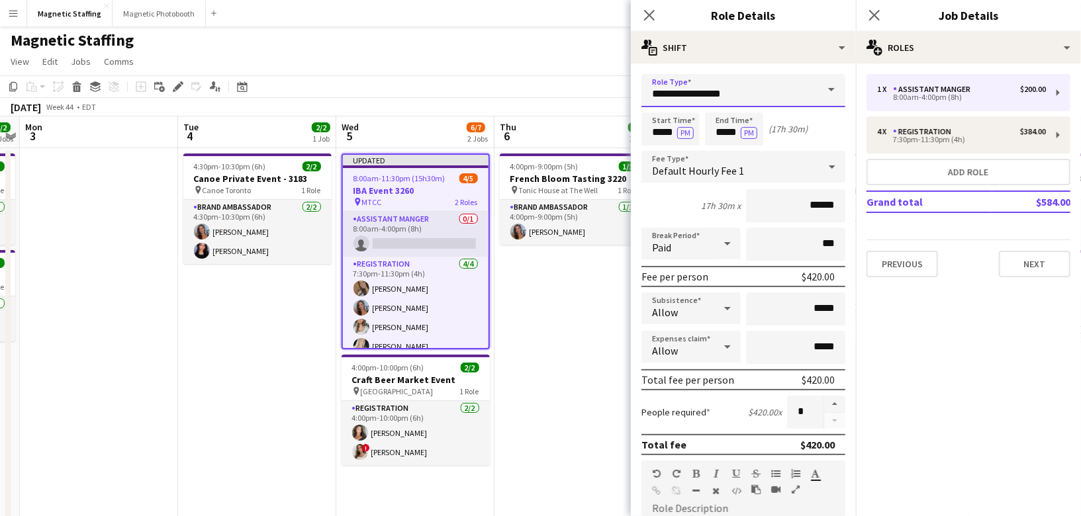
click at [600, 91] on body "Menu Boards Boards Boards All jobs Status Workforce Workforce My Workforce Recr…" at bounding box center [540, 490] width 1081 height 983
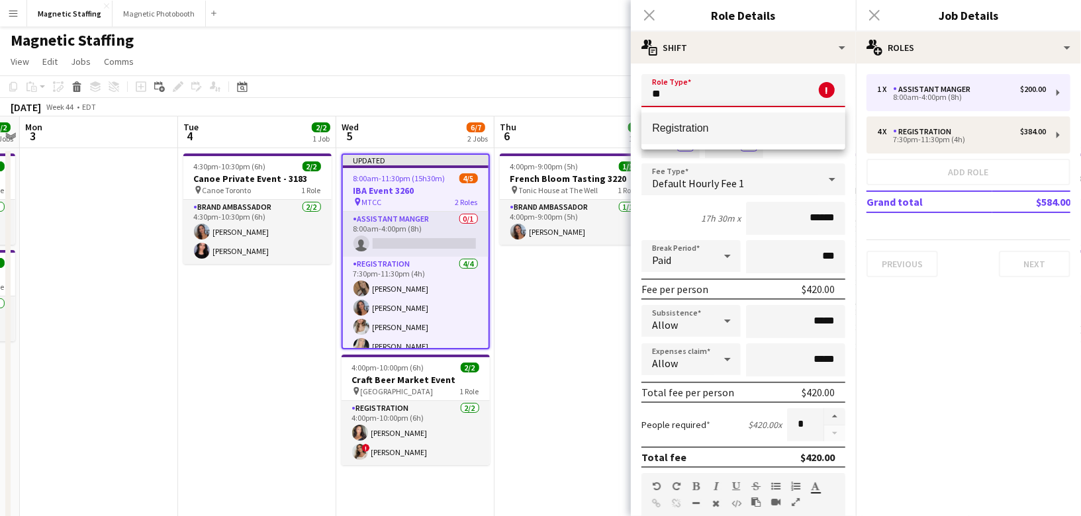
click at [684, 134] on mat-option "Registration" at bounding box center [743, 129] width 204 height 32
type input "**********"
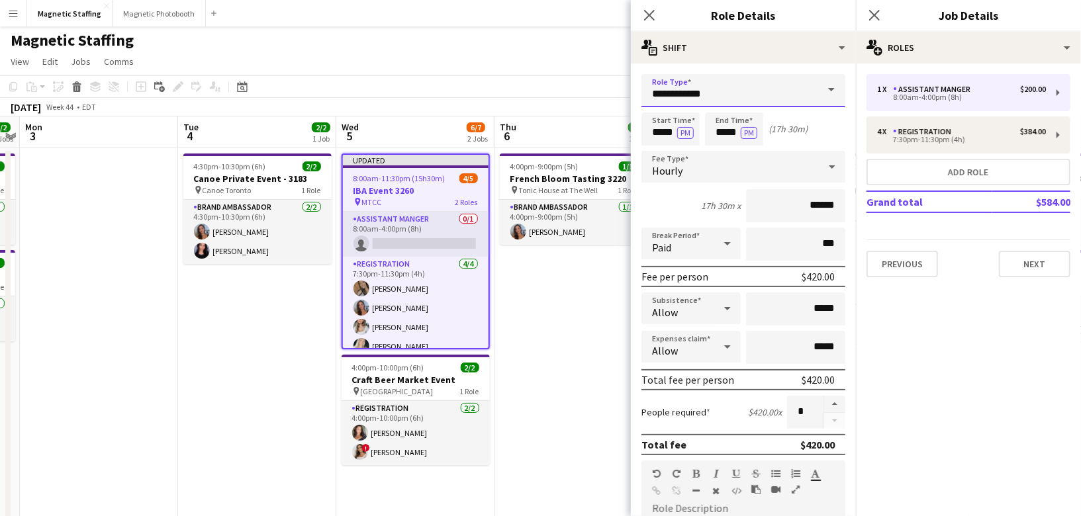
scroll to position [376, 0]
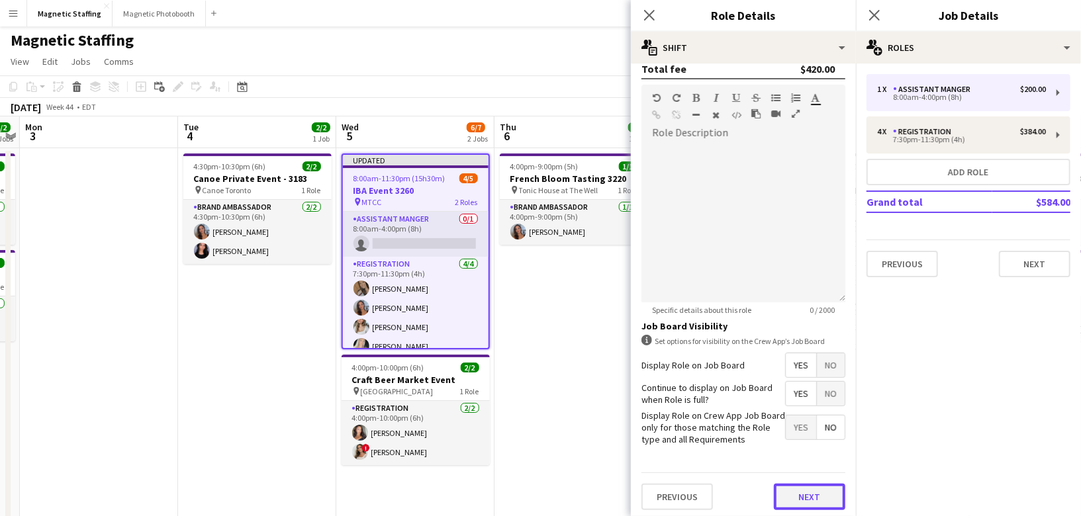
click at [790, 488] on button "Next" at bounding box center [809, 497] width 71 height 26
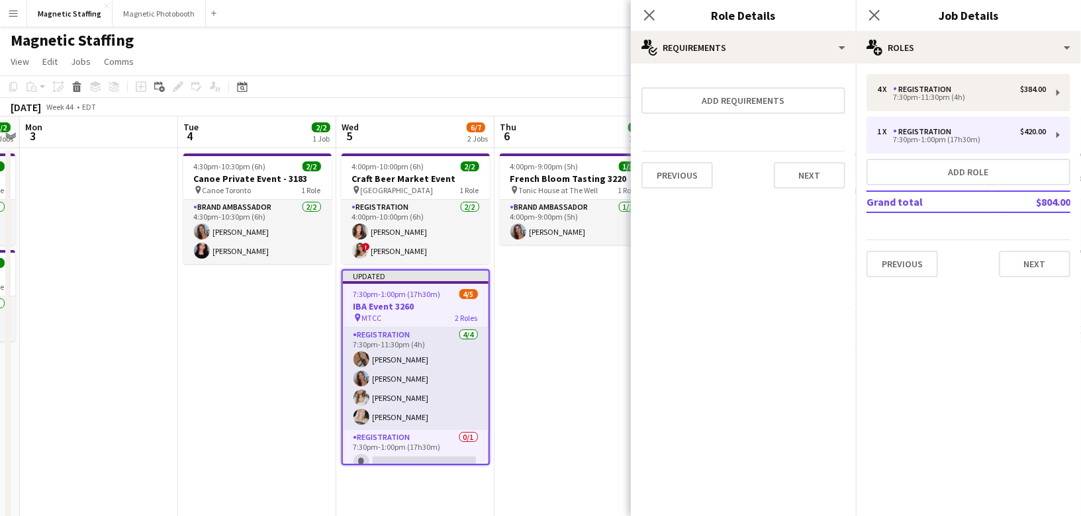
scroll to position [0, 0]
click at [812, 182] on button "Next" at bounding box center [809, 175] width 71 height 26
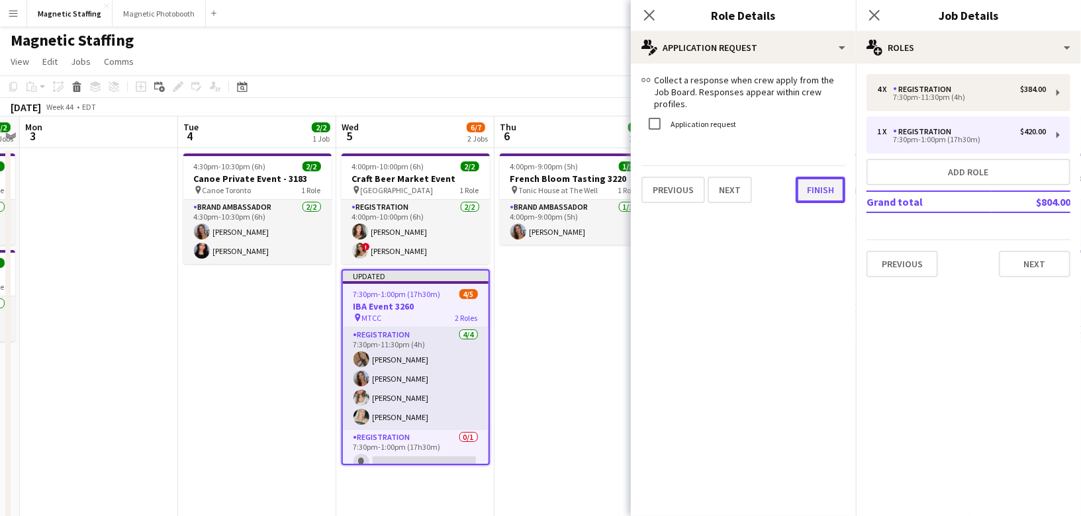
click at [812, 181] on button "Finish" at bounding box center [821, 190] width 50 height 26
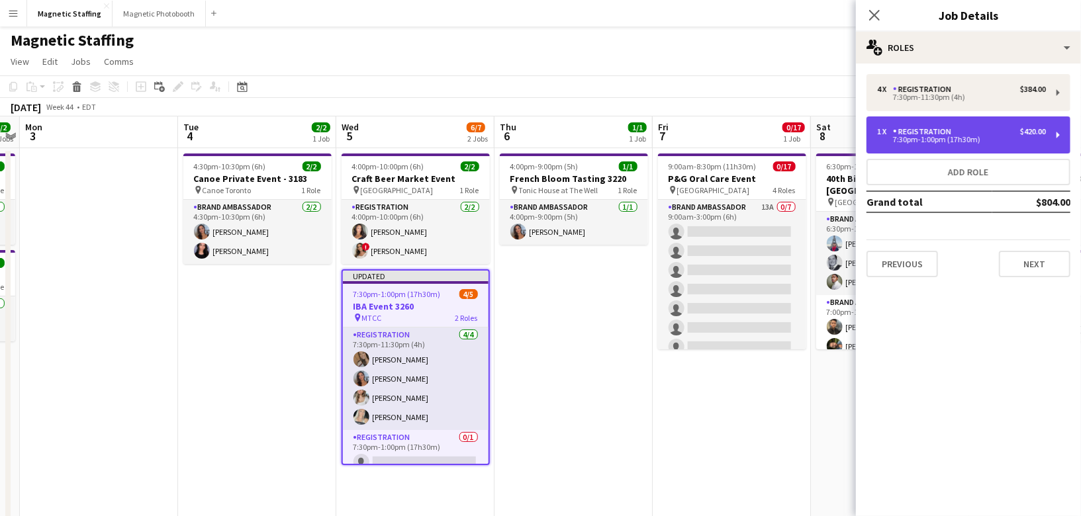
click at [943, 126] on div "1 x Registration $420.00 7:30pm-1:00pm (17h30m)" at bounding box center [968, 135] width 204 height 37
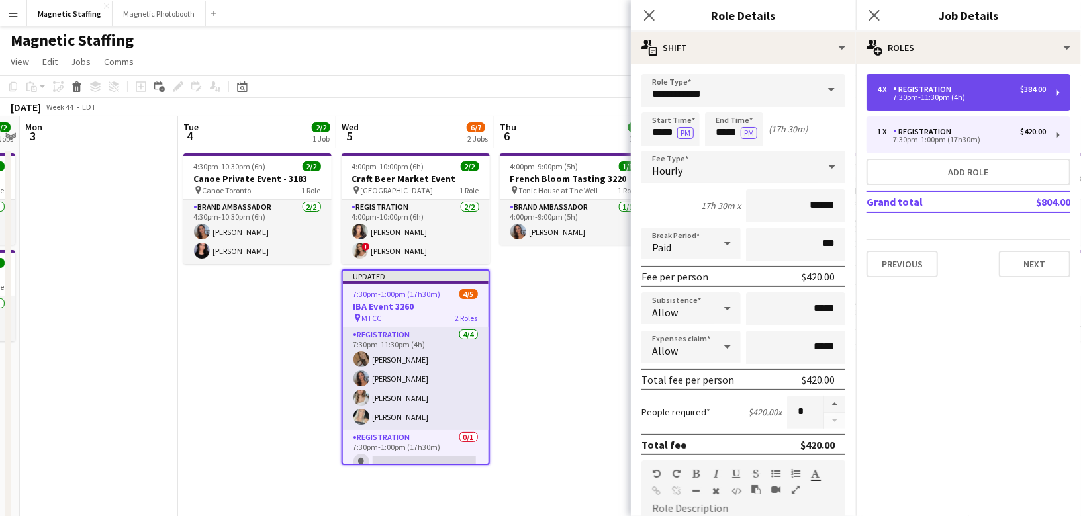
click at [953, 92] on div "Registration" at bounding box center [925, 89] width 64 height 9
type input "*****"
type input "*"
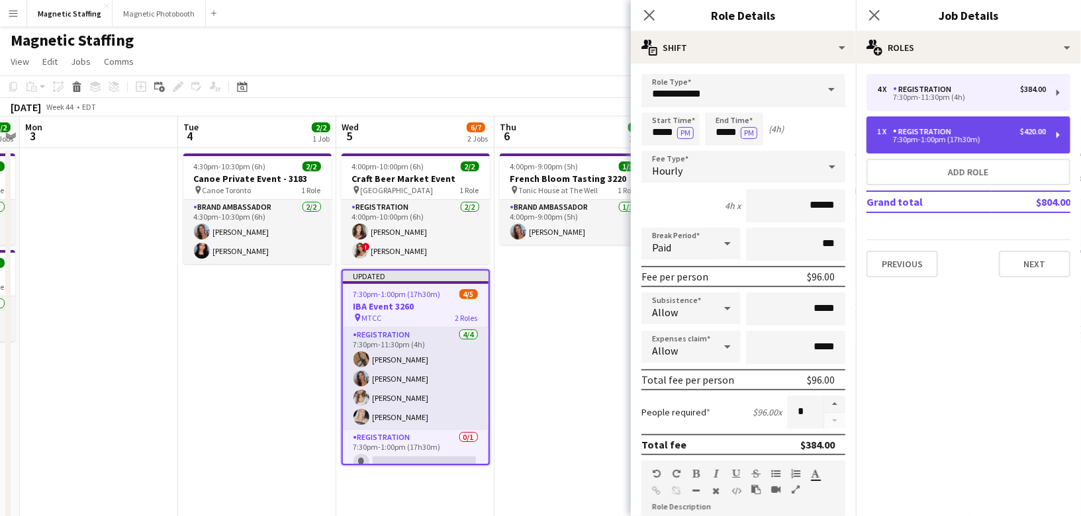
click at [923, 144] on div "1 x Registration $420.00 7:30pm-1:00pm (17h30m)" at bounding box center [968, 135] width 204 height 37
type input "*****"
type input "*"
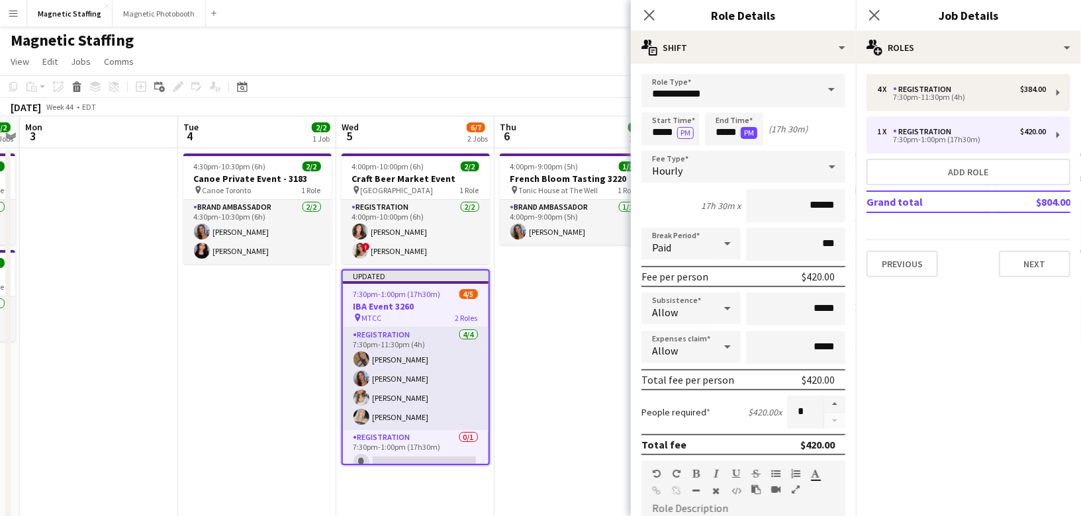
click at [752, 131] on button "PM" at bounding box center [749, 133] width 17 height 12
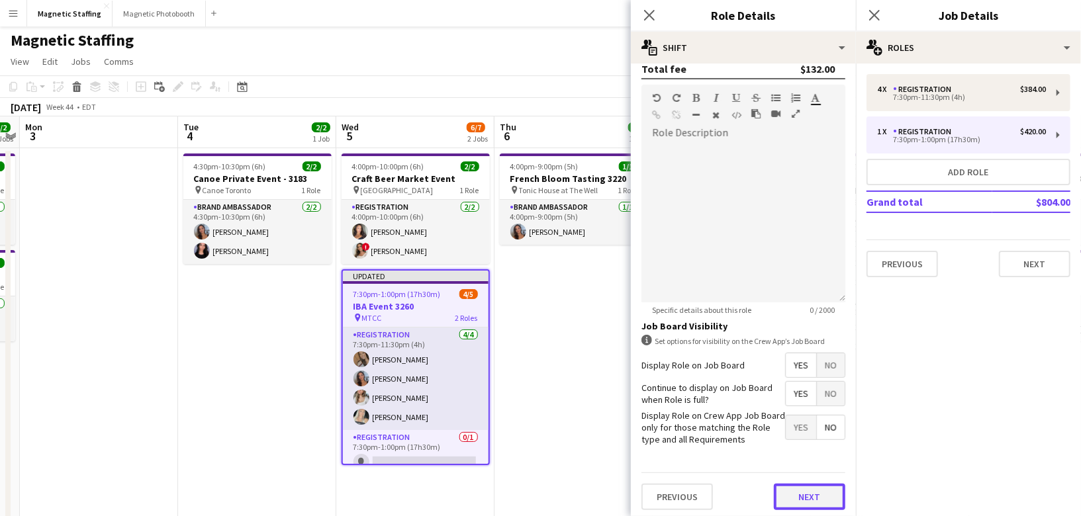
click at [806, 496] on button "Next" at bounding box center [809, 497] width 71 height 26
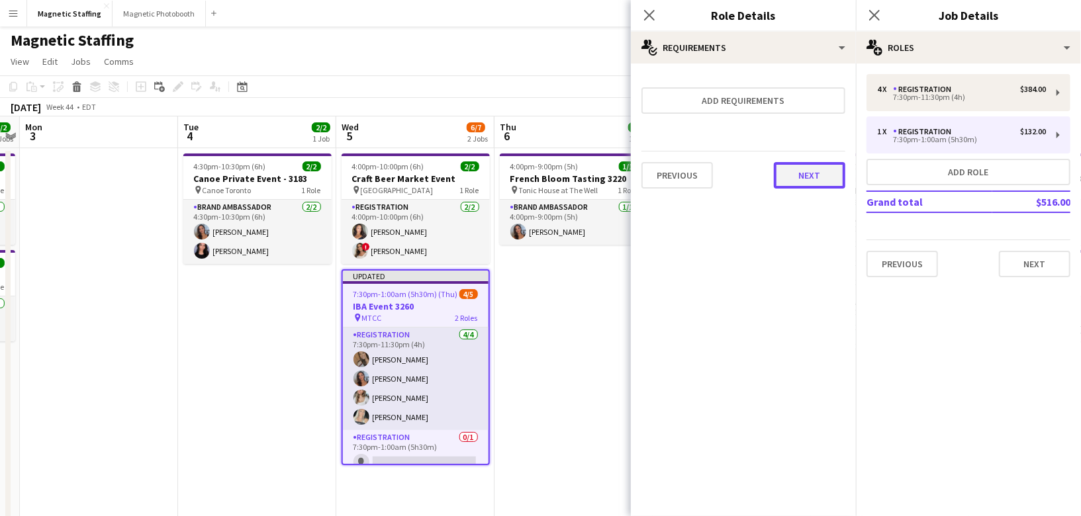
click at [810, 179] on button "Next" at bounding box center [809, 175] width 71 height 26
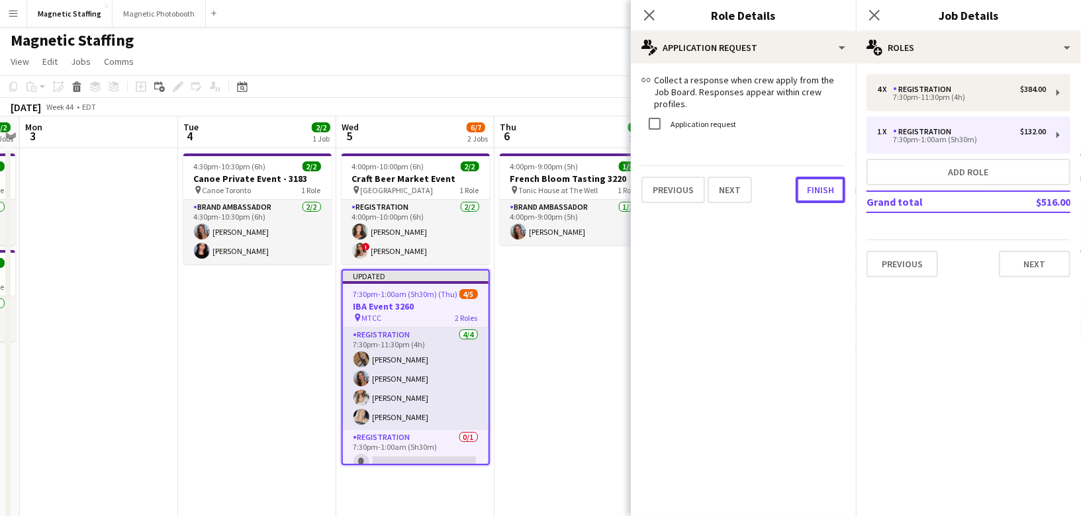
click at [810, 179] on button "Finish" at bounding box center [821, 190] width 50 height 26
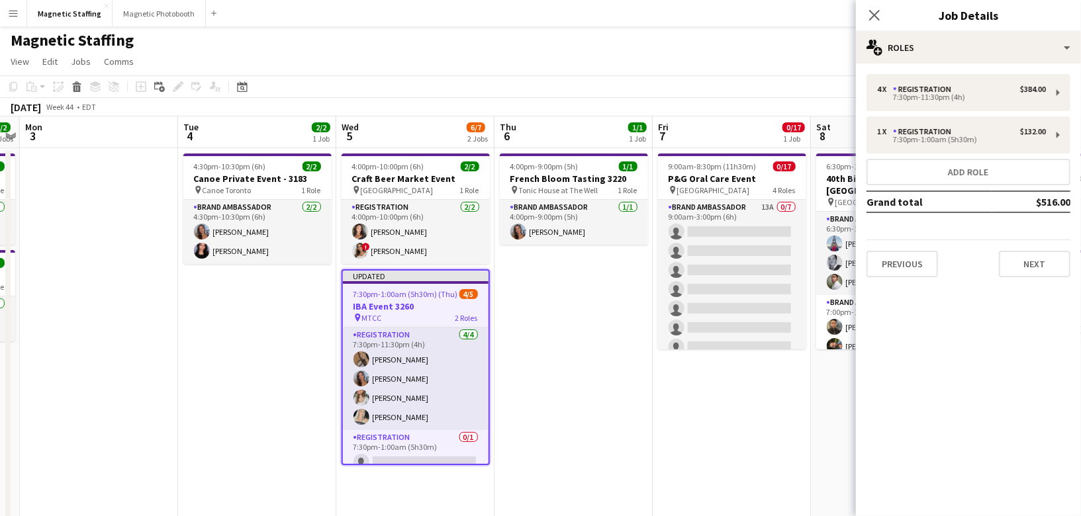
click at [582, 362] on app-date-cell "4:00pm-9:00pm (5h) 1/1 French Bloom Tasting 3220 pin Tonic House at The Well 1 …" at bounding box center [573, 523] width 158 height 750
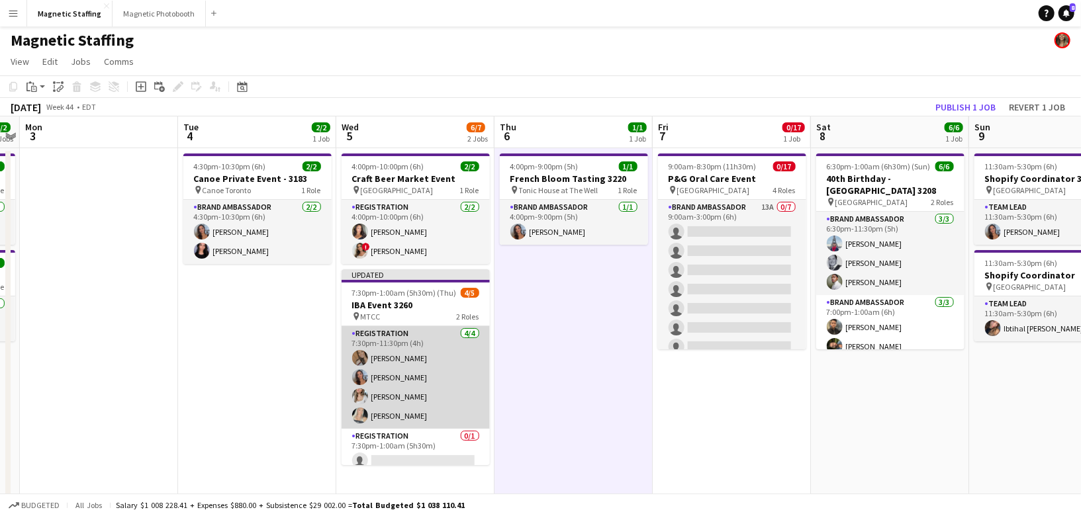
click at [437, 361] on app-card-role "Registration [DATE] 7:30pm-11:30pm (4h) [PERSON_NAME] [PERSON_NAME] [PERSON_NAM…" at bounding box center [416, 377] width 148 height 103
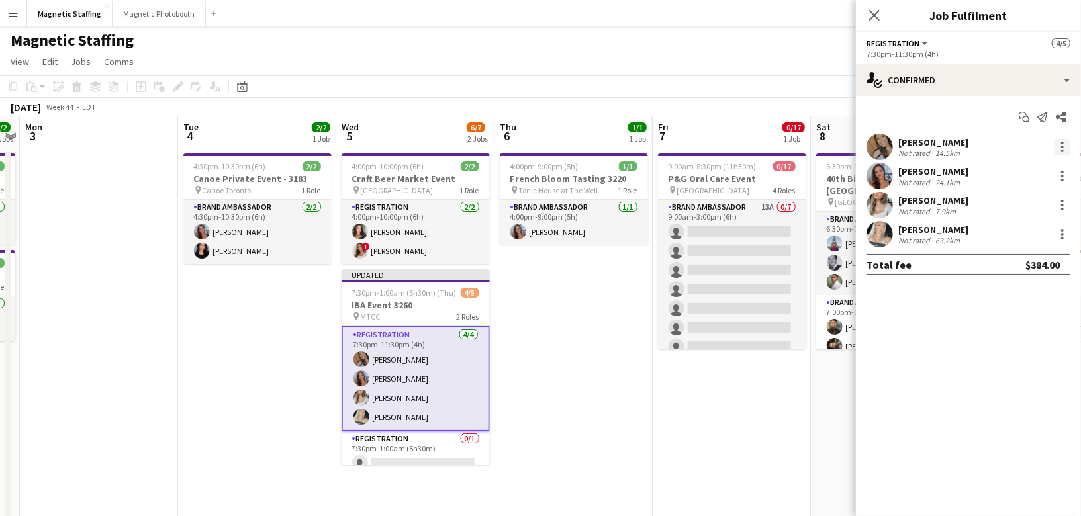
click at [1061, 147] on div at bounding box center [1062, 147] width 16 height 16
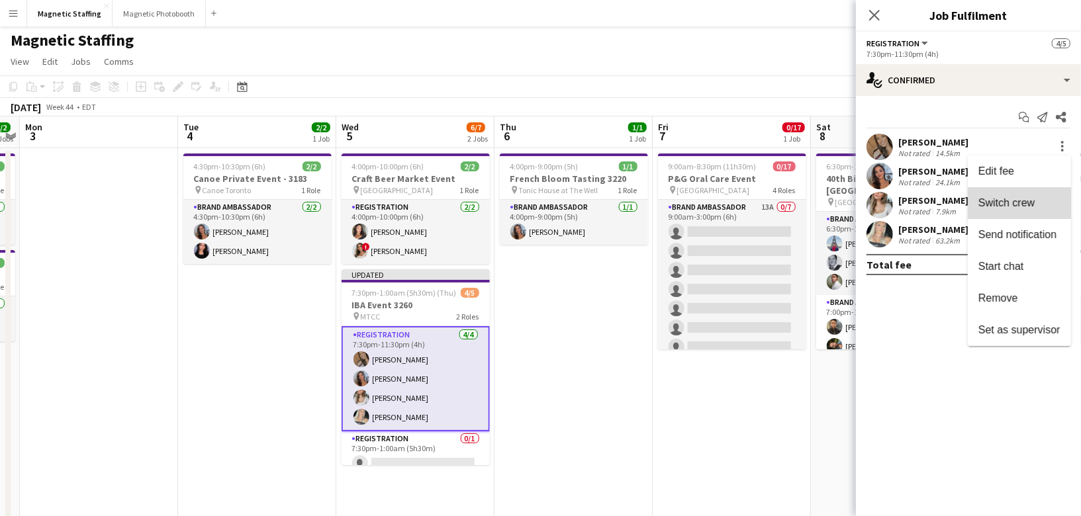
click at [1023, 199] on span "Switch crew" at bounding box center [1006, 202] width 56 height 11
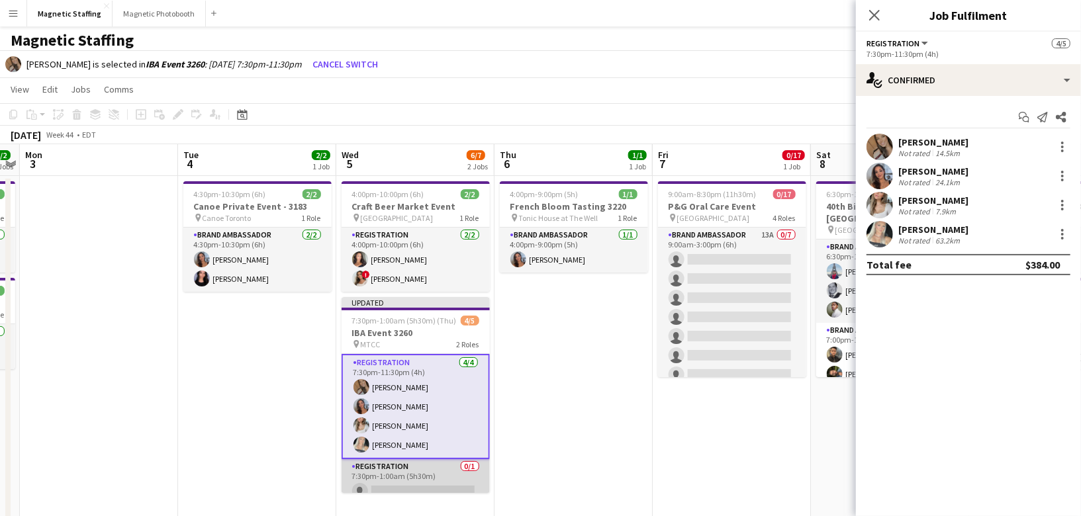
click at [400, 475] on app-card-role "Registration 0/1 7:30pm-1:00am (5h30m) single-neutral-actions" at bounding box center [416, 481] width 148 height 45
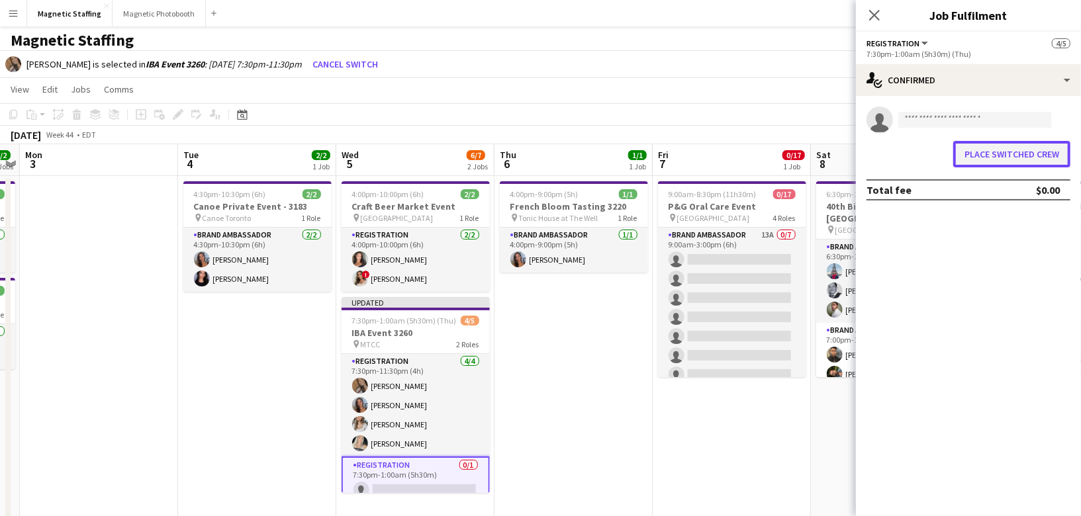
click at [1008, 153] on button "Place switched crew" at bounding box center [1011, 154] width 117 height 26
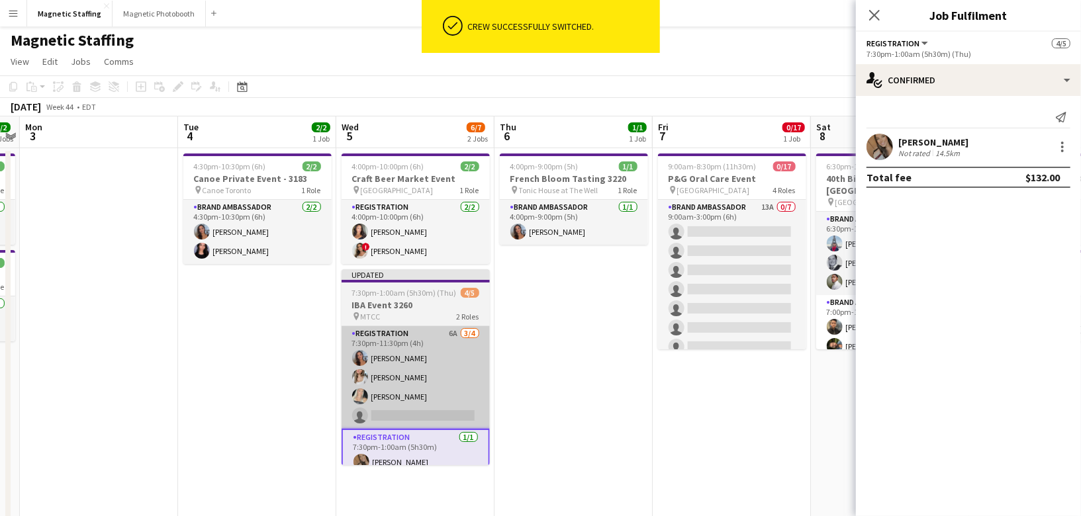
scroll to position [1, 0]
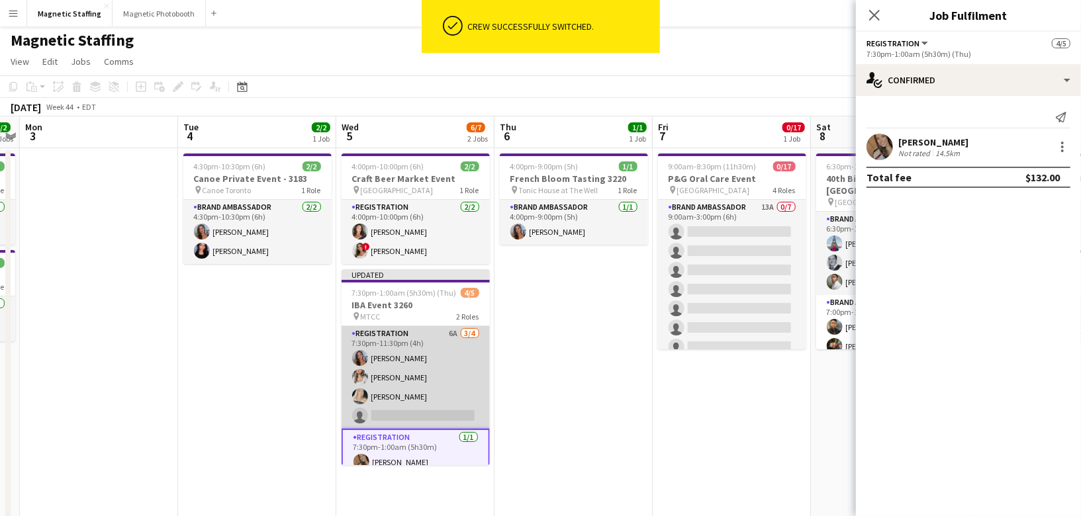
click at [436, 379] on app-card-role "Registration 6A [DATE] 7:30pm-11:30pm (4h) [PERSON_NAME] [PERSON_NAME] [PERSON_…" at bounding box center [416, 377] width 148 height 103
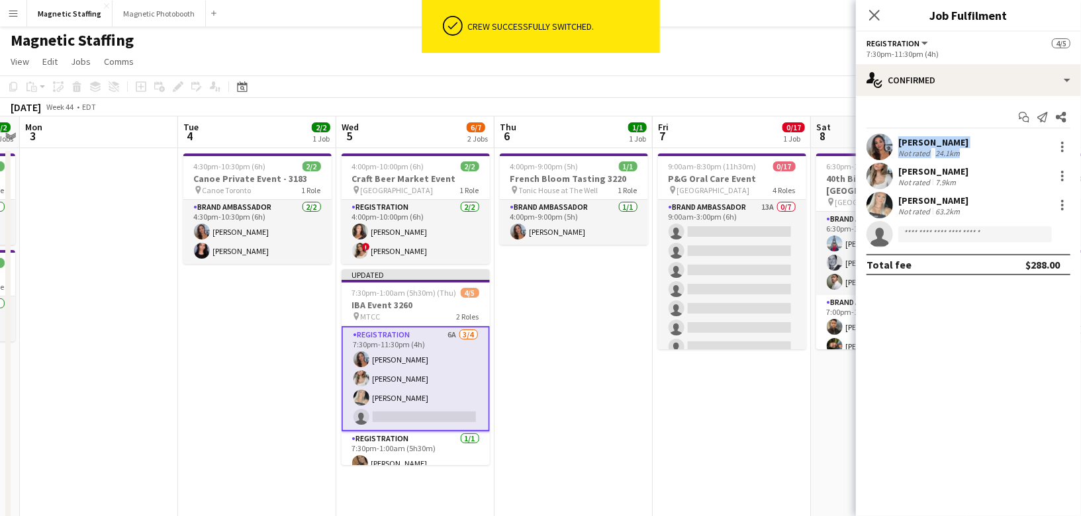
click at [1063, 133] on div "Start chat Send notification Share [PERSON_NAME] Not rated 24.1km [PERSON_NAME]…" at bounding box center [968, 191] width 225 height 190
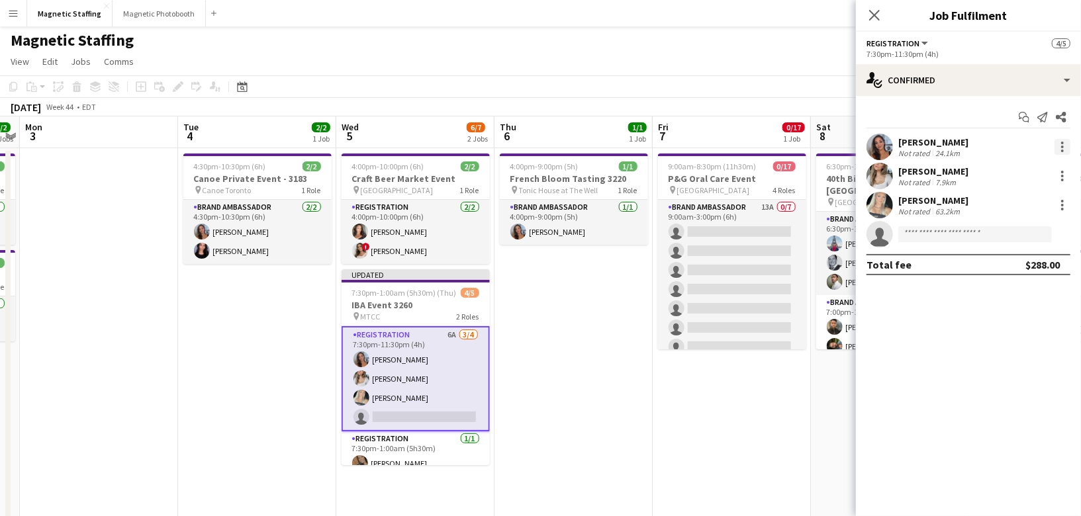
click at [1063, 144] on div at bounding box center [1062, 147] width 16 height 16
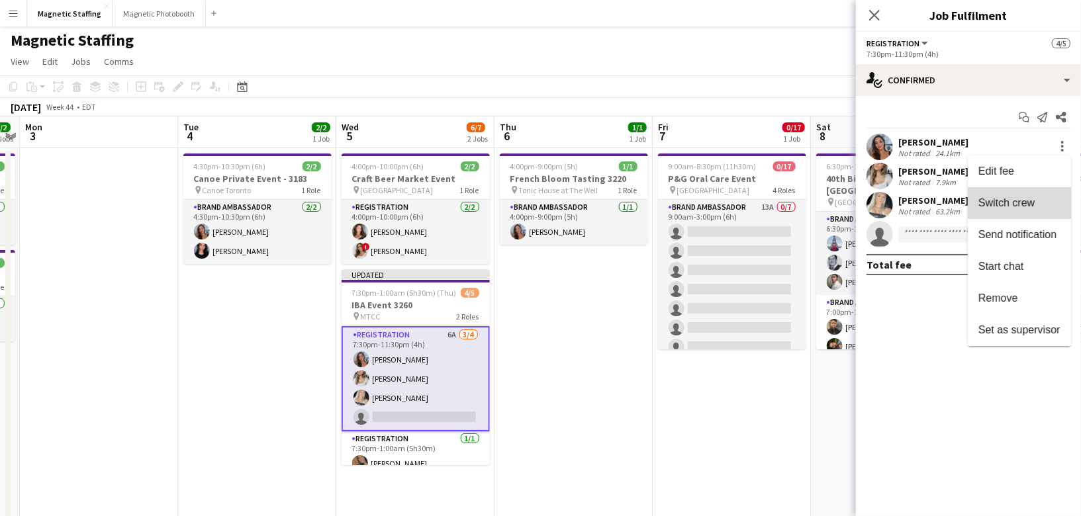
click at [1025, 201] on span "Switch crew" at bounding box center [1006, 202] width 56 height 11
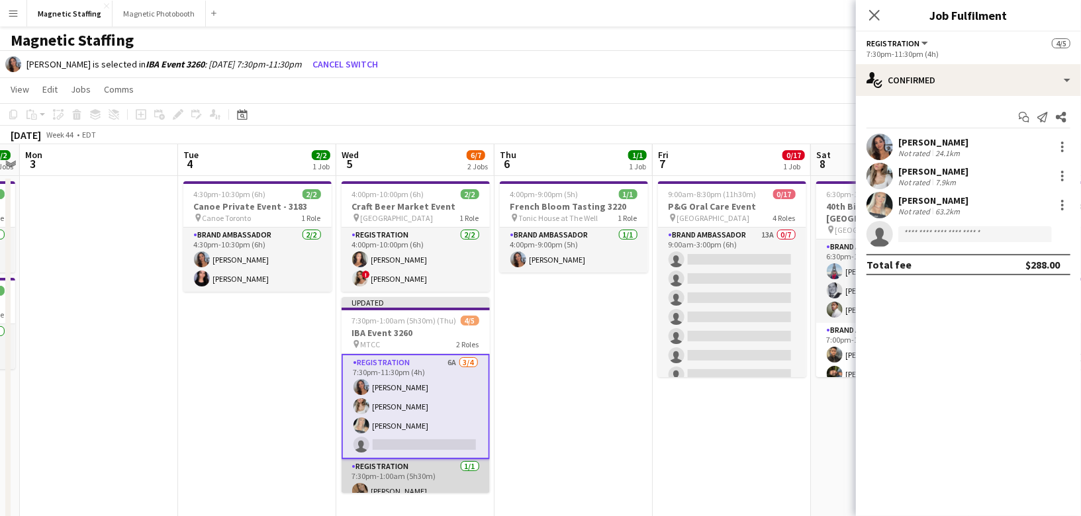
click at [432, 488] on app-card-role "Registration [DATE] 7:30pm-1:00am (5h30m) [PERSON_NAME]" at bounding box center [416, 481] width 148 height 45
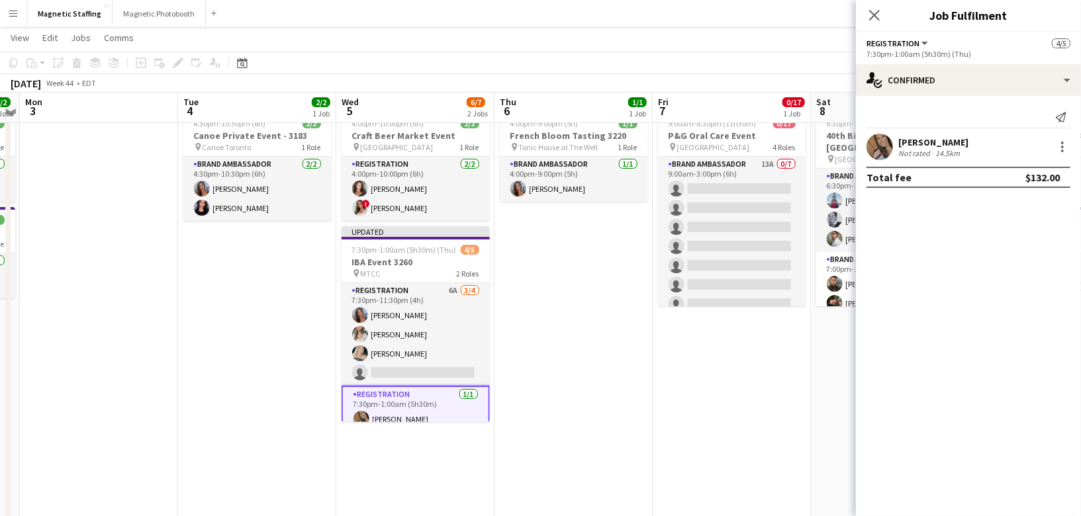
scroll to position [78, 0]
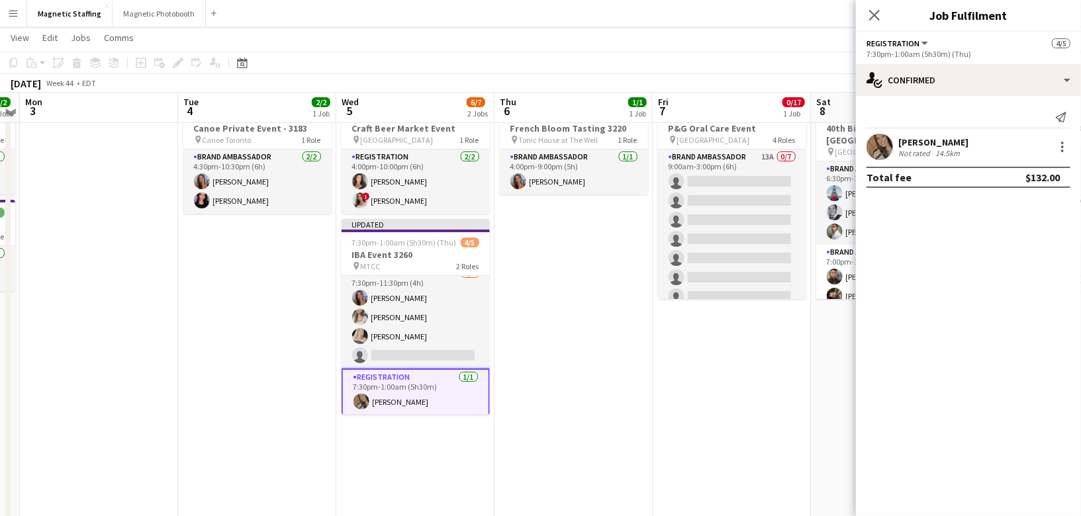
click at [430, 391] on app-card-role "Registration [DATE] 7:30pm-1:00am (5h30m) [PERSON_NAME]" at bounding box center [416, 393] width 148 height 48
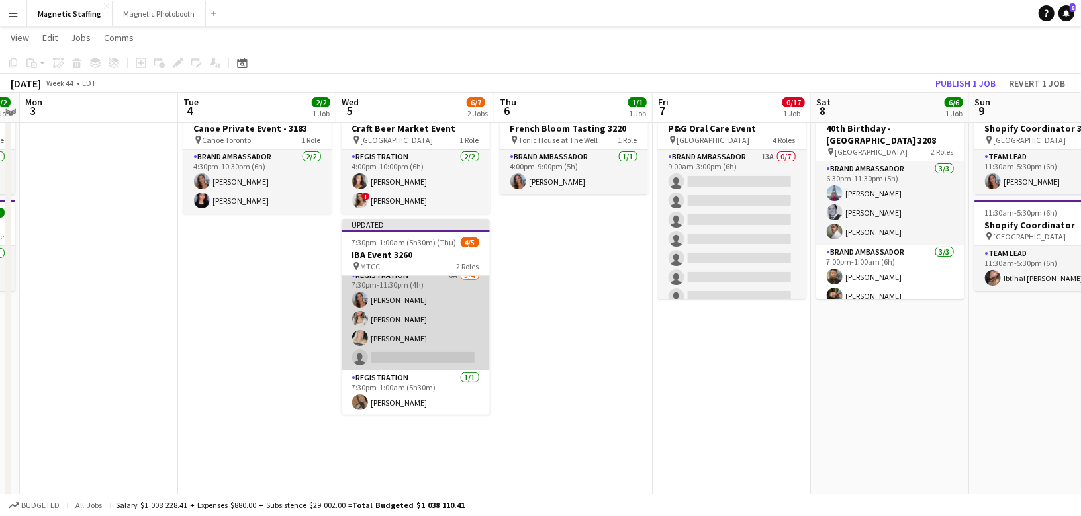
click at [438, 314] on app-card-role "Registration 6A [DATE] 7:30pm-11:30pm (4h) [PERSON_NAME] [PERSON_NAME] [PERSON_…" at bounding box center [416, 319] width 148 height 103
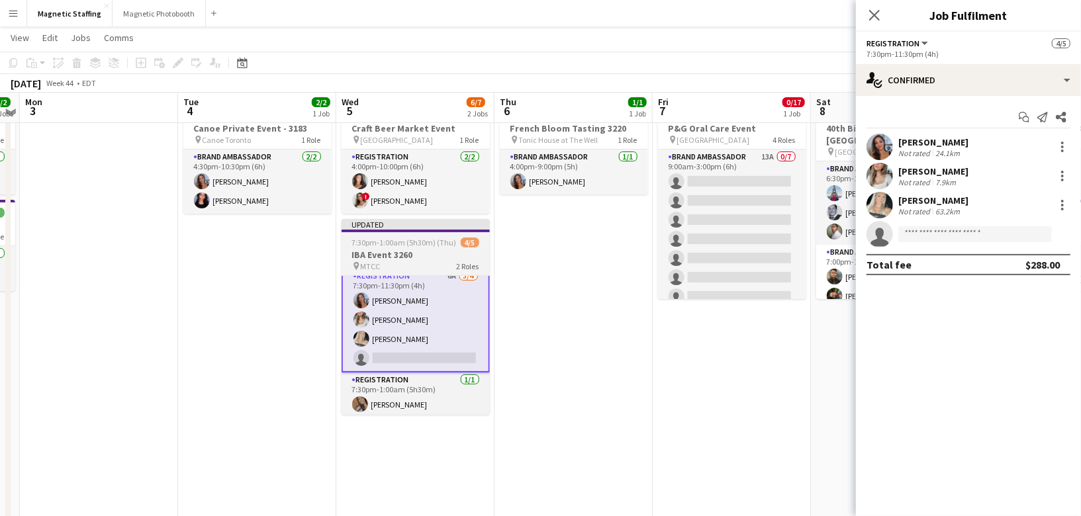
click at [390, 253] on h3 "IBA Event 3260" at bounding box center [416, 255] width 148 height 12
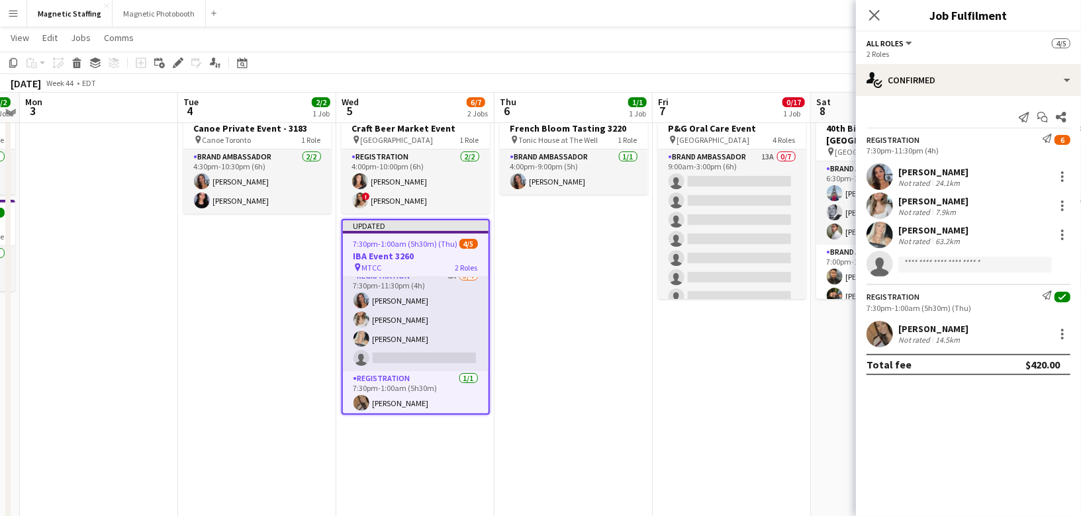
scroll to position [8, 0]
click at [175, 65] on icon at bounding box center [177, 63] width 7 height 7
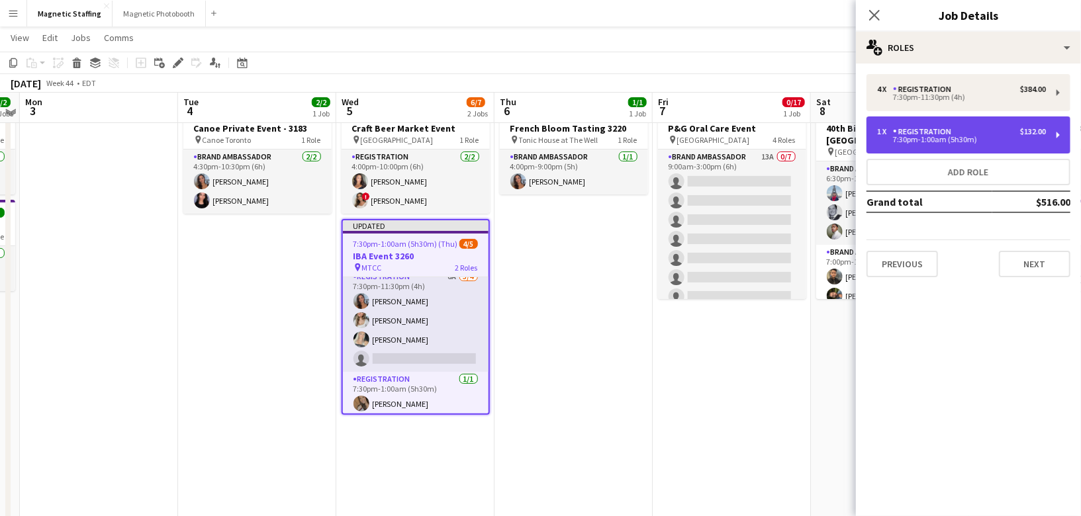
click at [1003, 138] on div "7:30pm-1:00am (5h30m)" at bounding box center [961, 139] width 169 height 7
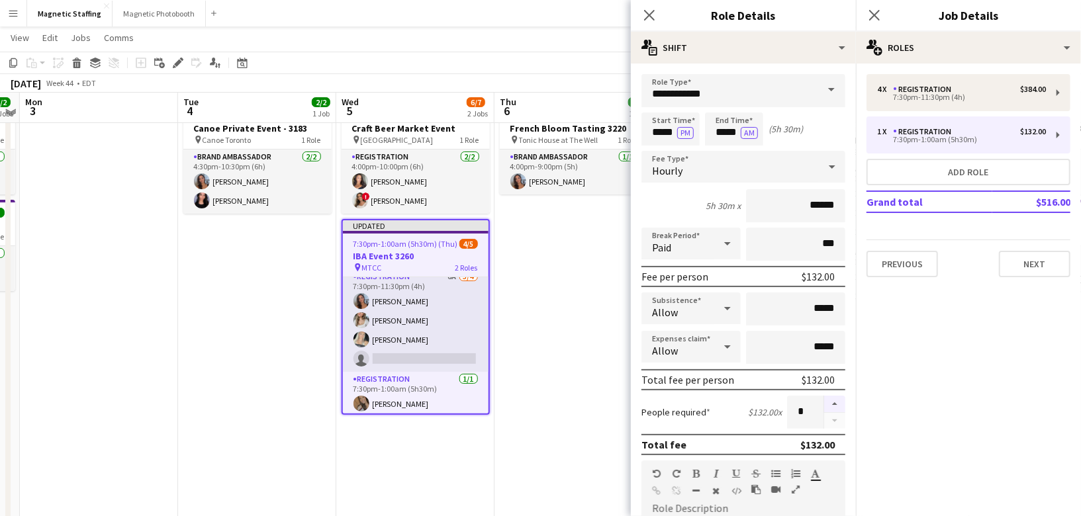
click at [833, 403] on button "button" at bounding box center [834, 404] width 21 height 17
type input "*"
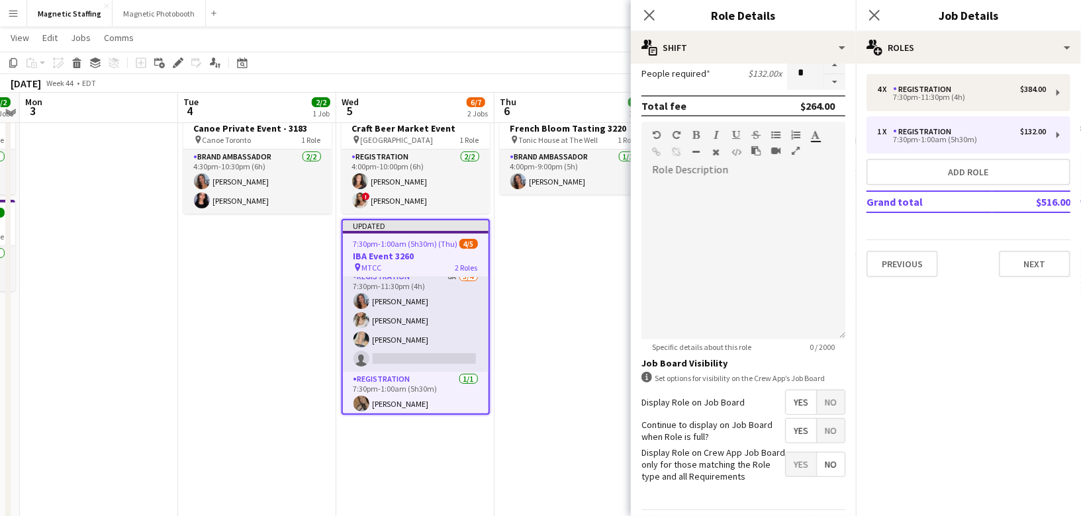
scroll to position [376, 0]
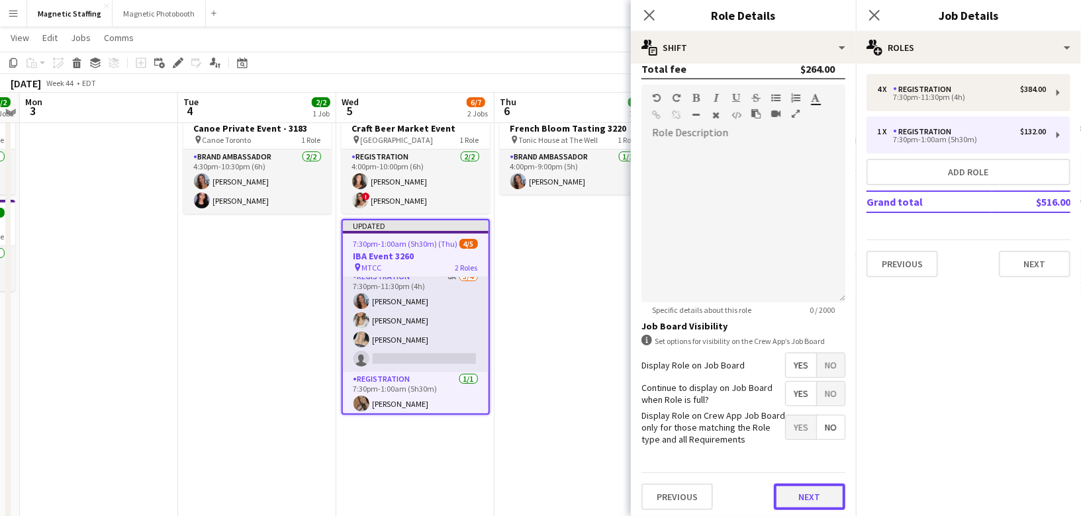
click at [809, 487] on button "Next" at bounding box center [809, 497] width 71 height 26
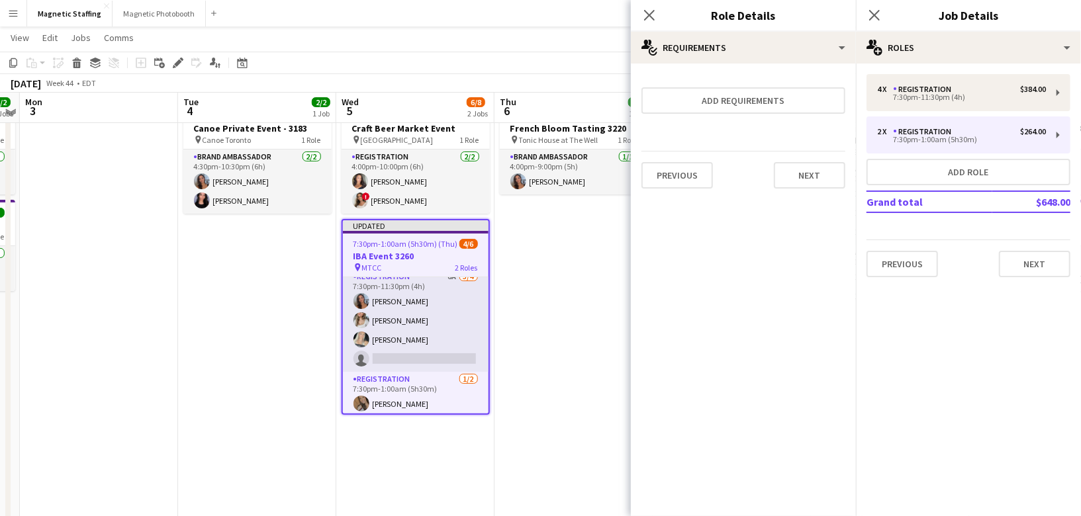
scroll to position [0, 0]
click at [812, 179] on button "Next" at bounding box center [809, 175] width 71 height 26
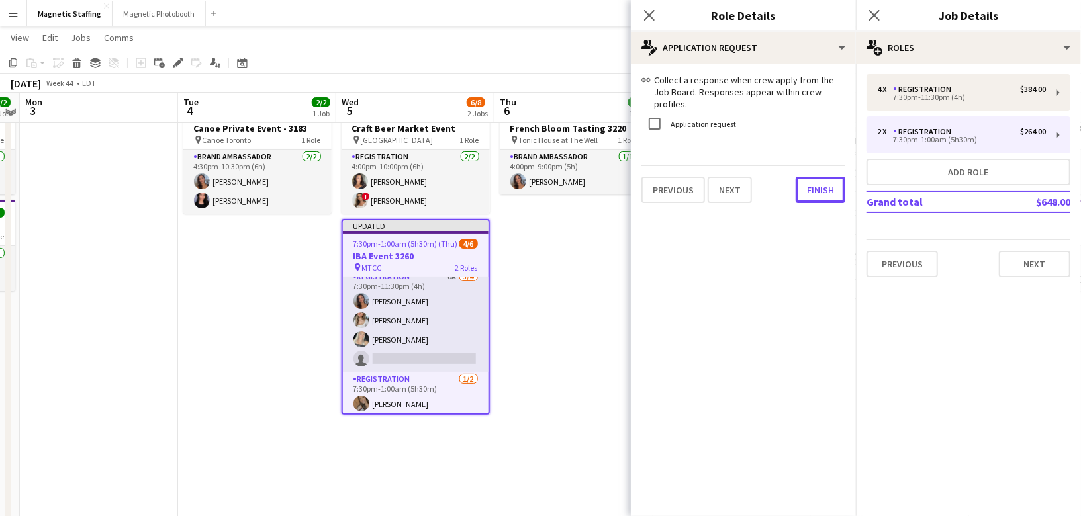
click at [812, 179] on button "Finish" at bounding box center [821, 190] width 50 height 26
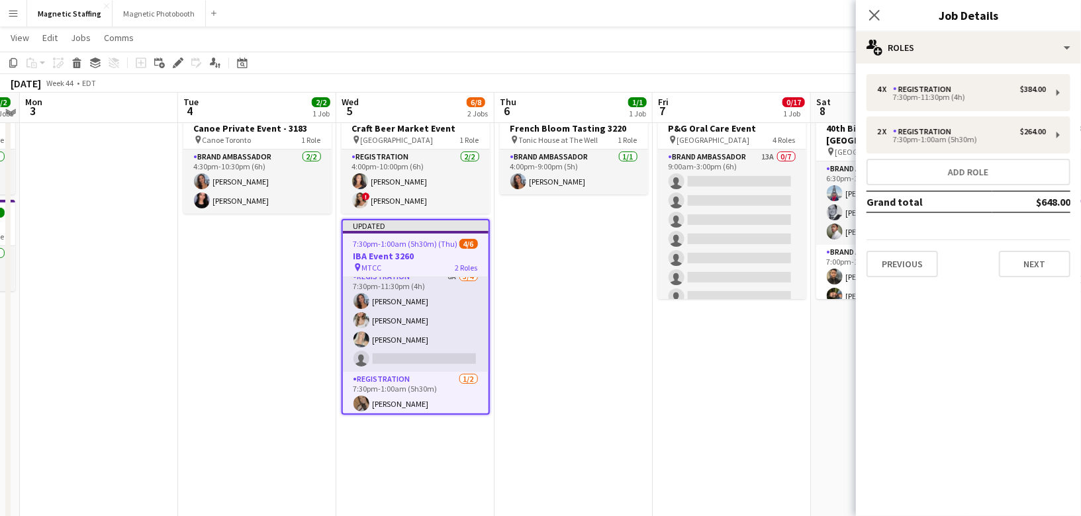
click at [617, 350] on app-date-cell "4:00pm-9:00pm (5h) 1/1 French Bloom Tasting 3220 pin Tonic House at The Well 1 …" at bounding box center [573, 473] width 158 height 750
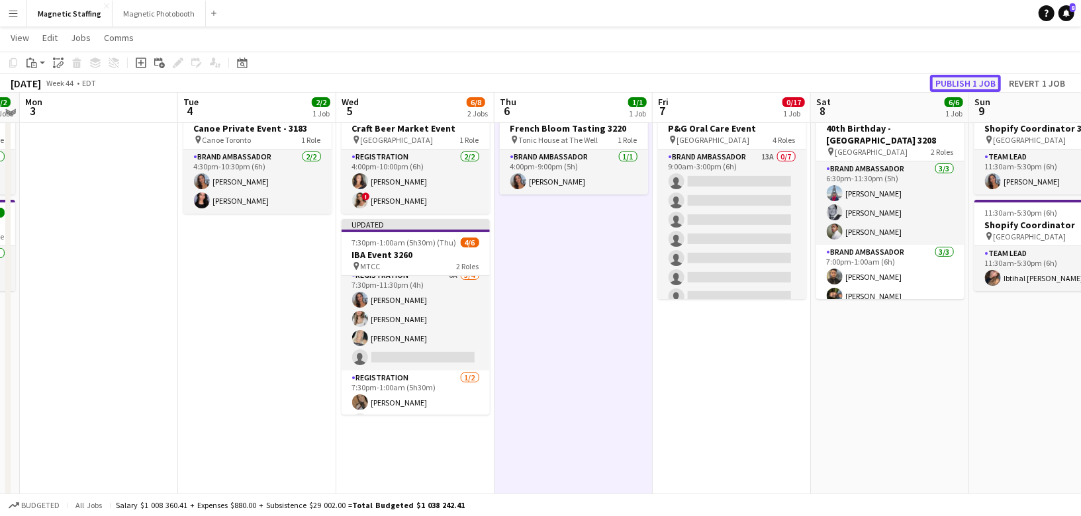
click at [956, 88] on button "Publish 1 job" at bounding box center [965, 83] width 71 height 17
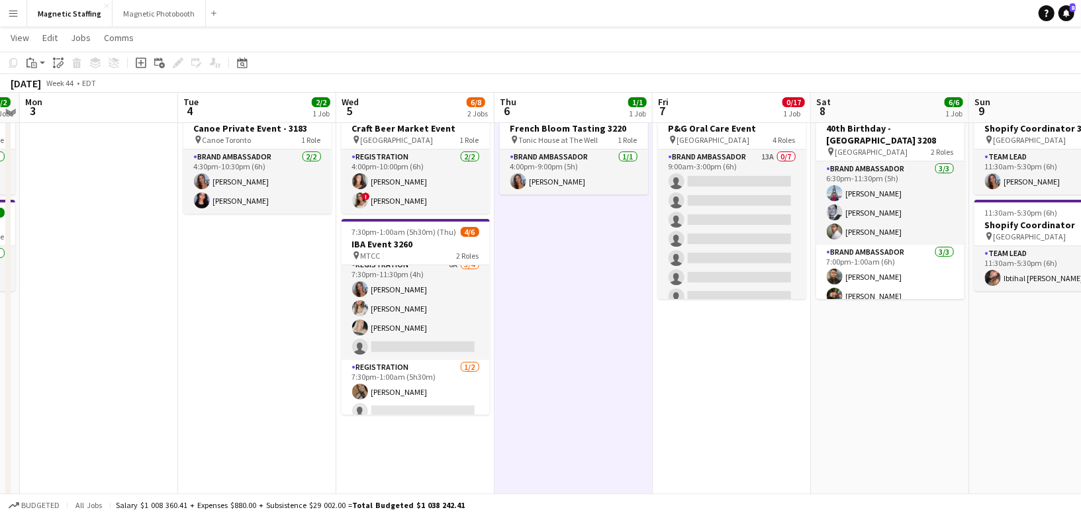
click at [412, 329] on app-card-role "Registration 6A [DATE] 7:30pm-11:30pm (4h) [PERSON_NAME] [PERSON_NAME] [PERSON_…" at bounding box center [416, 308] width 148 height 103
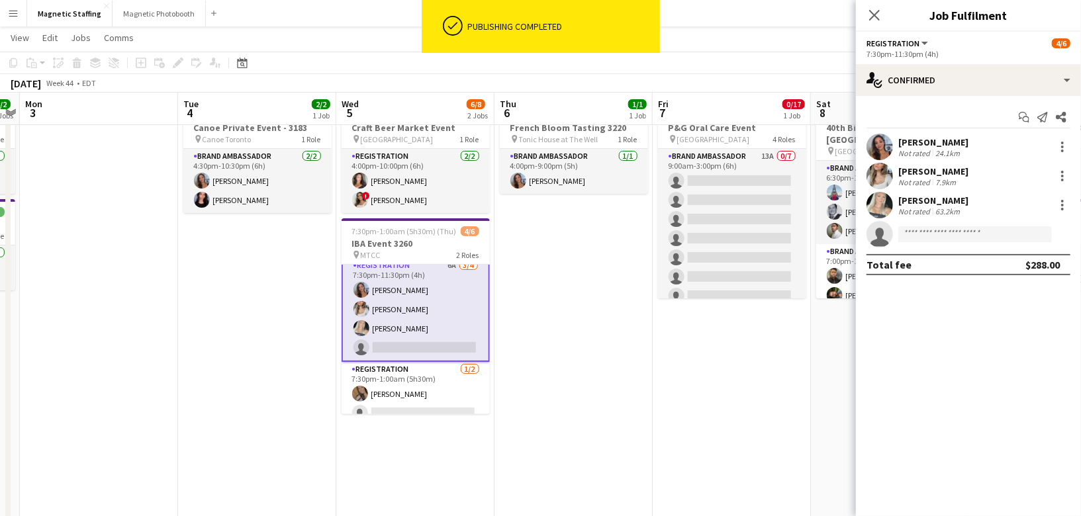
scroll to position [9, 0]
click at [1062, 154] on div at bounding box center [1062, 147] width 16 height 16
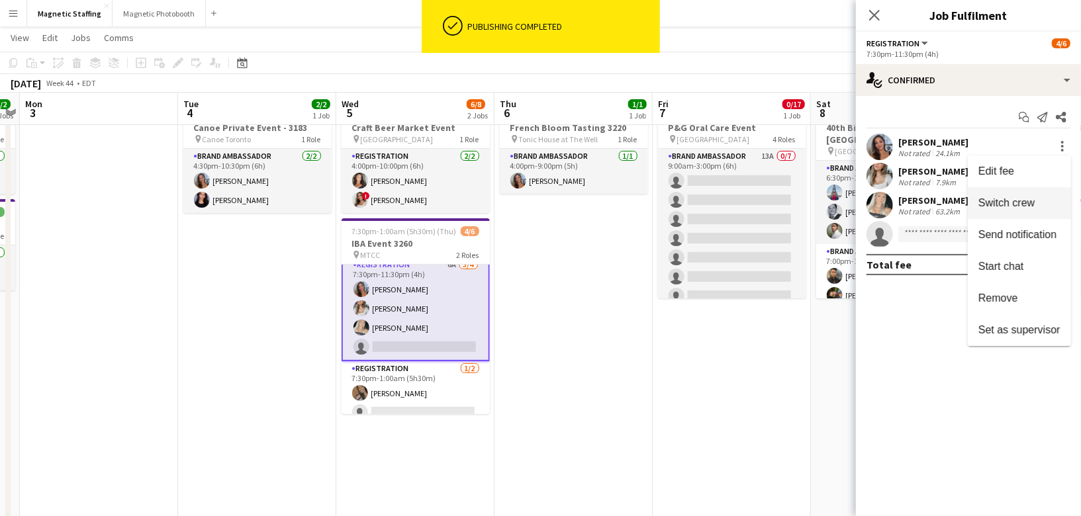
click at [1024, 202] on span "Switch crew" at bounding box center [1006, 202] width 56 height 11
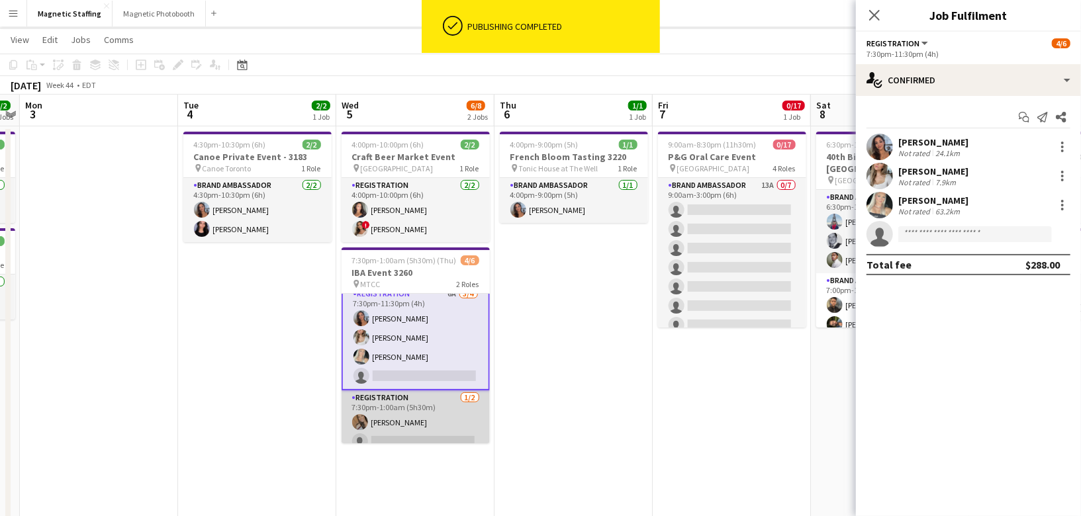
click at [399, 429] on app-card-role "Registration [DATE] 7:30pm-1:00am (5h30m) [PERSON_NAME] single-neutral-actions" at bounding box center [416, 423] width 148 height 64
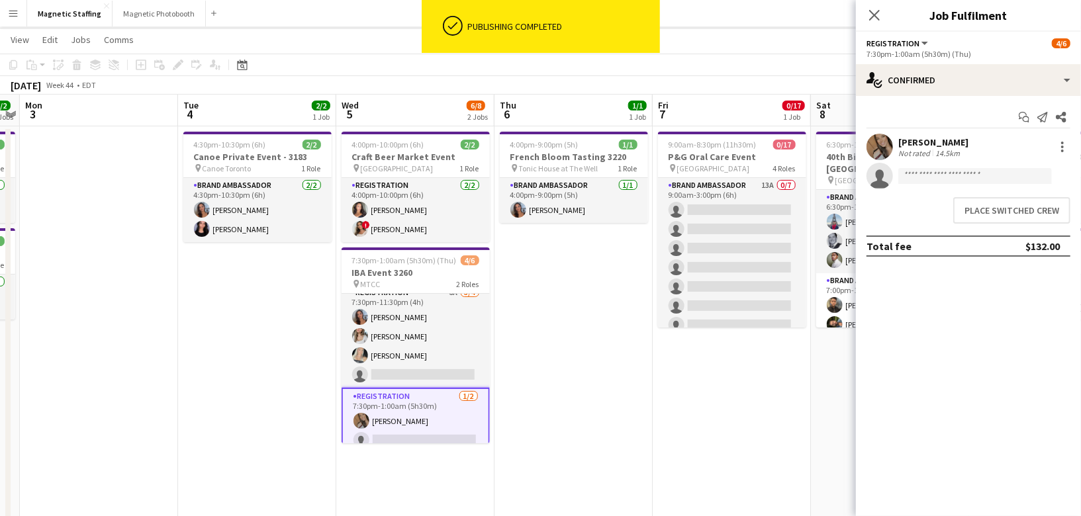
scroll to position [8, 0]
click at [994, 214] on button "Place switched crew" at bounding box center [1011, 210] width 117 height 26
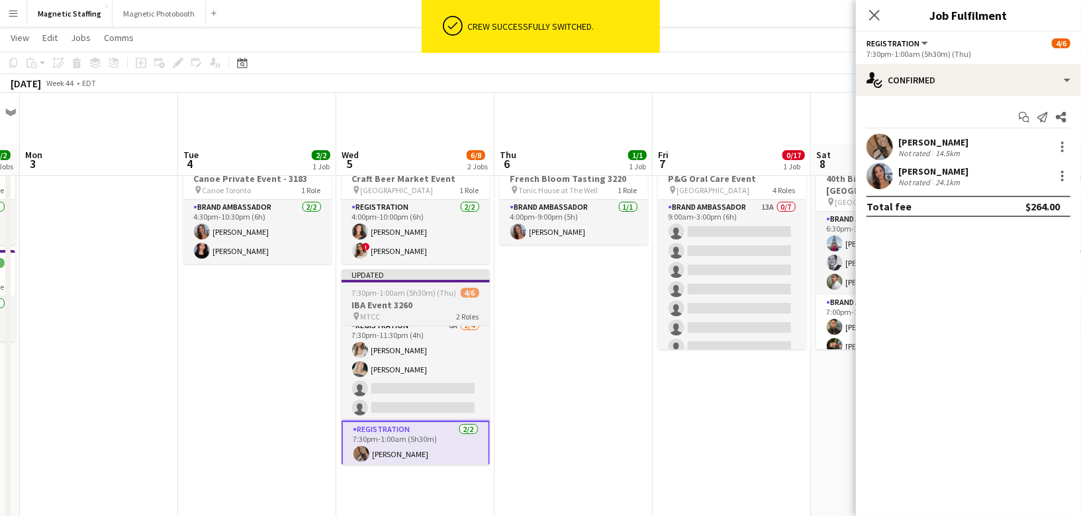
scroll to position [51, 0]
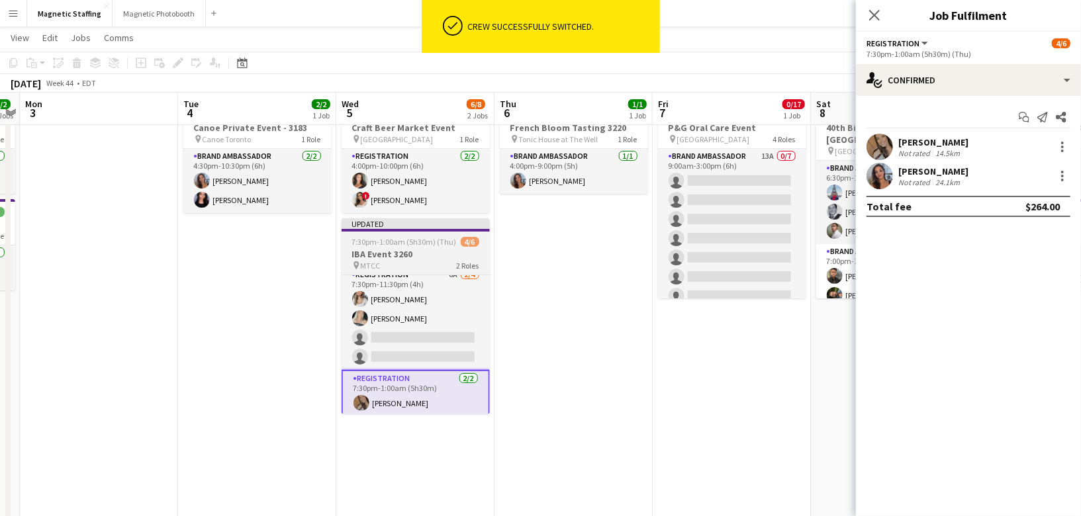
click at [379, 245] on span "7:30pm-1:00am (5h30m) (Thu)" at bounding box center [404, 242] width 105 height 10
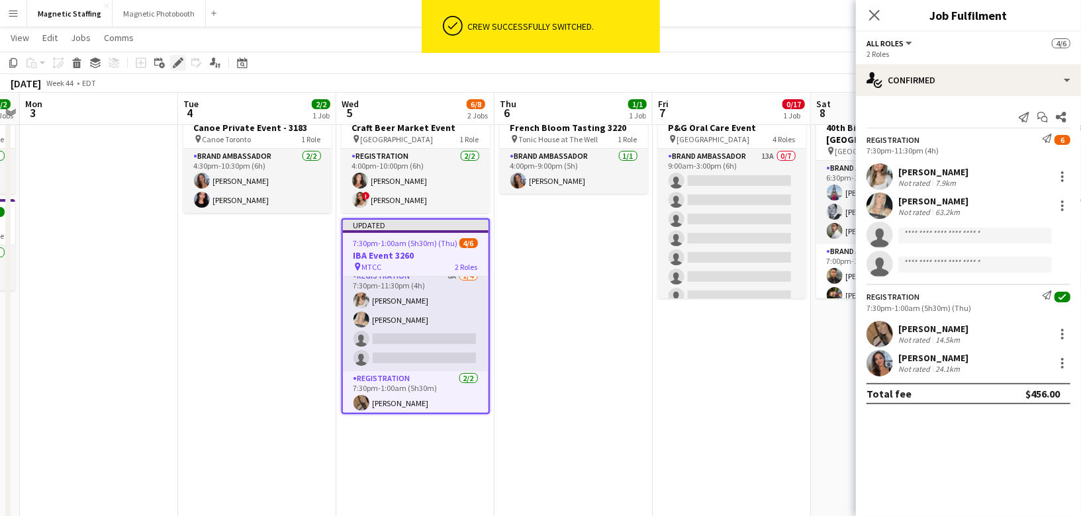
click at [177, 66] on icon "Edit" at bounding box center [178, 63] width 11 height 11
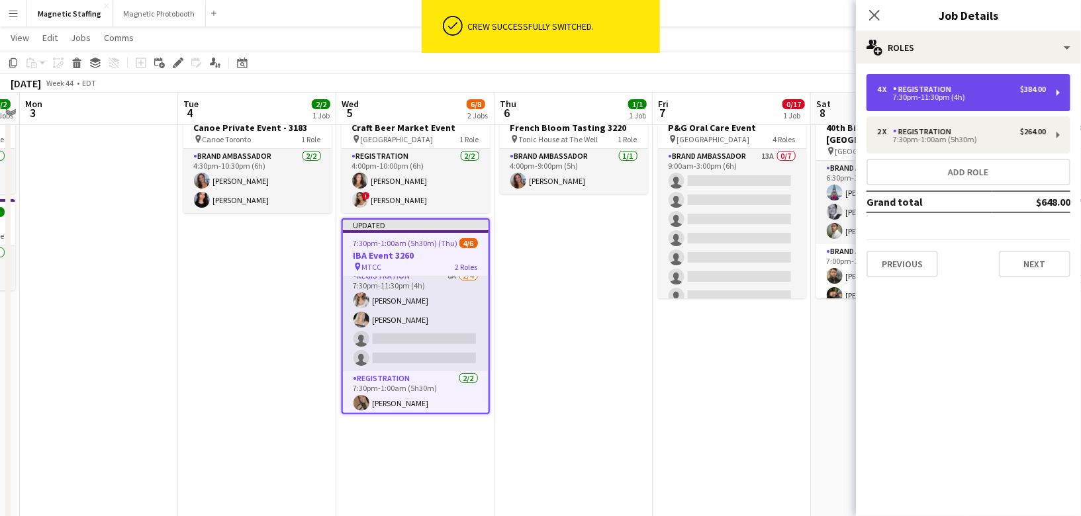
click at [999, 86] on div "4 x Registration $384.00" at bounding box center [961, 89] width 169 height 9
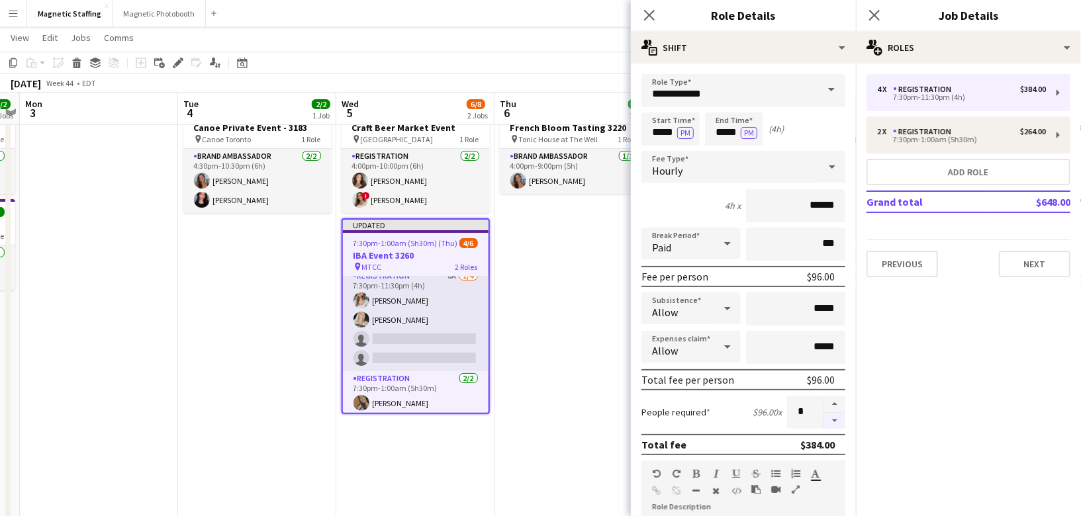
click at [839, 415] on button "button" at bounding box center [834, 421] width 21 height 17
type input "*"
click at [839, 415] on div at bounding box center [834, 412] width 22 height 33
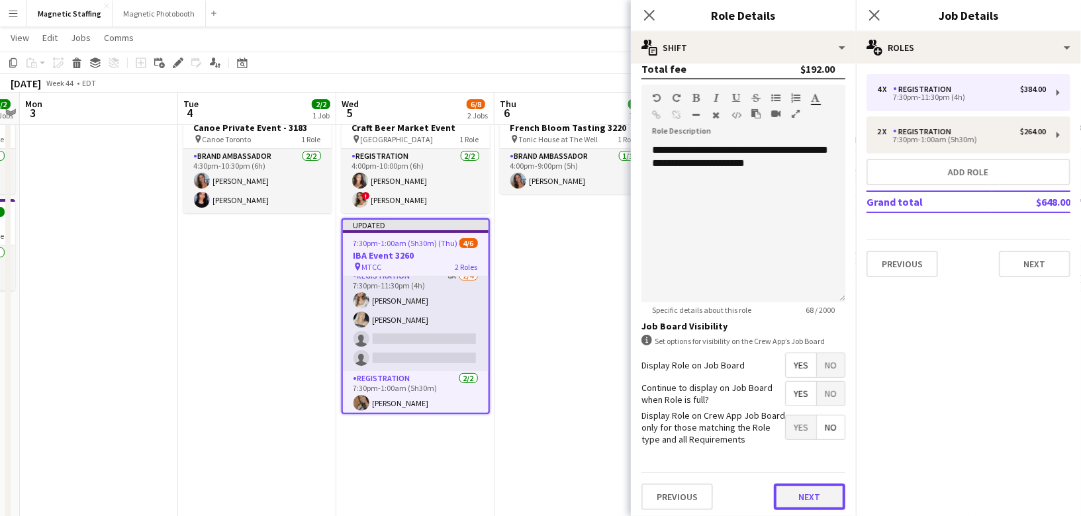
click at [816, 503] on button "Next" at bounding box center [809, 497] width 71 height 26
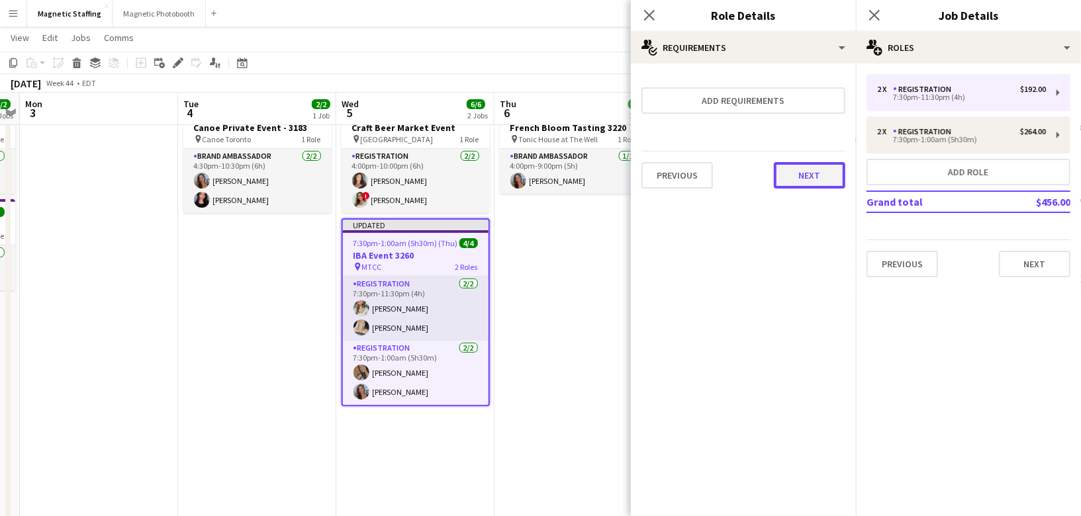
click at [812, 173] on button "Next" at bounding box center [809, 175] width 71 height 26
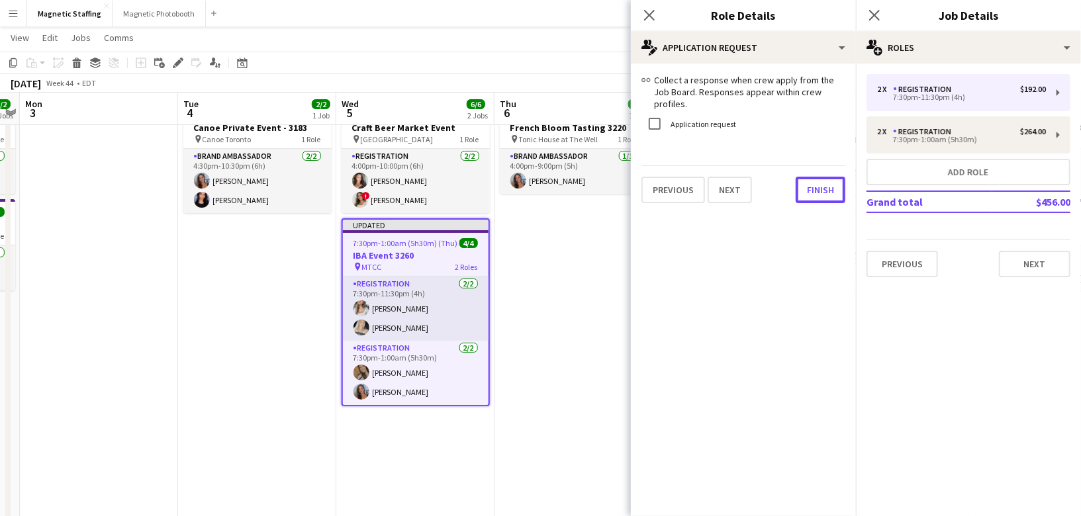
click at [812, 177] on button "Finish" at bounding box center [821, 190] width 50 height 26
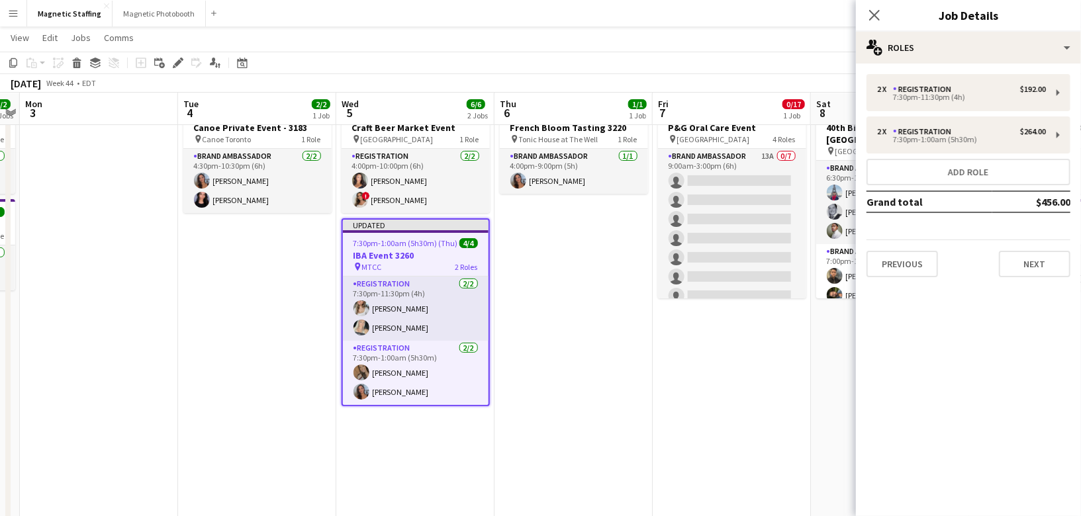
click at [579, 324] on app-date-cell "4:00pm-9:00pm (5h) 1/1 French Bloom Tasting 3220 pin Tonic House at The Well 1 …" at bounding box center [573, 472] width 158 height 750
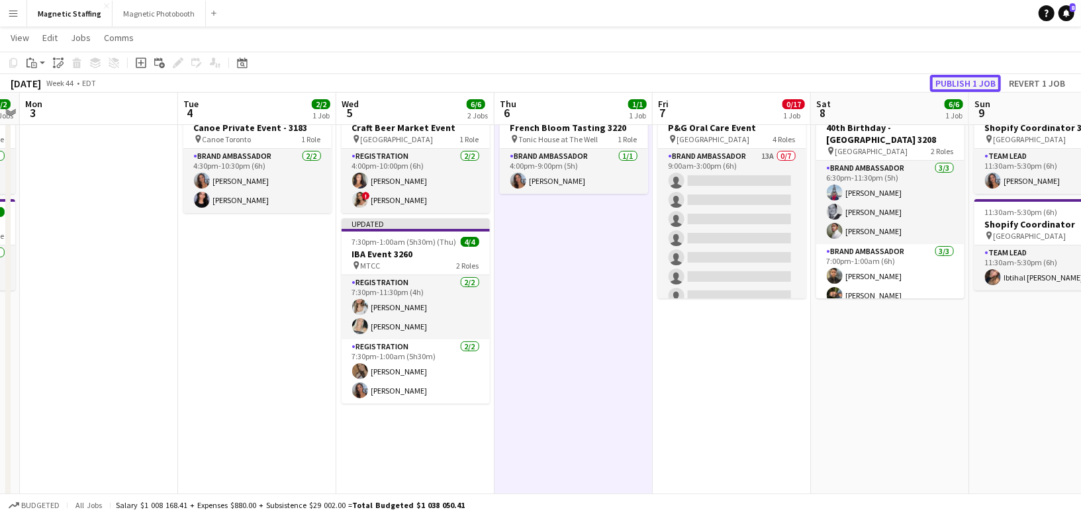
click at [975, 78] on button "Publish 1 job" at bounding box center [965, 83] width 71 height 17
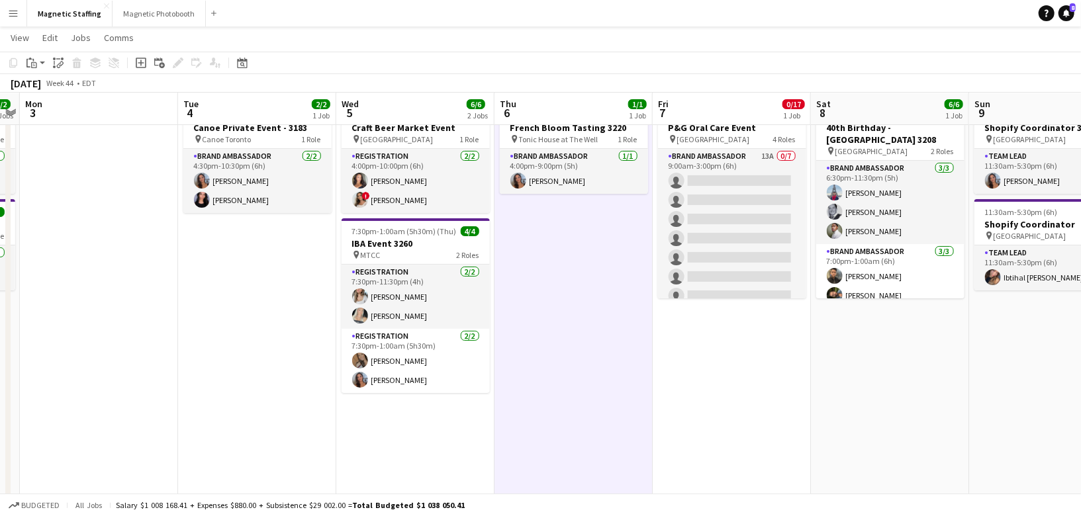
click at [11, 11] on app-icon "Menu" at bounding box center [13, 13] width 11 height 11
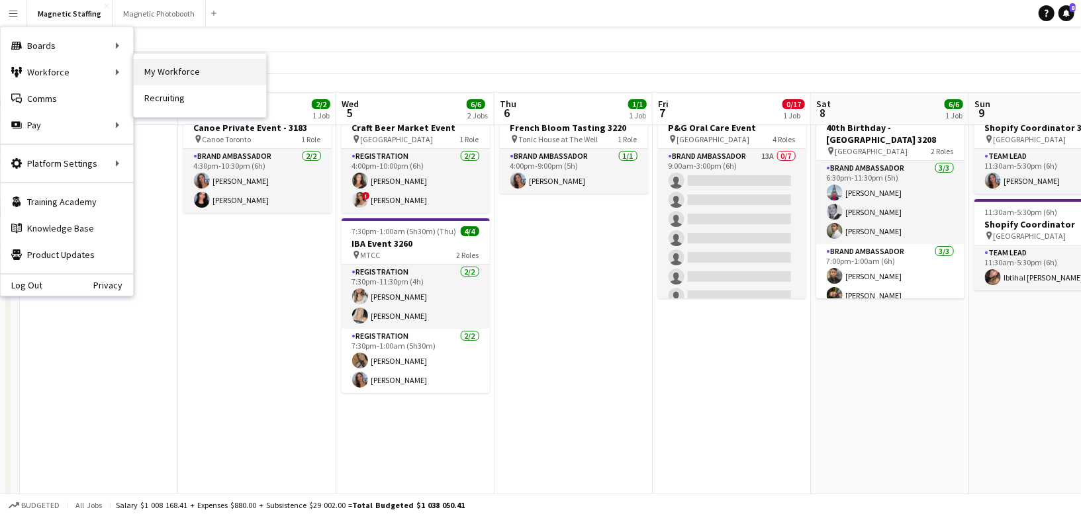
click at [189, 78] on link "My Workforce" at bounding box center [200, 72] width 132 height 26
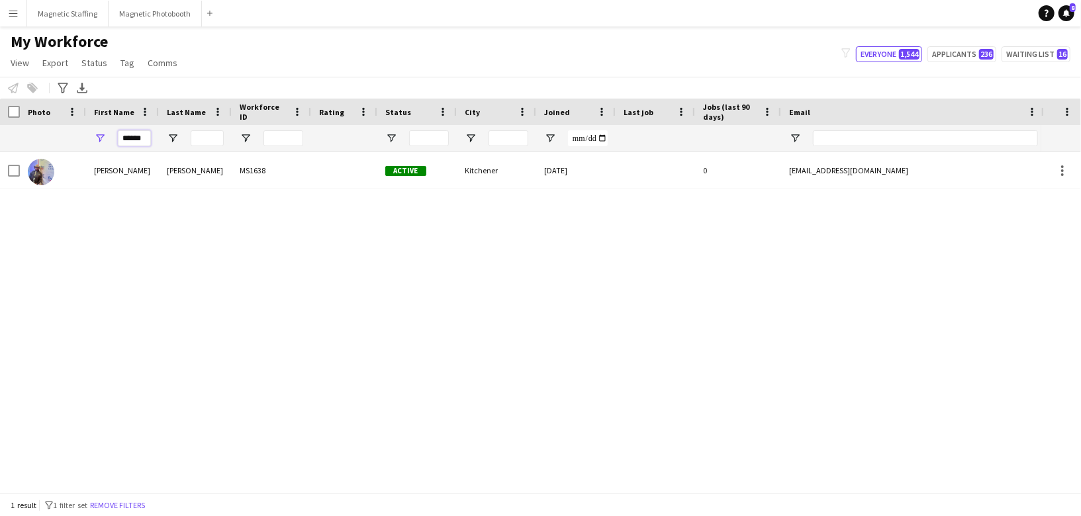
drag, startPoint x: 145, startPoint y: 140, endPoint x: 57, endPoint y: 138, distance: 88.0
click at [58, 140] on div "******" at bounding box center [717, 138] width 1435 height 26
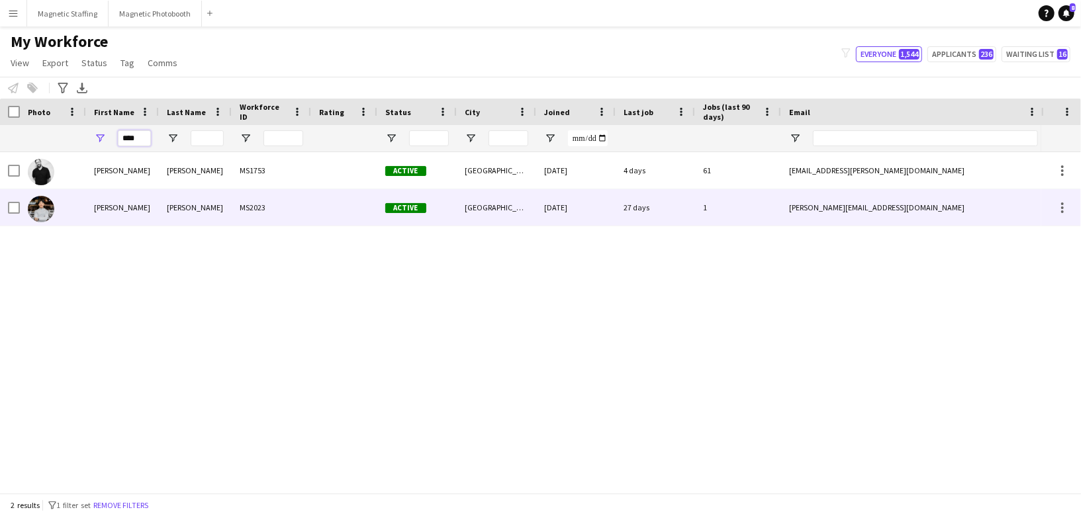
type input "****"
click at [130, 214] on div "[PERSON_NAME]" at bounding box center [122, 207] width 73 height 36
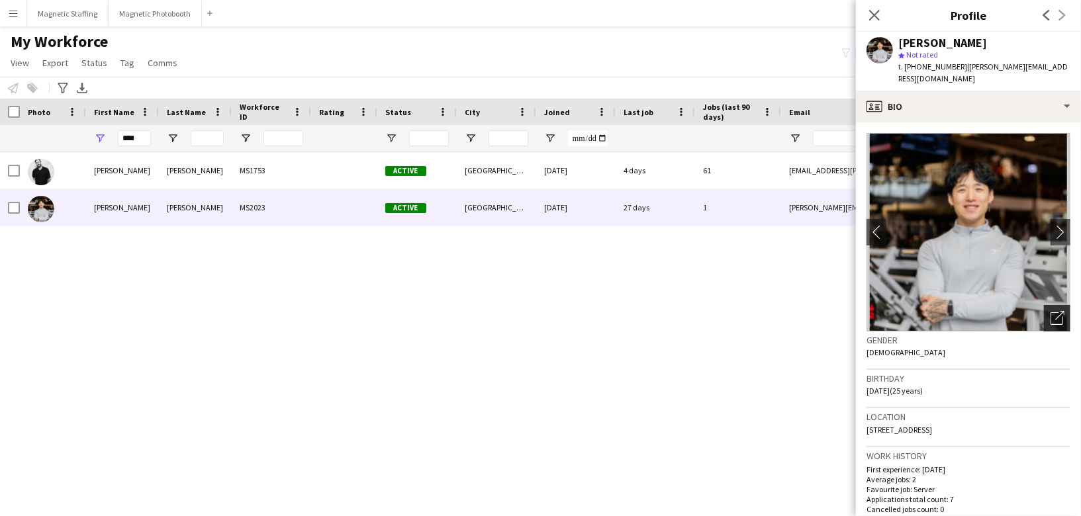
click at [1059, 311] on icon "Open photos pop-in" at bounding box center [1057, 318] width 14 height 14
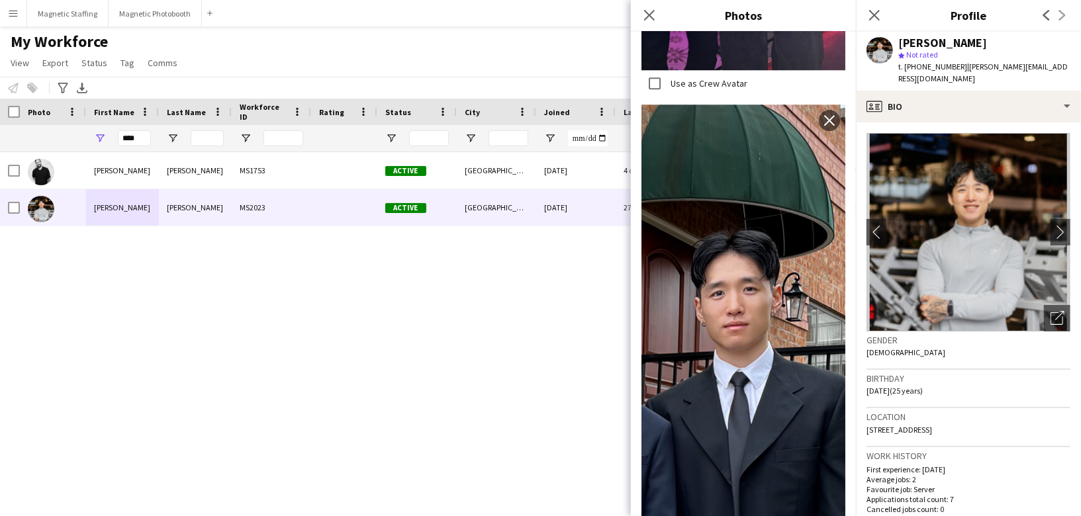
scroll to position [2454, 0]
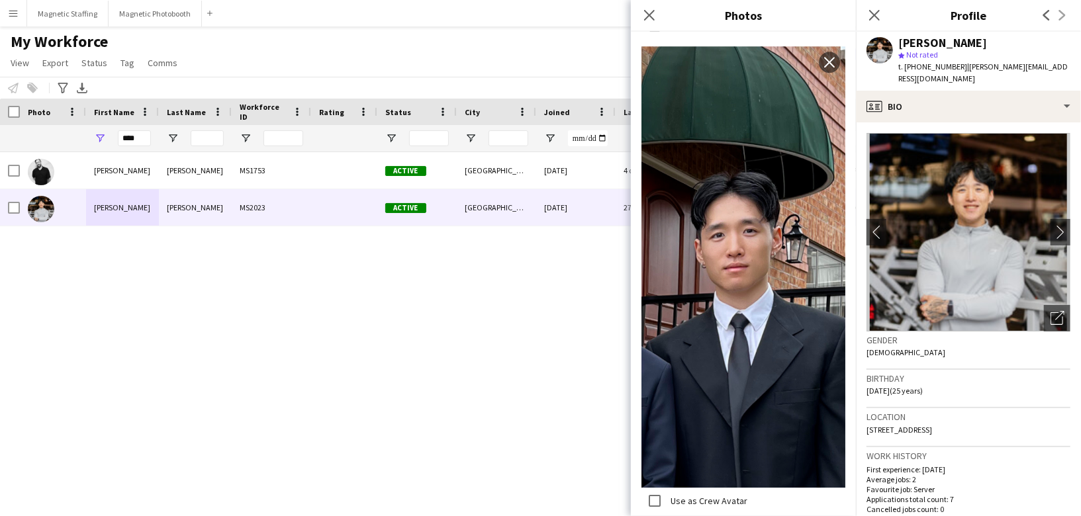
click at [0, 0] on body "Menu Boards Boards Boards All jobs Status Workforce Workforce My Workforce Recr…" at bounding box center [540, 258] width 1081 height 516
click at [77, 13] on button "Magnetic Staffing Close" at bounding box center [67, 14] width 81 height 26
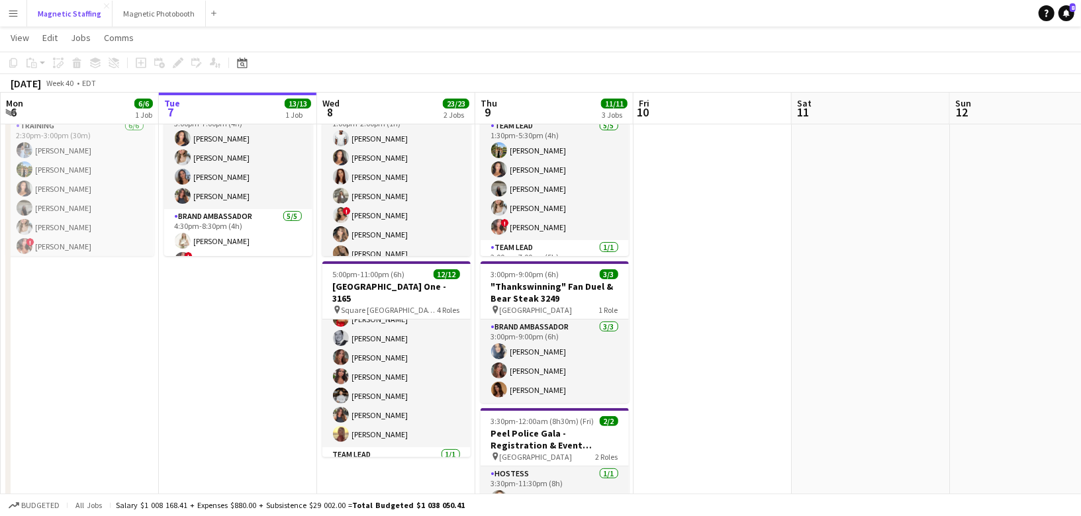
scroll to position [195, 0]
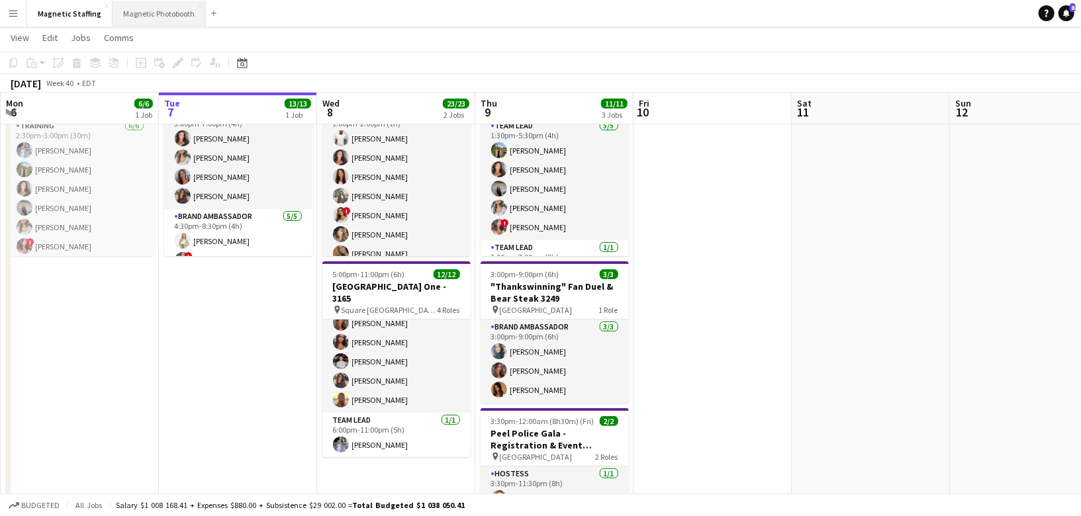
click at [133, 22] on button "Magnetic Photobooth Close" at bounding box center [159, 14] width 93 height 26
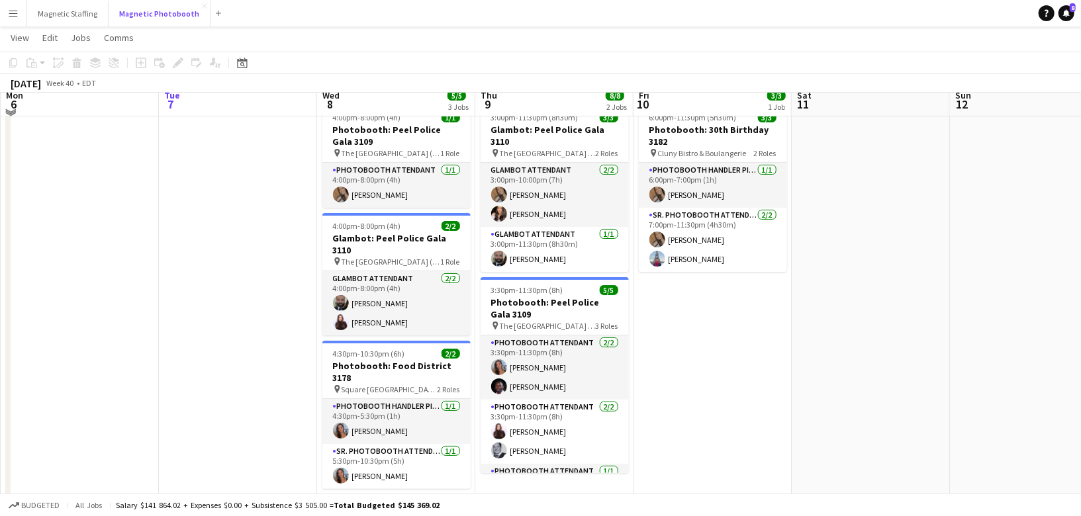
scroll to position [50, 0]
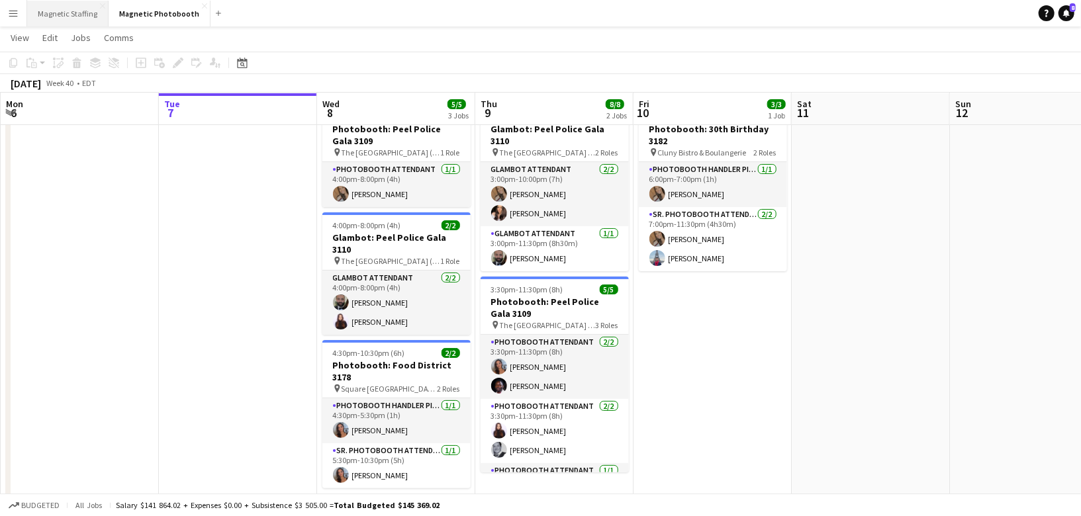
click at [66, 11] on button "Magnetic Staffing Close" at bounding box center [67, 14] width 81 height 26
